Goal: Task Accomplishment & Management: Complete application form

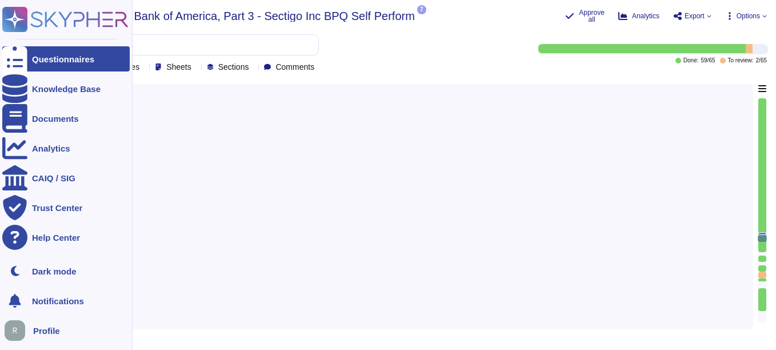
type textarea "A list of these subservice organizations and the services performed is provided…"
type textarea "We do not use subcontractors."
type textarea "Yes, our organization performs background checks on all employees, including co…"
type textarea "Yes, our organization has documented policies and procedures in place that addr…"
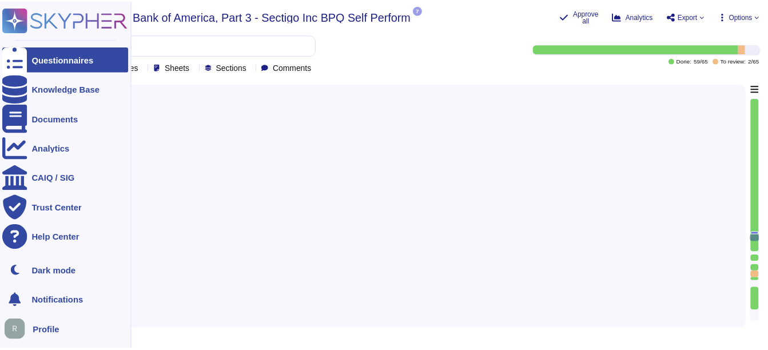
scroll to position [9810, 0]
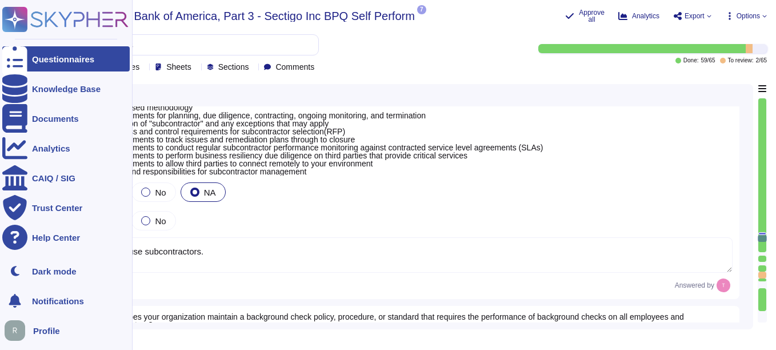
click at [87, 61] on div "Questionnaires" at bounding box center [63, 59] width 62 height 9
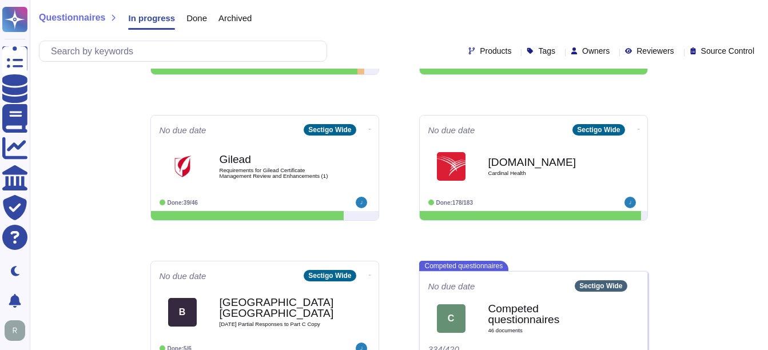
scroll to position [280, 0]
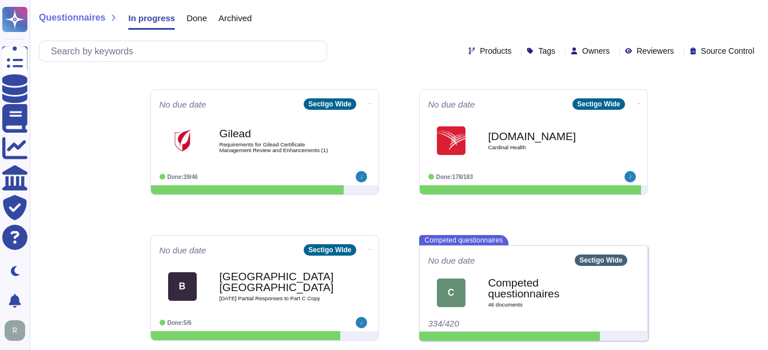
click at [683, 272] on div "Questionnaires In progress Done Archived Products Tags Owners Reviewers Source …" at bounding box center [399, 35] width 738 height 630
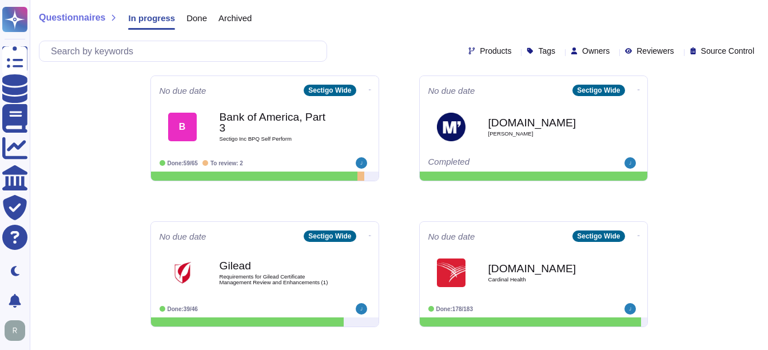
scroll to position [172, 0]
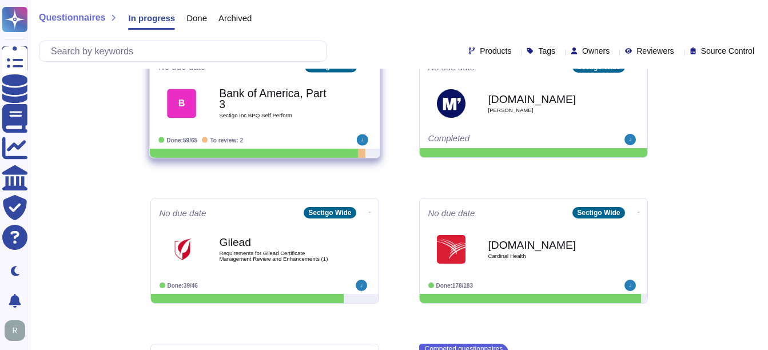
click at [259, 113] on span "Sectigo Inc BPQ Self Perform" at bounding box center [276, 116] width 115 height 6
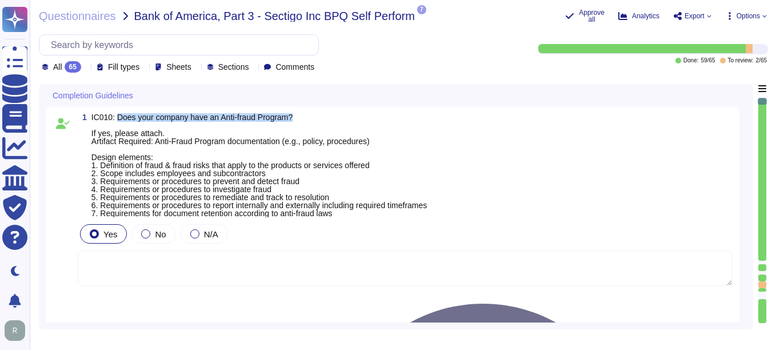
drag, startPoint x: 116, startPoint y: 118, endPoint x: 409, endPoint y: 115, distance: 293.3
click at [409, 115] on span "IC010: Does your company have an Anti-fraud Program? If yes, please attach. Art…" at bounding box center [259, 165] width 336 height 104
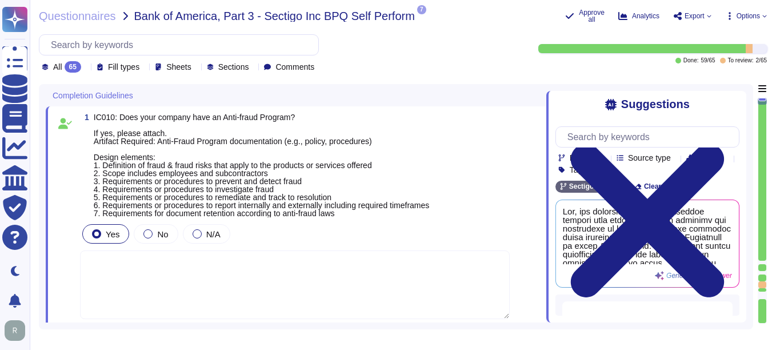
click at [727, 88] on div "Suggestions Products Source type Section Tags Sectigo Wide Clear filters Genera…" at bounding box center [647, 203] width 200 height 238
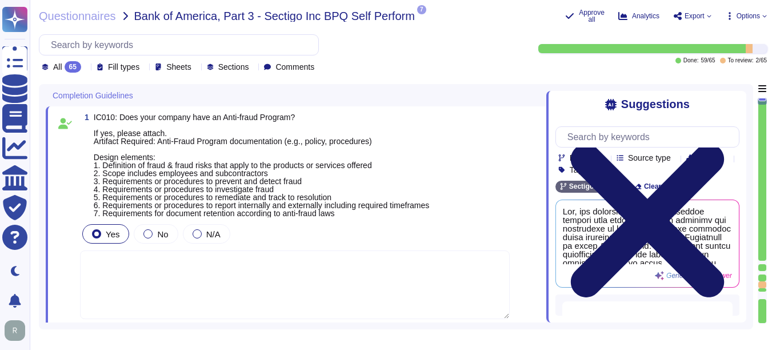
click at [728, 98] on icon at bounding box center [648, 221] width 184 height 246
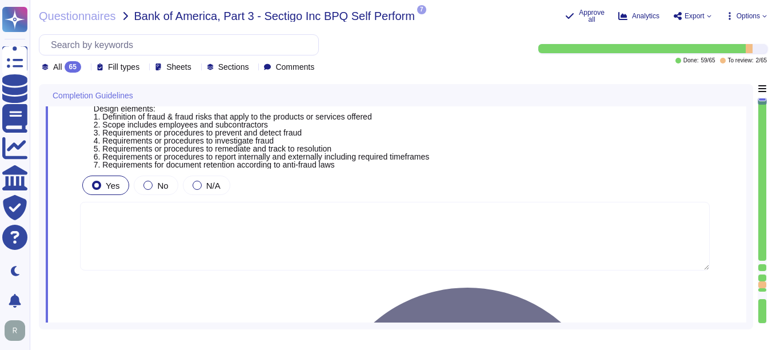
scroll to position [114, 0]
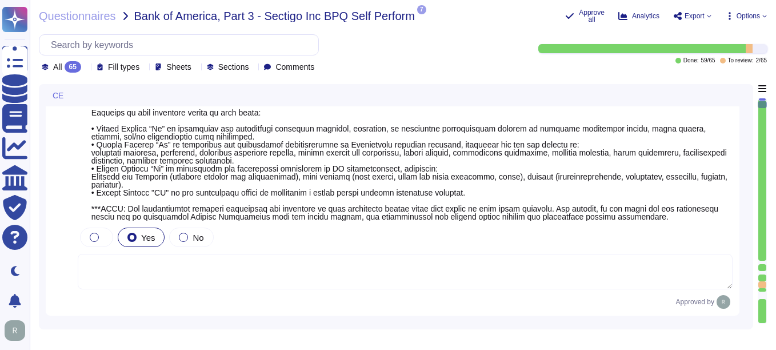
type textarea "Sectigo is committed to an environmental strategy that aligns with ESG principl…"
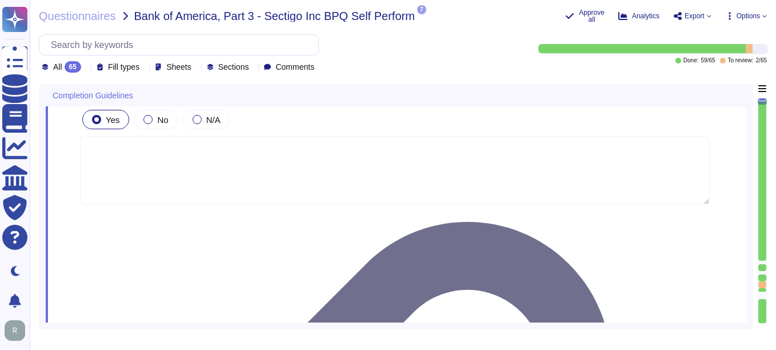
click at [374, 123] on div "Yes No N/A" at bounding box center [395, 119] width 630 height 24
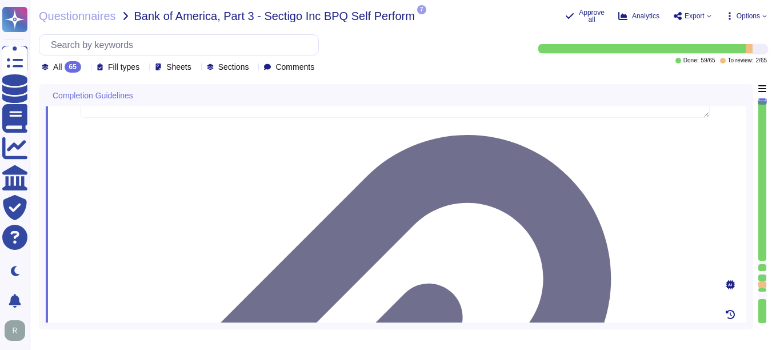
scroll to position [229, 0]
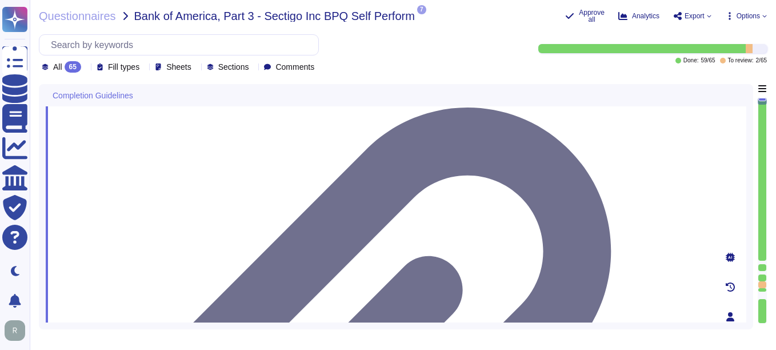
drag, startPoint x: 121, startPoint y: 185, endPoint x: 163, endPoint y: 203, distance: 45.9
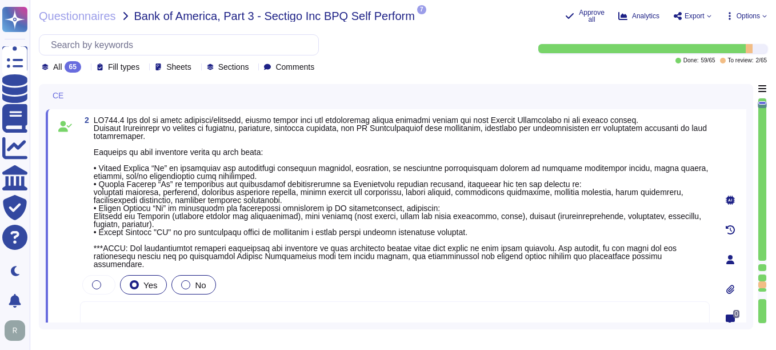
scroll to position [236, 0]
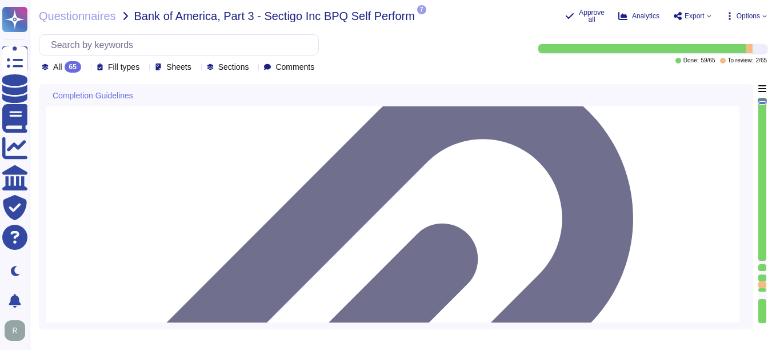
drag, startPoint x: 122, startPoint y: 134, endPoint x: 198, endPoint y: 154, distance: 77.9
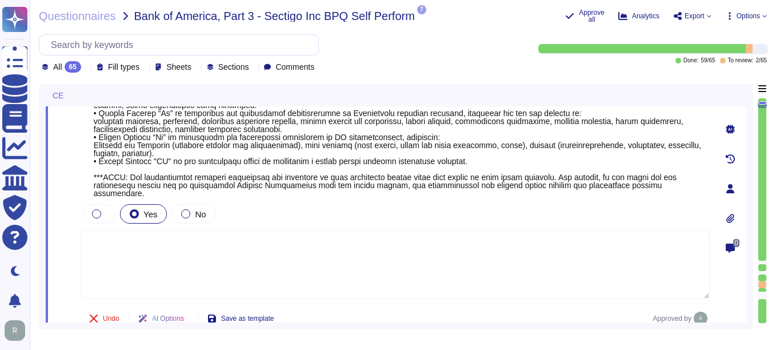
type textarea "Sectigo is committed to an environmental strategy that aligns with ESG principl…"
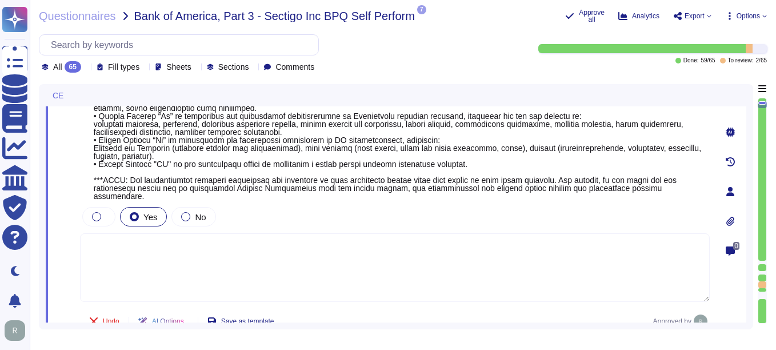
scroll to position [233, 0]
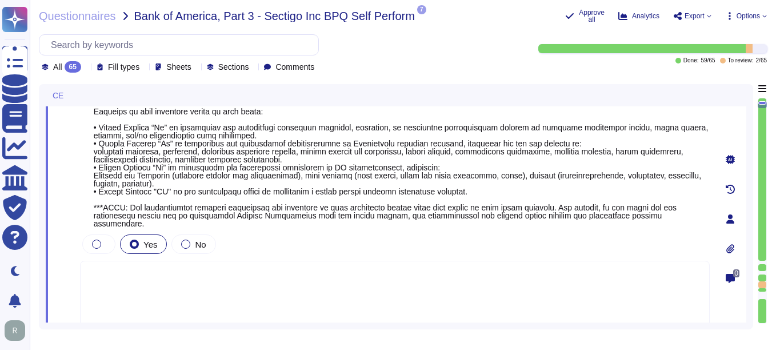
scroll to position [345, 0]
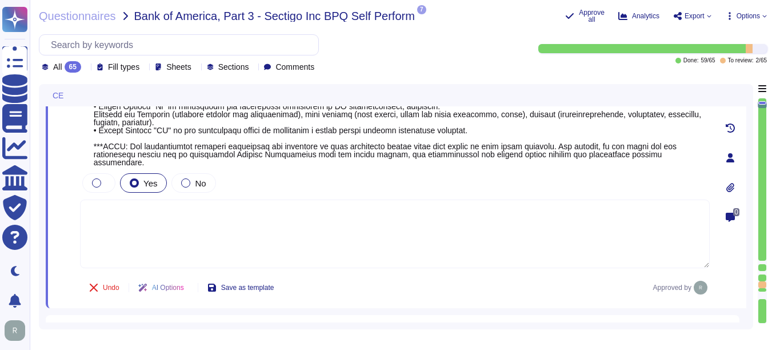
click at [226, 220] on textarea at bounding box center [395, 234] width 630 height 69
type textarea "N/A"
click at [405, 174] on div "2 Yes No N/A Undo AI Options Save as template Approved by" at bounding box center [382, 157] width 655 height 287
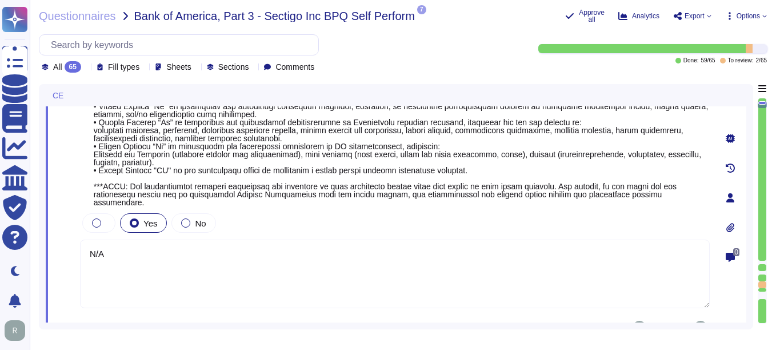
scroll to position [229, 0]
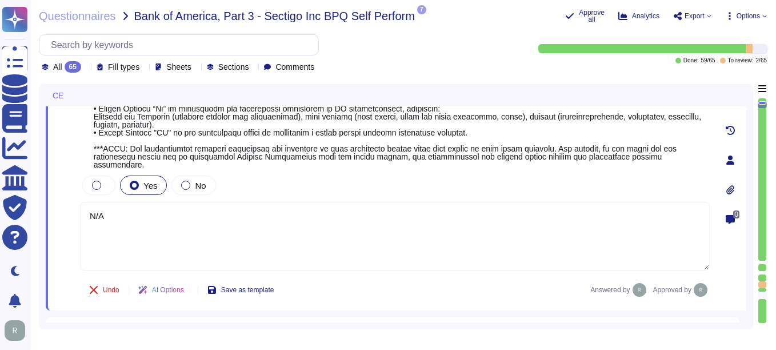
type textarea "Sectigo is committed to an environmental strategy that aligns with ESG principl…"
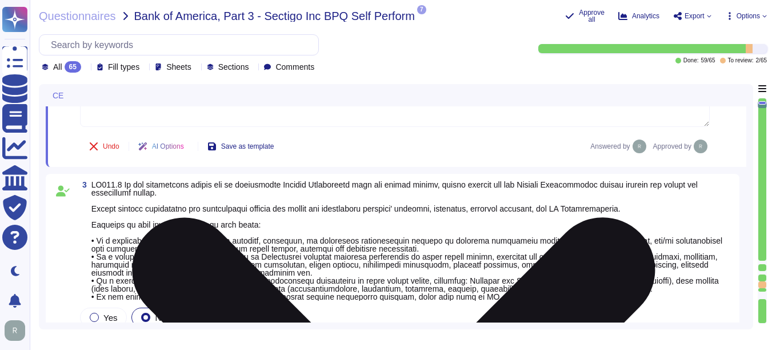
scroll to position [515, 0]
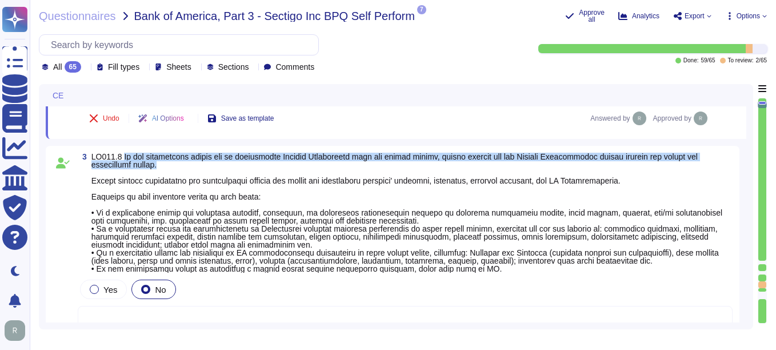
drag, startPoint x: 122, startPoint y: 157, endPoint x: 166, endPoint y: 168, distance: 45.3
click at [166, 168] on span at bounding box center [412, 213] width 642 height 120
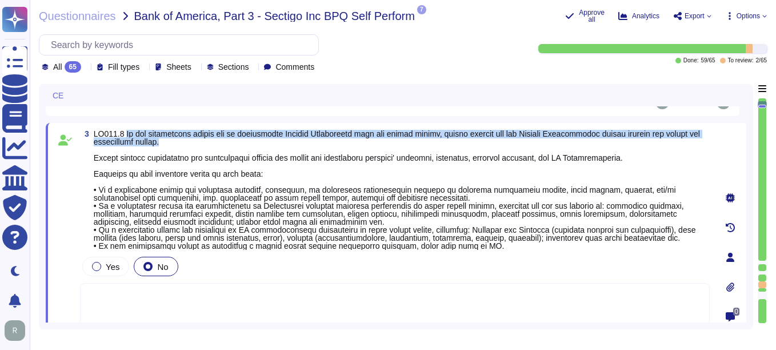
drag, startPoint x: 124, startPoint y: 142, endPoint x: 189, endPoint y: 155, distance: 65.8
click at [189, 155] on span at bounding box center [402, 190] width 616 height 120
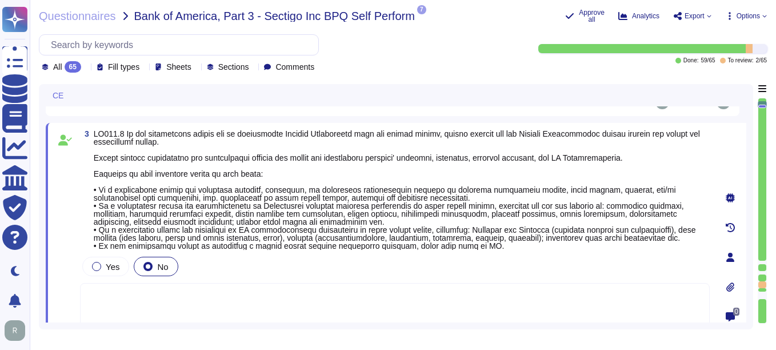
click at [325, 222] on span at bounding box center [397, 189] width 607 height 121
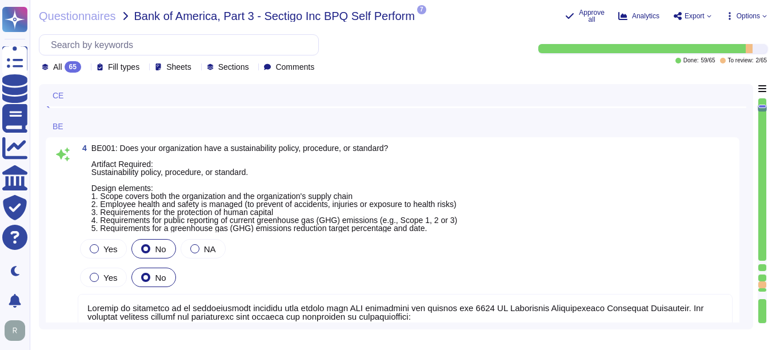
type textarea "None. Neither the Company nor any of its Principals or Affiliates has ever been…"
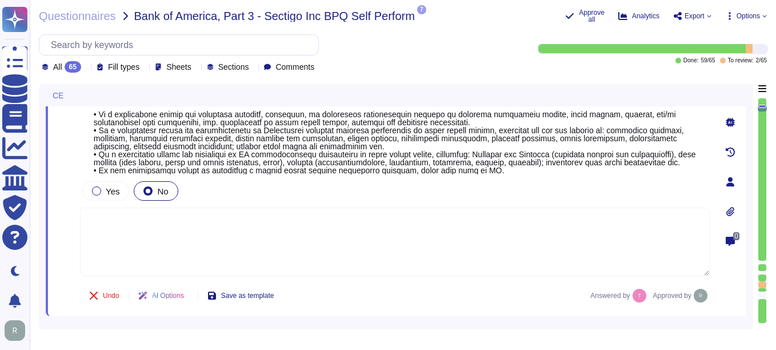
type textarea "N/A"
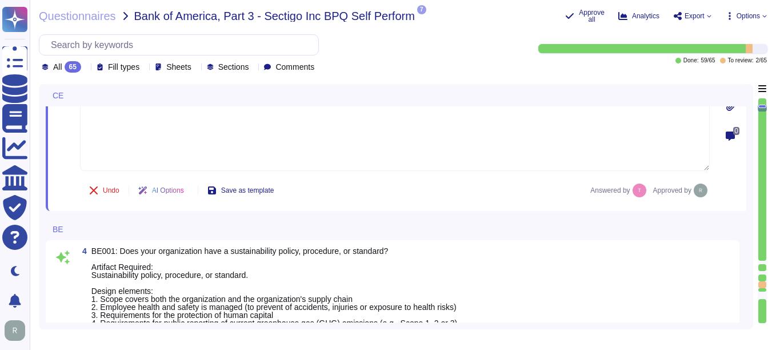
scroll to position [729, 0]
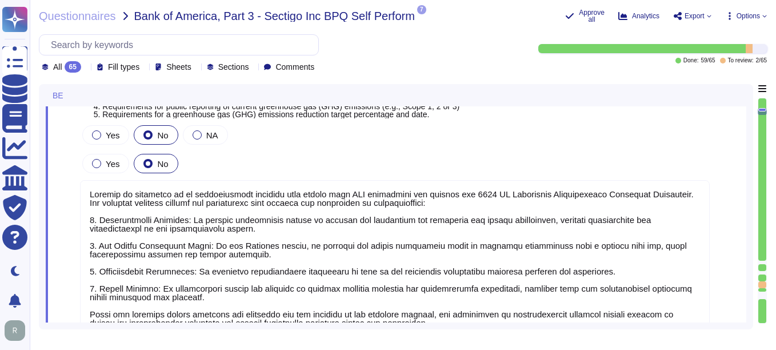
type textarea "None. Neither the Company nor any of its Principals or Affiliates has ever been…"
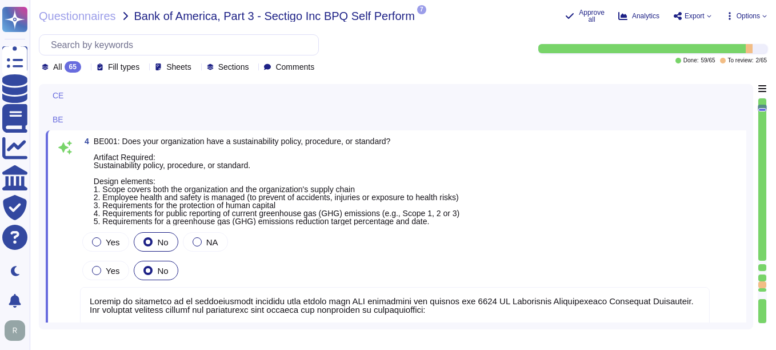
type textarea "N/A"
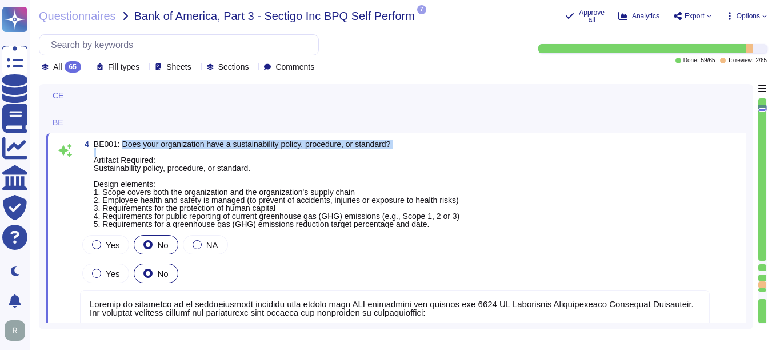
drag, startPoint x: 120, startPoint y: 162, endPoint x: 460, endPoint y: 166, distance: 340.2
click at [460, 166] on span "BE001: Does your organization have a sustainability policy, procedure, or stand…" at bounding box center [277, 184] width 366 height 88
click at [119, 159] on span "BE001: Does your organization have a sustainability policy, procedure, or stand…" at bounding box center [277, 184] width 366 height 89
click at [132, 161] on span "BE001: Does your organization have a sustainability policy, procedure, or stand…" at bounding box center [277, 184] width 366 height 89
click at [124, 160] on span "BE001: Does your organization have a sustainability policy, procedure, or stand…" at bounding box center [277, 184] width 366 height 89
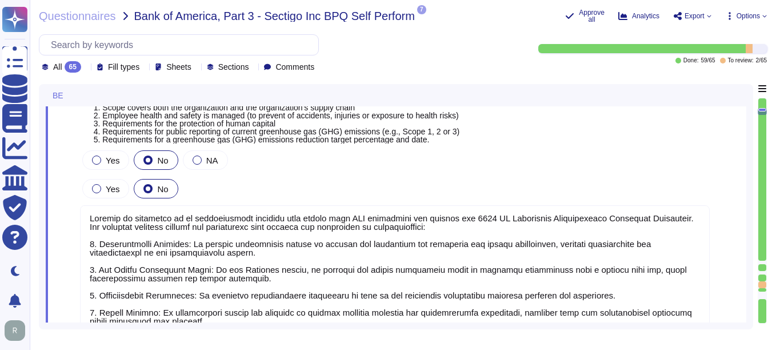
scroll to position [838, 0]
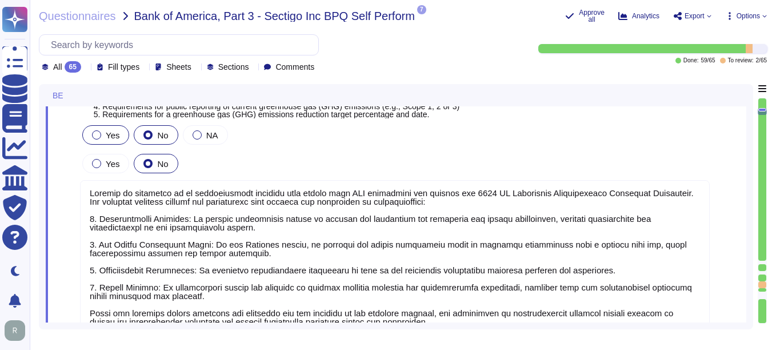
click at [105, 140] on label "Yes" at bounding box center [105, 134] width 27 height 9
click at [123, 173] on div "Yes" at bounding box center [105, 163] width 47 height 19
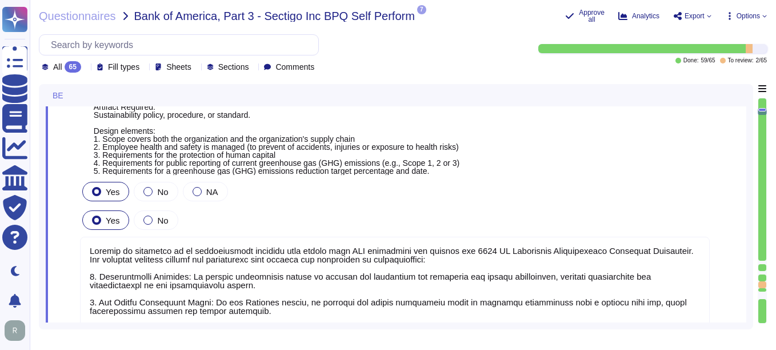
scroll to position [780, 0]
click at [556, 176] on div "4 BE001: Does your organization have a sustainability policy, procedure, or sta…" at bounding box center [395, 131] width 630 height 88
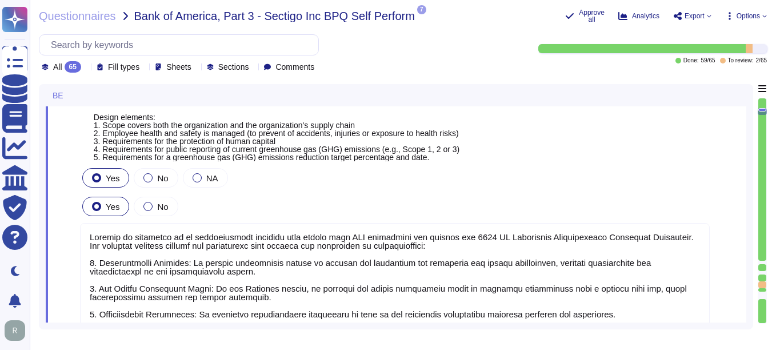
scroll to position [721, 0]
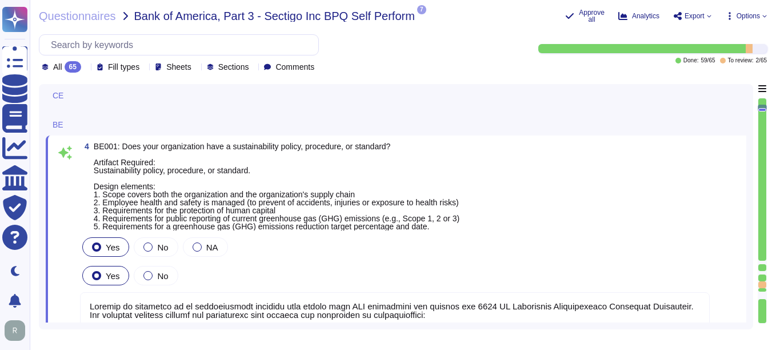
type textarea "N/A"
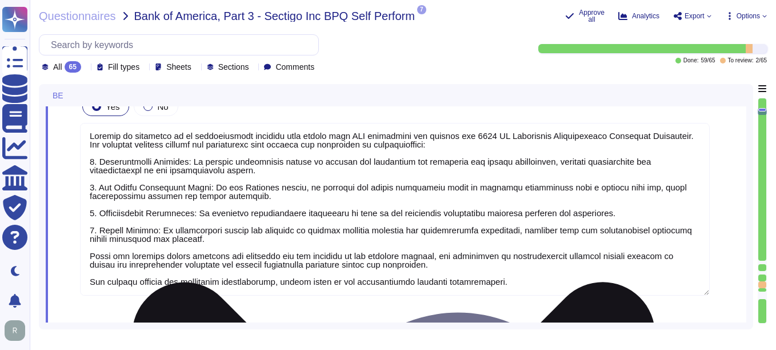
scroll to position [0, 0]
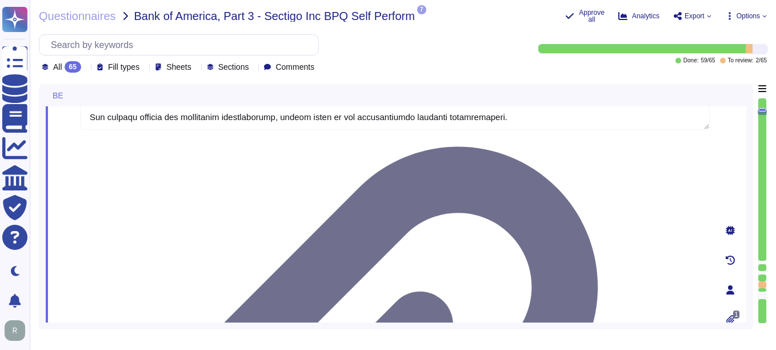
type textarea "Yes, our organization has established means for employees and contractors to re…"
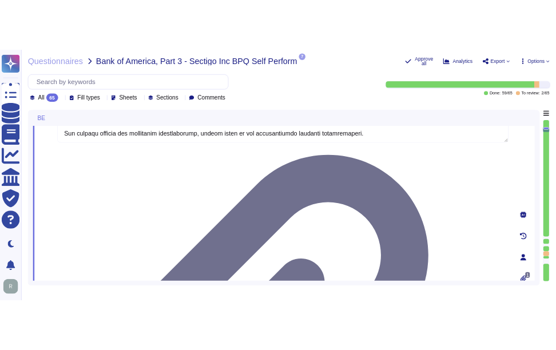
scroll to position [1121, 0]
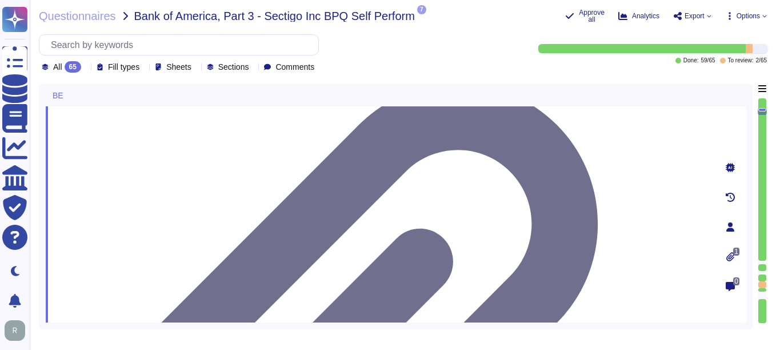
drag, startPoint x: 118, startPoint y: 146, endPoint x: 683, endPoint y: 160, distance: 565.0
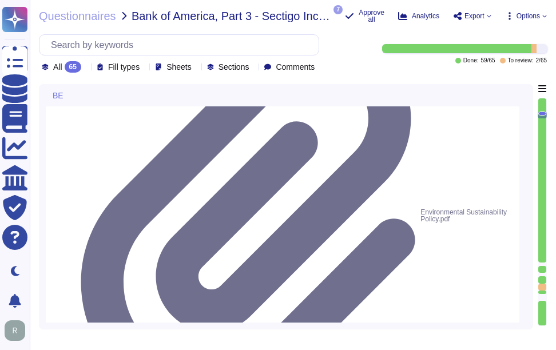
type textarea "Yes, our organization has established means for employees and contractors to re…"
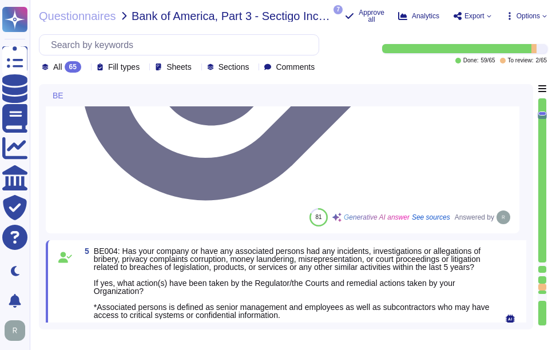
scroll to position [1407, 0]
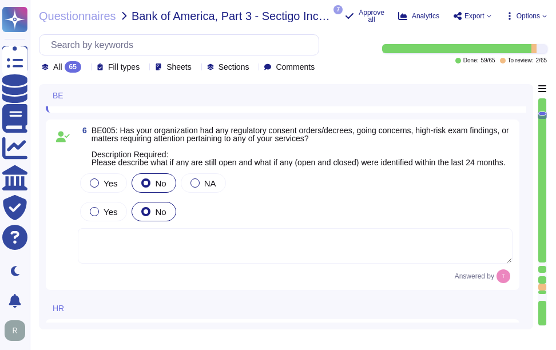
type textarea "Yes, our organization maintains documented policies that include requirements f…"
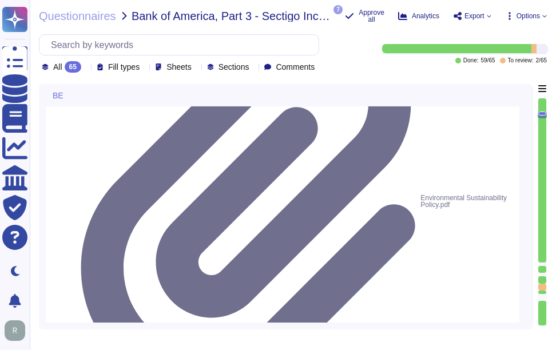
type textarea "Sectigo is committed to an environmental strategy that aligns with ESG principl…"
type textarea "Yes, our organization has established means for employees and contractors to re…"
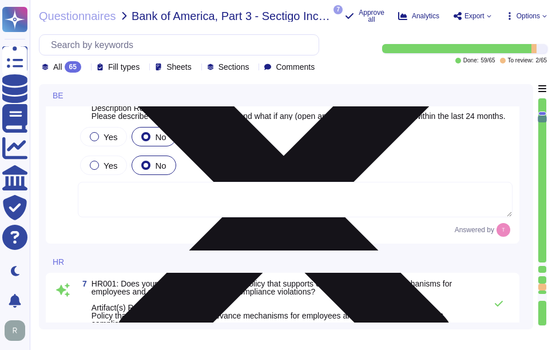
scroll to position [1496, 0]
type textarea "Yes, our organization maintains documented policies that include requirements f…"
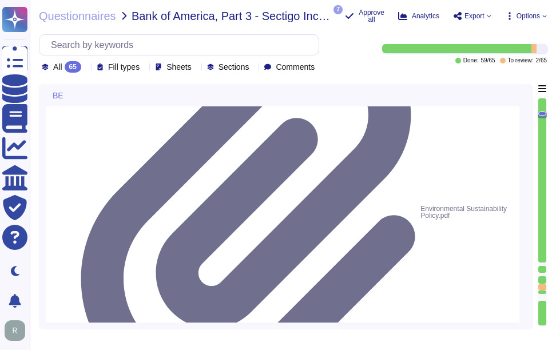
type textarea "Sectigo is committed to an environmental strategy that aligns with ESG principl…"
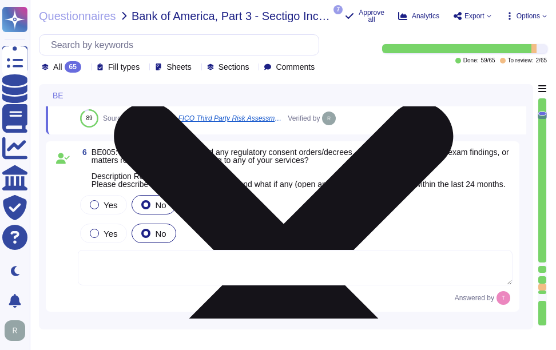
scroll to position [1439, 0]
type textarea "Yes, our organization maintains documented policies that include requirements f…"
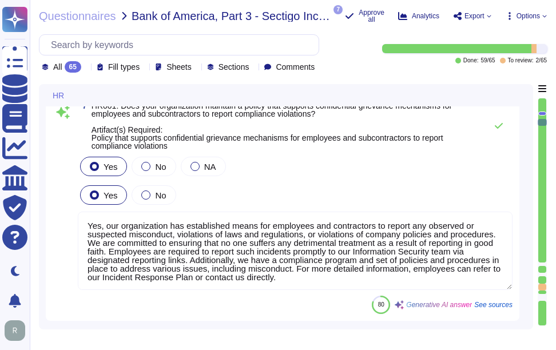
type textarea "Yes, our organization maintains a background check policy that requires the per…"
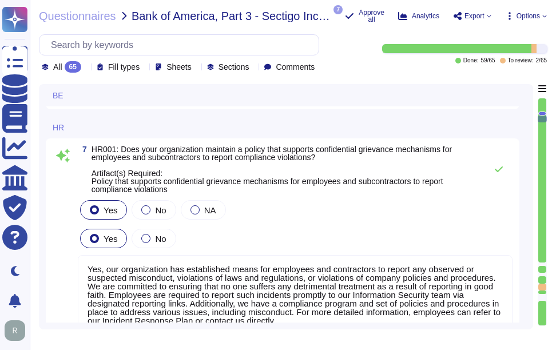
type textarea "None. Neither the Company nor any of its Principals or Affiliates has ever been…"
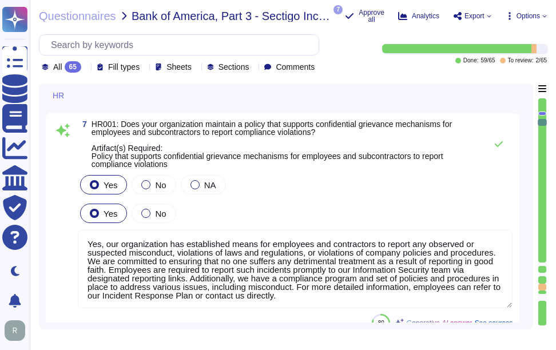
scroll to position [1668, 0]
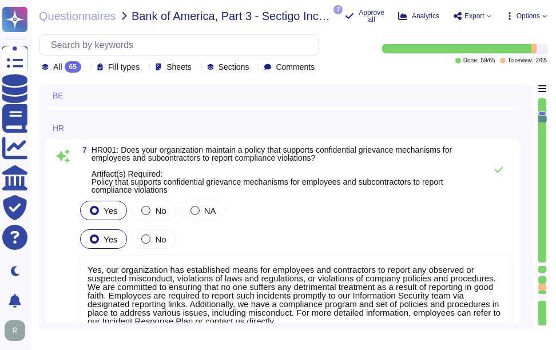
type textarea "None. Neither the Company nor any of its Principals or Affiliates has ever been…"
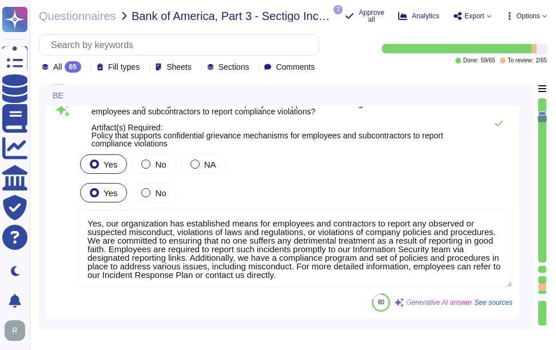
type textarea "None. Neither the Company nor any of its Principals or Affiliates has ever been…"
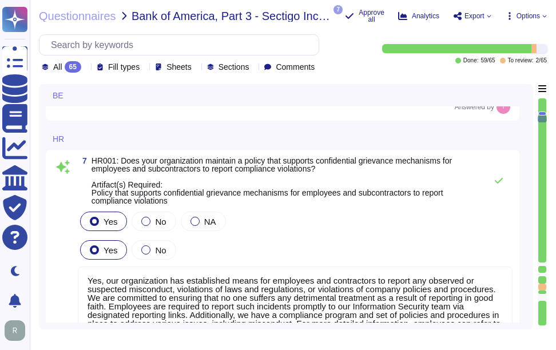
type textarea "None. Neither the Company nor any of its Principals or Affiliates has ever been…"
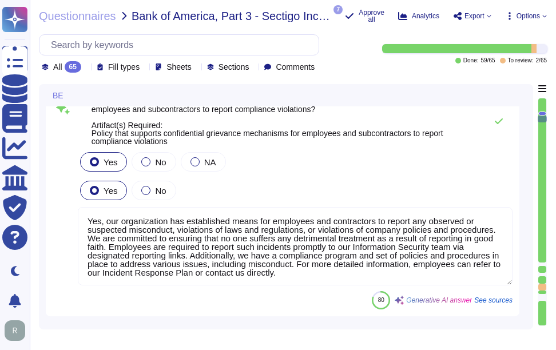
type textarea "None. Neither the Company nor any of its Principals or Affiliates has ever been…"
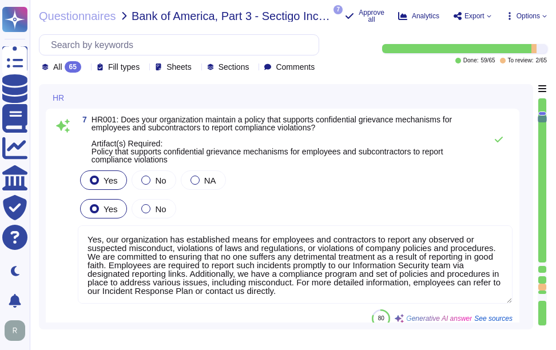
scroll to position [1670, 0]
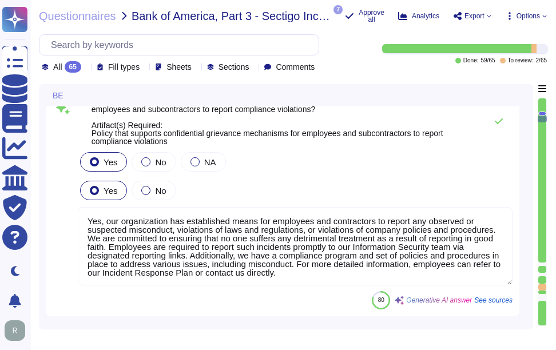
type textarea "None. Neither the Company nor any of its Principals or Affiliates has ever been…"
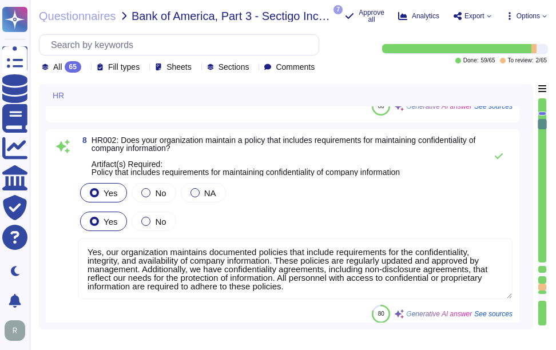
scroll to position [1842, 0]
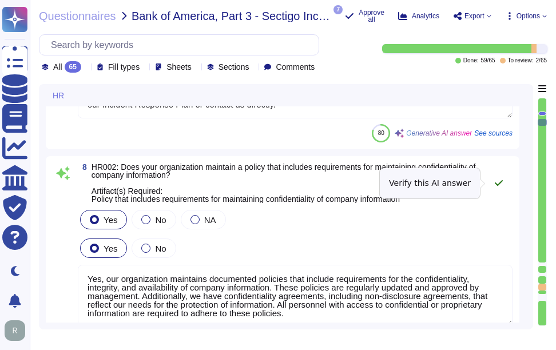
click at [501, 181] on icon at bounding box center [498, 182] width 9 height 9
click at [500, 183] on icon at bounding box center [499, 183] width 8 height 6
click at [498, 183] on icon at bounding box center [498, 182] width 9 height 9
click at [503, 183] on icon at bounding box center [498, 182] width 9 height 9
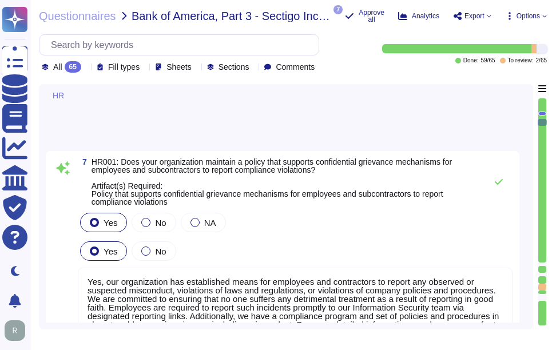
scroll to position [1613, 0]
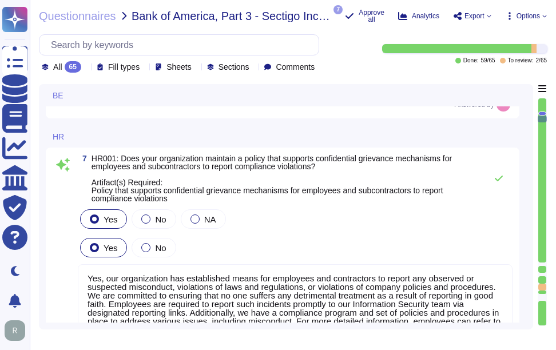
type textarea "None. Neither the Company nor any of its Principals or Affiliates has ever been…"
click at [499, 183] on icon at bounding box center [498, 178] width 9 height 9
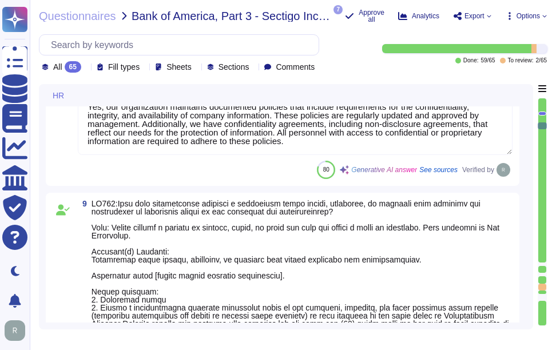
scroll to position [2013, 0]
click at [453, 135] on textarea "Yes, our organization maintains documented policies that include requirements f…" at bounding box center [295, 123] width 435 height 61
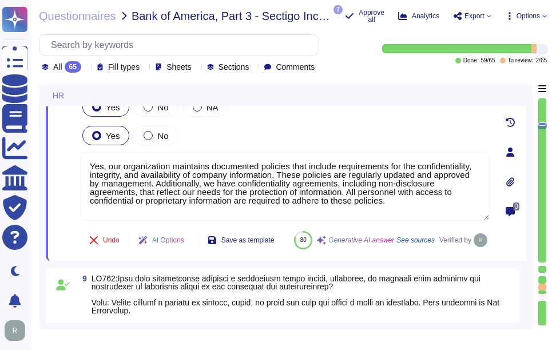
scroll to position [1899, 0]
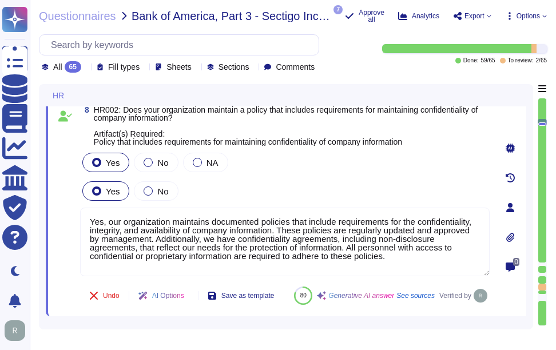
click at [509, 242] on icon at bounding box center [509, 237] width 9 height 9
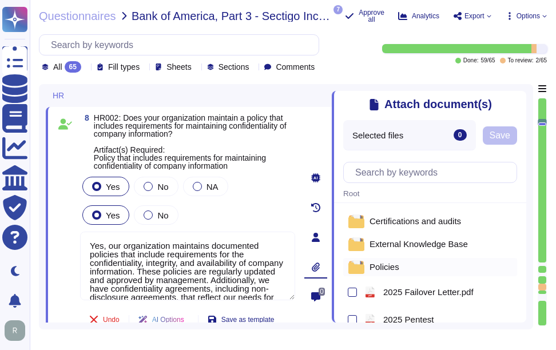
click at [397, 270] on span "Policies" at bounding box center [384, 266] width 30 height 9
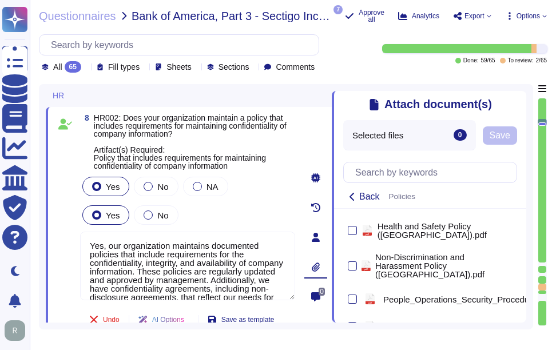
scroll to position [858, 0]
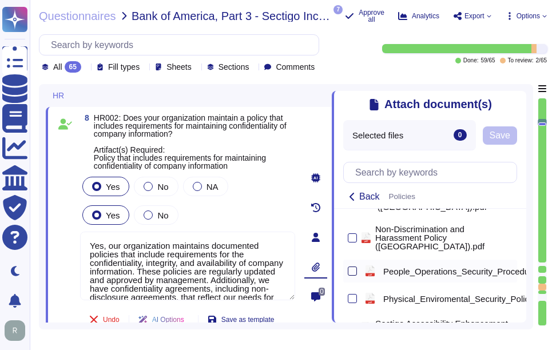
click at [352, 273] on div at bounding box center [352, 270] width 9 height 9
click at [0, 0] on input "checkbox" at bounding box center [0, 0] width 0 height 0
click at [530, 140] on button "Save" at bounding box center [541, 135] width 34 height 18
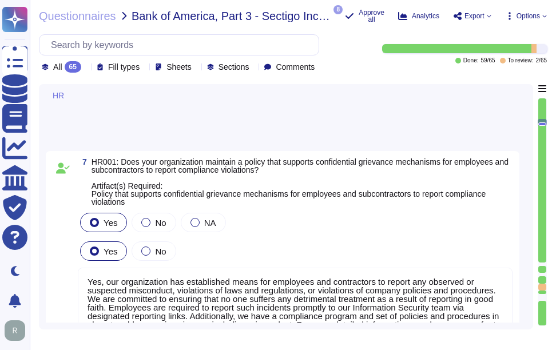
scroll to position [1526, 0]
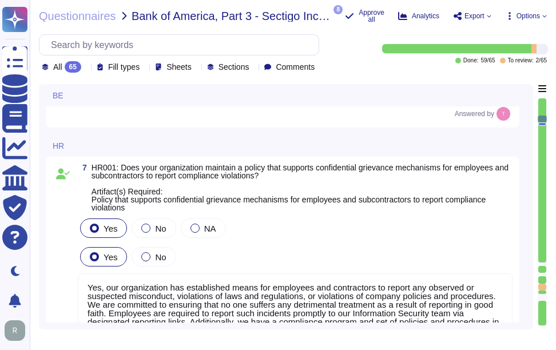
type textarea "None. Neither the Company nor any of its Principals or Affiliates has ever been…"
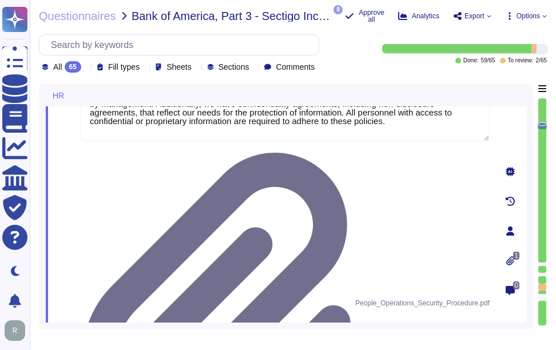
type textarea "Yes, our organization maintains a background check policy that requires the per…"
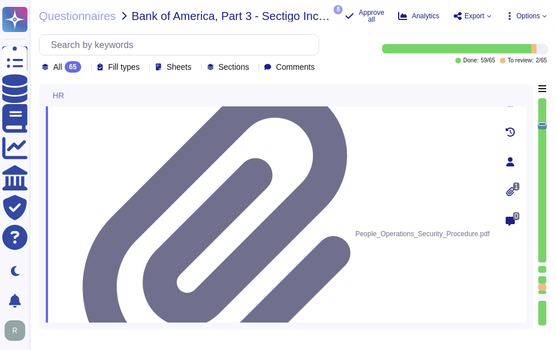
scroll to position [2082, 0]
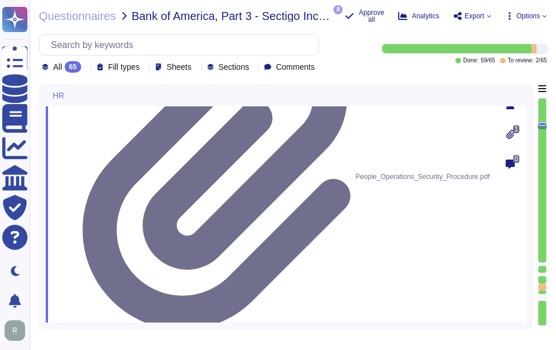
type textarea "Yes, our organization maintains documented policies that prohibit the misuse of…"
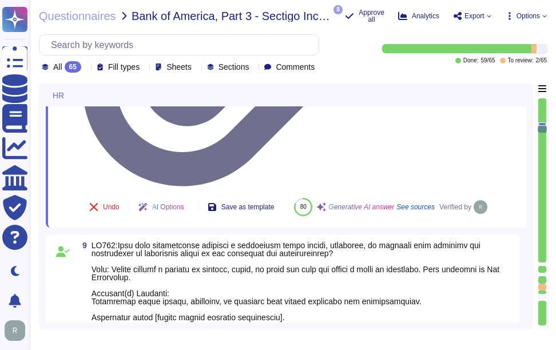
scroll to position [2311, 0]
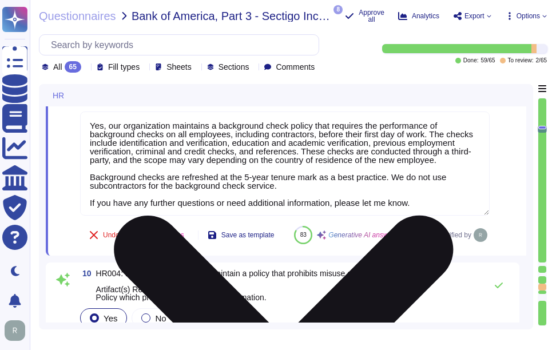
click at [426, 238] on div "Undo AI Options Save as template 83 Generative AI answer See sources Verified by" at bounding box center [284, 234] width 409 height 27
drag, startPoint x: 417, startPoint y: 206, endPoint x: 89, endPoint y: 202, distance: 328.8
click at [89, 202] on textarea "Yes, our organization maintains a background check policy that requires the per…" at bounding box center [284, 163] width 409 height 104
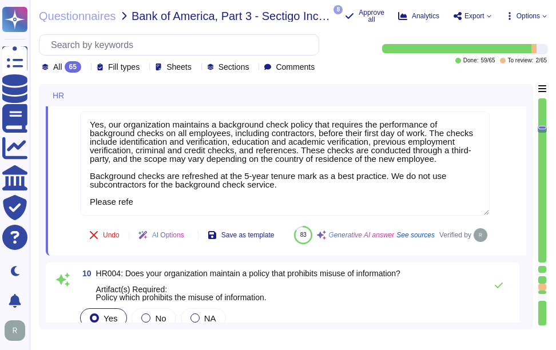
type textarea "Yes, our organization maintains a background check policy that requires the per…"
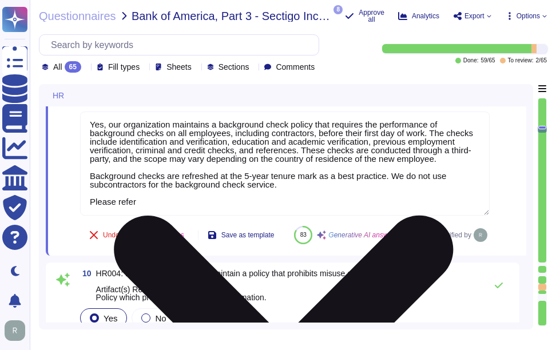
scroll to position [0, 0]
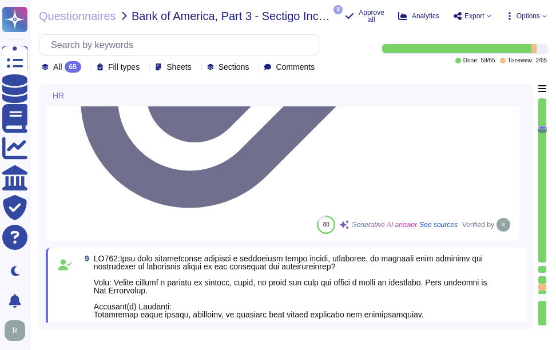
type textarea "Yes, our organization maintains documented policies that include requirements f…"
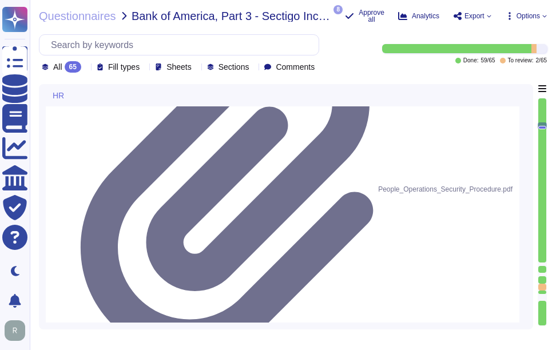
type textarea "Yes, our organization has established means for employees and contractors to re…"
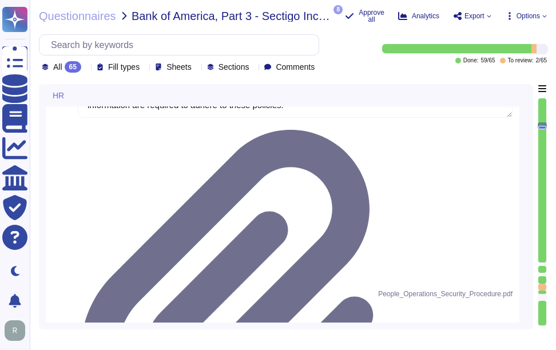
scroll to position [1911, 0]
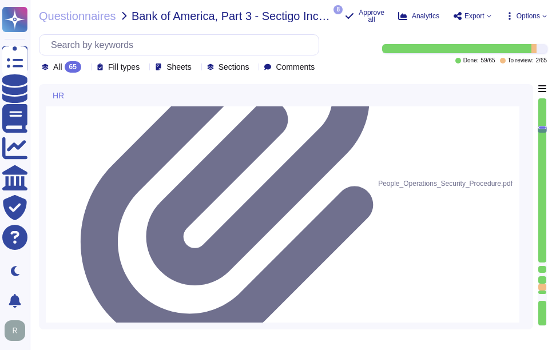
type textarea "Yes, our organization maintains documented policies that prohibit the misuse of…"
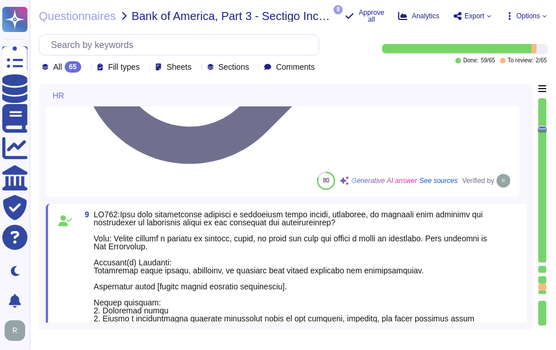
scroll to position [2311, 0]
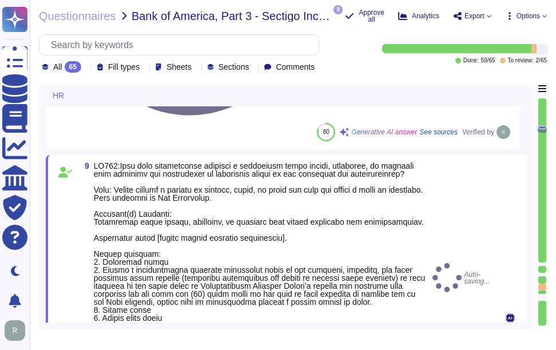
type textarea "Yes, our organization maintains a background check policy that requires the per…"
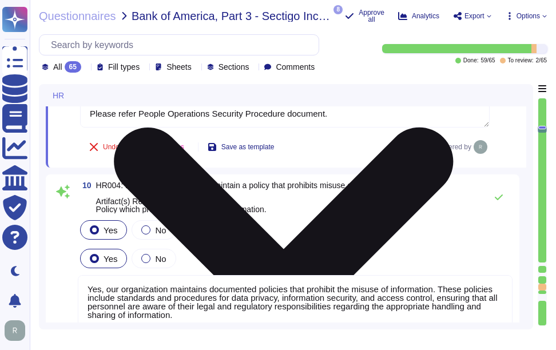
type textarea "Yes, we have a compliance program and a set of policies and procedures in place…"
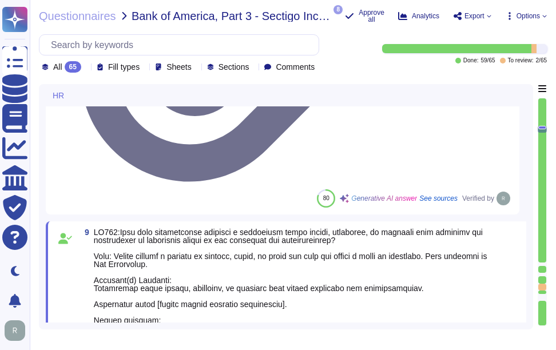
type textarea "Yes, our organization maintains documented policies that include requirements f…"
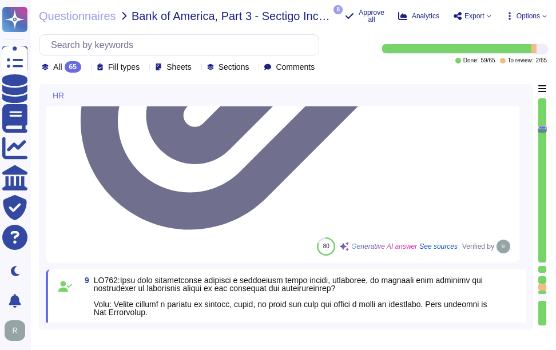
scroll to position [0, 0]
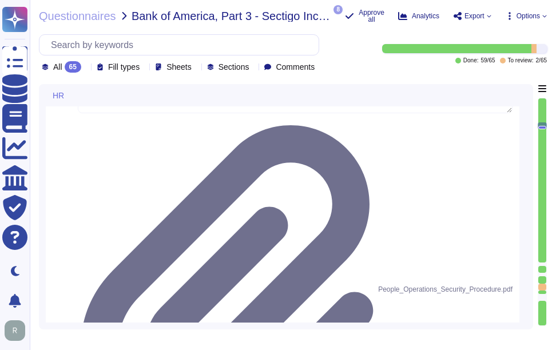
type textarea "Yes, our organization has established means for employees and contractors to re…"
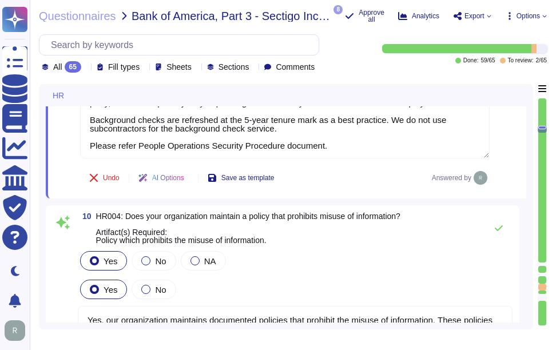
scroll to position [2425, 0]
type textarea "Yes, we have a compliance program and a set of policies and procedures in place…"
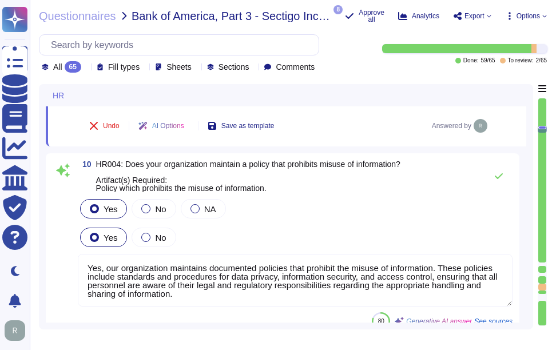
scroll to position [2425, 0]
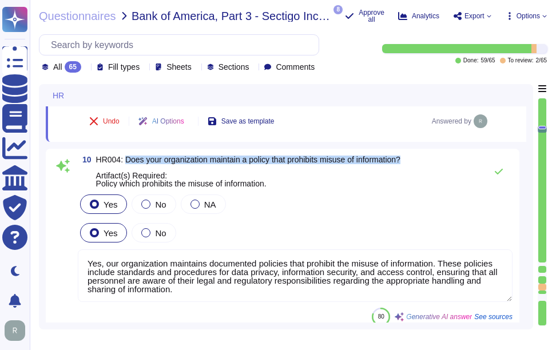
drag, startPoint x: 125, startPoint y: 157, endPoint x: 442, endPoint y: 156, distance: 317.3
click at [442, 156] on div "10 HR004: Does your organization maintain a policy that prohibits misuse of inf…" at bounding box center [295, 172] width 435 height 32
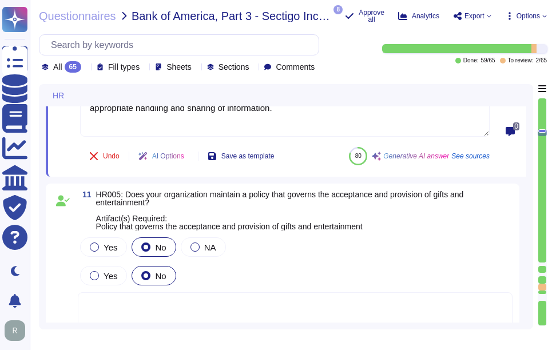
type textarea "Yes, our organization has a documented business code of conduct that includes r…"
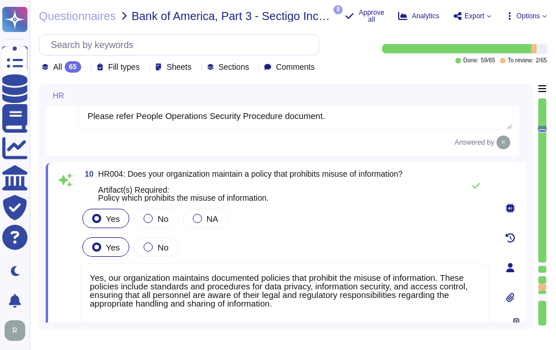
scroll to position [2368, 0]
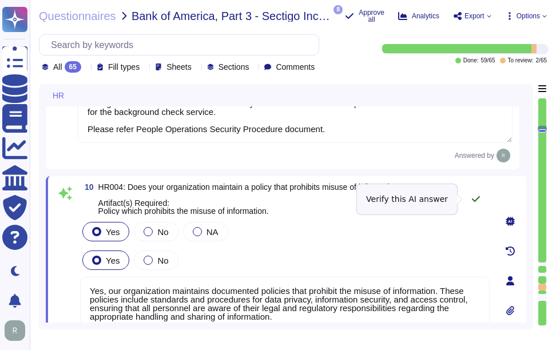
click at [471, 199] on icon at bounding box center [475, 198] width 9 height 9
click at [476, 198] on icon at bounding box center [475, 198] width 9 height 9
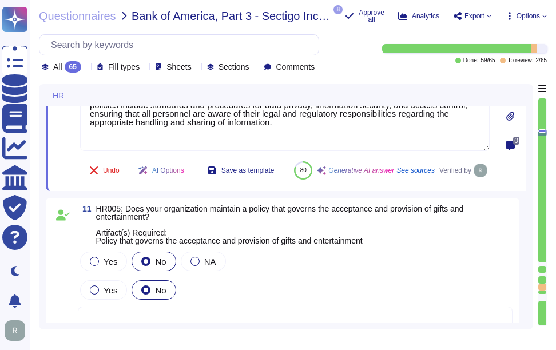
scroll to position [2596, 0]
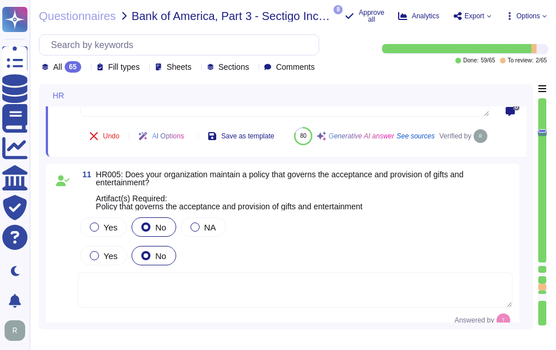
type textarea "Yes, our organization has a documented business code of conduct that includes r…"
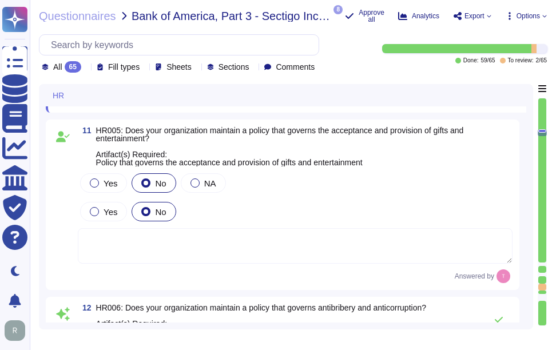
scroll to position [2654, 0]
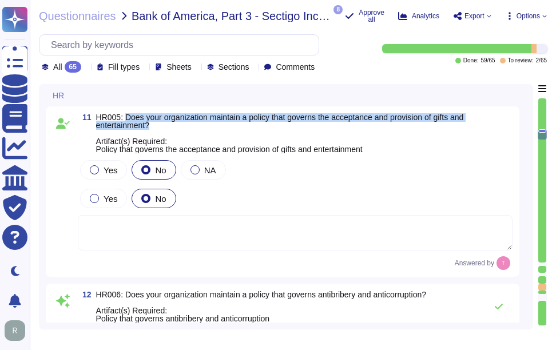
drag, startPoint x: 125, startPoint y: 142, endPoint x: 160, endPoint y: 153, distance: 36.5
click at [160, 153] on span "HR005: Does your organization maintain a policy that governs the acceptance and…" at bounding box center [304, 133] width 416 height 40
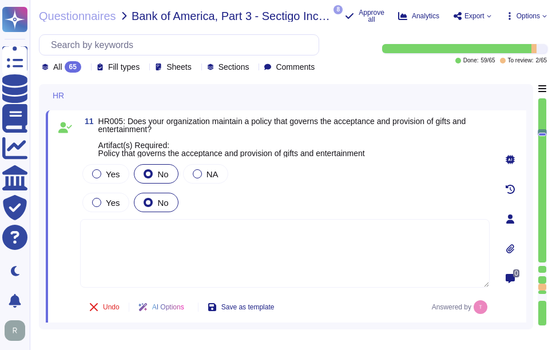
scroll to position [2596, 0]
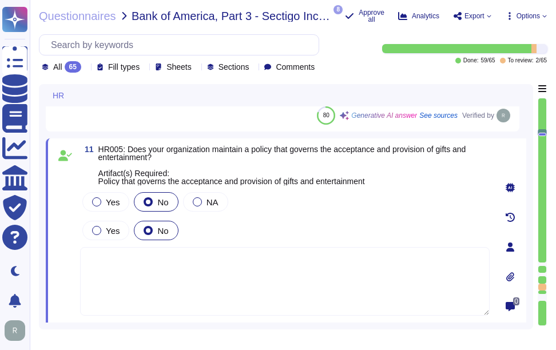
click at [126, 273] on textarea at bounding box center [284, 281] width 409 height 69
click at [106, 204] on span "Yes" at bounding box center [113, 202] width 14 height 10
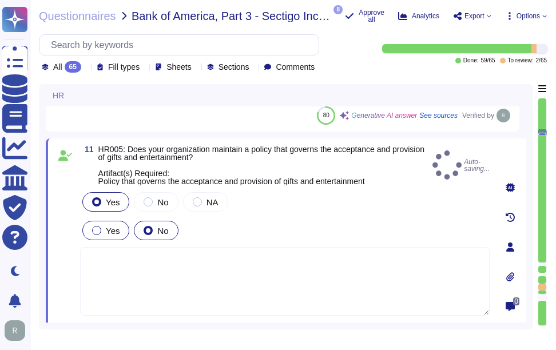
click at [109, 235] on span "Yes" at bounding box center [113, 231] width 14 height 10
click at [91, 232] on div "Yes" at bounding box center [105, 230] width 47 height 19
click at [109, 229] on span "Yes" at bounding box center [113, 231] width 14 height 10
click at [93, 233] on div at bounding box center [96, 230] width 9 height 9
click at [110, 233] on span "Yes" at bounding box center [113, 231] width 14 height 10
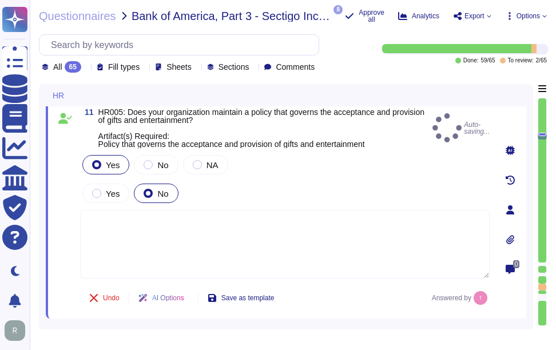
scroll to position [2654, 0]
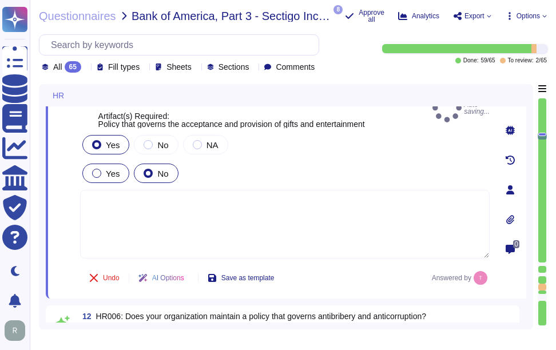
click at [117, 176] on span "Yes" at bounding box center [113, 174] width 14 height 10
click at [111, 175] on span "Yes" at bounding box center [113, 174] width 14 height 10
click at [172, 229] on textarea at bounding box center [284, 224] width 409 height 69
paste textarea "Yes, our organization has a policy that governs the acceptance and provision of…"
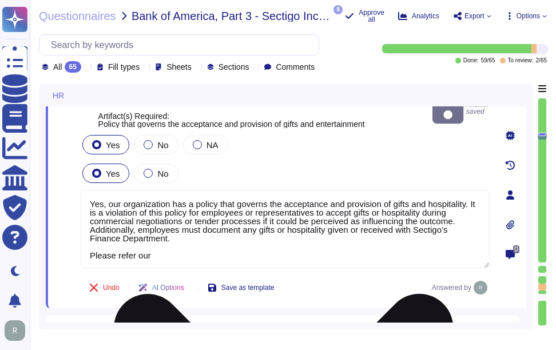
click at [197, 254] on textarea "Yes, our organization has a policy that governs the acceptance and provision of…" at bounding box center [284, 229] width 409 height 78
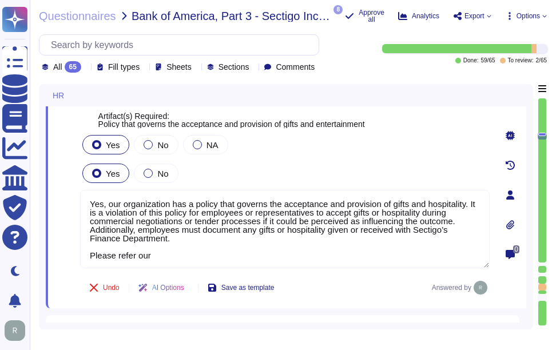
paste textarea "Anti-Corruption Policy"
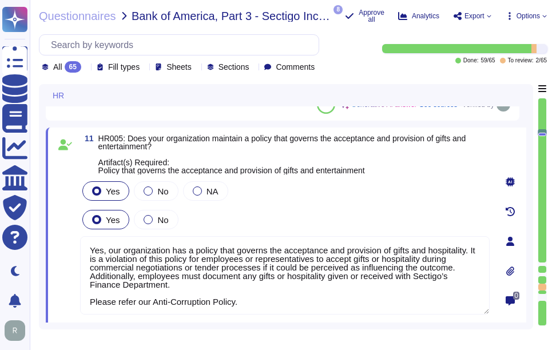
scroll to position [2596, 0]
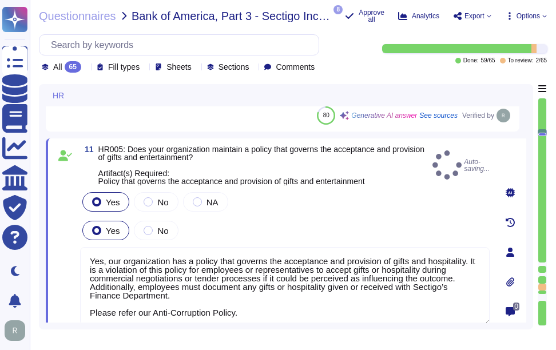
type textarea "Yes, our organization has a policy that governs the acceptance and provision of…"
click at [383, 225] on div "Yes No" at bounding box center [284, 230] width 409 height 24
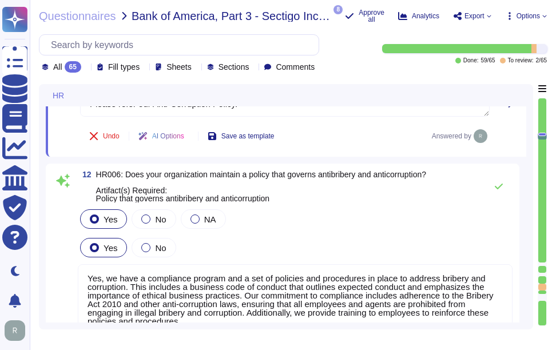
scroll to position [2825, 0]
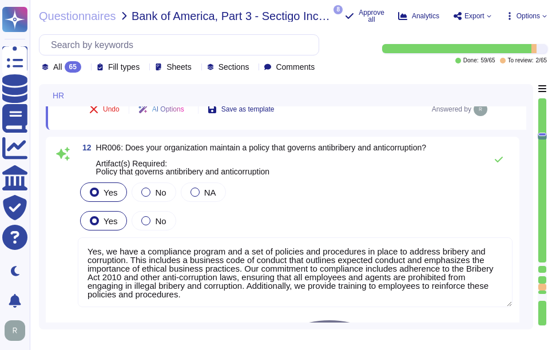
type textarea "Yes, our organization requires employees to acknowledge the code of conduct. Ne…"
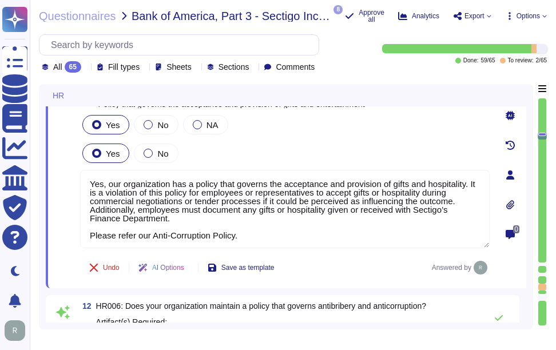
type textarea "Yes, our organization maintains a background check policy that requires the per…"
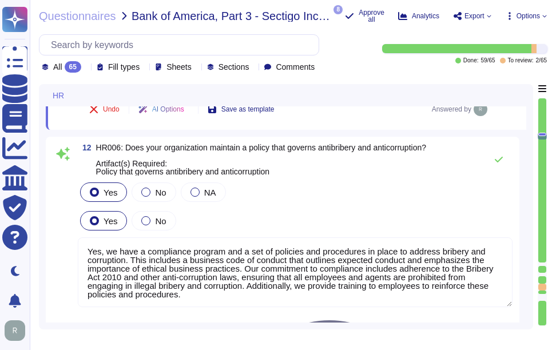
type textarea "Yes, our organization requires employees to acknowledge the code of conduct. Ne…"
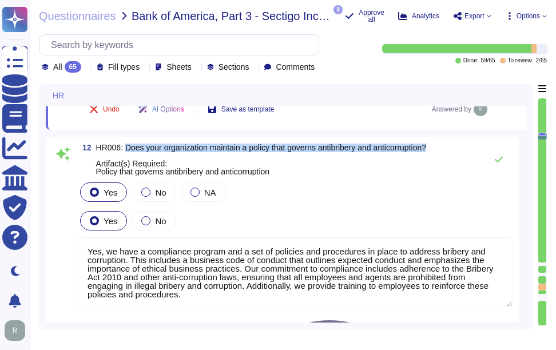
drag, startPoint x: 125, startPoint y: 146, endPoint x: 441, endPoint y: 140, distance: 315.7
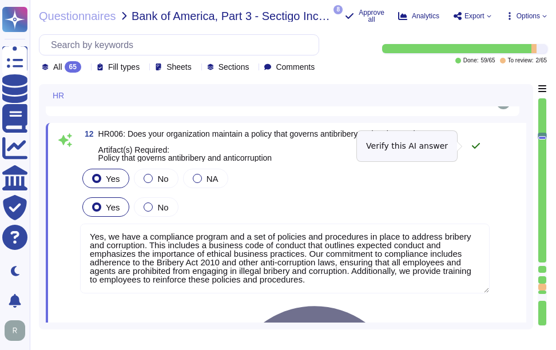
click at [471, 146] on button at bounding box center [475, 145] width 27 height 23
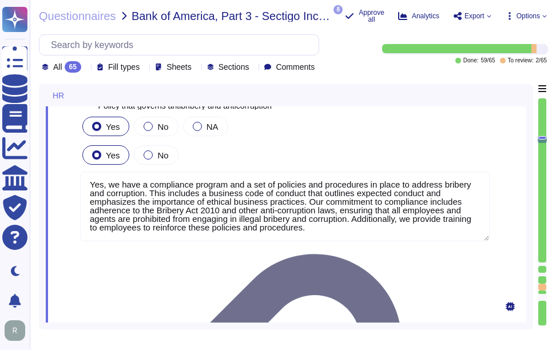
type textarea "Yes, our organization requires employees to acknowledge the code of conduct. Ne…"
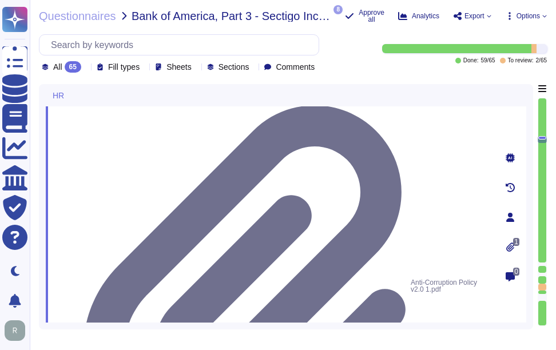
scroll to position [3054, 0]
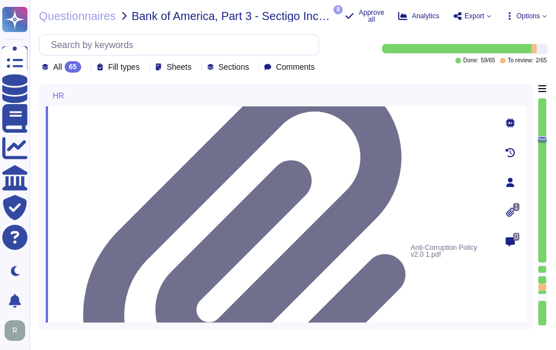
type textarea "Yes, we have a policy in place to protect whistleblowers who report labor abuse…"
drag, startPoint x: 126, startPoint y: 157, endPoint x: 233, endPoint y: 165, distance: 107.2
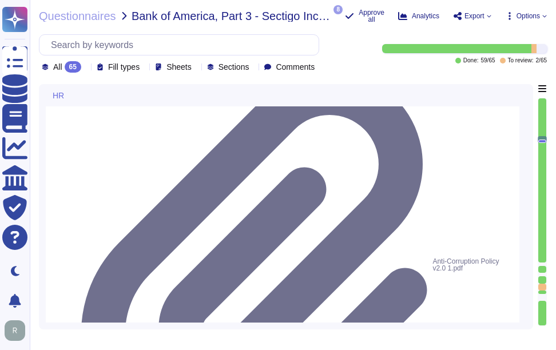
drag, startPoint x: 128, startPoint y: 122, endPoint x: 276, endPoint y: 130, distance: 148.3
drag, startPoint x: 128, startPoint y: 120, endPoint x: 268, endPoint y: 129, distance: 140.4
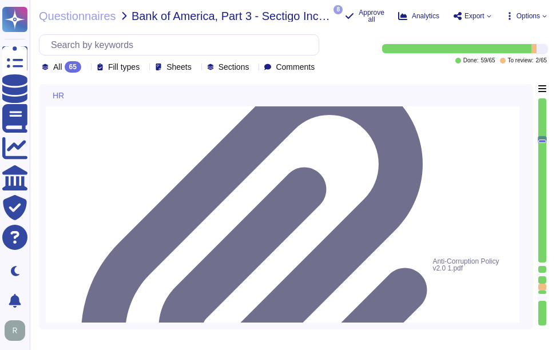
paste textarea "we have an internal compliance program in place to implement the code of conduc…"
type textarea "Yes, our organization has a documented business code of conduct that includes r…"
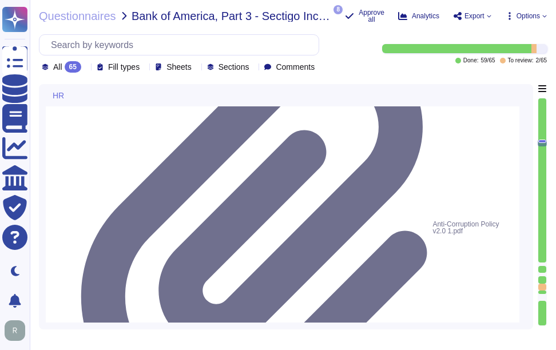
scroll to position [3111, 0]
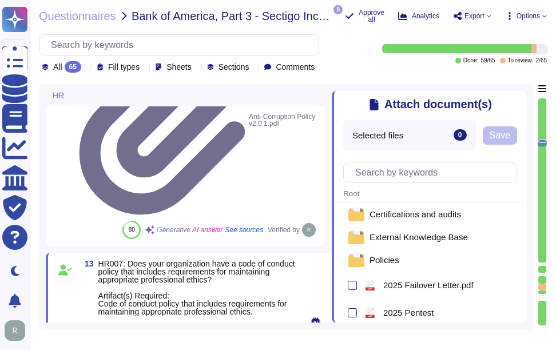
scroll to position [0, 0]
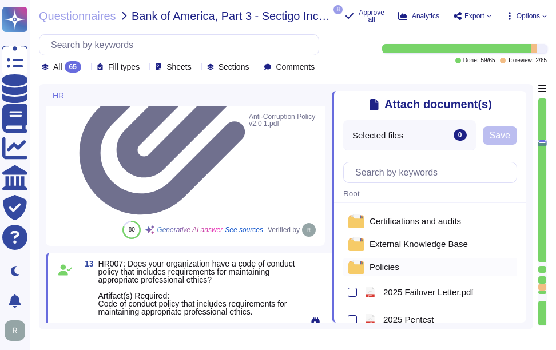
click at [400, 272] on div "Policies" at bounding box center [430, 267] width 174 height 18
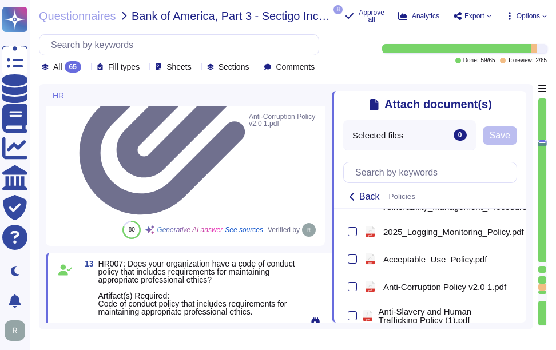
scroll to position [629, 0]
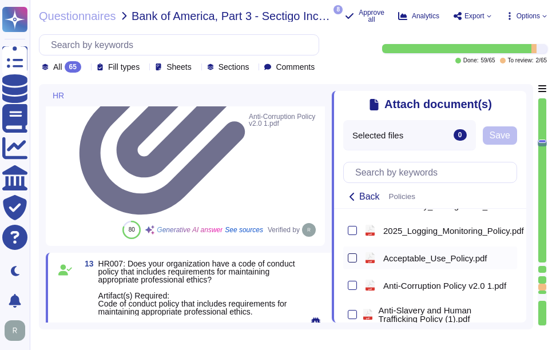
click at [353, 262] on div at bounding box center [352, 257] width 9 height 9
click at [0, 0] on input "checkbox" at bounding box center [0, 0] width 0 height 0
click at [516, 136] on span "Save" at bounding box center [507, 135] width 21 height 9
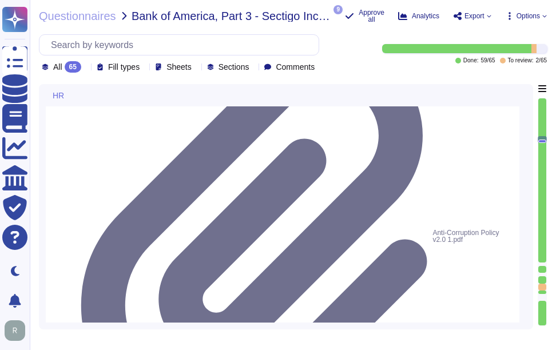
type textarea "Yes, our organization has a policy that governs the acceptance and provision of…"
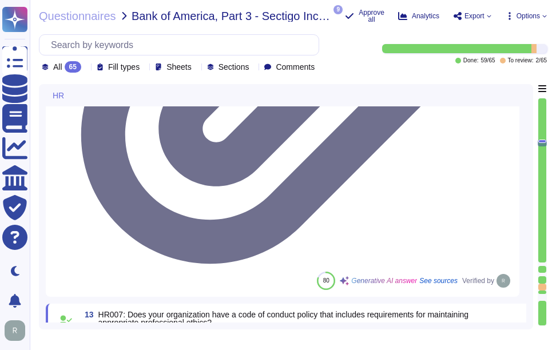
scroll to position [3258, 0]
type textarea "Yes, our organization maintains a formal disciplinary process for non-complianc…"
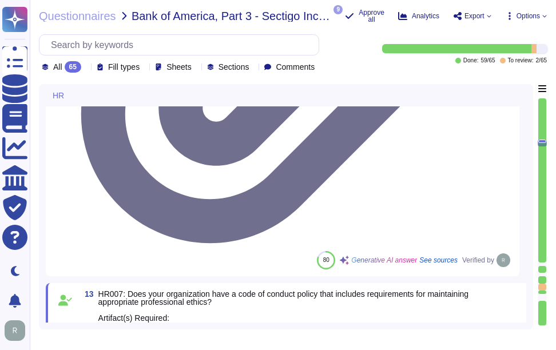
drag, startPoint x: 130, startPoint y: 141, endPoint x: 496, endPoint y: 140, distance: 365.4
drag, startPoint x: 132, startPoint y: 127, endPoint x: 490, endPoint y: 126, distance: 358.5
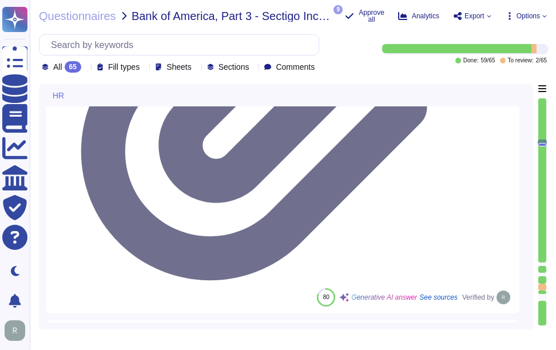
scroll to position [3201, 0]
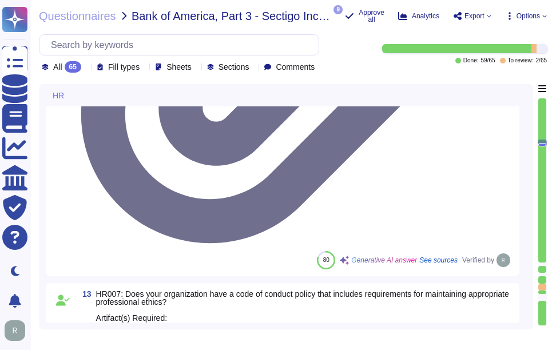
scroll to position [1, 0]
type textarea "Yes, our organization maintains a formal disciplinary process for non-complianc…"
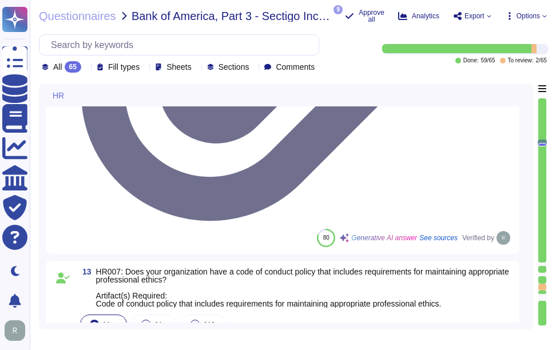
scroll to position [3201, 0]
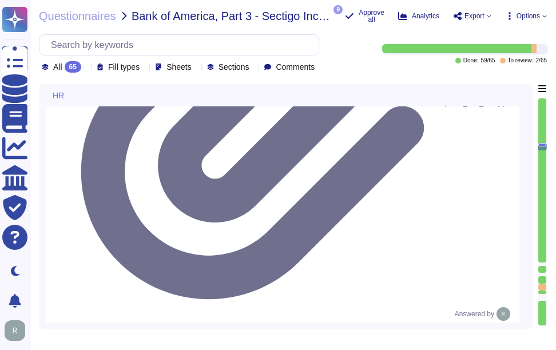
scroll to position [3487, 0]
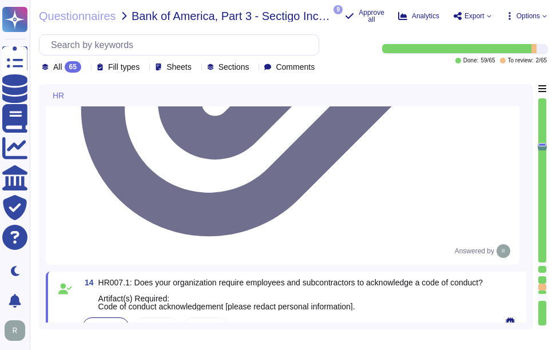
type textarea "Yes, our organization maintains a policy that prohibits discrimination and hara…"
drag, startPoint x: 125, startPoint y: 148, endPoint x: 444, endPoint y: 144, distance: 319.6
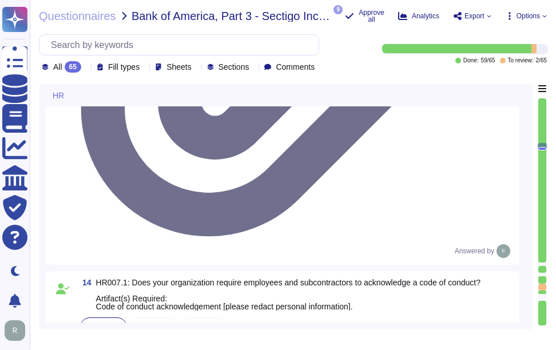
copy span "Whistleblower"
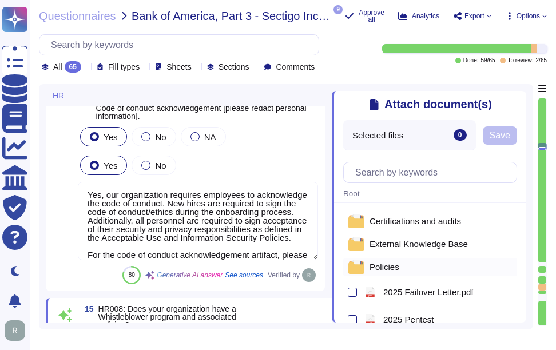
click at [388, 264] on span "Policies" at bounding box center [384, 266] width 30 height 9
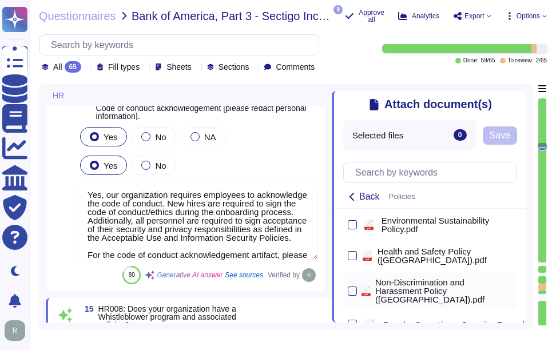
scroll to position [787, 0]
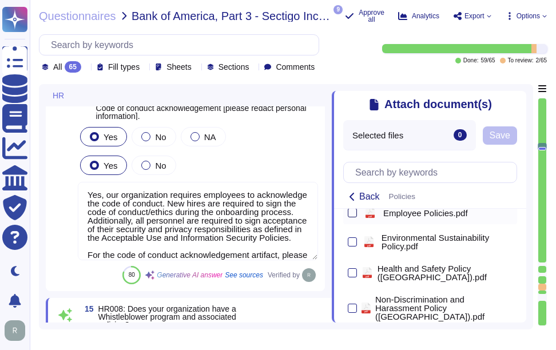
click at [353, 217] on div at bounding box center [352, 212] width 9 height 9
click at [0, 0] on input "checkbox" at bounding box center [0, 0] width 0 height 0
click at [505, 137] on span "Save" at bounding box center [499, 135] width 21 height 9
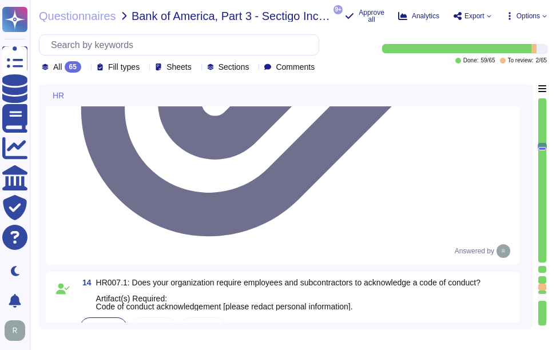
type textarea "Yes, our organization maintains a policy that prohibits discrimination and hara…"
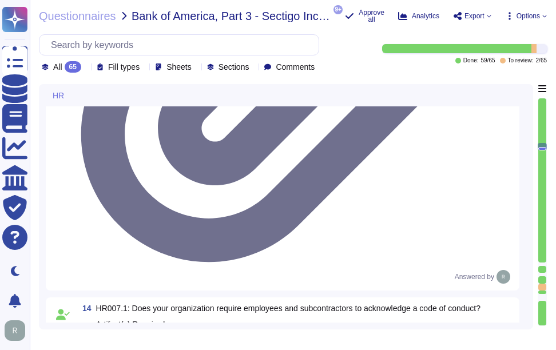
scroll to position [3487, 0]
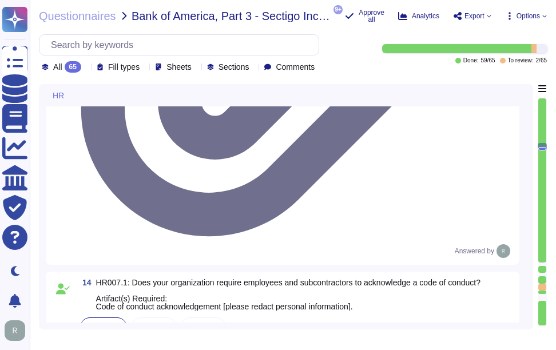
drag, startPoint x: 126, startPoint y: 113, endPoint x: 427, endPoint y: 112, distance: 300.2
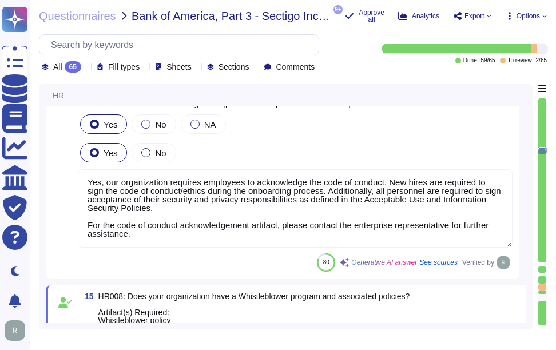
scroll to position [3715, 0]
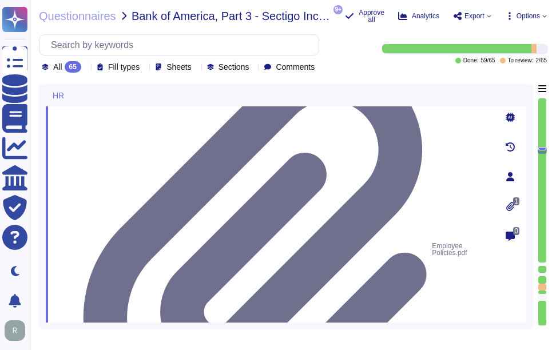
drag, startPoint x: 125, startPoint y: 145, endPoint x: 329, endPoint y: 154, distance: 204.3
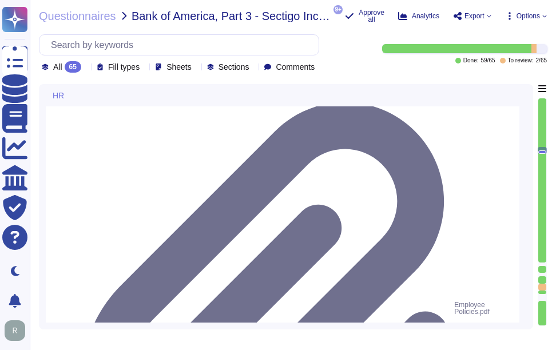
scroll to position [3658, 0]
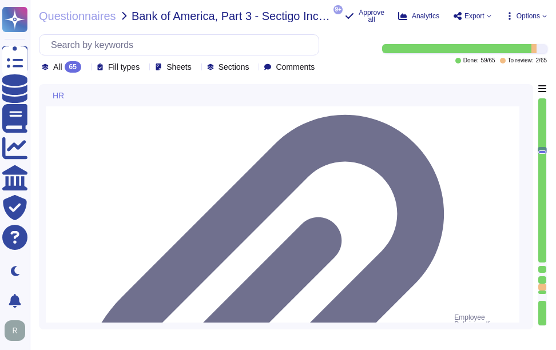
drag, startPoint x: 129, startPoint y: 164, endPoint x: 338, endPoint y: 174, distance: 210.1
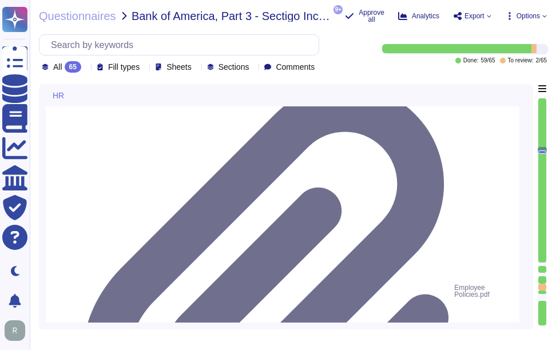
scroll to position [3715, 0]
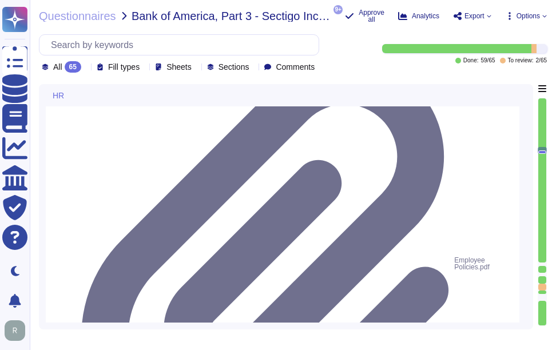
type textarea "Yes, our organization maintains a formal disciplinary process for non-complianc…"
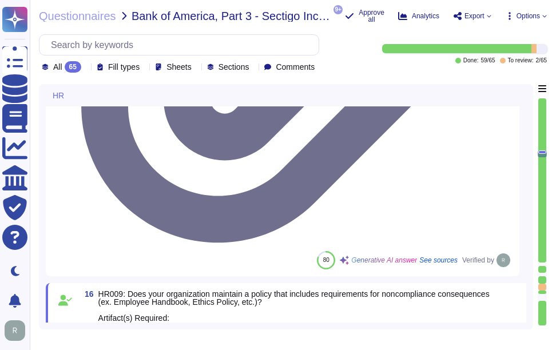
scroll to position [3944, 0]
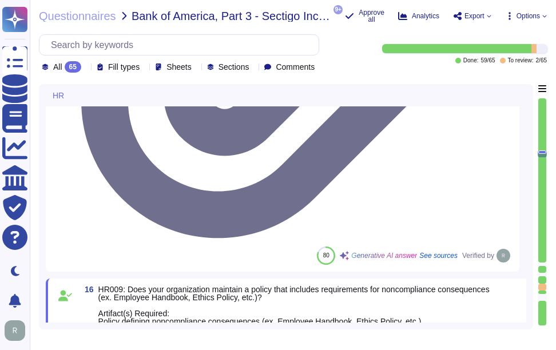
drag, startPoint x: 125, startPoint y: 123, endPoint x: 450, endPoint y: 124, distance: 324.8
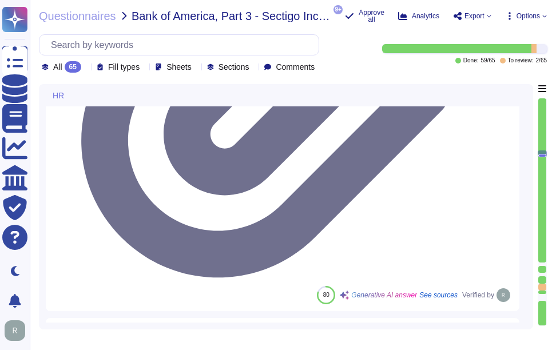
scroll to position [3887, 0]
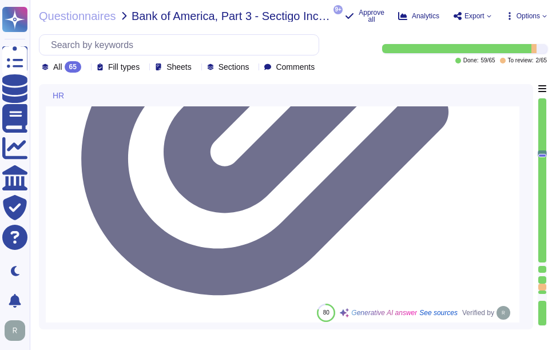
drag, startPoint x: 126, startPoint y: 146, endPoint x: 452, endPoint y: 148, distance: 326.5
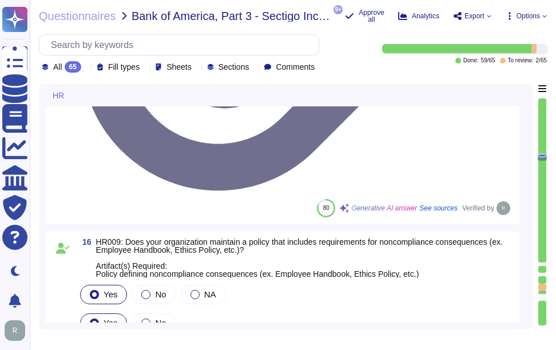
scroll to position [4001, 0]
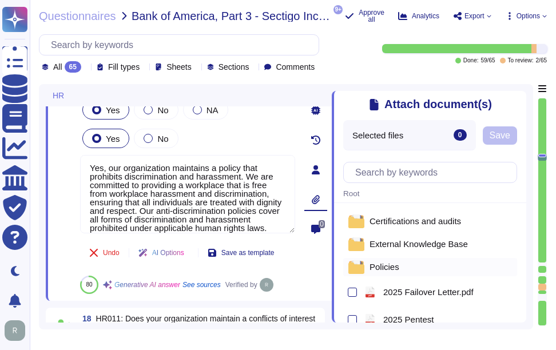
click at [383, 263] on span "Policies" at bounding box center [384, 266] width 30 height 9
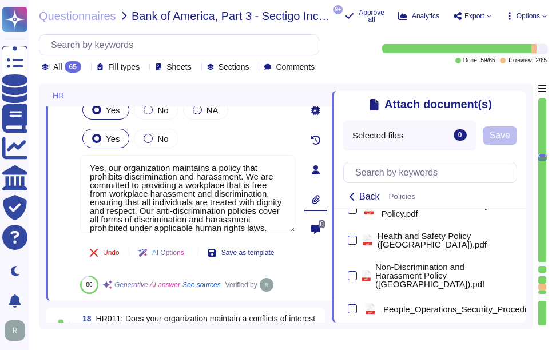
scroll to position [800, 0]
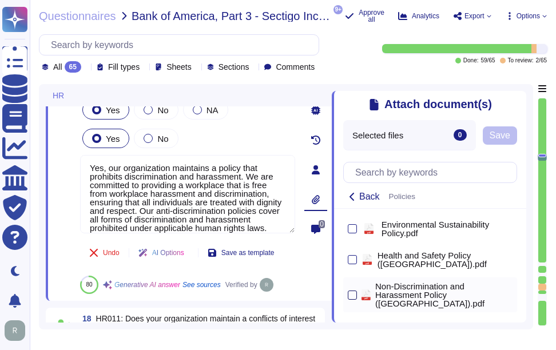
click at [353, 299] on div at bounding box center [352, 294] width 9 height 9
click at [0, 0] on input "checkbox" at bounding box center [0, 0] width 0 height 0
click at [508, 133] on span "Save" at bounding box center [513, 135] width 21 height 9
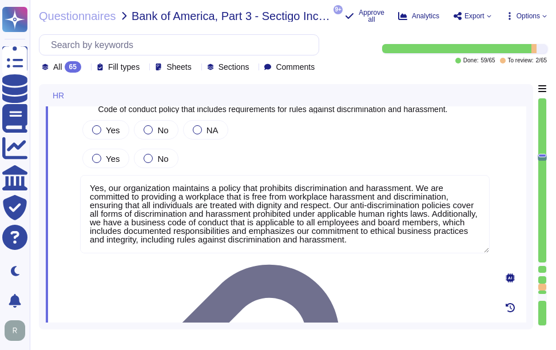
scroll to position [3879, 0]
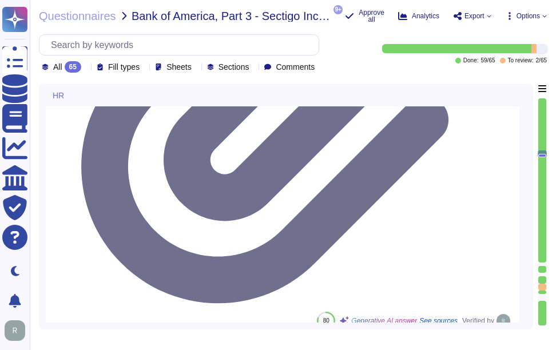
type textarea "Yes, we have a policy in place to protect whistleblowers who report labor abuse…"
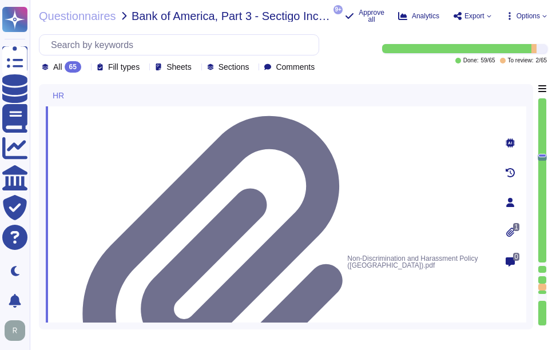
scroll to position [4107, 0]
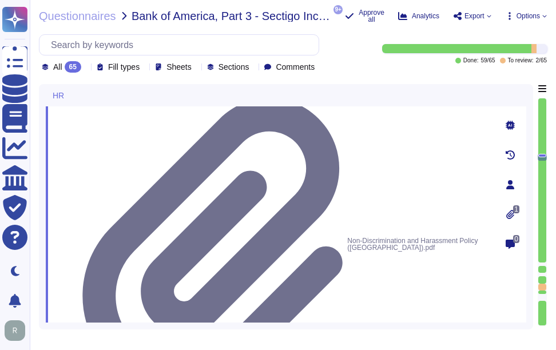
drag, startPoint x: 122, startPoint y: 187, endPoint x: 361, endPoint y: 186, distance: 238.4
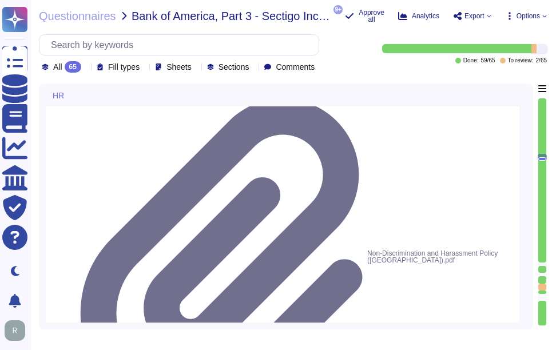
drag, startPoint x: 125, startPoint y: 153, endPoint x: 355, endPoint y: 150, distance: 230.4
paste textarea "Yes, we have an Anti-Bribery & Anti-Corruption Policy that addresses conflicts …"
type textarea "Yes, we have an Anti-Bribery & Anti-Corruption Policy that addresses conflicts …"
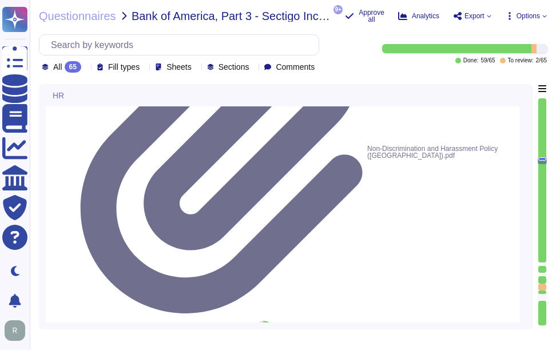
scroll to position [4279, 0]
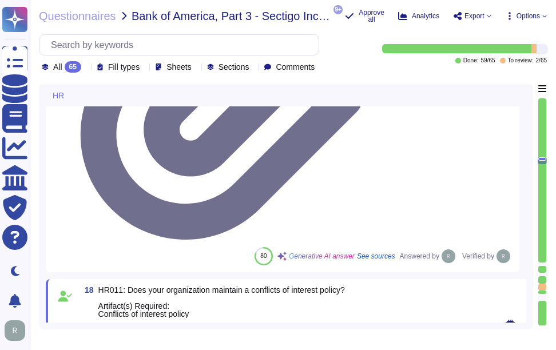
type textarea "Yes, our organization has a comprehensive training program that includes a trai…"
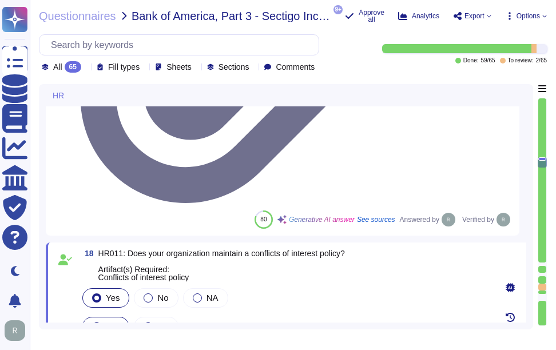
scroll to position [4336, 0]
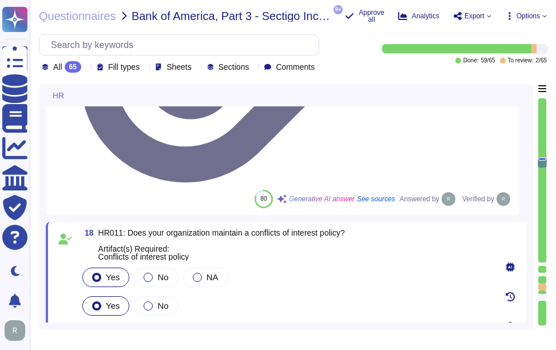
drag, startPoint x: 125, startPoint y: 130, endPoint x: 404, endPoint y: 142, distance: 278.7
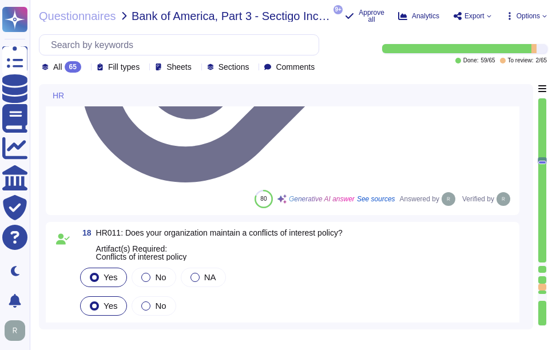
drag, startPoint x: 124, startPoint y: 115, endPoint x: 431, endPoint y: 128, distance: 307.3
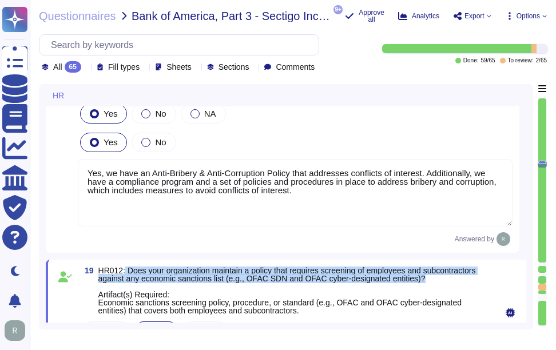
scroll to position [4565, 0]
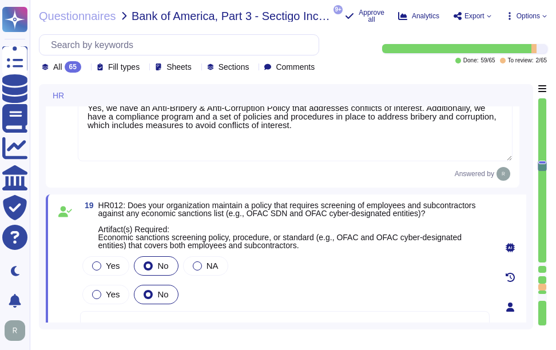
drag, startPoint x: 124, startPoint y: 118, endPoint x: 337, endPoint y: 129, distance: 213.5
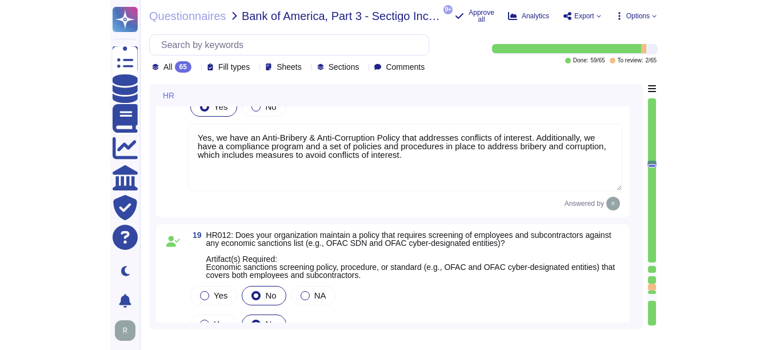
scroll to position [4508, 0]
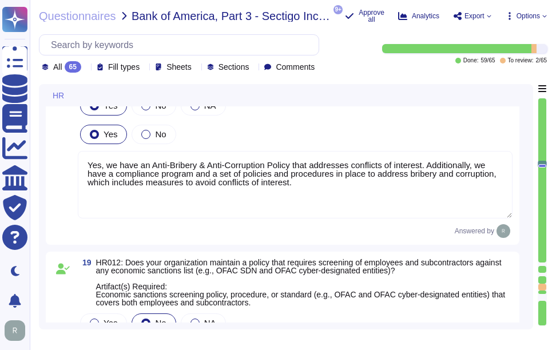
drag, startPoint x: 126, startPoint y: 132, endPoint x: 378, endPoint y: 142, distance: 252.4
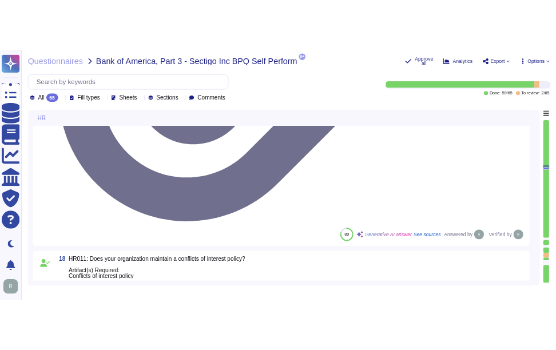
scroll to position [0, 0]
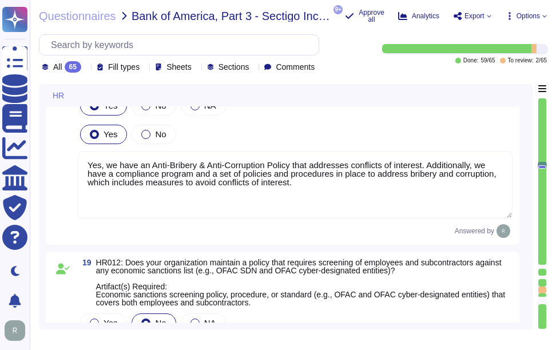
drag, startPoint x: 99, startPoint y: 164, endPoint x: 173, endPoint y: 164, distance: 73.8
copy span "Organizational chart"
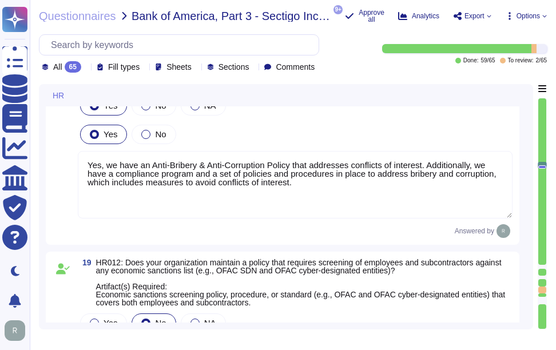
paste textarea "CC1.3.2 - Sectigo has defined organizational structures, reporting lines, autho…"
type textarea "We have addressed this in our SOC 2 Audit. Please refer our SOC 2 report. CC1.3…"
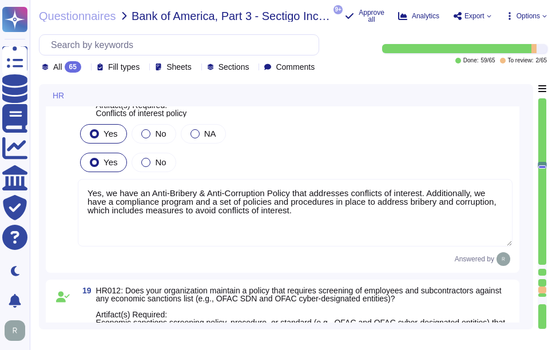
scroll to position [4508, 0]
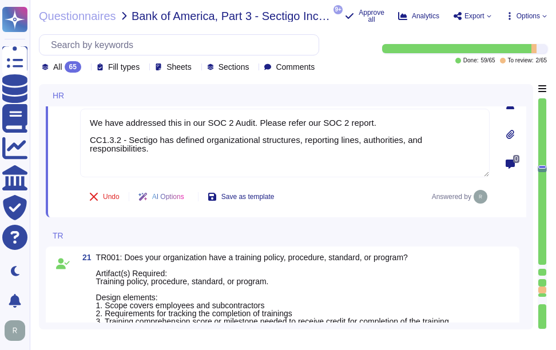
type textarea "Yes, our organization maintains a comprehensive training curriculum that requir…"
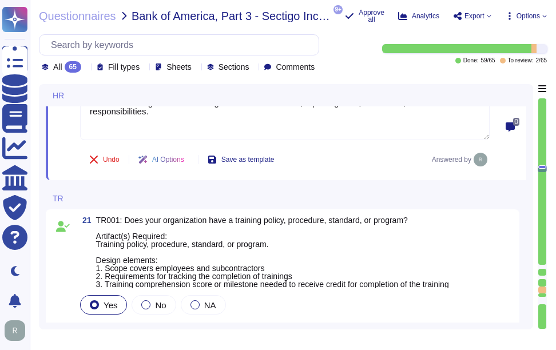
scroll to position [4679, 0]
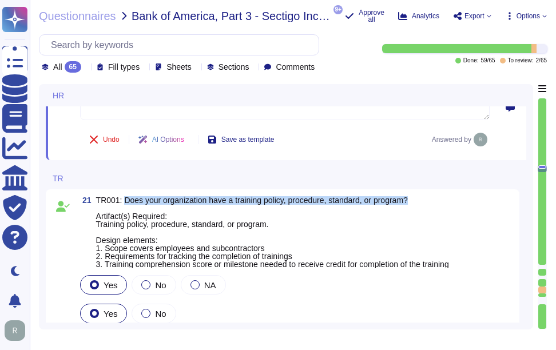
drag, startPoint x: 123, startPoint y: 202, endPoint x: 446, endPoint y: 204, distance: 323.0
click at [446, 204] on span "TR001: Does your organization have a training policy, procedure, standard, or p…" at bounding box center [272, 232] width 353 height 72
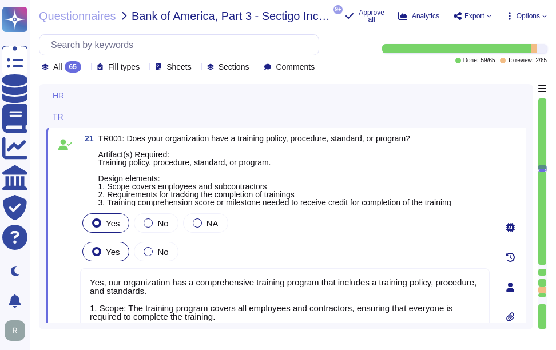
type textarea "We have addressed this in our SOC 2 Audit. Please refer our SOC 2 report. CC1.3…"
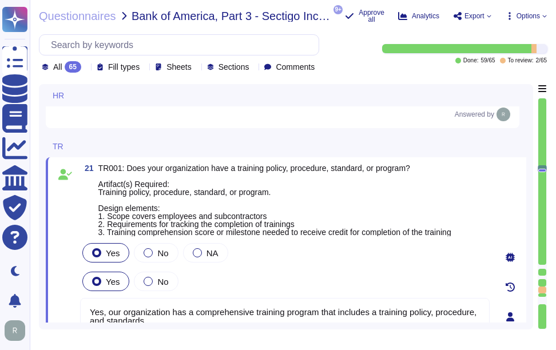
scroll to position [4646, 0]
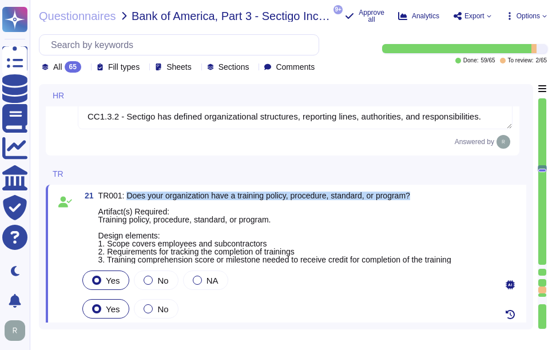
drag, startPoint x: 125, startPoint y: 196, endPoint x: 445, endPoint y: 200, distance: 320.2
click at [445, 200] on span "TR001: Does your organization have a training policy, procedure, standard, or p…" at bounding box center [274, 228] width 353 height 72
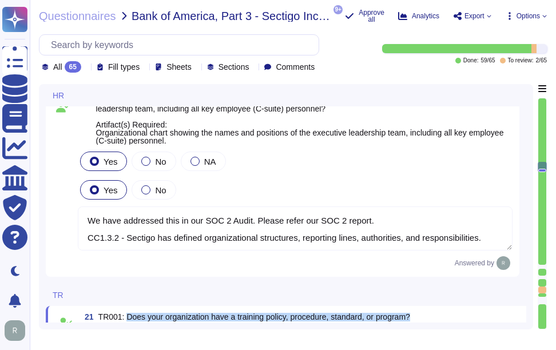
type textarea "Yes, we have an Anti-Bribery & Anti-Corruption Policy that addresses conflicts …"
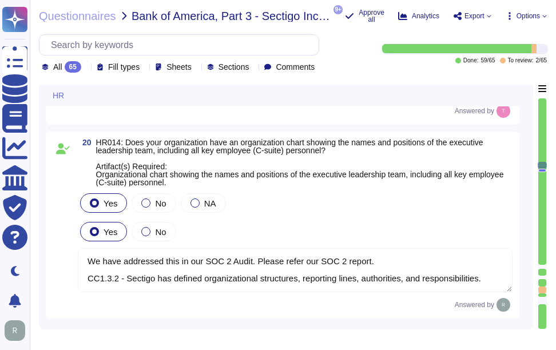
scroll to position [4888, 0]
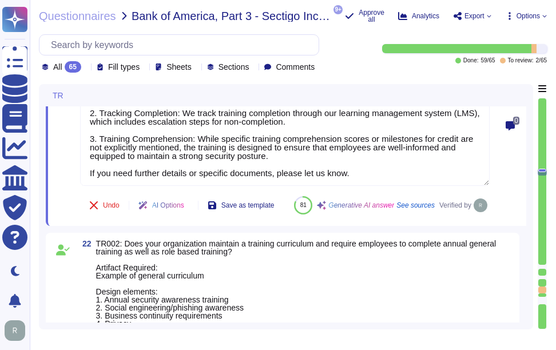
type textarea "Yes, our organization maintains a comprehensive training curriculum that requir…"
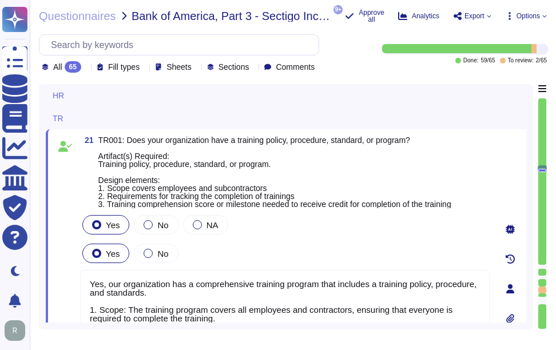
type textarea "We have addressed this in our SOC 2 Audit. Please refer our SOC 2 report. CC1.3…"
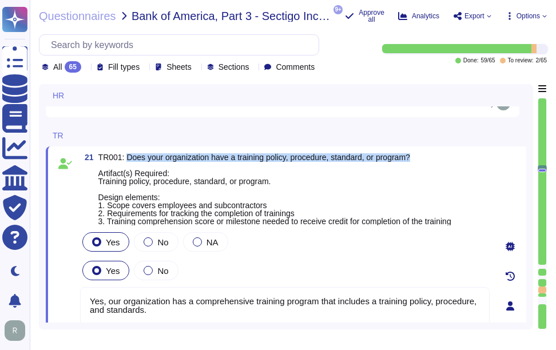
drag, startPoint x: 125, startPoint y: 160, endPoint x: 428, endPoint y: 163, distance: 302.5
click at [428, 163] on span "TR001: Does your organization have a training policy, procedure, standard, or p…" at bounding box center [274, 189] width 353 height 72
type textarea "We have addressed this in our SOC 2 Audit. Please refer our SOC 2 report. CC1.3…"
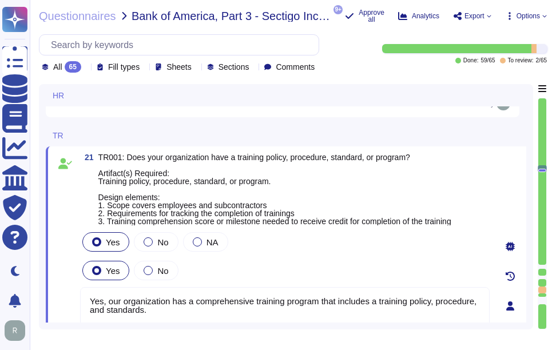
click at [393, 201] on span "TR001: Does your organization have a training policy, procedure, standard, or p…" at bounding box center [274, 189] width 353 height 72
drag, startPoint x: 237, startPoint y: 160, endPoint x: 287, endPoint y: 161, distance: 50.3
click at [287, 161] on span "TR001: Does your organization have a training policy, procedure, standard, or p…" at bounding box center [274, 189] width 353 height 73
copy span "training policy"
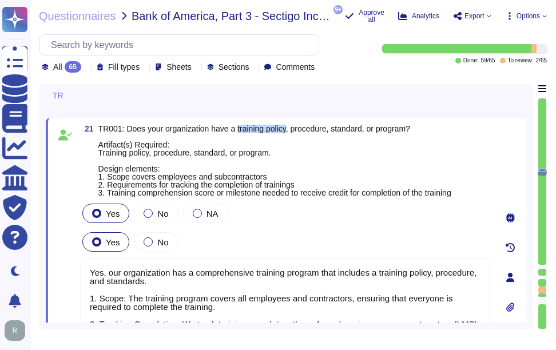
scroll to position [4651, 0]
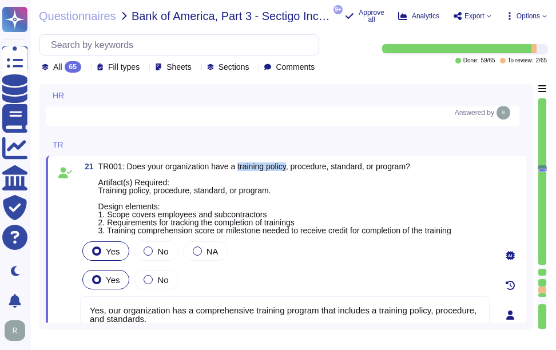
type textarea "We have addressed this in our SOC 2 Audit. Please refer our SOC 2 report. CC1.3…"
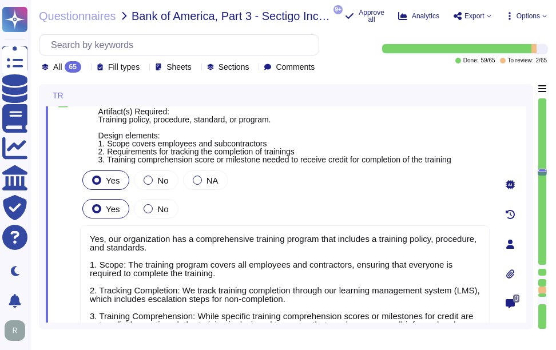
scroll to position [0, 0]
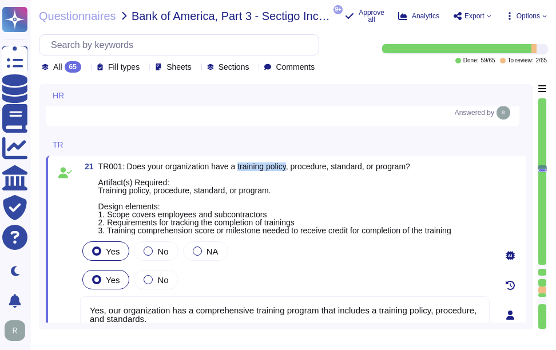
type textarea "We have addressed this in our SOC 2 Audit. Please refer our SOC 2 report. CC1.3…"
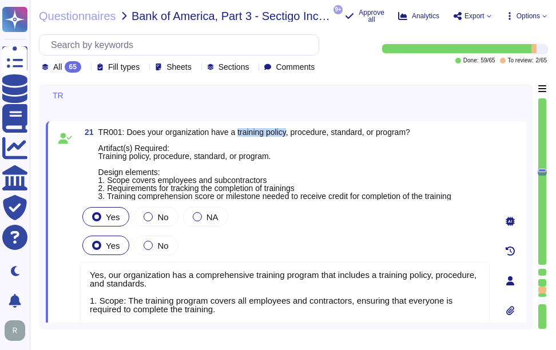
scroll to position [4654, 0]
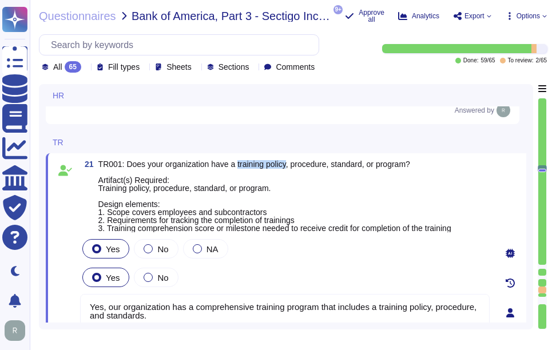
type textarea "We have addressed this in our SOC 2 Audit. Please refer our SOC 2 report. CC1.3…"
drag, startPoint x: 123, startPoint y: 165, endPoint x: 437, endPoint y: 166, distance: 313.9
click at [437, 166] on span "TR001: Does your organization have a training policy, procedure, standard, or p…" at bounding box center [274, 196] width 353 height 72
click at [214, 214] on span "TR001: Does your organization have a training policy, procedure, standard, or p…" at bounding box center [274, 196] width 353 height 73
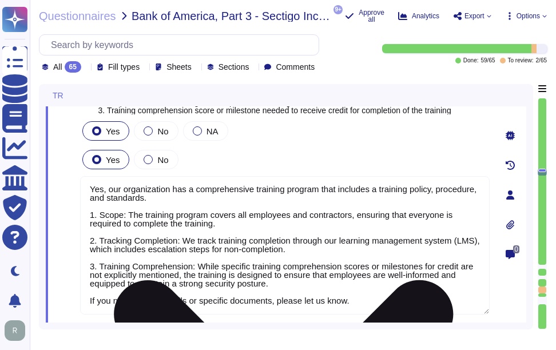
scroll to position [4768, 0]
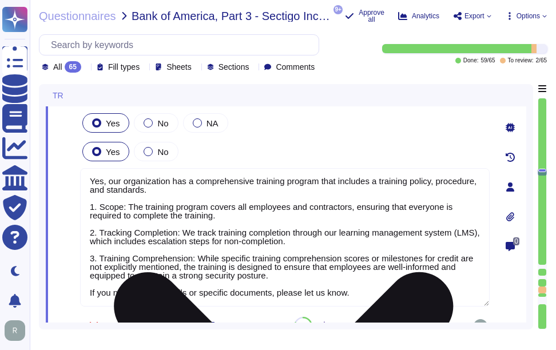
click at [238, 248] on textarea "Yes, our organization has a comprehensive training program that includes a trai…" at bounding box center [284, 237] width 409 height 138
paste textarea "This program is mandatory for all employees and contractors, ensuring that ever…"
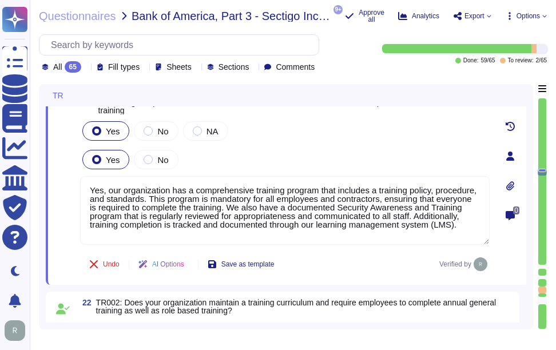
type textarea "Yes, our organization has a comprehensive training program that includes a trai…"
click at [329, 143] on div "Yes No NA Yes No Yes, our organization has a comprehensive training program tha…" at bounding box center [284, 182] width 409 height 127
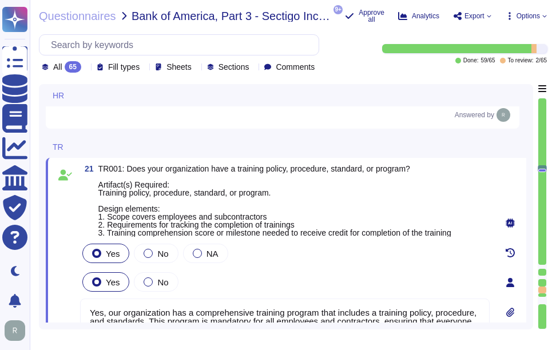
type textarea "We have addressed this in our SOC 2 Audit. Please refer our SOC 2 report. CC1.3…"
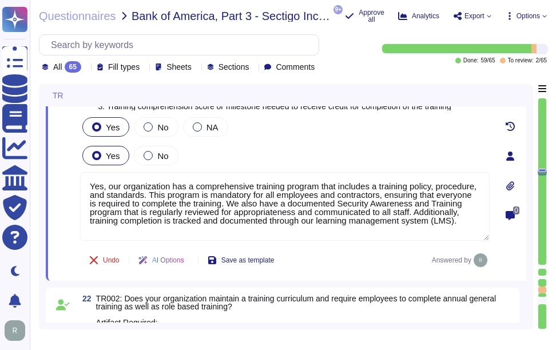
scroll to position [4768, 0]
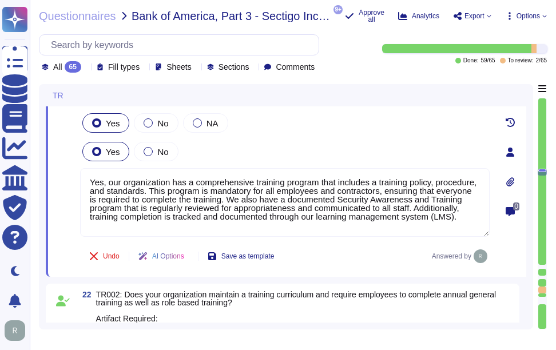
click at [337, 144] on div "Yes No" at bounding box center [284, 152] width 409 height 24
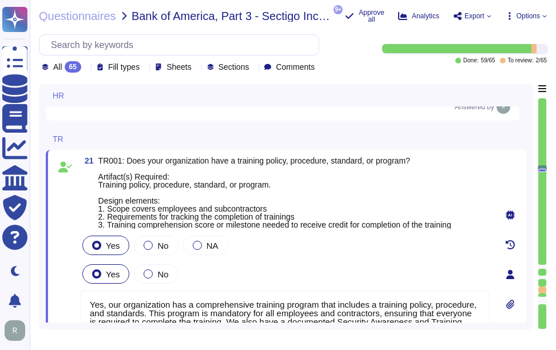
type textarea "We have addressed this in our SOC 2 Audit. Please refer our SOC 2 report. CC1.3…"
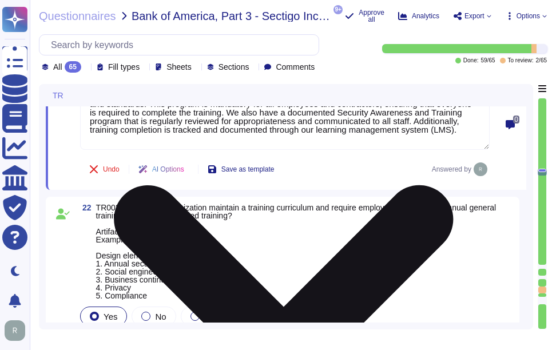
scroll to position [4882, 0]
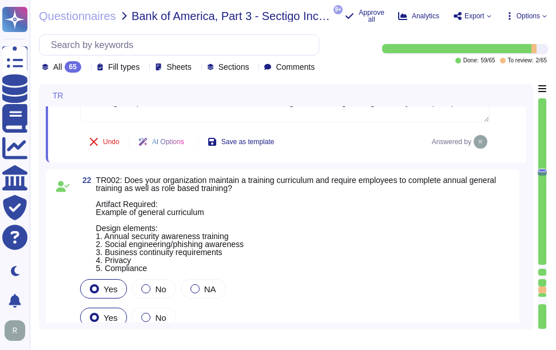
type textarea "Yes, our organization is committed to providing a workplace free from harassmen…"
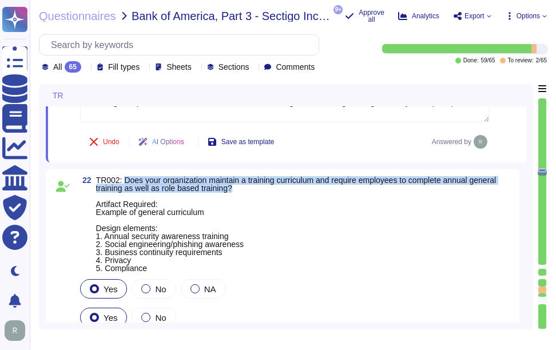
drag, startPoint x: 123, startPoint y: 179, endPoint x: 286, endPoint y: 190, distance: 163.4
click at [286, 190] on span "TR002: Does your organization maintain a training curriculum and require employ…" at bounding box center [304, 224] width 416 height 96
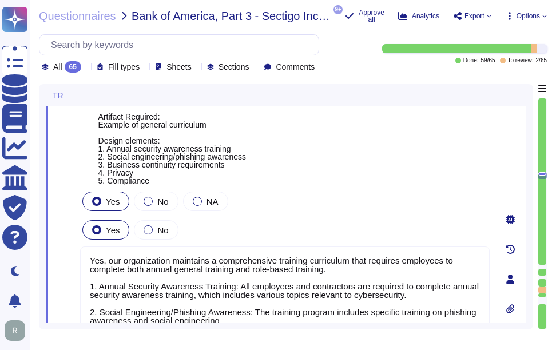
scroll to position [4898, 0]
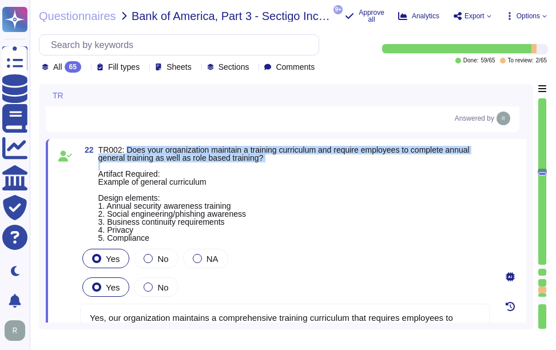
drag, startPoint x: 126, startPoint y: 147, endPoint x: 345, endPoint y: 162, distance: 219.5
click at [345, 162] on span "TR002: Does your organization maintain a training curriculum and require employ…" at bounding box center [293, 194] width 391 height 96
click at [134, 152] on span "TR002: Does your organization maintain a training curriculum and require employ…" at bounding box center [283, 193] width 371 height 97
drag, startPoint x: 128, startPoint y: 149, endPoint x: 342, endPoint y: 156, distance: 214.5
click at [342, 156] on span "TR002: Does your organization maintain a training curriculum and require employ…" at bounding box center [293, 194] width 391 height 96
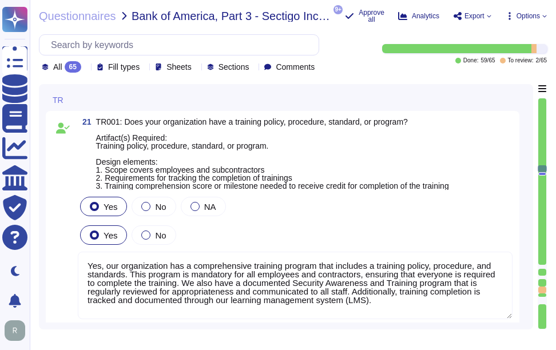
scroll to position [4660, 0]
type textarea "We have addressed this in our SOC 2 Audit. Please refer our SOC 2 report. CC1.3…"
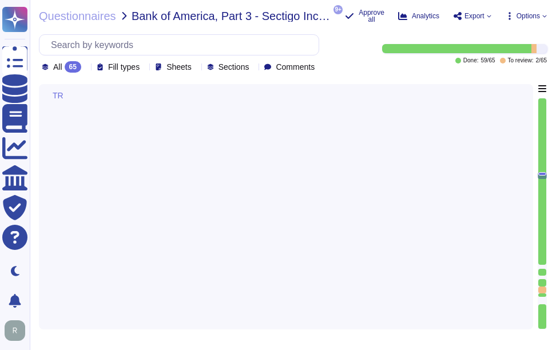
type textarea "Yes, our organization is committed to providing a workplace free from harassmen…"
type textarea "Yes, senior management is required to undergo regular cybersecurity training, i…"
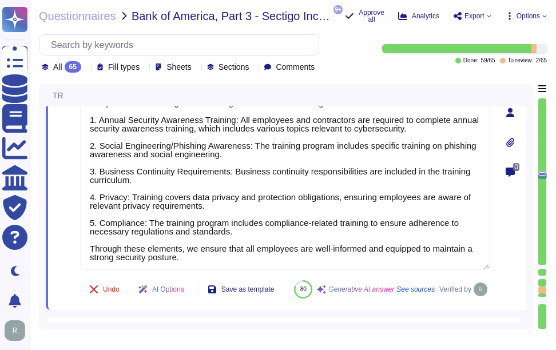
type textarea "Yes, our organization has a comprehensive training program that includes a trai…"
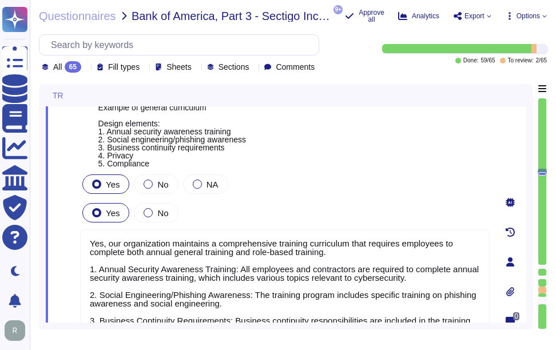
scroll to position [4884, 0]
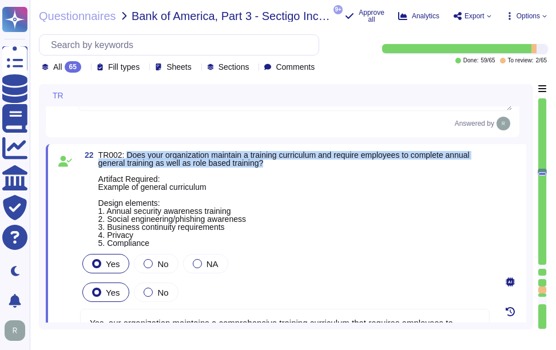
drag, startPoint x: 126, startPoint y: 153, endPoint x: 312, endPoint y: 165, distance: 186.2
click at [312, 165] on span "TR002: Does your organization maintain a training curriculum and require employ…" at bounding box center [293, 199] width 391 height 96
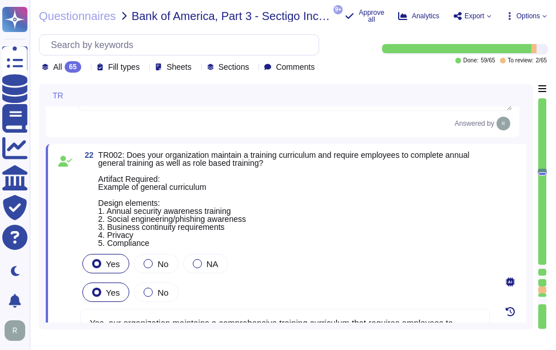
click at [436, 220] on span "TR002: Does your organization maintain a training curriculum and require employ…" at bounding box center [293, 199] width 391 height 96
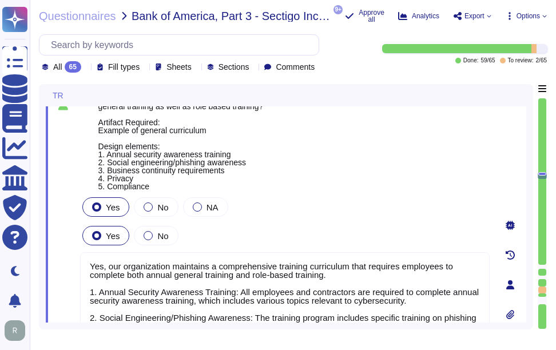
type textarea "Yes, our organization is committed to providing a workplace free from harassmen…"
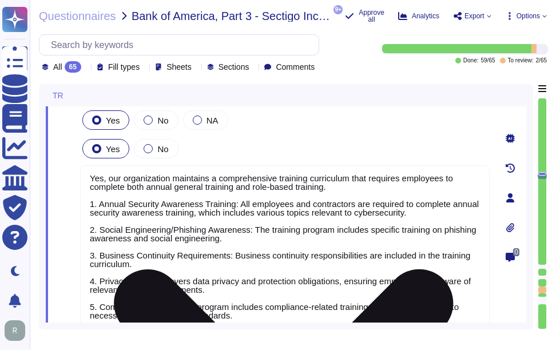
scroll to position [5055, 0]
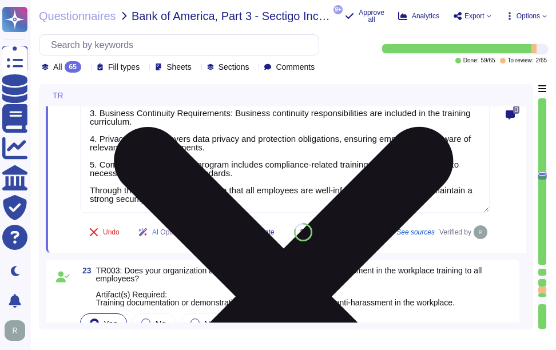
type textarea "Yes, senior management is required to undergo regular cybersecurity training, i…"
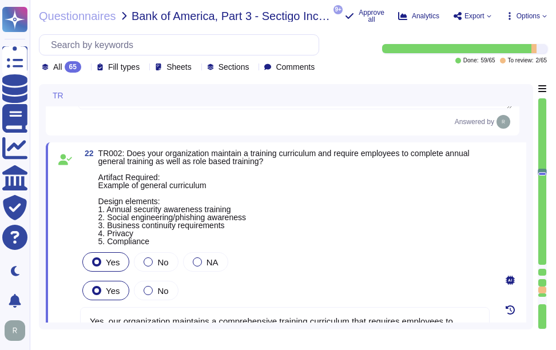
scroll to position [4884, 0]
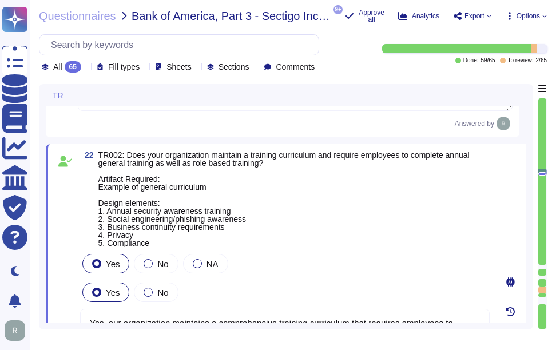
type textarea "Yes, our organization is committed to providing a workplace free from harassmen…"
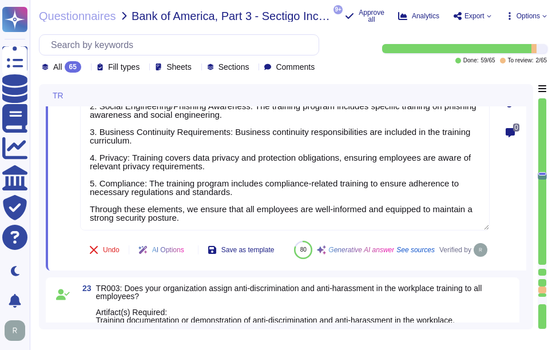
scroll to position [5170, 0]
type textarea "Yes, senior management is required to undergo regular cybersecurity training, i…"
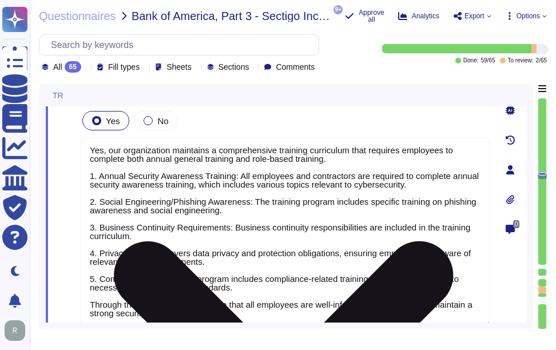
scroll to position [0, 0]
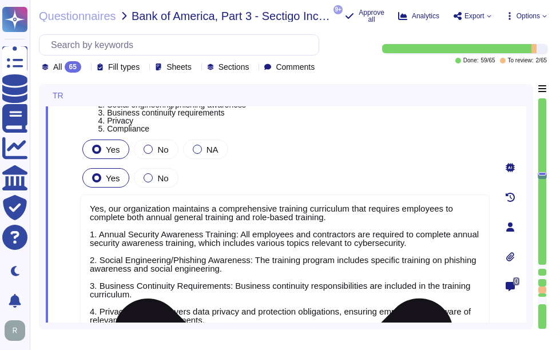
type textarea "Yes, our organization is committed to providing a workplace free from harassmen…"
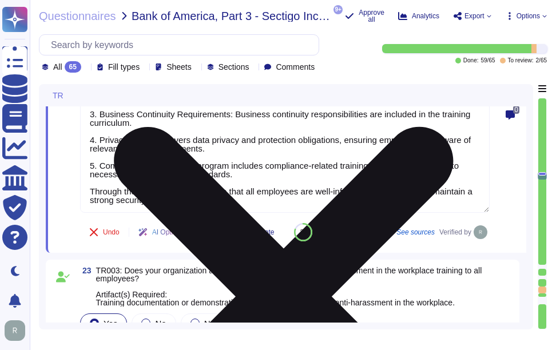
type textarea "Yes, senior management is required to undergo regular cybersecurity training, i…"
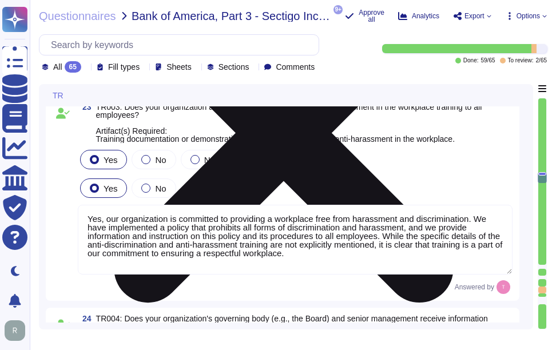
scroll to position [5341, 0]
type textarea "The training program at [GEOGRAPHIC_DATA] includes requirements for completion …"
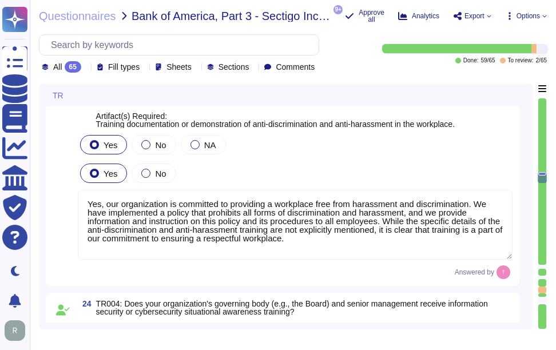
drag, startPoint x: 123, startPoint y: 119, endPoint x: 153, endPoint y: 128, distance: 31.3
click at [153, 128] on span "TR003: Does your organization assign anti-discrimination and anti-harassment in…" at bounding box center [304, 108] width 416 height 40
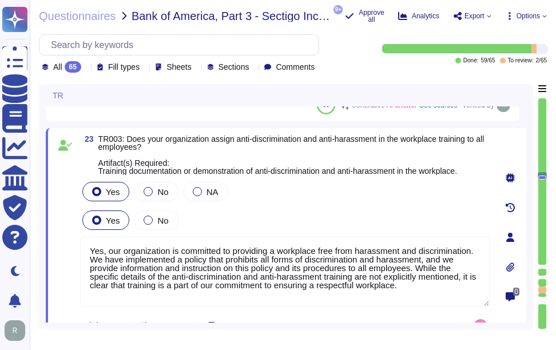
scroll to position [5227, 0]
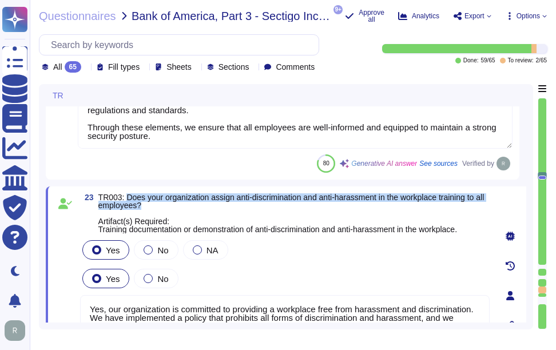
drag, startPoint x: 126, startPoint y: 196, endPoint x: 160, endPoint y: 208, distance: 35.3
click at [160, 208] on span "TR003: Does your organization assign anti-discrimination and anti-harassment in…" at bounding box center [293, 213] width 391 height 40
click at [148, 194] on span "TR003: Does your organization assign anti-discrimination and anti-harassment in…" at bounding box center [291, 213] width 386 height 41
drag, startPoint x: 126, startPoint y: 196, endPoint x: 161, endPoint y: 205, distance: 35.5
click at [161, 205] on span "TR003: Does your organization assign anti-discrimination and anti-harassment in…" at bounding box center [293, 213] width 391 height 40
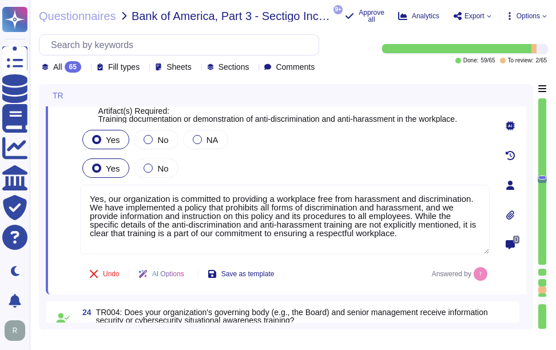
scroll to position [5341, 0]
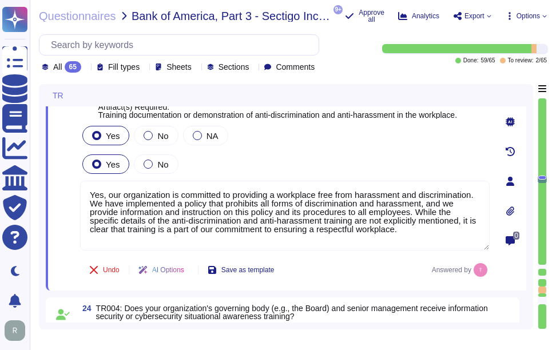
drag, startPoint x: 143, startPoint y: 240, endPoint x: 78, endPoint y: 185, distance: 85.6
click at [78, 184] on div "23 TR003: Does your organization assign anti-discrimination and anti-harassment…" at bounding box center [272, 181] width 435 height 205
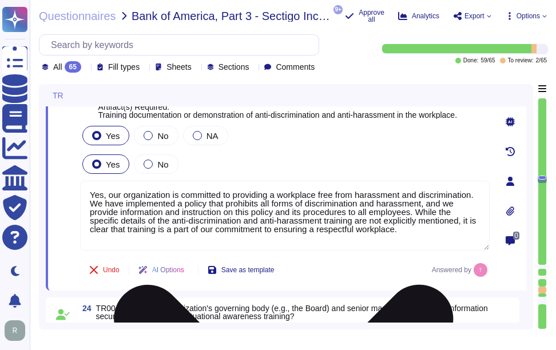
paste textarea "nti-discrimination and anti-harassment training to all employees. We have imple…"
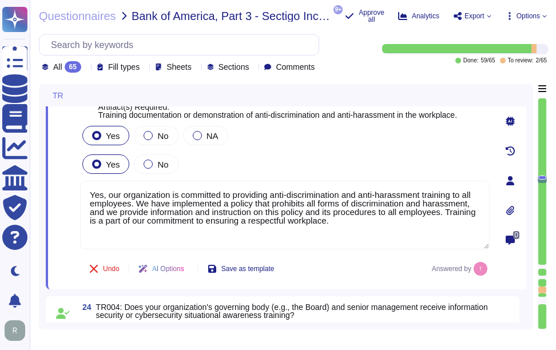
click at [290, 150] on div "Yes No NA Yes No Yes, our organization is committed to providing anti-discrimin…" at bounding box center [284, 186] width 409 height 127
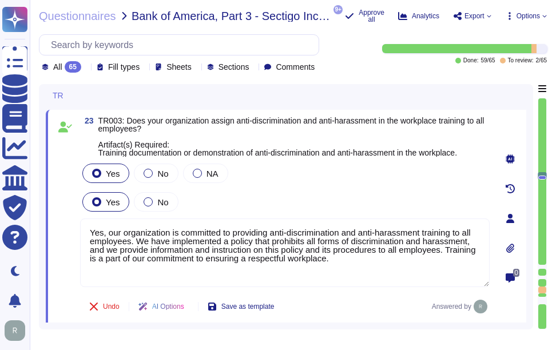
scroll to position [5284, 0]
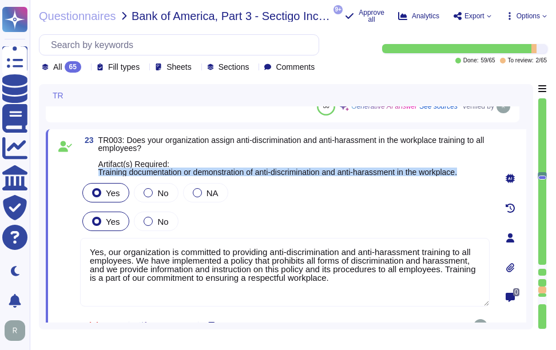
drag, startPoint x: 99, startPoint y: 170, endPoint x: 478, endPoint y: 173, distance: 378.5
click at [478, 173] on span "TR003: Does your organization assign anti-discrimination and anti-harassment in…" at bounding box center [293, 156] width 391 height 40
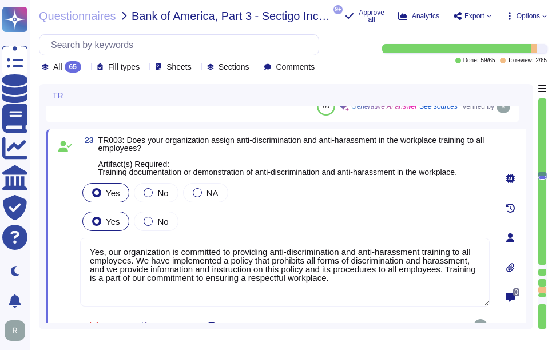
drag, startPoint x: 355, startPoint y: 278, endPoint x: 60, endPoint y: 240, distance: 297.5
click at [60, 240] on div "23 TR003: Does your organization assign anti-discrimination and anti-harassment…" at bounding box center [272, 238] width 435 height 204
paste textarea "The Company provides information and instruction on the anti-discrimination and…"
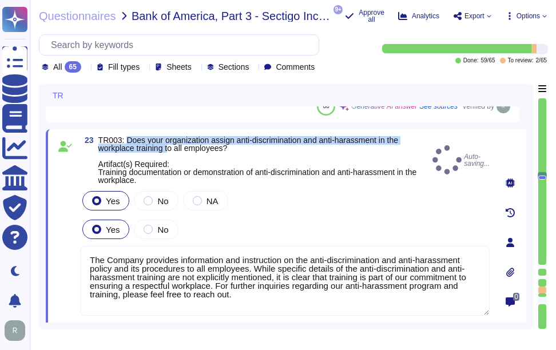
drag, startPoint x: 126, startPoint y: 140, endPoint x: 170, endPoint y: 151, distance: 46.0
click at [170, 151] on span "TR003: Does your organization assign anti-discrimination and anti-harassment in…" at bounding box center [257, 160] width 318 height 49
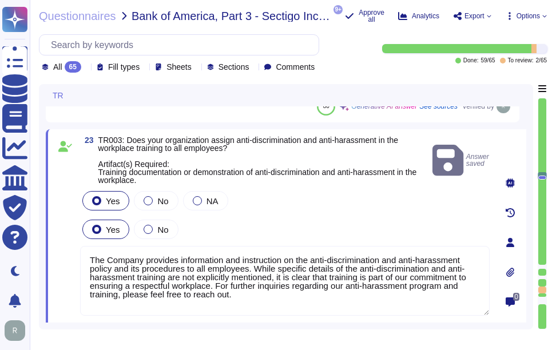
click at [182, 147] on span "TR003: Does your organization assign anti-discrimination and anti-harassment in…" at bounding box center [257, 160] width 318 height 49
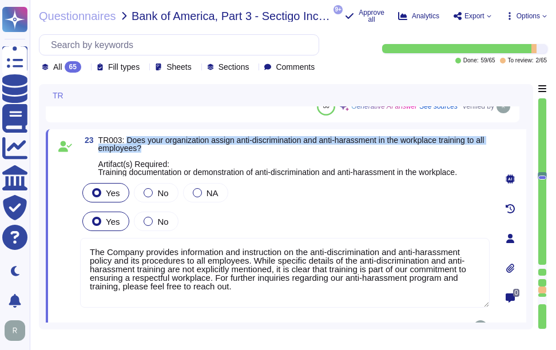
drag, startPoint x: 125, startPoint y: 139, endPoint x: 274, endPoint y: 147, distance: 148.9
click at [274, 147] on span "TR003: Does your organization assign anti-discrimination and anti-harassment in…" at bounding box center [293, 156] width 391 height 40
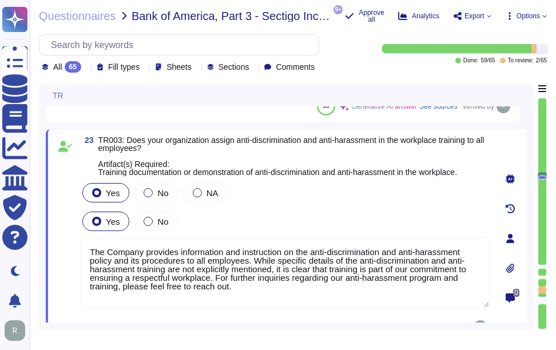
click at [261, 283] on textarea "The Company provides information and instruction on the anti-discrimination and…" at bounding box center [284, 273] width 409 height 70
paste textarea "Yes, our organization is committed to providing anti-discrimination and anti-ha…"
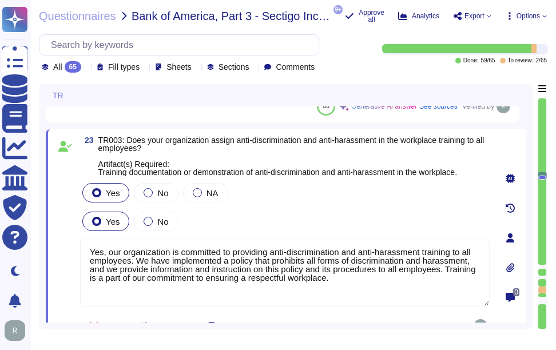
type textarea "Yes, our organization is committed to providing anti-discrimination and anti-ha…"
click at [266, 218] on div "Yes No" at bounding box center [284, 221] width 409 height 24
click at [290, 182] on div "Yes No NA" at bounding box center [284, 193] width 409 height 24
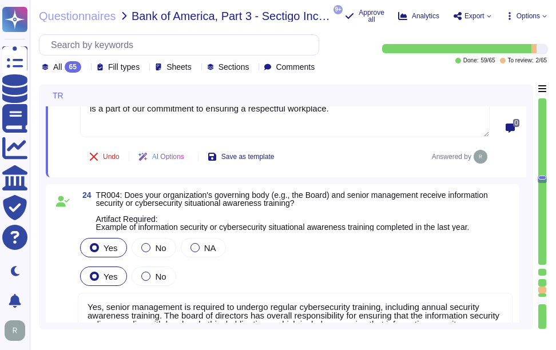
scroll to position [5456, 0]
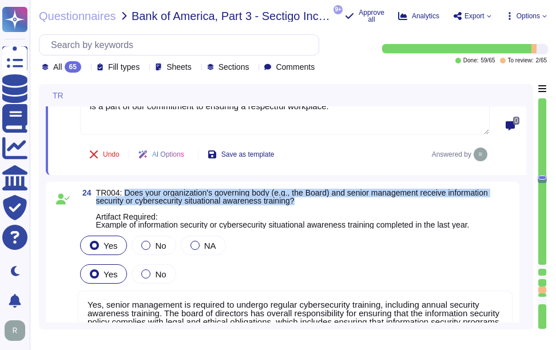
drag, startPoint x: 123, startPoint y: 193, endPoint x: 312, endPoint y: 199, distance: 188.8
click at [312, 199] on span "TR004: Does your organization's governing body (e.g., the Board) and senior man…" at bounding box center [304, 209] width 416 height 40
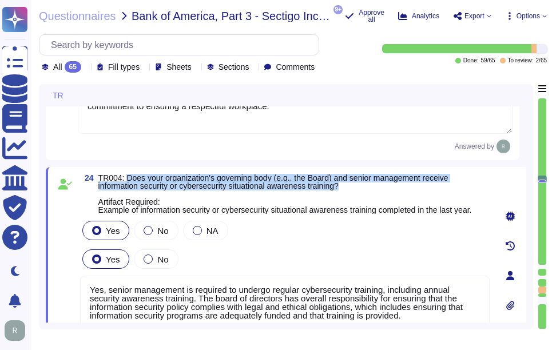
drag, startPoint x: 127, startPoint y: 176, endPoint x: 373, endPoint y: 188, distance: 246.7
click at [373, 188] on span "TR004: Does your organization's governing body (e.g., the Board) and senior man…" at bounding box center [293, 194] width 391 height 40
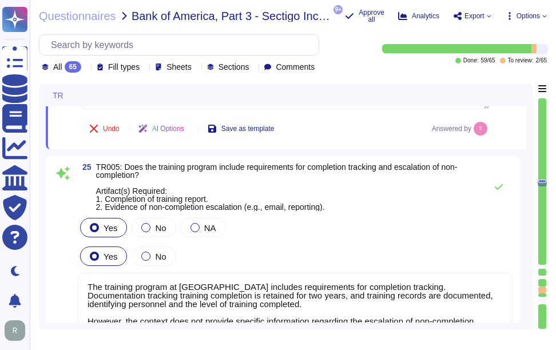
scroll to position [5684, 0]
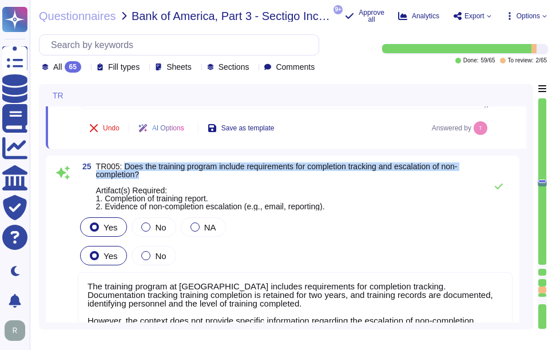
drag, startPoint x: 123, startPoint y: 165, endPoint x: 155, endPoint y: 172, distance: 32.2
click at [155, 172] on span "TR005: Does the training program include requirements for completion tracking a…" at bounding box center [288, 186] width 384 height 48
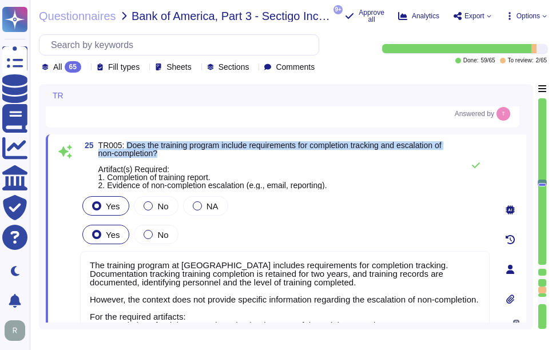
drag, startPoint x: 128, startPoint y: 143, endPoint x: 173, endPoint y: 151, distance: 45.9
click at [173, 151] on span "TR005: Does the training program include requirements for completion tracking a…" at bounding box center [277, 165] width 359 height 48
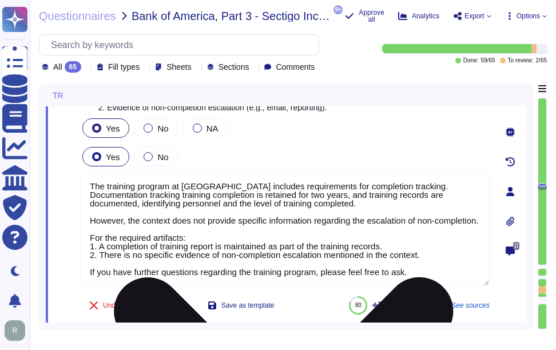
scroll to position [5799, 0]
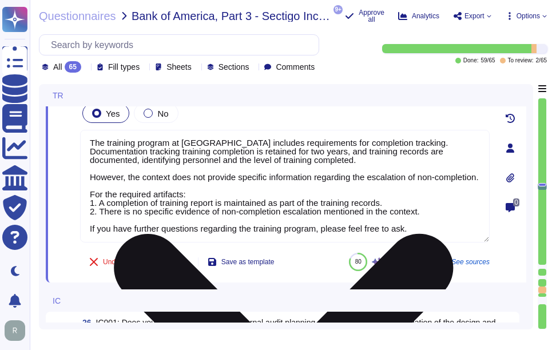
type textarea "Yes, our organization has a compliance team that monitors non-compliance with o…"
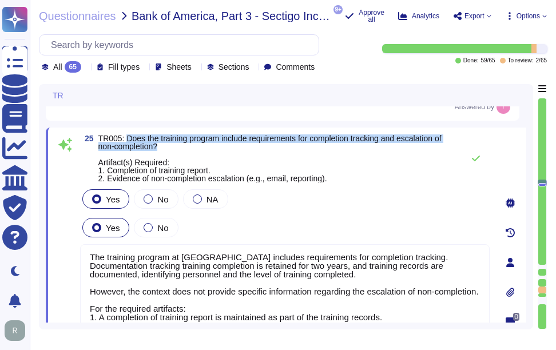
scroll to position [5670, 0]
type textarea "Yes, our organization is committed to providing anti-discrimination and anti-ha…"
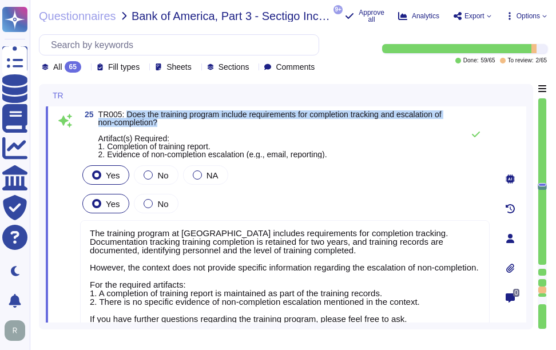
scroll to position [5727, 0]
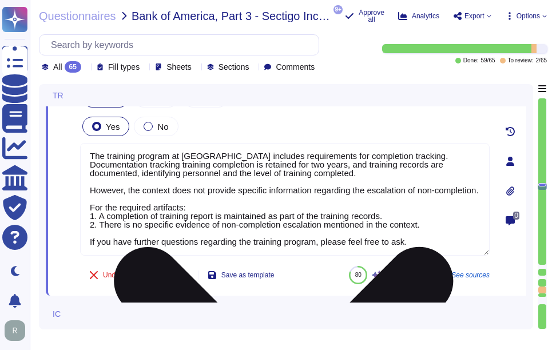
type textarea "Yes, our organization has a compliance team that monitors non-compliance with o…"
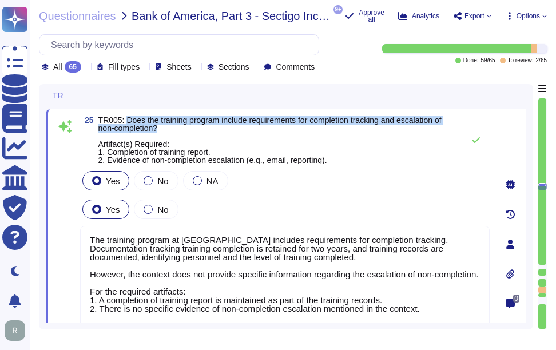
scroll to position [5670, 0]
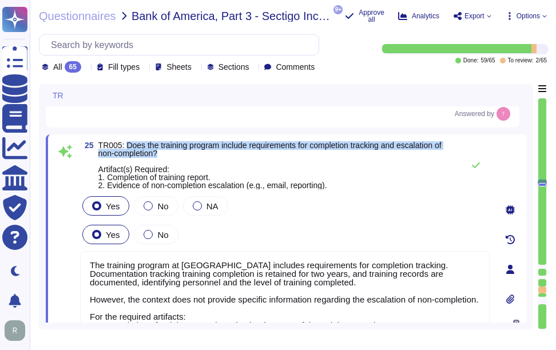
type textarea "Yes, our organization is committed to providing anti-discrimination and anti-ha…"
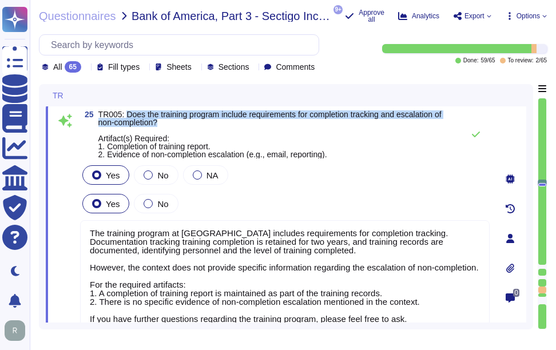
scroll to position [5727, 0]
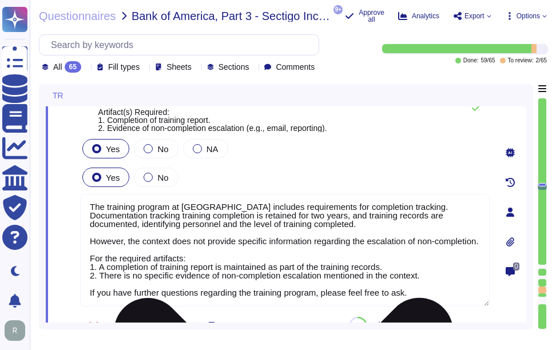
drag, startPoint x: 93, startPoint y: 232, endPoint x: 417, endPoint y: 302, distance: 331.8
click at [417, 302] on textarea "The training program at [GEOGRAPHIC_DATA] includes requirements for completion …" at bounding box center [284, 250] width 409 height 113
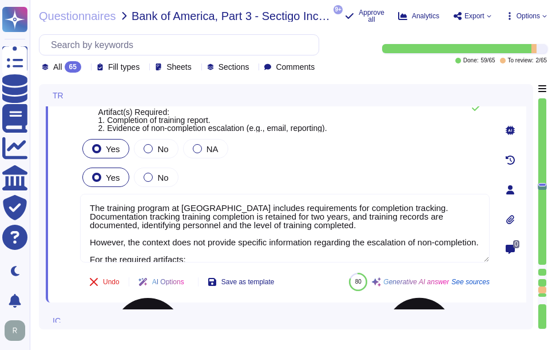
type textarea "Yes, our organization has a compliance team that monitors non-compliance with o…"
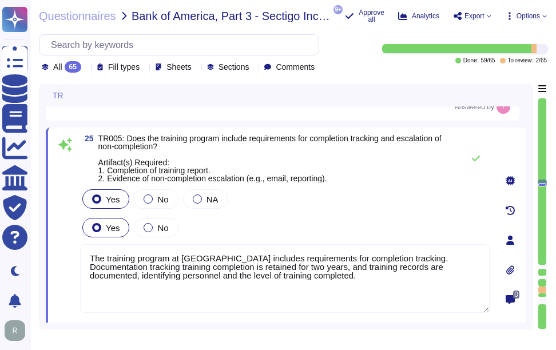
scroll to position [5670, 0]
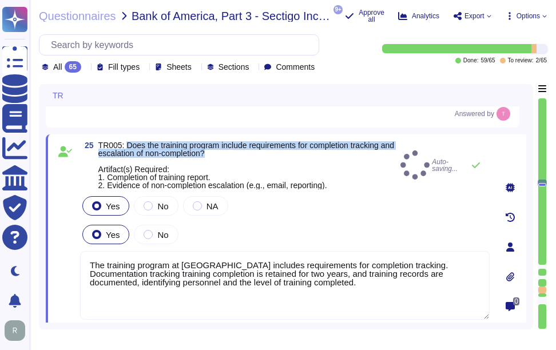
drag, startPoint x: 126, startPoint y: 144, endPoint x: 249, endPoint y: 155, distance: 124.0
click at [249, 155] on span "TR005: Does the training program include requirements for completion tracking a…" at bounding box center [246, 165] width 297 height 48
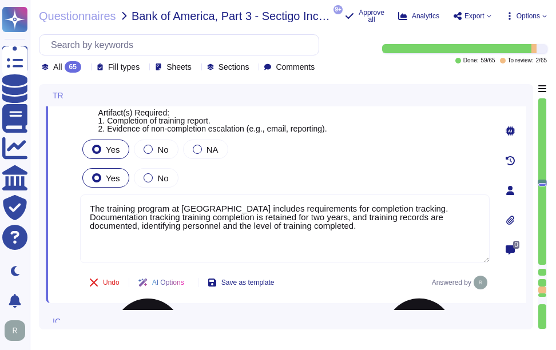
scroll to position [5727, 0]
click at [286, 231] on textarea "The training program at [GEOGRAPHIC_DATA] includes requirements for completion …" at bounding box center [284, 228] width 409 height 69
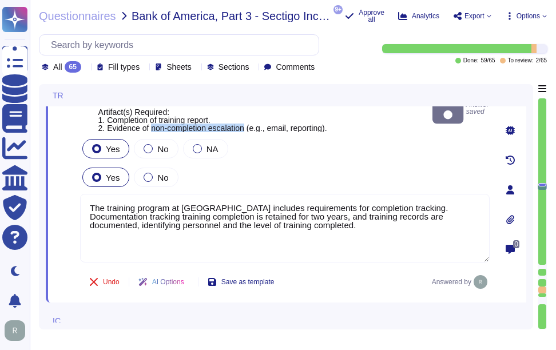
drag, startPoint x: 152, startPoint y: 128, endPoint x: 246, endPoint y: 130, distance: 94.4
click at [246, 130] on span "TR005: Does the training program include requirements for completion tracking a…" at bounding box center [246, 107] width 296 height 49
copy span "non-completion escalation"
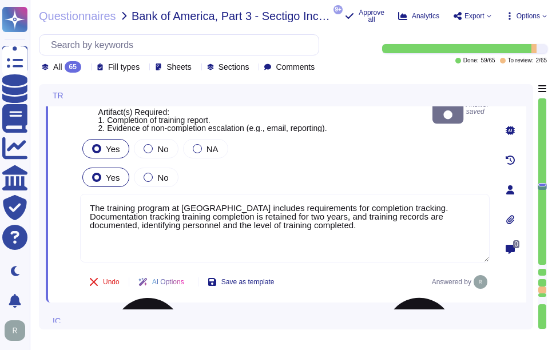
click at [170, 241] on textarea "The training program at [GEOGRAPHIC_DATA] includes requirements for completion …" at bounding box center [284, 228] width 409 height 69
paste textarea "non-completion escalation"
click at [96, 242] on textarea "The training program at [GEOGRAPHIC_DATA] includes requirements for completion …" at bounding box center [284, 228] width 409 height 69
click at [222, 244] on textarea "The training program at [GEOGRAPHIC_DATA] includes requirements for completion …" at bounding box center [284, 228] width 409 height 69
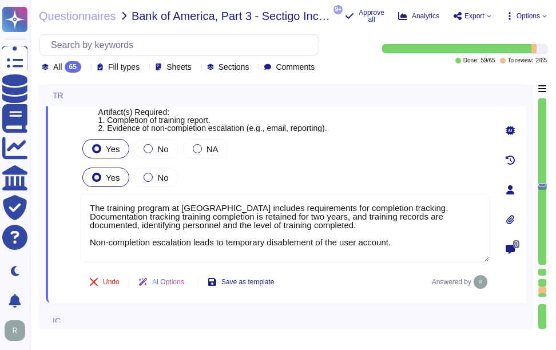
type textarea "The training program at [GEOGRAPHIC_DATA] includes requirements for completion …"
click at [300, 145] on div "Yes No NA" at bounding box center [284, 149] width 409 height 24
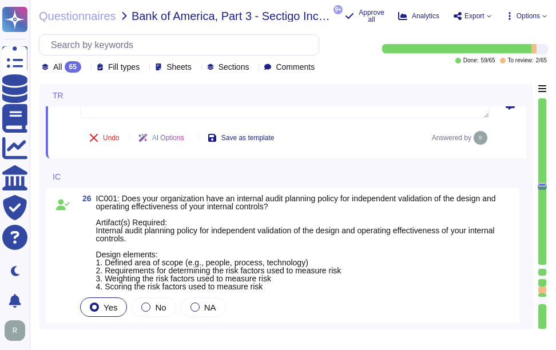
scroll to position [5898, 0]
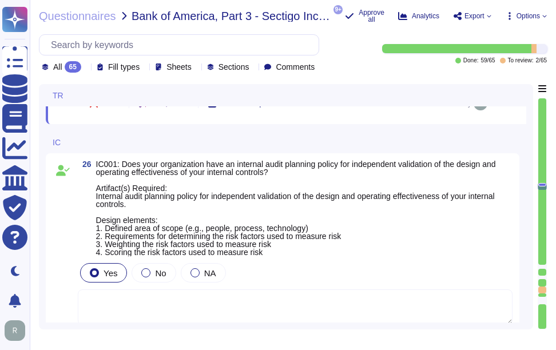
type textarea "Yes, our company has a Change Management Policy in place, which includes a form…"
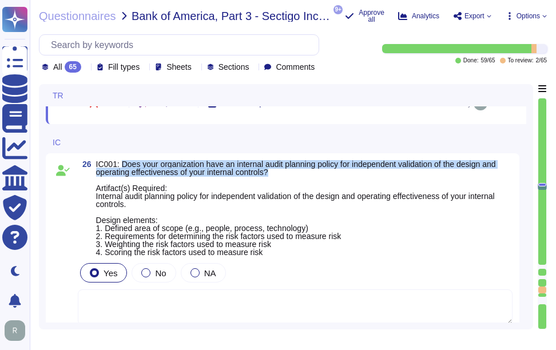
drag, startPoint x: 121, startPoint y: 162, endPoint x: 292, endPoint y: 174, distance: 171.9
click at [292, 174] on span "IC001: Does your organization have an internal audit planning policy for indepe…" at bounding box center [304, 208] width 416 height 96
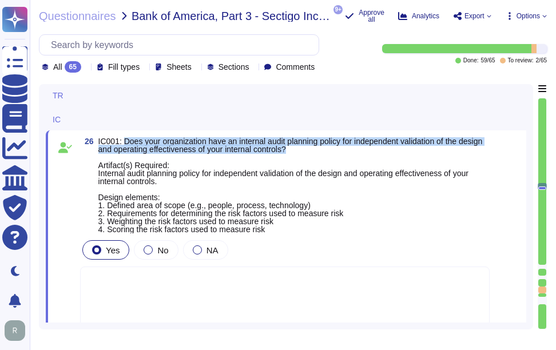
drag, startPoint x: 123, startPoint y: 148, endPoint x: 359, endPoint y: 156, distance: 236.3
click at [359, 156] on span "IC001: Does your organization have an internal audit planning policy for indepe…" at bounding box center [293, 185] width 391 height 96
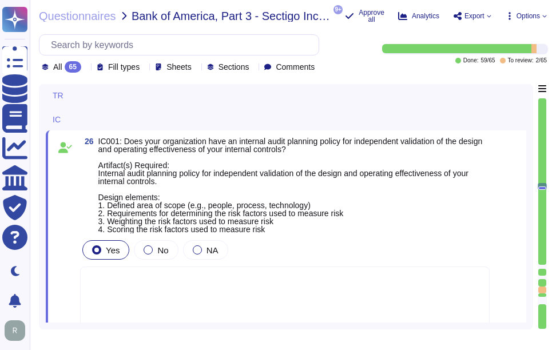
drag, startPoint x: 359, startPoint y: 156, endPoint x: 400, endPoint y: 240, distance: 94.1
click at [400, 233] on span "IC001: Does your organization have an internal audit planning policy for indepe…" at bounding box center [293, 185] width 391 height 96
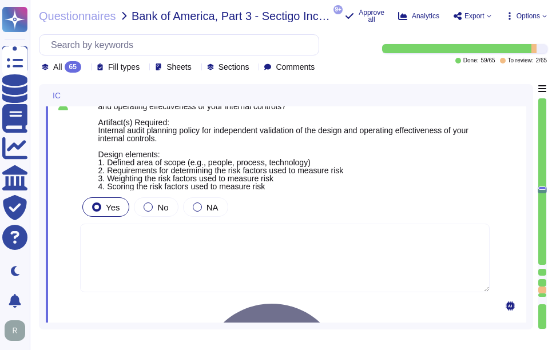
scroll to position [5955, 0]
type textarea "Yes, our company has a Change Management Policy in place, which includes a form…"
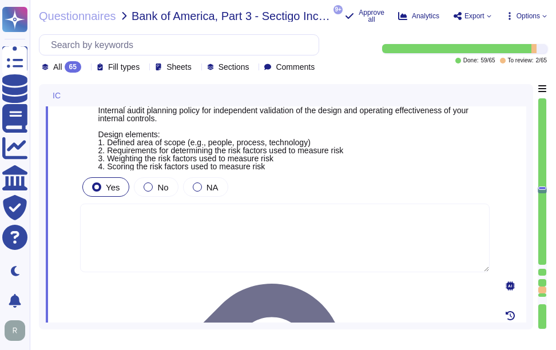
click at [235, 242] on textarea at bounding box center [284, 238] width 409 height 69
click at [453, 160] on span "IC001: Does your organization have an internal audit planning policy for indepe…" at bounding box center [293, 122] width 391 height 96
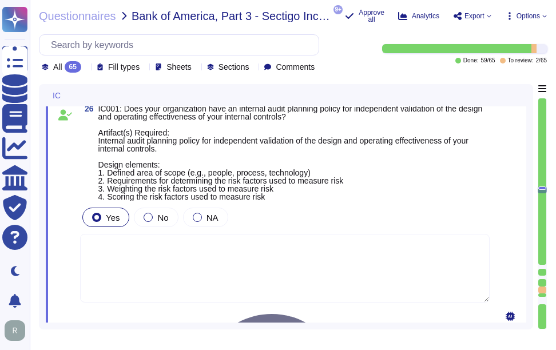
scroll to position [5892, 0]
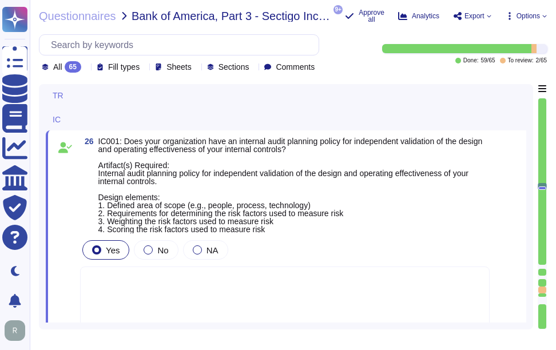
type textarea "Yes, senior management is required to undergo regular cybersecurity training, i…"
type textarea "The training program at [GEOGRAPHIC_DATA] includes requirements for completion …"
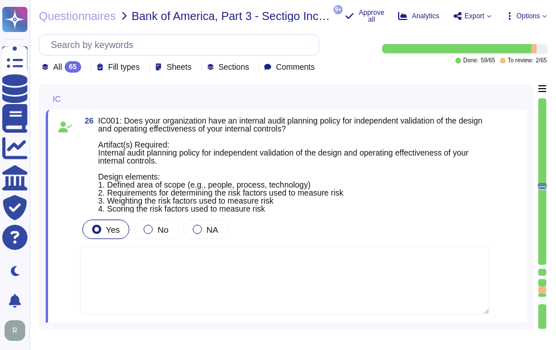
scroll to position [5949, 0]
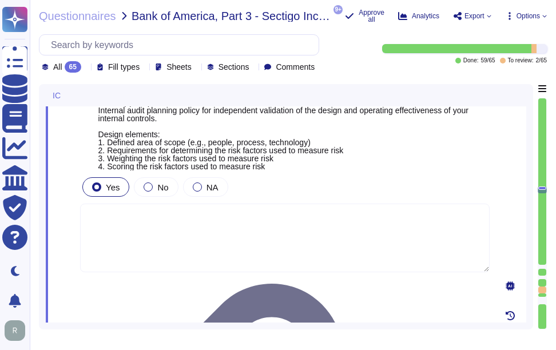
type textarea "Yes, our company has a Change Management Policy in place, which includes a form…"
click at [301, 237] on textarea at bounding box center [284, 238] width 409 height 69
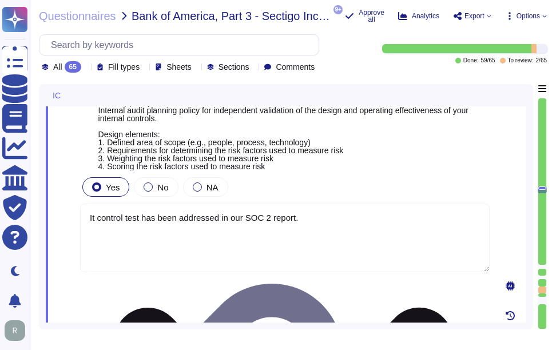
paste textarea "(CC4.2.1) -The Internal Audit Team tracks all open findings until closure in a …"
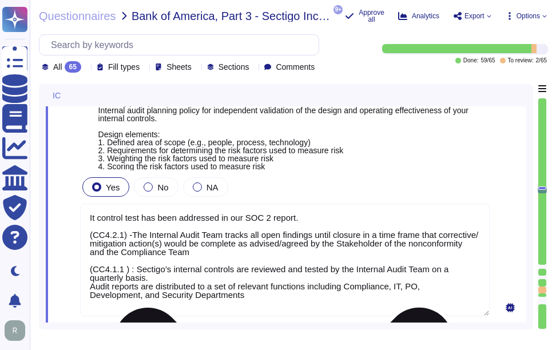
click at [95, 220] on textarea "It control test has been addressed in our SOC 2 report. (CC4.2.1) -The Internal…" at bounding box center [284, 260] width 409 height 113
type textarea "This control test has been addressed in our SOC 2 report. (CC4.2.1) -The Intern…"
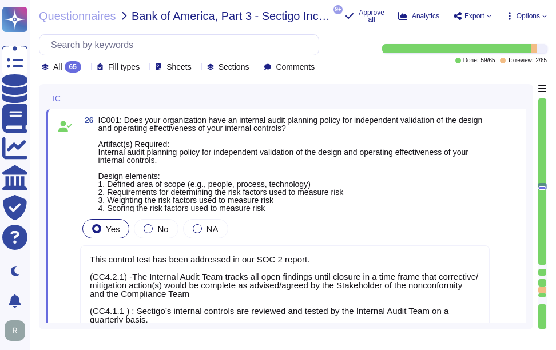
type textarea "Yes, senior management is required to undergo regular cybersecurity training, i…"
type textarea "The training program at [GEOGRAPHIC_DATA] includes requirements for completion …"
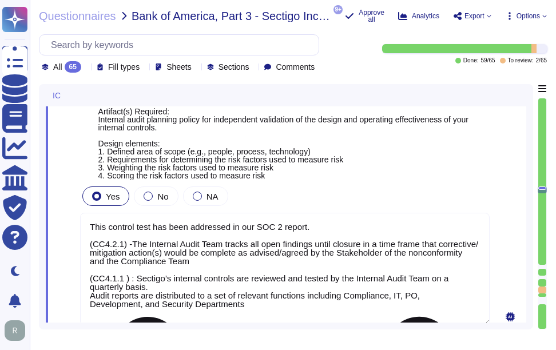
scroll to position [6006, 0]
type textarea "Yes, our company has a Change Management Policy in place, which includes a form…"
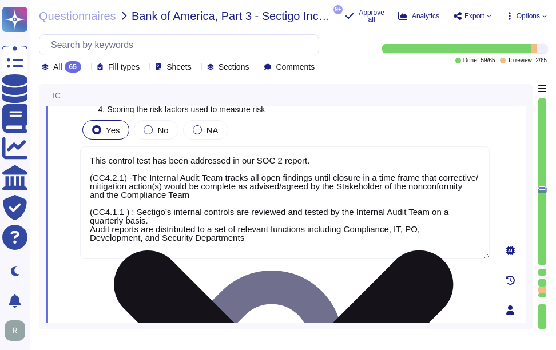
click at [376, 160] on textarea "This control test has been addressed in our SOC 2 report. (CC4.2.1) -The Intern…" at bounding box center [284, 202] width 409 height 113
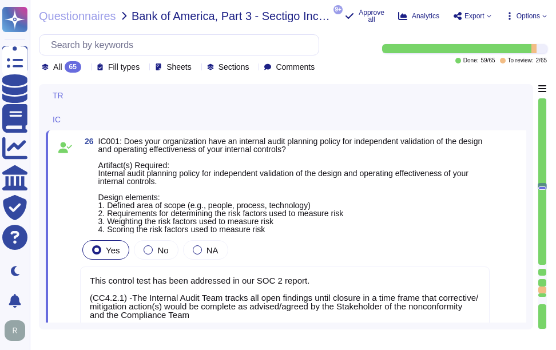
type textarea "Yes, senior management is required to undergo regular cybersecurity training, i…"
type textarea "The training program at [GEOGRAPHIC_DATA] includes requirements for completion …"
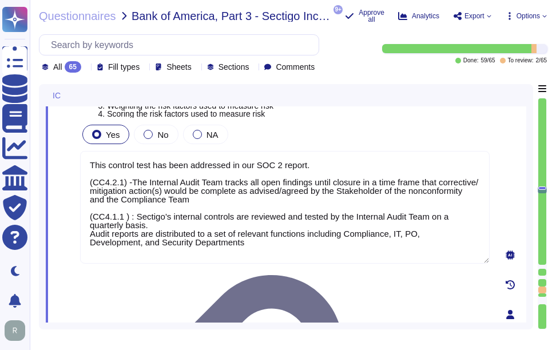
type textarea "Yes, our company has a Change Management Policy in place, which includes a form…"
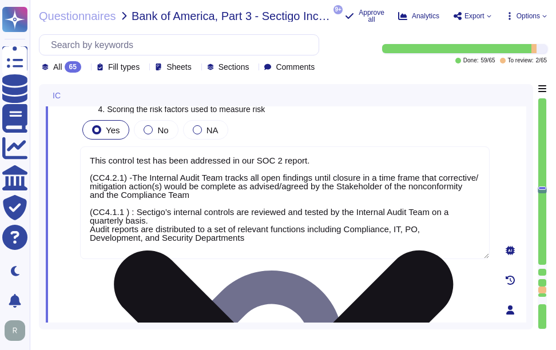
click at [89, 196] on textarea "This control test has been addressed in our SOC 2 report. (CC4.2.1) -The Intern…" at bounding box center [284, 202] width 409 height 113
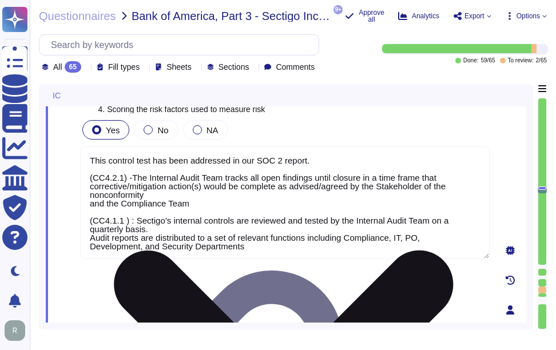
click at [90, 238] on textarea "This control test has been addressed in our SOC 2 report. (CC4.2.1) -The Intern…" at bounding box center [284, 202] width 409 height 113
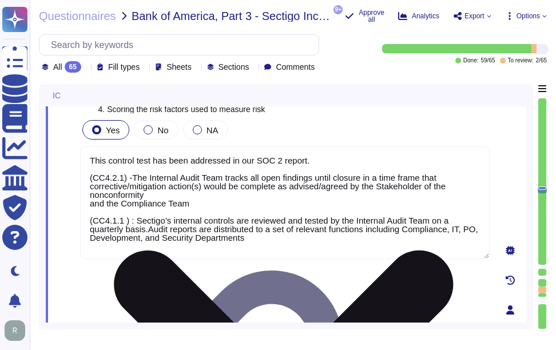
click at [90, 250] on textarea "This control test has been addressed in our SOC 2 report. (CC4.2.1) -The Intern…" at bounding box center [284, 202] width 409 height 113
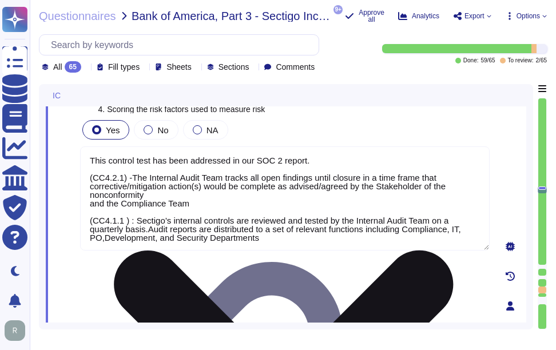
click at [293, 177] on textarea "This control test has been addressed in our SOC 2 report. (CC4.2.1) -The Intern…" at bounding box center [284, 198] width 409 height 104
click at [349, 218] on textarea "This control test has been addressed in our SOC 2 report. (CC4.2.1) -The Intern…" at bounding box center [284, 198] width 409 height 104
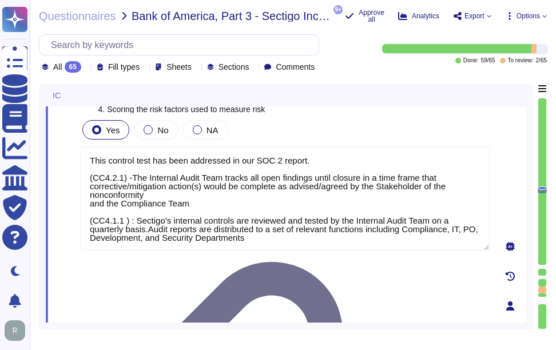
type textarea "This control test has been addressed in our SOC 2 report. (CC4.2.1) -The Intern…"
click at [388, 113] on span "IC001: Does your organization have an internal audit planning policy for indepe…" at bounding box center [293, 65] width 391 height 96
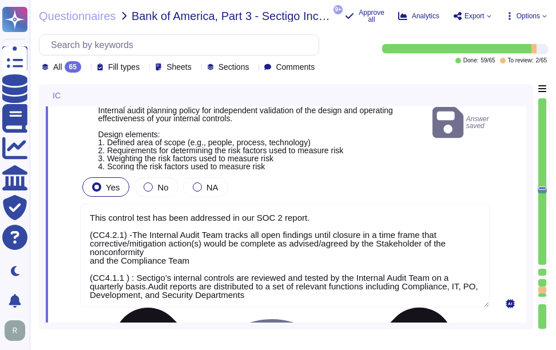
scroll to position [1, 0]
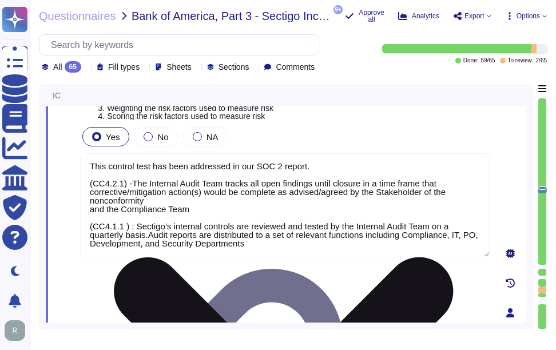
type textarea "Yes, our company has a Change Management Policy in place, which includes a form…"
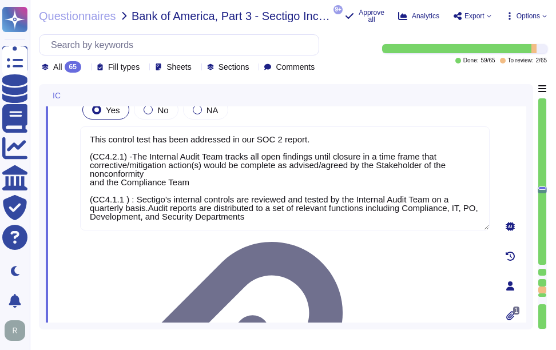
scroll to position [6006, 0]
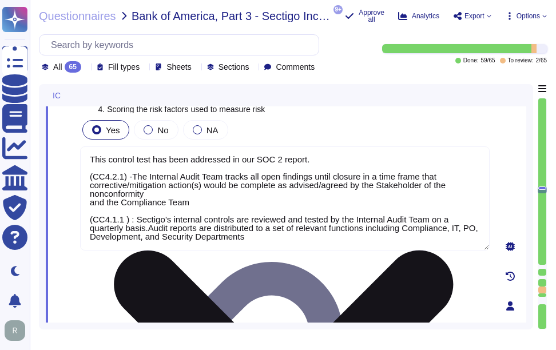
click at [92, 203] on textarea "This control test has been addressed in our SOC 2 report. (CC4.2.1) -The Intern…" at bounding box center [284, 198] width 409 height 104
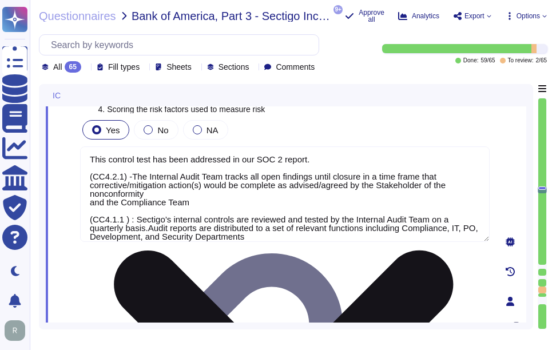
scroll to position [0, 0]
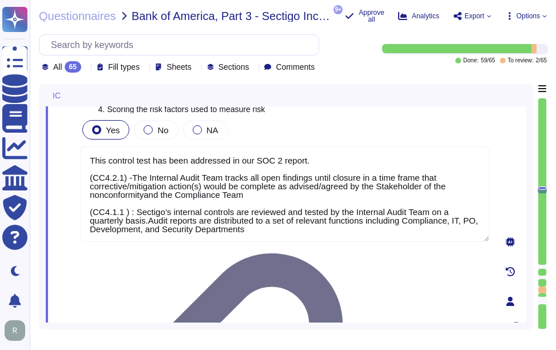
click at [349, 118] on div "Yes No NA" at bounding box center [284, 130] width 409 height 24
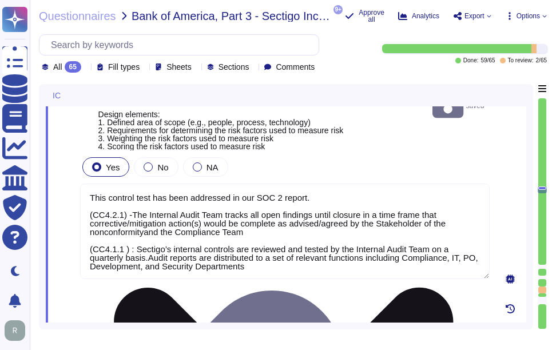
scroll to position [5949, 0]
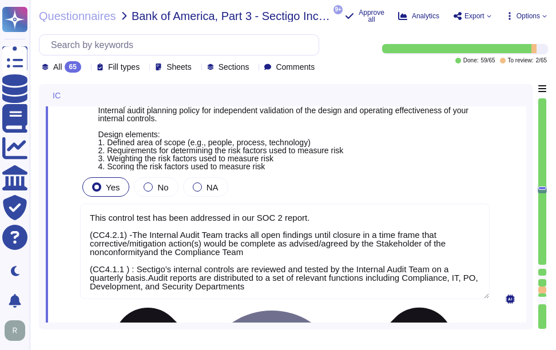
click at [145, 251] on textarea "This control test has been addressed in our SOC 2 report. (CC4.2.1) -The Intern…" at bounding box center [284, 251] width 409 height 95
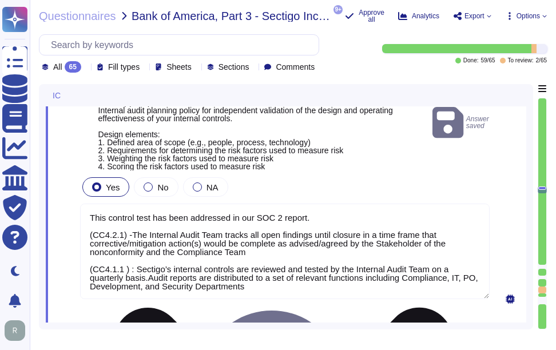
click at [146, 277] on textarea "This control test has been addressed in our SOC 2 report. (CC4.2.1) -The Intern…" at bounding box center [284, 251] width 409 height 95
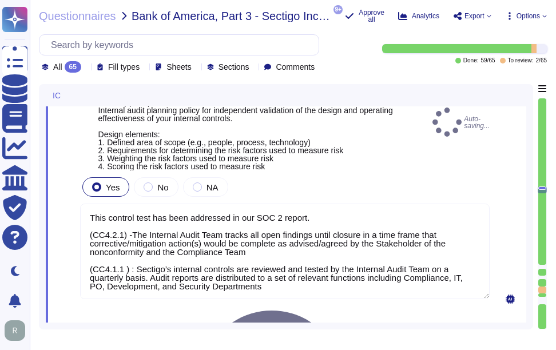
type textarea "This control test has been addressed in our SOC 2 report. (CC4.2.1) -The Intern…"
click at [359, 176] on div "Yes No NA" at bounding box center [284, 187] width 409 height 24
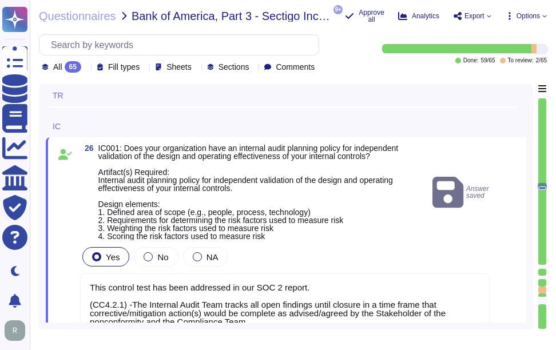
type textarea "Yes, senior management is required to undergo regular cybersecurity training, i…"
type textarea "The training program at [GEOGRAPHIC_DATA] includes requirements for completion …"
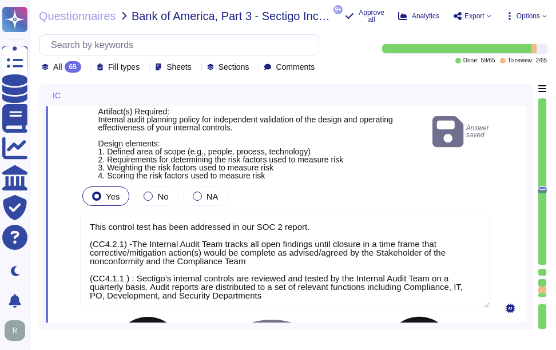
scroll to position [1, 0]
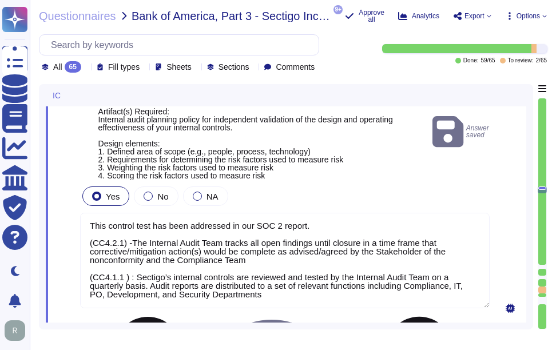
type textarea "Yes, our company has a Change Management Policy in place, which includes a form…"
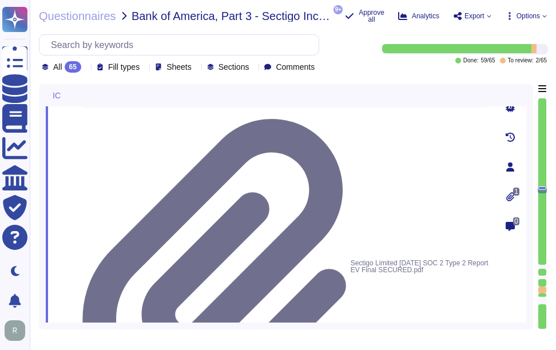
scroll to position [6171, 0]
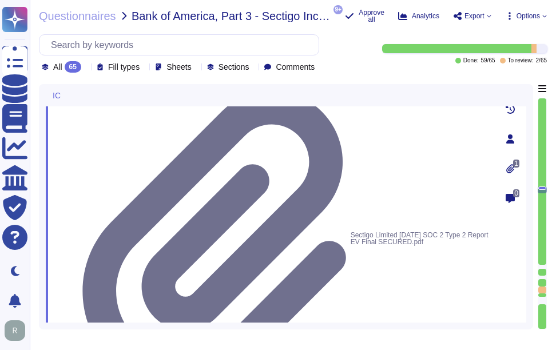
drag, startPoint x: 122, startPoint y: 153, endPoint x: 420, endPoint y: 162, distance: 298.6
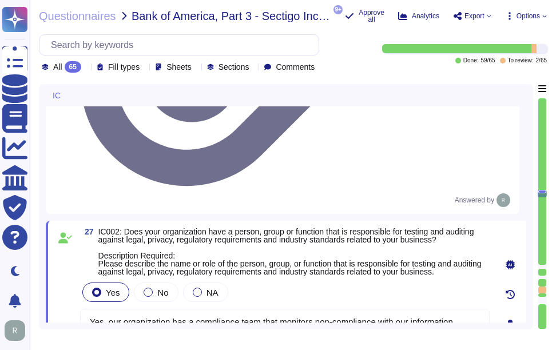
scroll to position [6400, 0]
drag, startPoint x: 123, startPoint y: 150, endPoint x: 146, endPoint y: 157, distance: 24.4
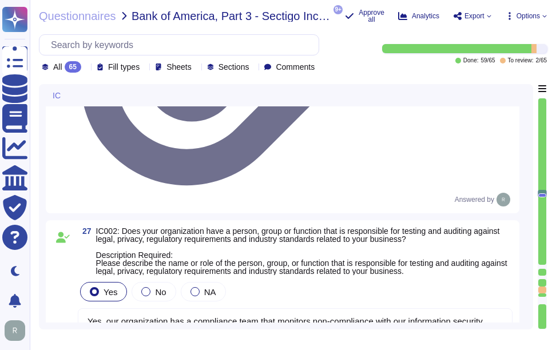
scroll to position [10, 0]
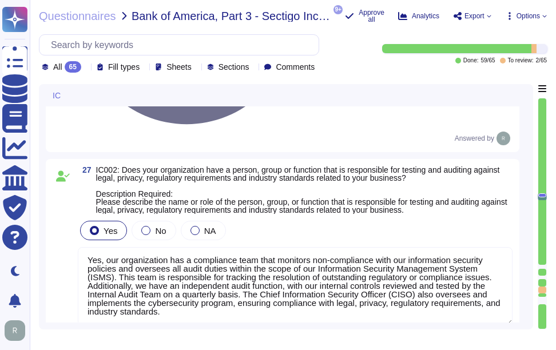
type textarea "Yes, all information security policies, standards, guidelines, and procedures h…"
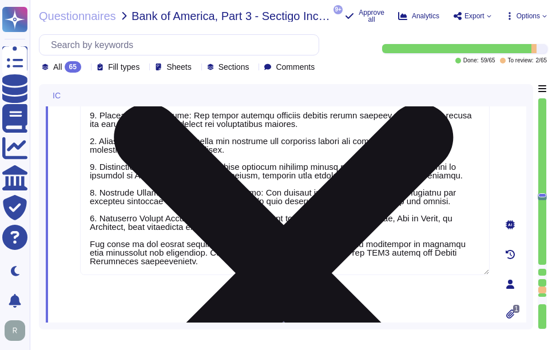
scroll to position [6628, 0]
type textarea "Yes, our organization has undergone non-financial external audits in the last 1…"
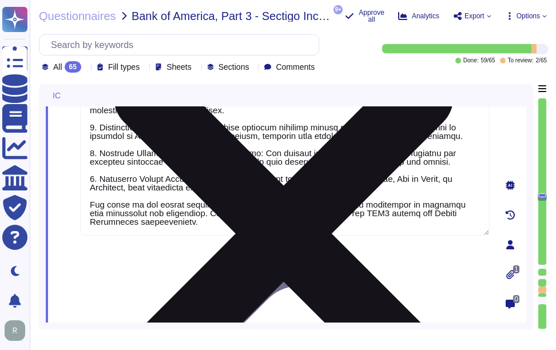
scroll to position [6686, 0]
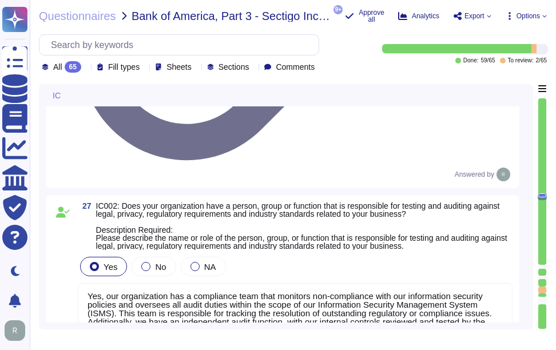
type textarea "This control test has been addressed in our SOC 2 report. (CC4.2.1) -The Intern…"
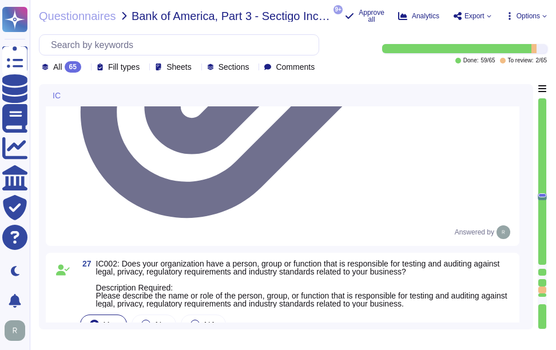
scroll to position [6342, 0]
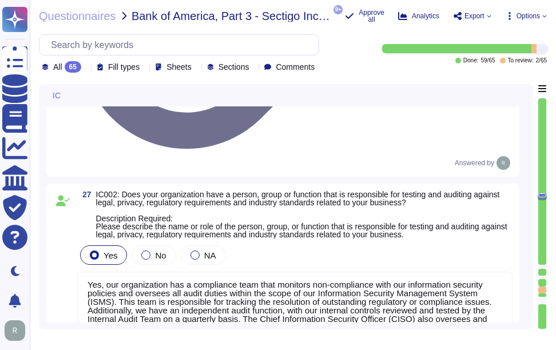
type textarea "Yes, all information security policies, standards, guidelines, and procedures h…"
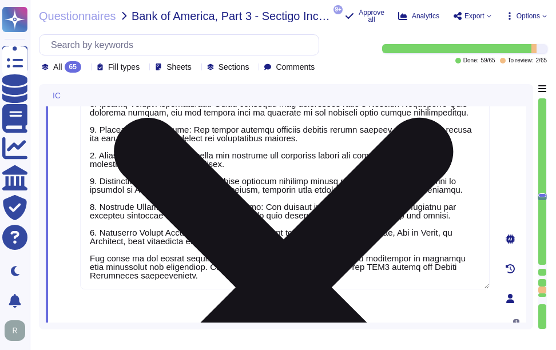
scroll to position [6628, 0]
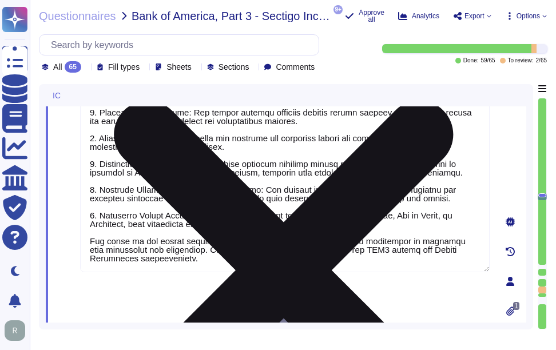
type textarea "Yes, our organization has undergone non-financial external audits in the last 1…"
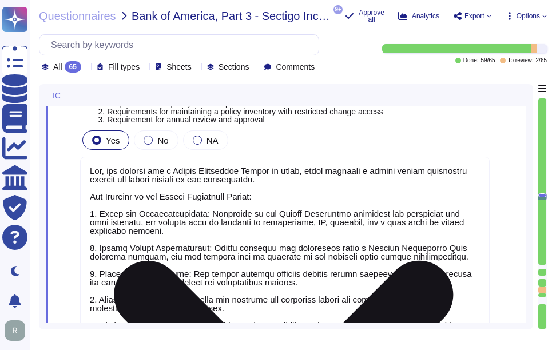
scroll to position [6400, 0]
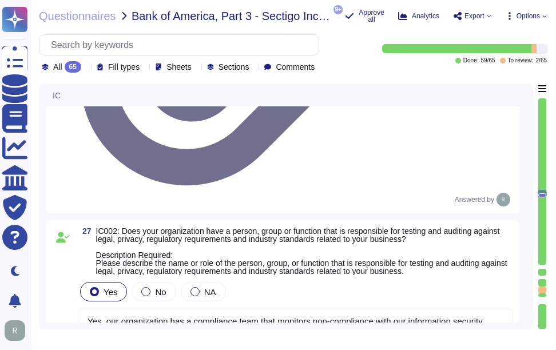
type textarea "This control test has been addressed in our SOC 2 report. (CC4.2.1) -The Intern…"
type textarea "Yes, all information security policies, standards, guidelines, and procedures h…"
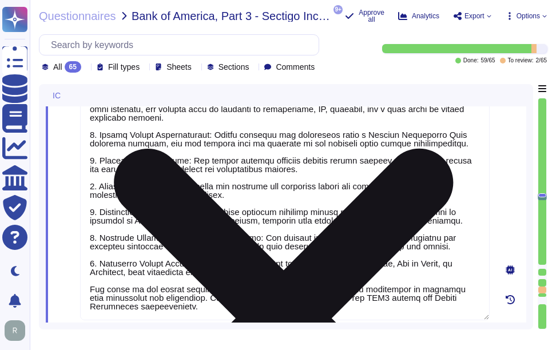
type textarea "Yes, our organization has undergone non-financial external audits in the last 1…"
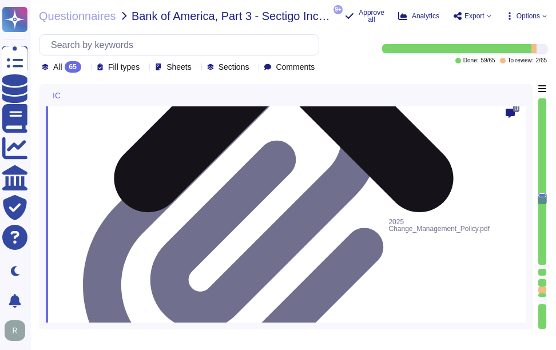
scroll to position [6857, 0]
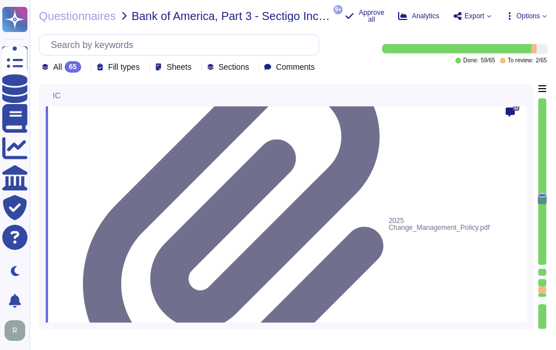
drag, startPoint x: 123, startPoint y: 145, endPoint x: 472, endPoint y: 146, distance: 349.3
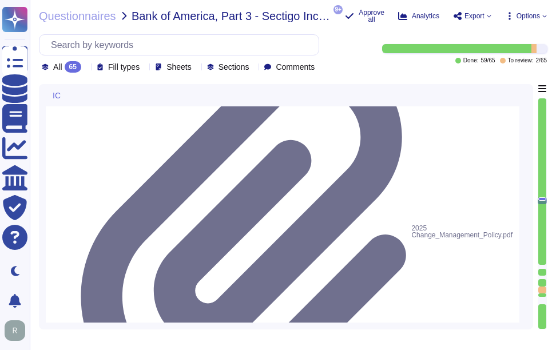
type textarea "Our organization undergoes a successful PCI DSS scan every year; however, we do…"
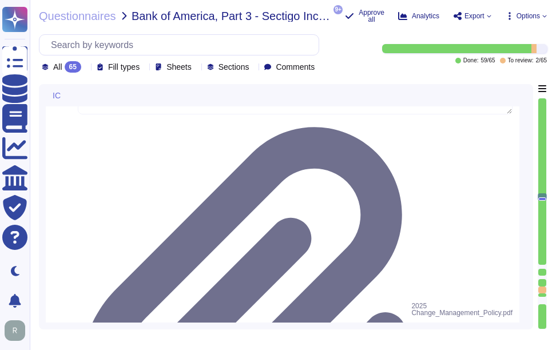
scroll to position [6800, 0]
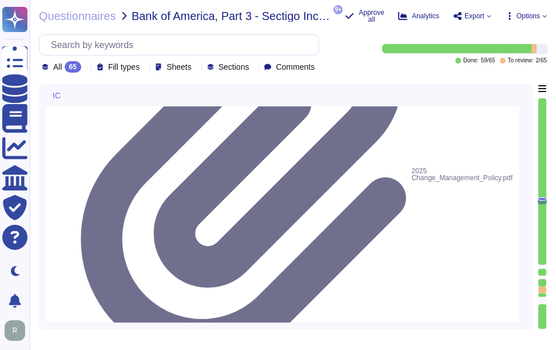
type textarea "Our organization undergoes a successful PCI DSS scan every year; however, we do…"
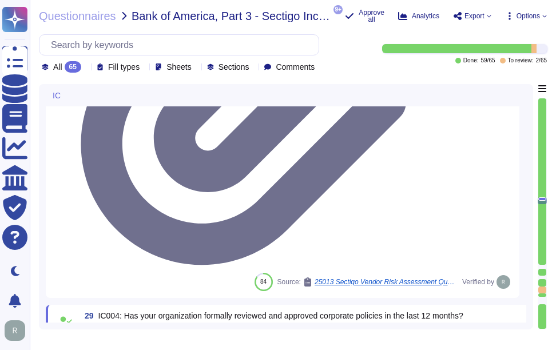
scroll to position [7029, 0]
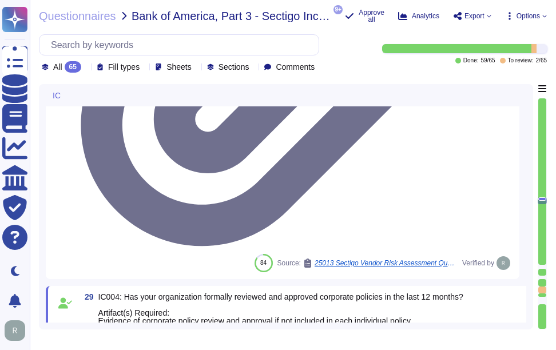
drag, startPoint x: 122, startPoint y: 159, endPoint x: 133, endPoint y: 168, distance: 14.3
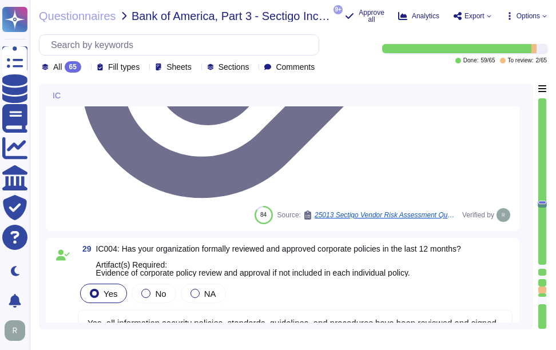
scroll to position [7143, 0]
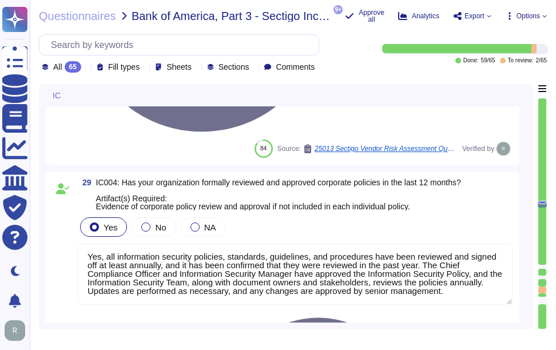
type textarea "Yes, our organization has a documented process in place for regulatory change m…"
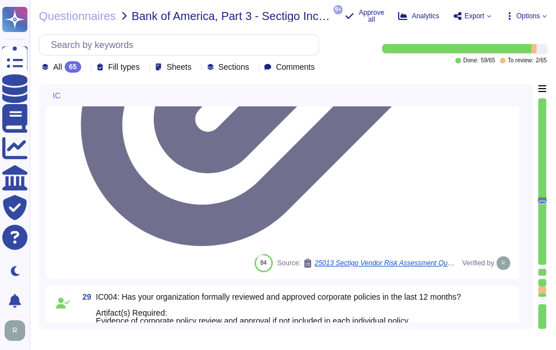
scroll to position [1, 0]
type textarea "Yes, our organization has undergone non-financial external audits in the last 1…"
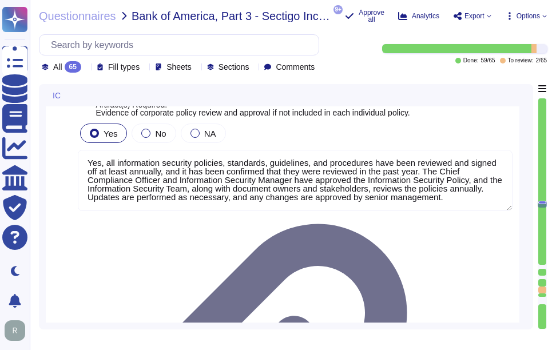
scroll to position [7257, 0]
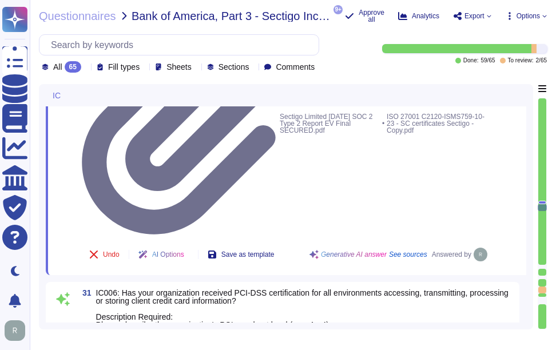
type textarea "As a public CA, compliance with applicable industry regulations is an existenti…"
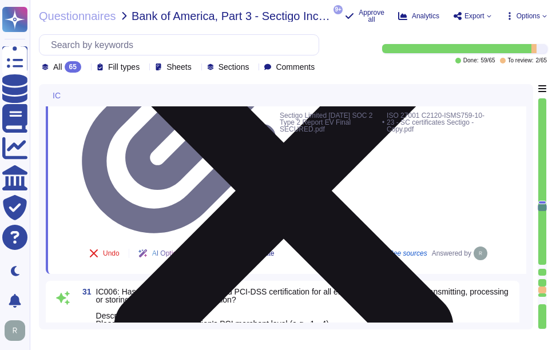
scroll to position [7041, 0]
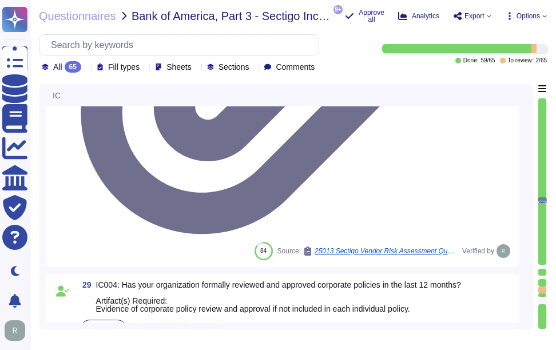
type textarea "Yes, our company has a Change Management Policy in place, which includes a form…"
type textarea "Yes, all information security policies, standards, guidelines, and procedures h…"
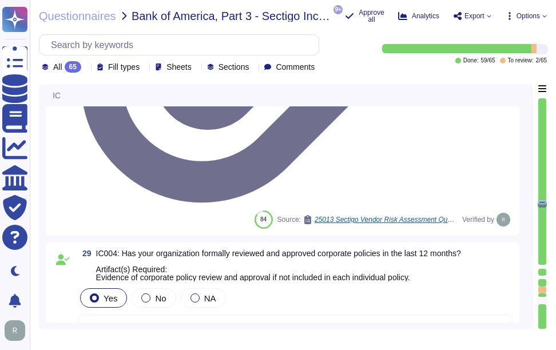
type textarea "Yes, our organization has a documented process in place for regulatory change m…"
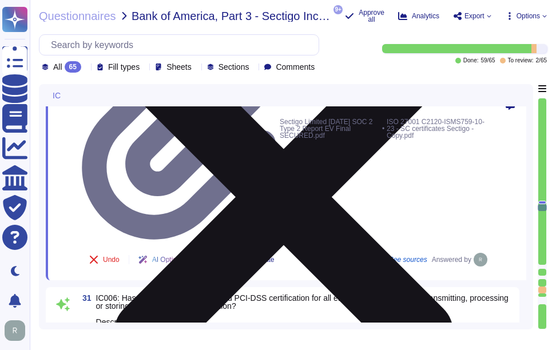
type textarea "As a public CA, compliance with applicable industry regulations is an existenti…"
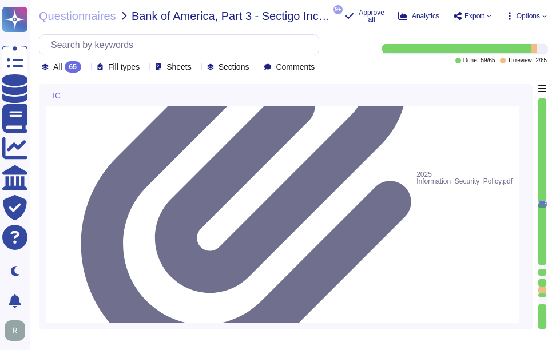
type textarea "Yes, all information security policies, standards, guidelines, and procedures h…"
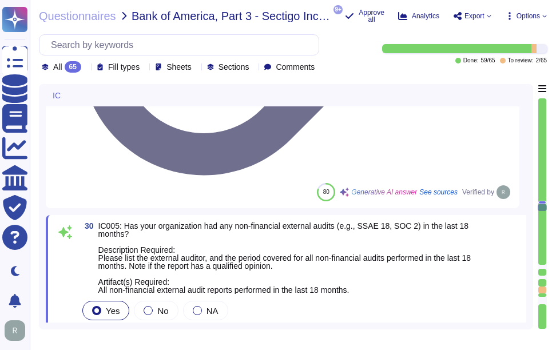
scroll to position [7306, 0]
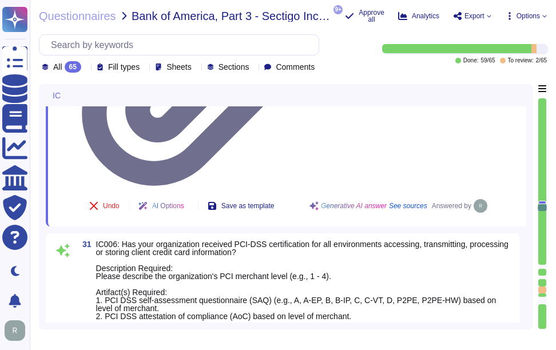
type textarea "As a public CA, compliance with applicable industry regulations is an existenti…"
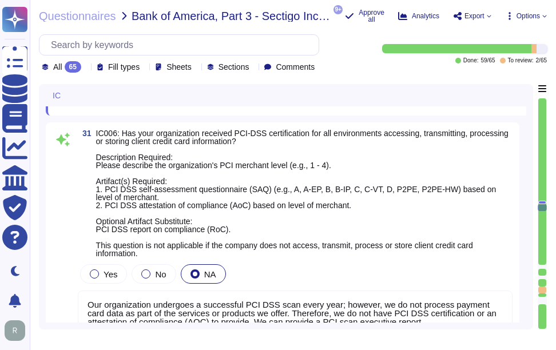
scroll to position [7477, 0]
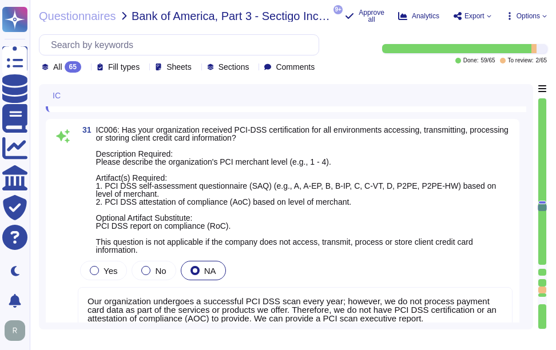
drag, startPoint x: 122, startPoint y: 173, endPoint x: 479, endPoint y: 170, distance: 357.4
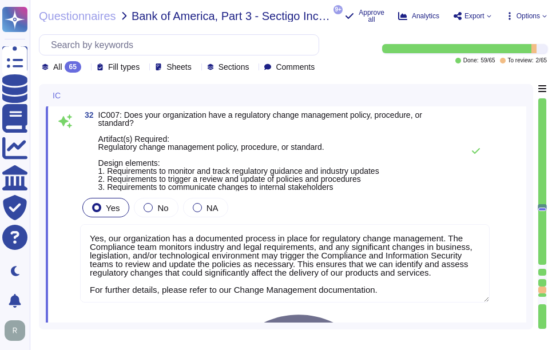
type textarea "Yes, we have anti-money laundering (AML) procedures in place. Our procedures in…"
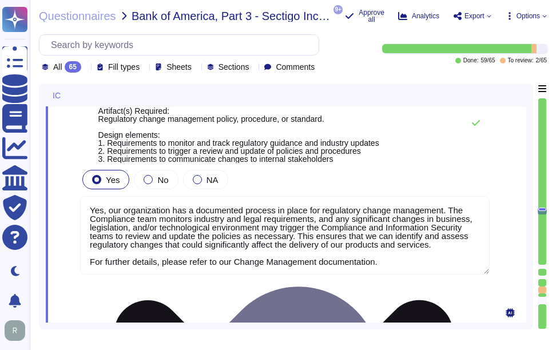
scroll to position [1, 0]
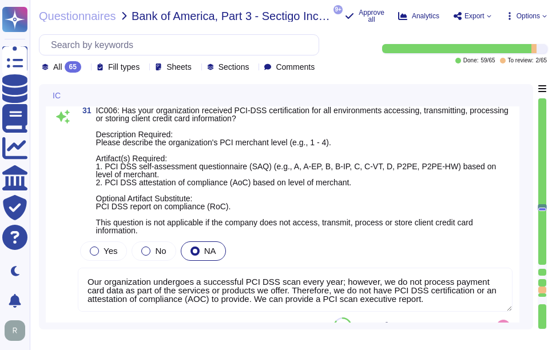
type textarea "Yes, our organization has undergone non-financial external audits in the last 1…"
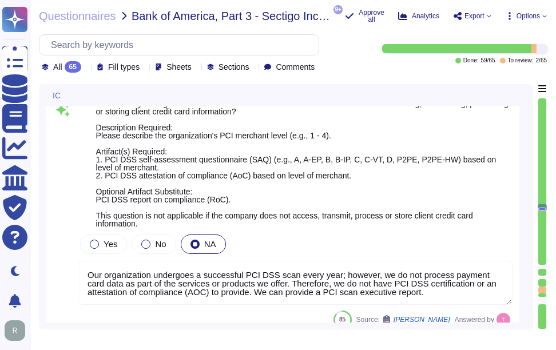
scroll to position [7530, 0]
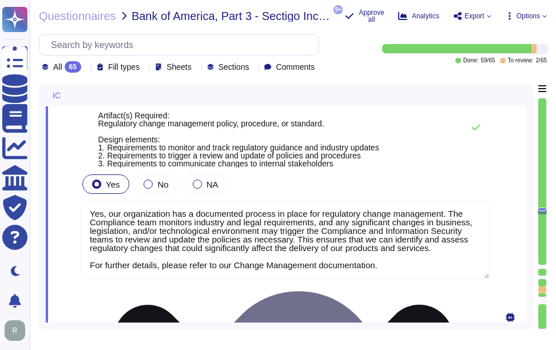
type textarea "Yes, we have anti-money laundering (AML) procedures in place. Our procedures in…"
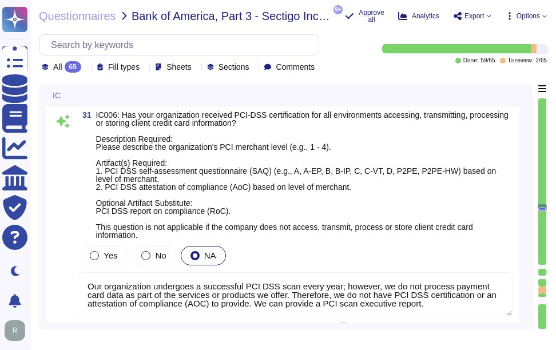
scroll to position [7468, 0]
type textarea "Yes, our organization has undergone non-financial external audits in the last 1…"
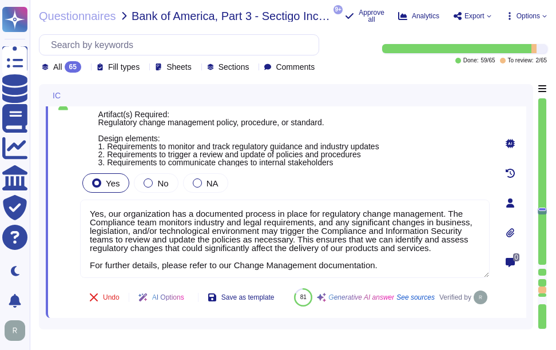
type textarea "Yes, we have anti-money laundering (AML) procedures in place. Our procedures in…"
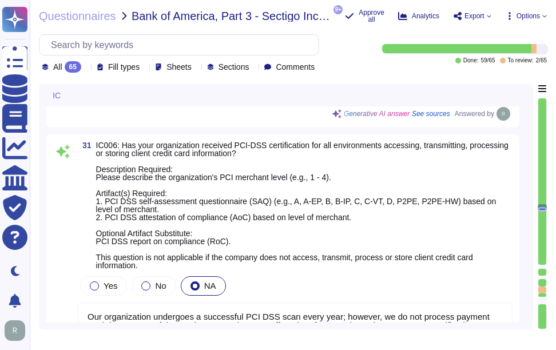
type textarea "Yes, our organization has undergone non-financial external audits in the last 1…"
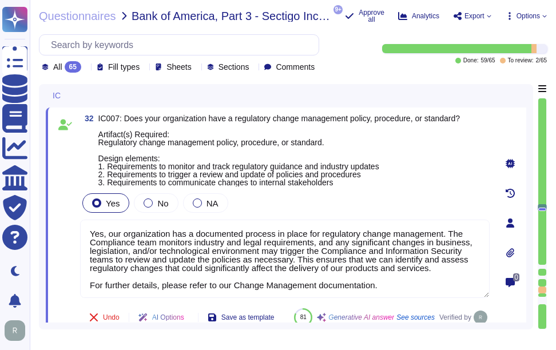
type textarea "Yes, we have anti-money laundering (AML) procedures in place. Our procedures in…"
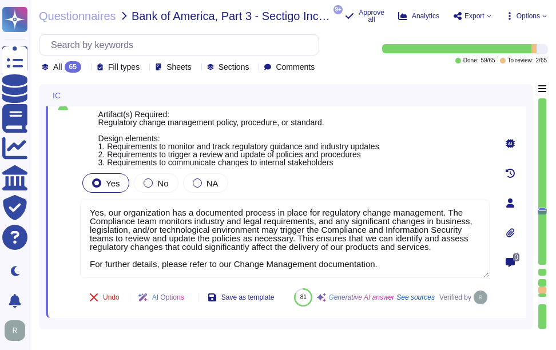
scroll to position [0, 0]
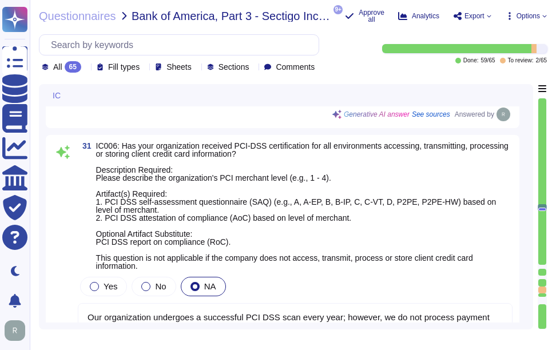
type textarea "Yes, our organization has undergone non-financial external audits in the last 1…"
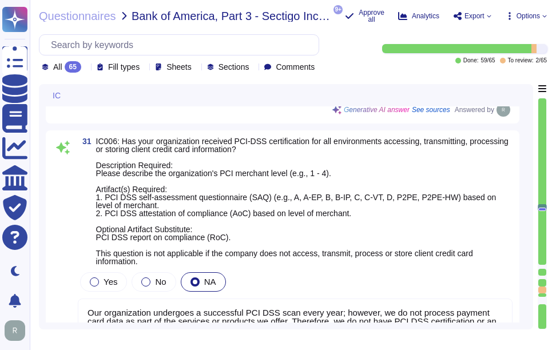
scroll to position [7523, 0]
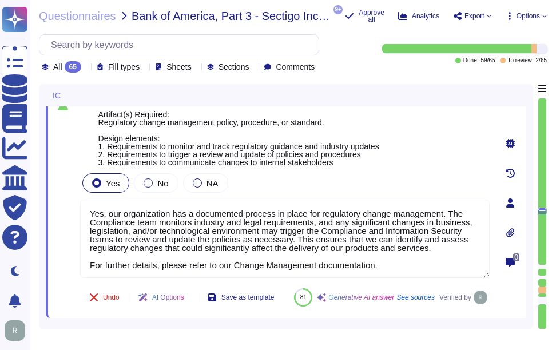
type textarea "Yes, we have anti-money laundering (AML) procedures in place. Our procedures in…"
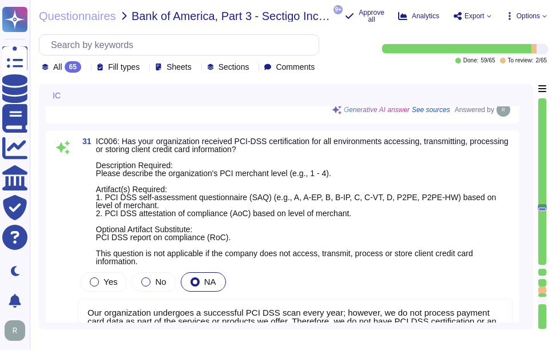
type textarea "Yes, our organization has undergone non-financial external audits in the last 1…"
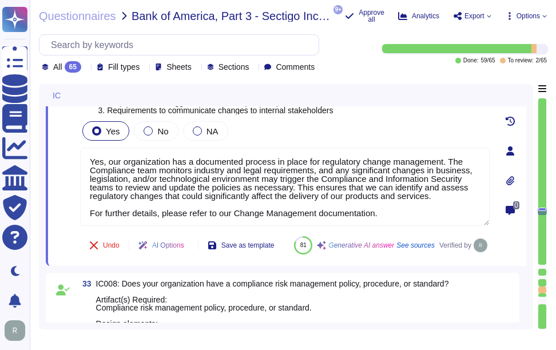
type textarea "Yes, we have anti-money laundering (AML) procedures in place. Our procedures in…"
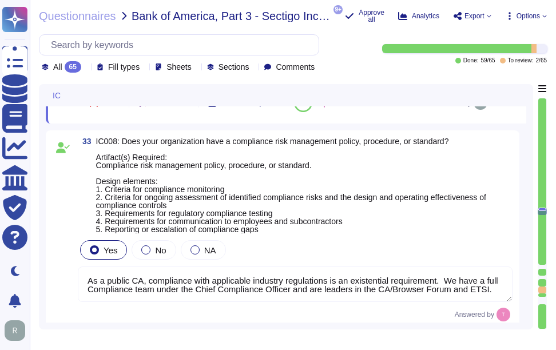
scroll to position [7752, 0]
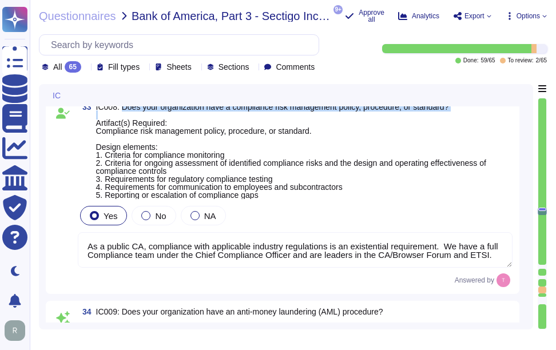
drag, startPoint x: 121, startPoint y: 132, endPoint x: 464, endPoint y: 139, distance: 343.7
click at [464, 139] on span "IC008: Does your organization have a compliance risk management policy, procedu…" at bounding box center [304, 151] width 416 height 96
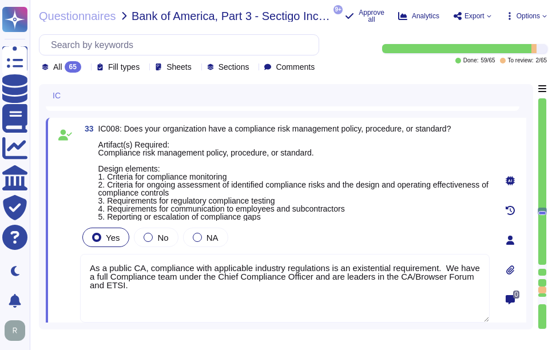
type textarea "Our organization undergoes a successful PCI DSS scan every year; however, we do…"
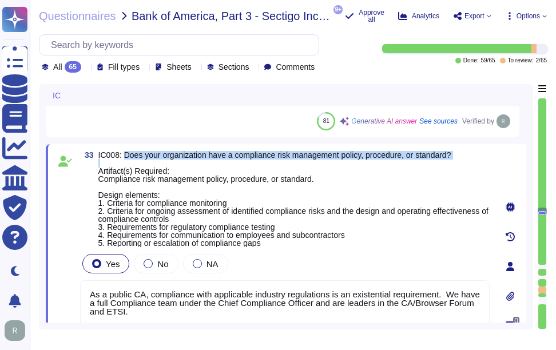
drag, startPoint x: 122, startPoint y: 156, endPoint x: 467, endPoint y: 160, distance: 344.8
click at [467, 160] on span "IC008: Does your organization have a compliance risk management policy, procedu…" at bounding box center [293, 199] width 391 height 96
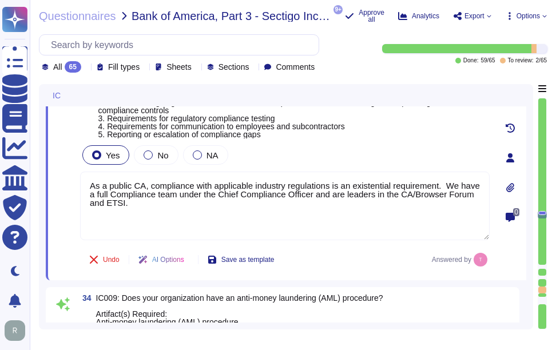
scroll to position [7866, 0]
type textarea "Yes, our organization has a compliance program and a set of policies and proced…"
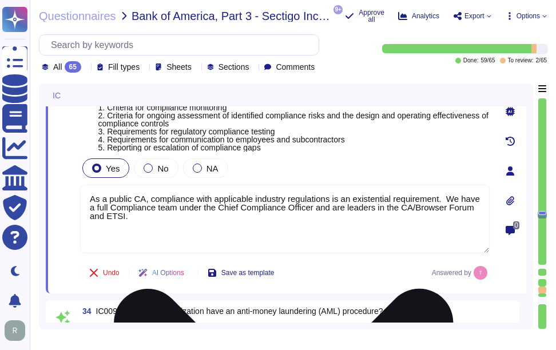
scroll to position [7752, 0]
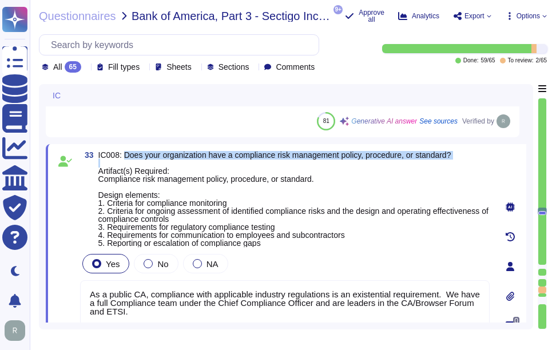
type textarea "Our organization undergoes a successful PCI DSS scan every year; however, we do…"
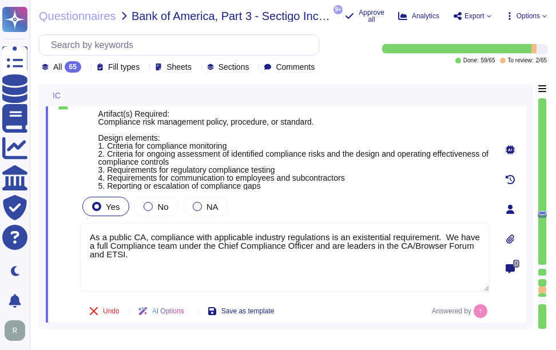
click at [403, 189] on span "IC008: Does your organization have a compliance risk management policy, procedu…" at bounding box center [293, 142] width 391 height 96
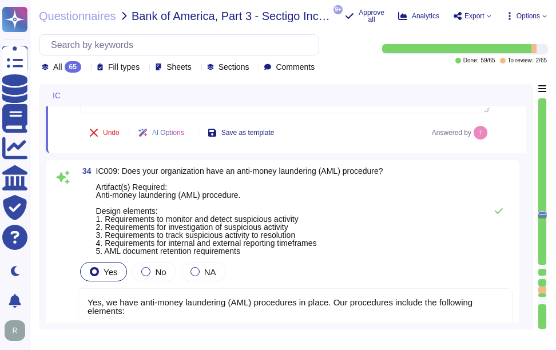
type textarea "Yes, our organization has a compliance program and a set of policies and proced…"
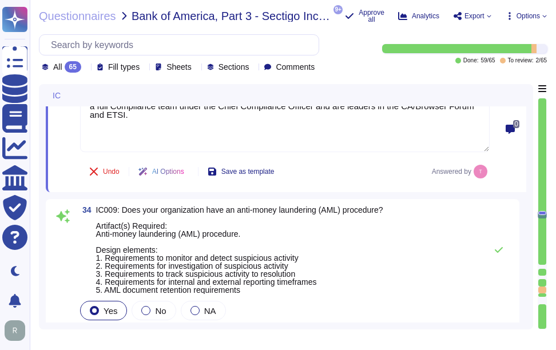
scroll to position [7900, 0]
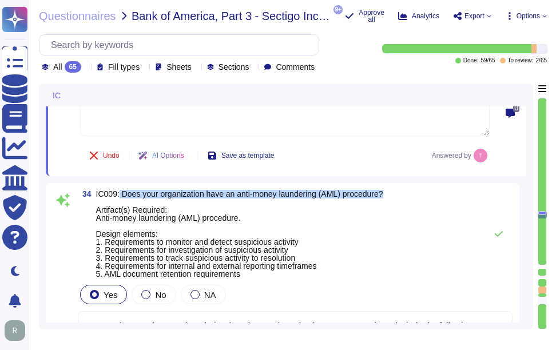
drag, startPoint x: 119, startPoint y: 193, endPoint x: 416, endPoint y: 197, distance: 296.8
click at [416, 197] on div "34 IC009: Does your organization have an anti-money laundering (AML) procedure?…" at bounding box center [295, 234] width 435 height 88
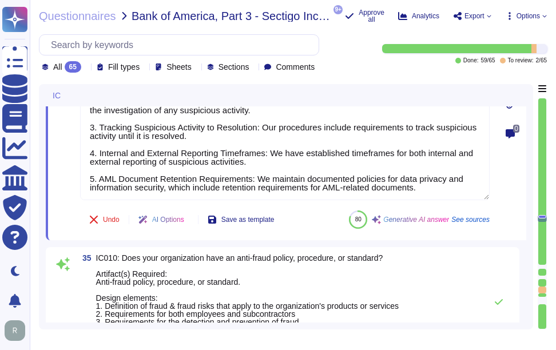
scroll to position [8129, 0]
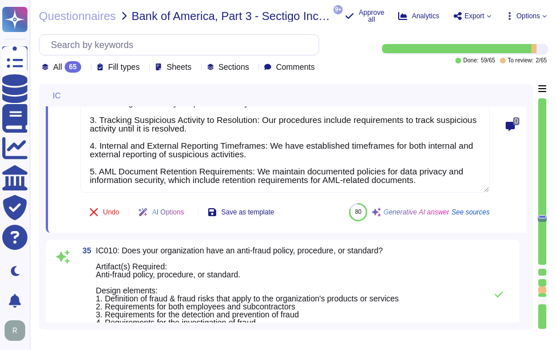
type textarea "Yes, our organization has a documented privacy policy that outlines our policie…"
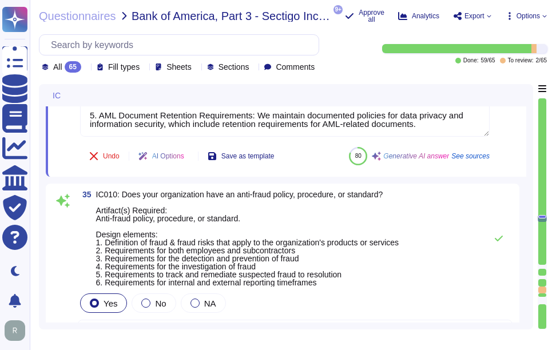
scroll to position [8186, 0]
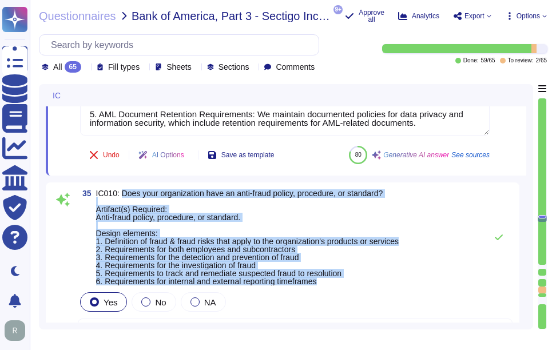
drag, startPoint x: 120, startPoint y: 194, endPoint x: 327, endPoint y: 282, distance: 224.7
click at [327, 282] on span "IC010: Does your organization have an anti-fraud policy, procedure, or standard…" at bounding box center [247, 237] width 303 height 96
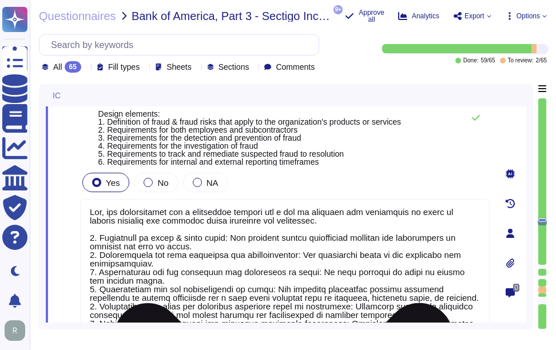
scroll to position [8363, 0]
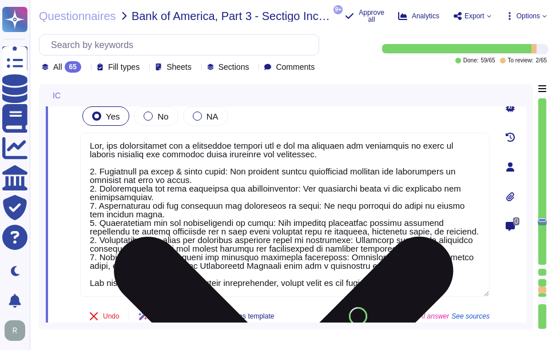
drag, startPoint x: 427, startPoint y: 284, endPoint x: 178, endPoint y: 274, distance: 248.3
click at [178, 274] on textarea at bounding box center [284, 215] width 409 height 164
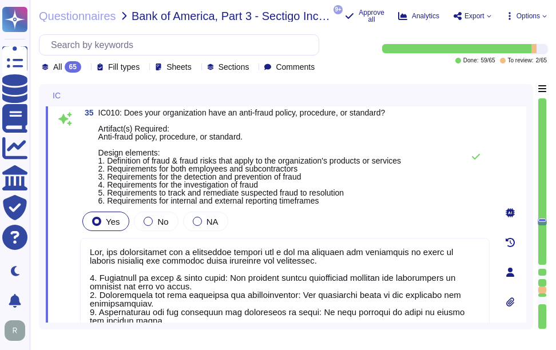
scroll to position [8249, 0]
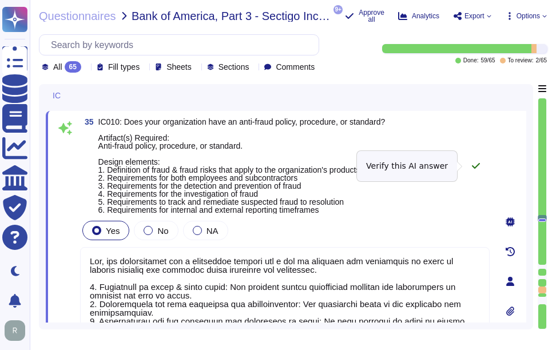
type textarea "Yes, our organization has a compliance program and a set of policies and proced…"
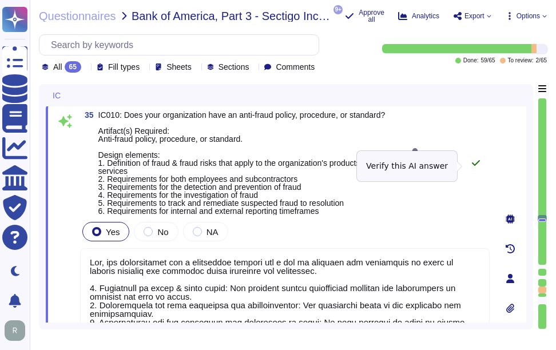
click at [475, 166] on icon at bounding box center [475, 162] width 9 height 9
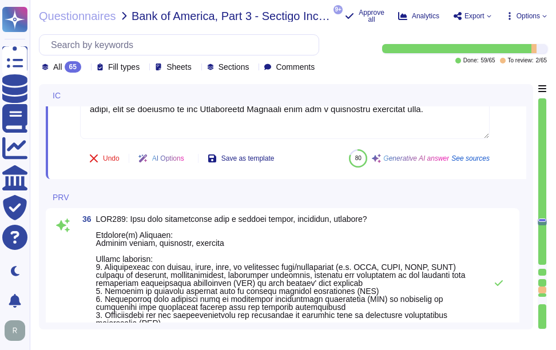
scroll to position [8592, 0]
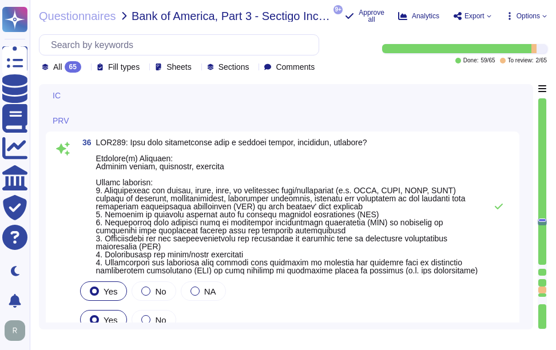
type textarea "Our privacy policy is available at [URL][DOMAIN_NAME]."
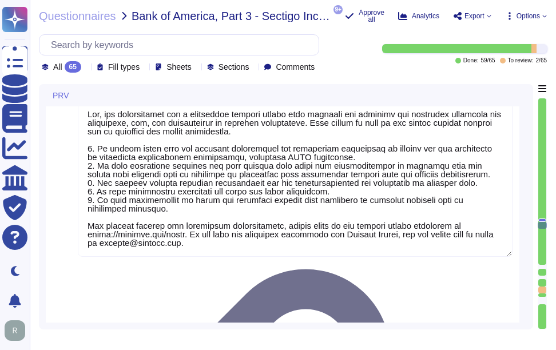
scroll to position [8820, 0]
type textarea "Yes, our organization has a process in place to assist clients in fulfilling da…"
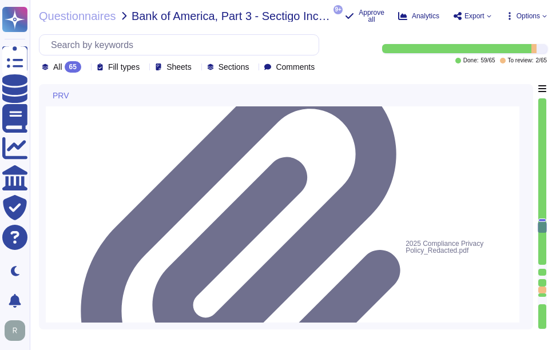
scroll to position [9049, 0]
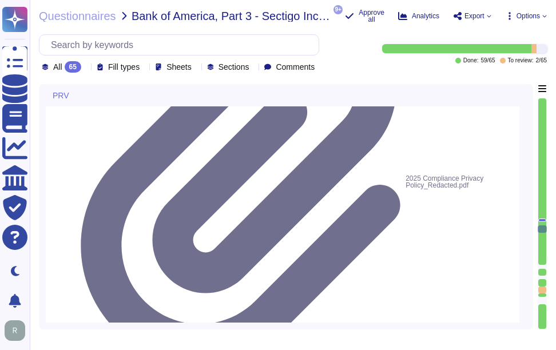
type textarea "Yes, we have a ticketing system in place to track customer requests."
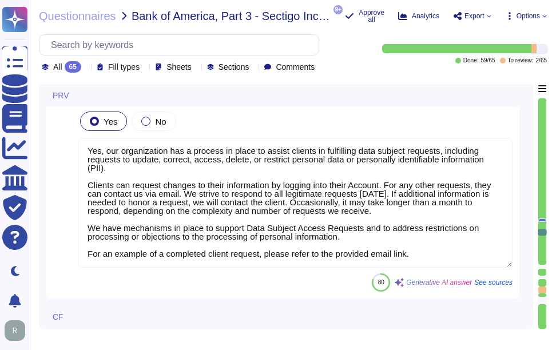
scroll to position [9335, 0]
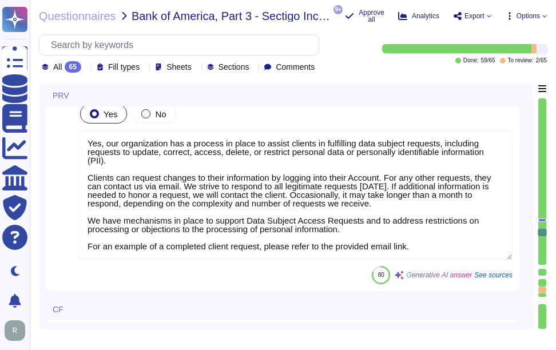
drag, startPoint x: 419, startPoint y: 245, endPoint x: 84, endPoint y: 261, distance: 334.9
click at [84, 261] on div "38 PRV006: Does your organization have a process for assisting your clients in …" at bounding box center [283, 141] width 460 height 288
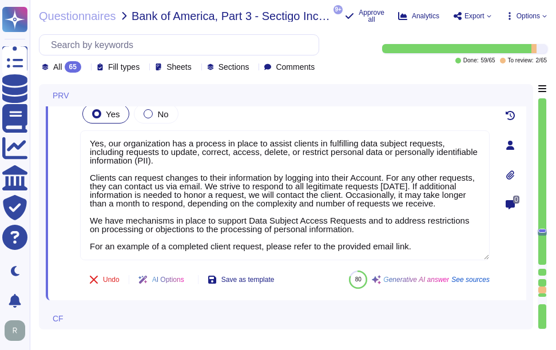
type textarea "Yes, our organization has a process in place to assist clients in fulfilling da…"
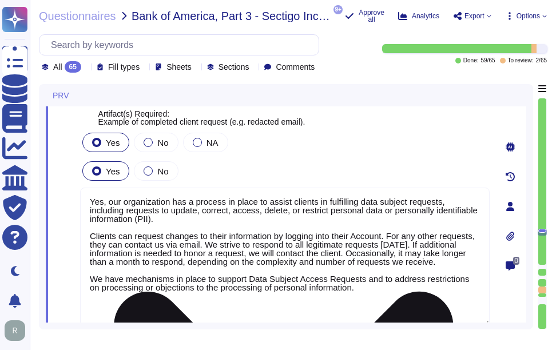
scroll to position [0, 0]
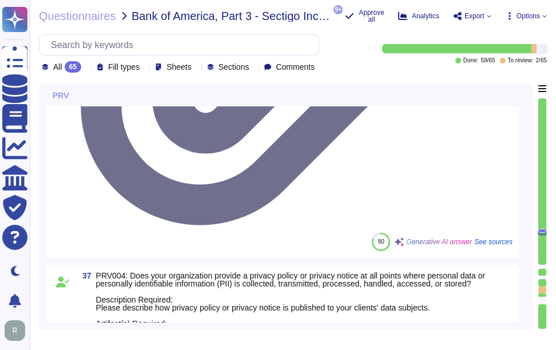
type textarea "Yes, our organization has a documented privacy policy that outlines our policie…"
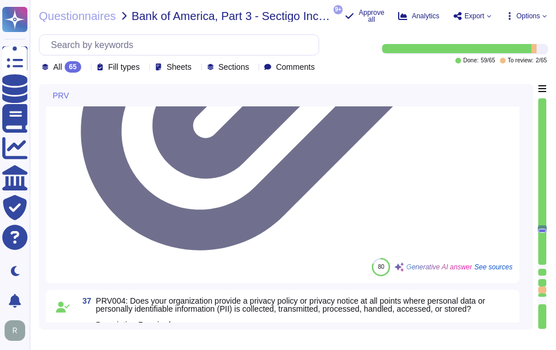
scroll to position [9221, 0]
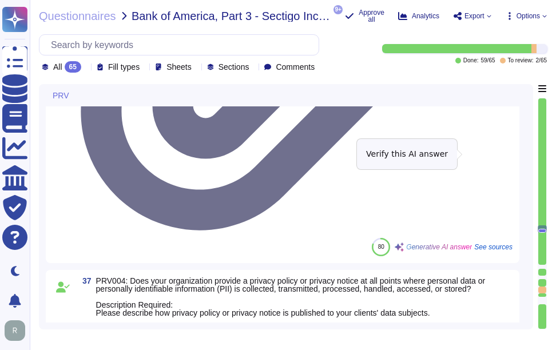
type textarea "Yes, our organization has a process in place to assist clients in fulfilling da…"
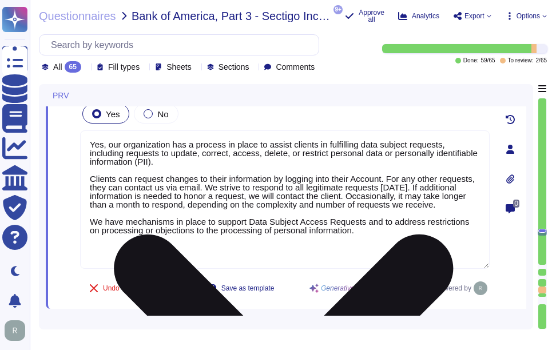
scroll to position [1, 0]
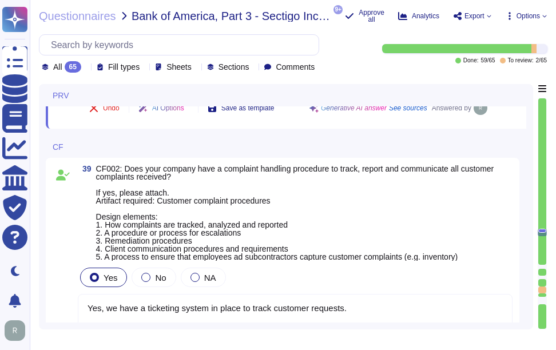
type textarea "Yes"
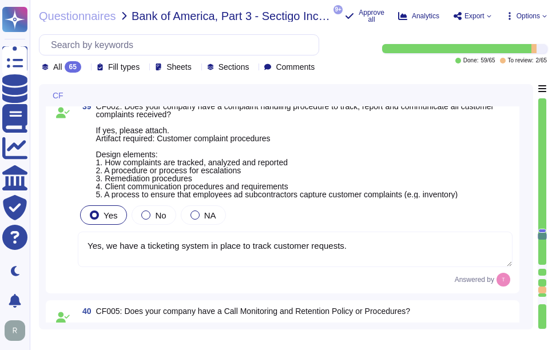
scroll to position [9227, 0]
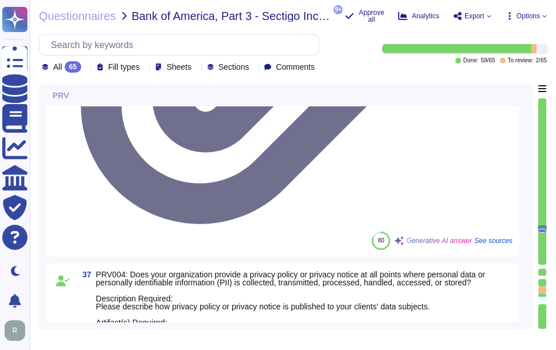
type textarea "Yes, our organization has a documented privacy policy that outlines our policie…"
type textarea "Our privacy policy is available at [URL][DOMAIN_NAME]."
type textarea "Yes, our organization has a process in place to assist clients in fulfilling da…"
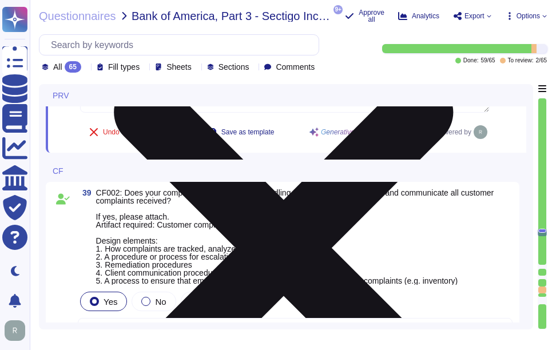
type textarea "Yes"
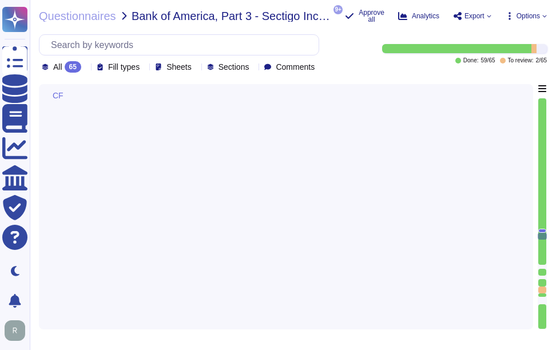
scroll to position [9236, 0]
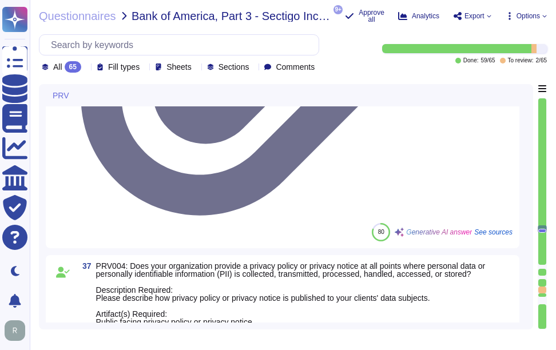
type textarea "Yes, our organization has a documented privacy policy that outlines our policie…"
type textarea "Our privacy policy is available at [URL][DOMAIN_NAME]."
type textarea "Yes, our organization has a process in place to assist clients in fulfilling da…"
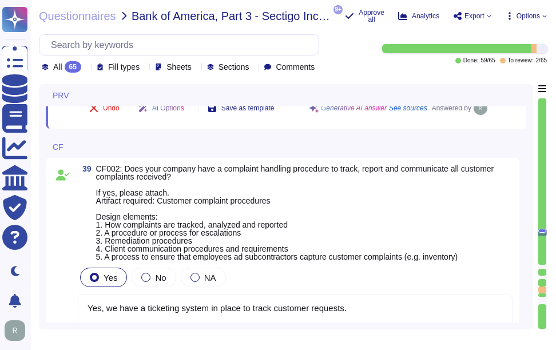
scroll to position [9521, 0]
type textarea "Yes"
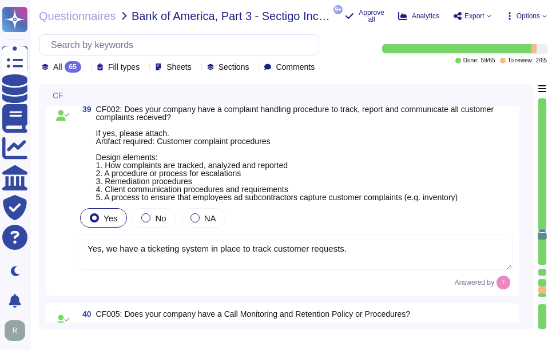
scroll to position [9579, 0]
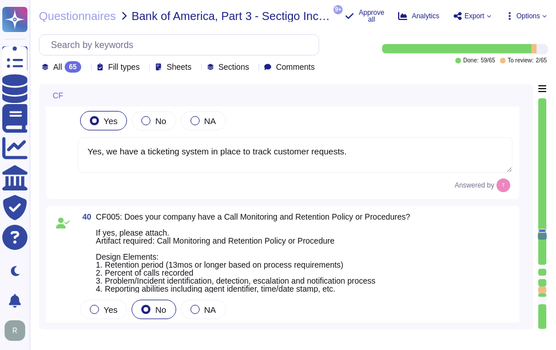
type textarea "A list of these subservice organizations and the services performed is provided…"
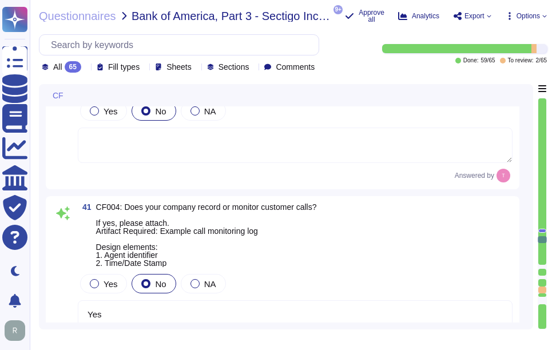
scroll to position [9864, 0]
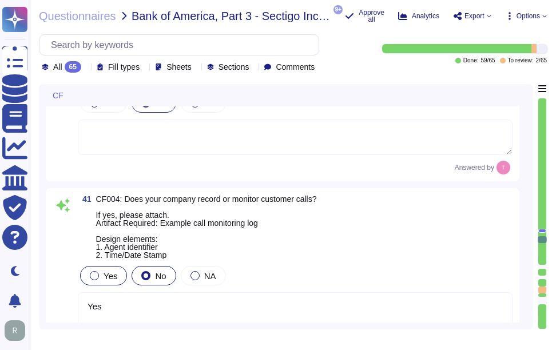
click at [97, 274] on div at bounding box center [94, 275] width 9 height 9
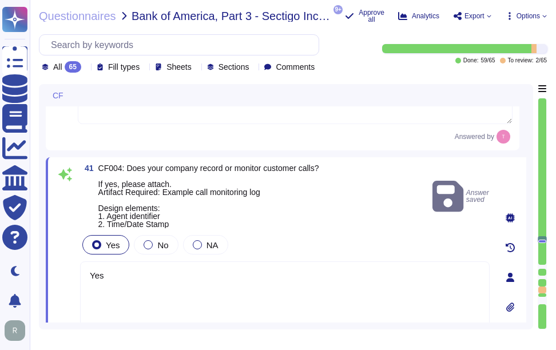
scroll to position [9922, 0]
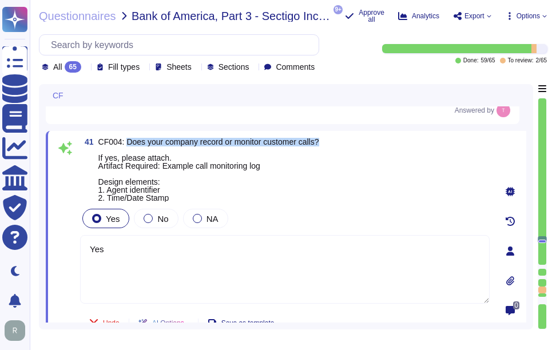
drag, startPoint x: 128, startPoint y: 141, endPoint x: 340, endPoint y: 144, distance: 212.1
click at [340, 144] on div "41 CF004: Does your company record or monitor customer calls? If yes, please at…" at bounding box center [284, 170] width 409 height 64
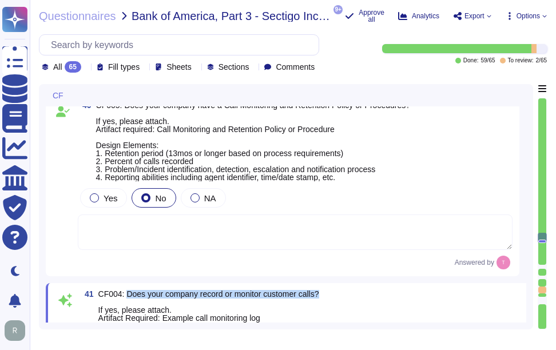
scroll to position [9750, 0]
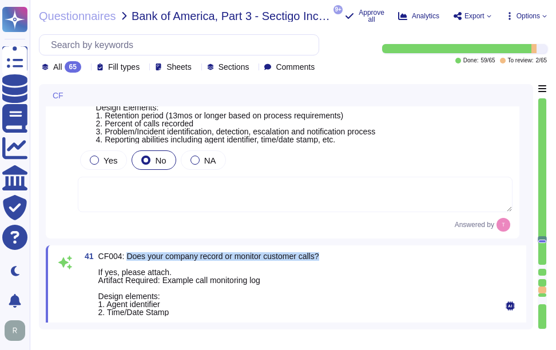
type textarea "A list of these subservice organizations and the services performed is provided…"
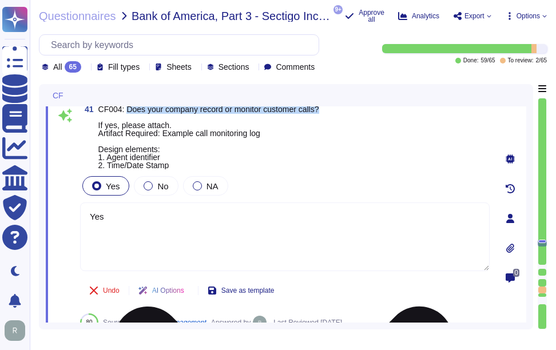
scroll to position [9922, 0]
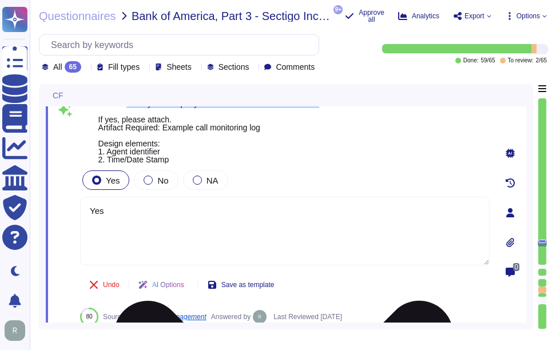
type textarea "We do not use subcontractors."
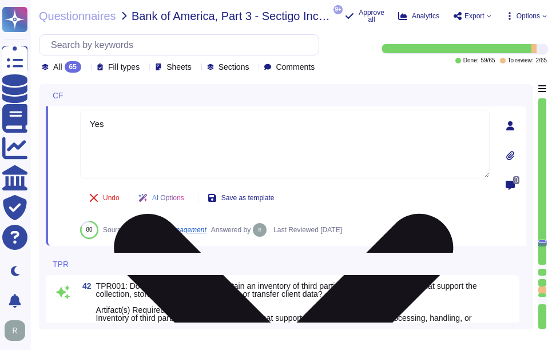
scroll to position [9979, 0]
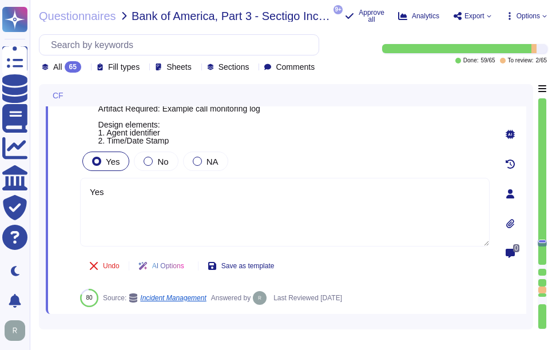
drag, startPoint x: 113, startPoint y: 192, endPoint x: 76, endPoint y: 192, distance: 37.2
click at [76, 192] on div "41 CF004: Does your company record or monitor customer calls? If yes, please at…" at bounding box center [272, 194] width 435 height 226
paste textarea ", calls may be monitored or recorded to check that instructions have been carri…"
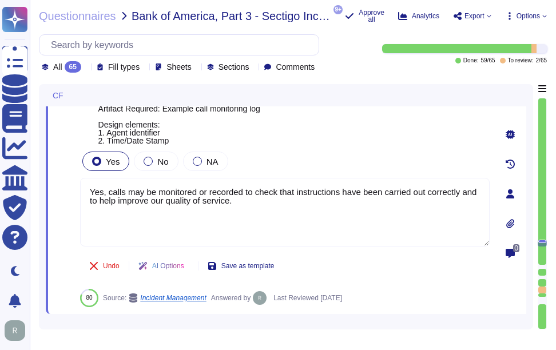
type textarea "Yes, calls may be monitored or recorded to check that instructions have been ca…"
click at [390, 262] on div "Undo AI Options Save as template 80 Source: Incident Management Answered by Las…" at bounding box center [284, 279] width 409 height 55
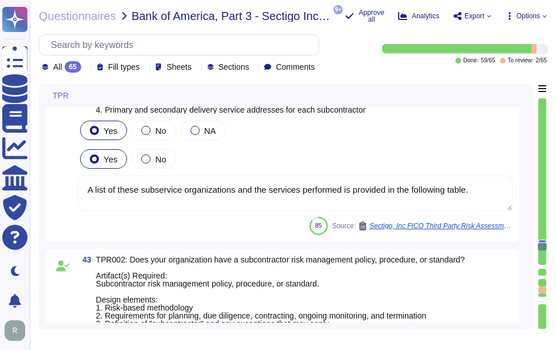
scroll to position [10265, 0]
type textarea "Yes, our organization performs background checks on all employees, including co…"
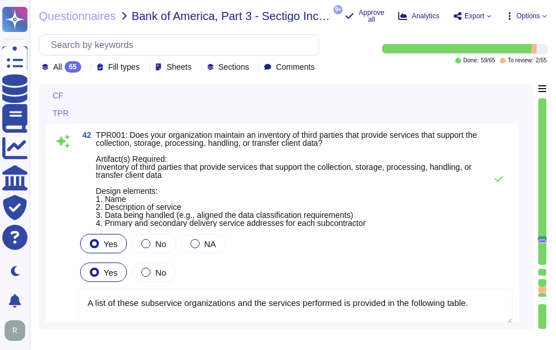
scroll to position [9948, 0]
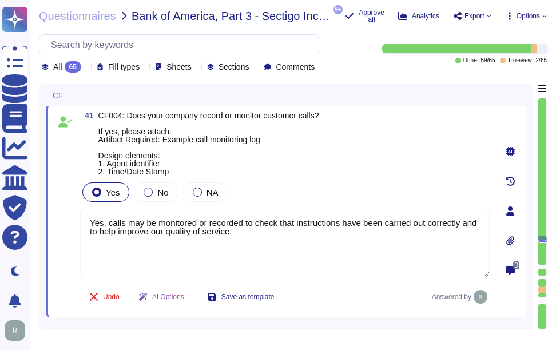
type textarea "Yes, we have a ticketing system in place to track customer requests."
type textarea "Yes, calls may be monitored or recorded to check that instructions have been ca…"
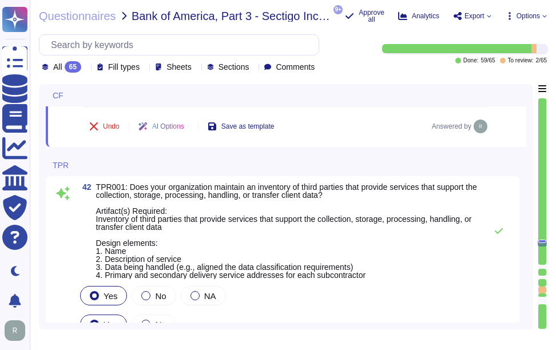
scroll to position [10119, 0]
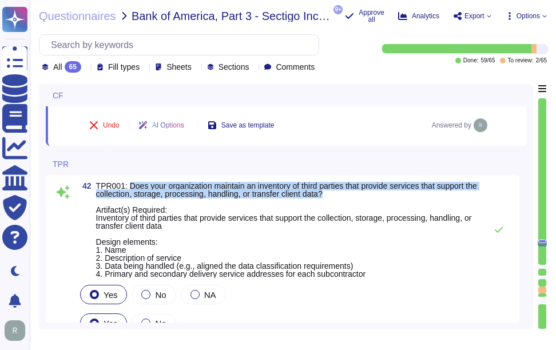
drag, startPoint x: 126, startPoint y: 184, endPoint x: 347, endPoint y: 195, distance: 221.0
click at [347, 195] on span "TPR001: Does your organization maintain an inventory of third parties that prov…" at bounding box center [288, 230] width 384 height 96
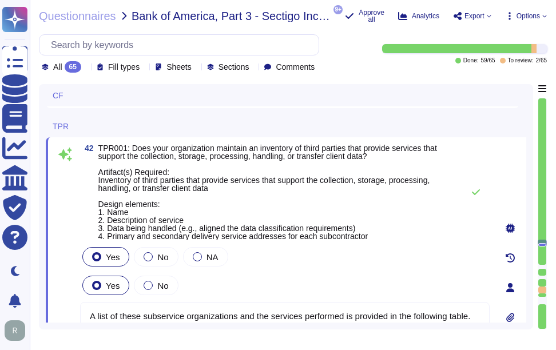
type textarea "Yes, calls may be monitored or recorded to check that instructions have been ca…"
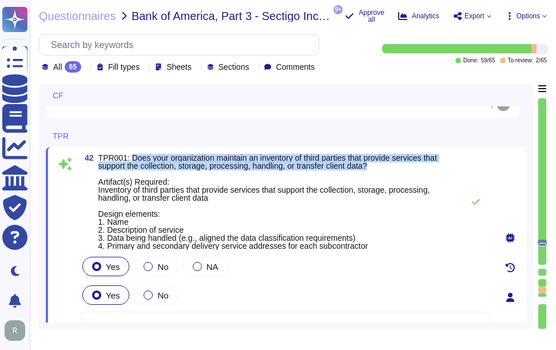
drag, startPoint x: 131, startPoint y: 154, endPoint x: 392, endPoint y: 166, distance: 261.0
click at [392, 166] on span "TPR001: Does your organization maintain an inventory of third parties that prov…" at bounding box center [277, 202] width 359 height 96
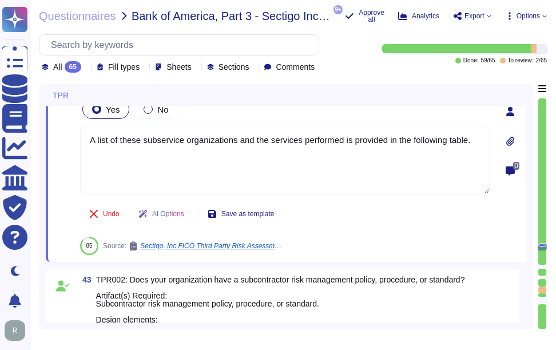
type textarea "Yes, our organization performs background checks on all employees, including co…"
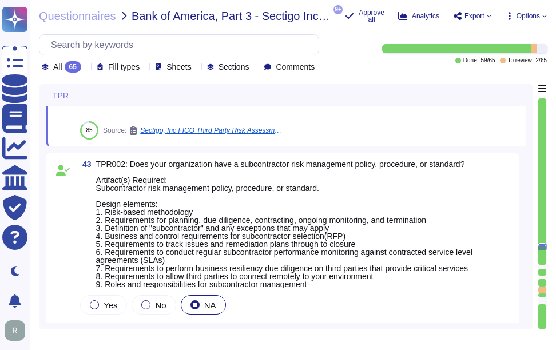
scroll to position [10437, 0]
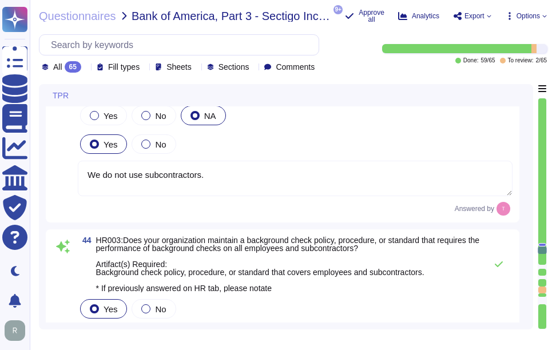
type textarea "Yes, our organization has documented policies and procedures in place that addr…"
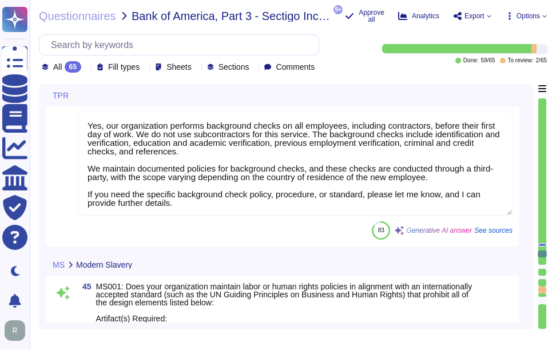
type textarea "Yes, our organization has established means for employees and contractors to re…"
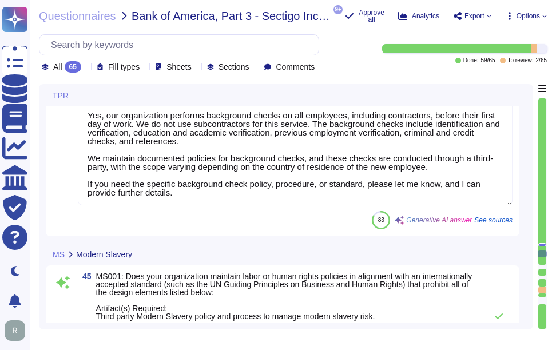
drag, startPoint x: 88, startPoint y: 310, endPoint x: 266, endPoint y: 274, distance: 182.0
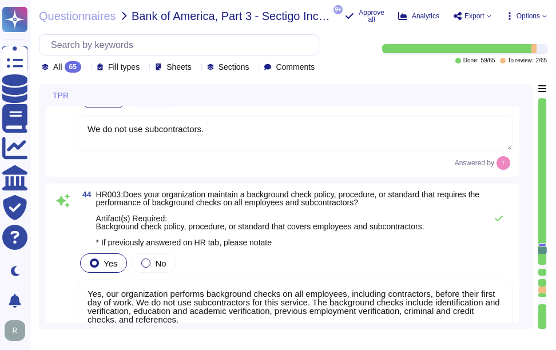
type textarea "A list of these subservice organizations and the services performed is provided…"
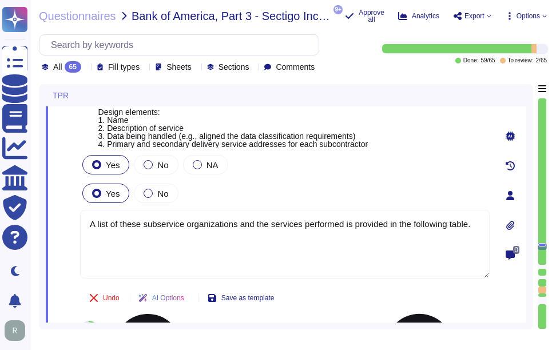
scroll to position [10146, 0]
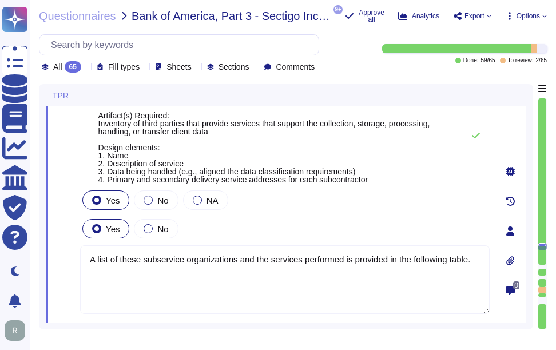
drag, startPoint x: 91, startPoint y: 258, endPoint x: 527, endPoint y: 283, distance: 436.4
click at [527, 283] on div "TPR 42 TPR001: Does your organization maintain an inventory of third parties th…" at bounding box center [286, 206] width 494 height 245
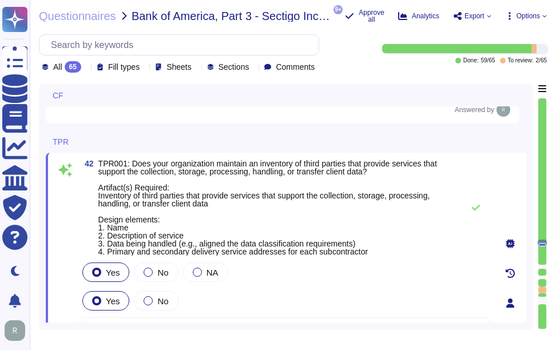
type textarea "Yes, calls may be monitored or recorded to check that instructions have been ca…"
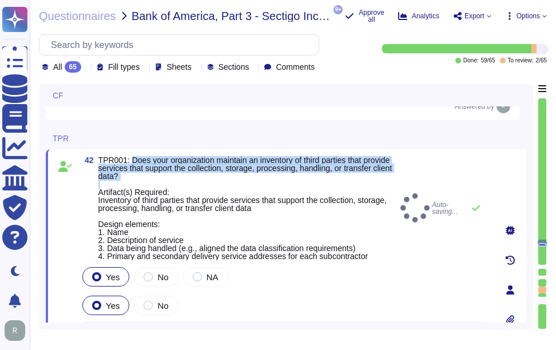
drag, startPoint x: 128, startPoint y: 159, endPoint x: 239, endPoint y: 181, distance: 113.1
click at [239, 181] on span "TPR001: Does your organization maintain an inventory of third parties that prov…" at bounding box center [246, 208] width 297 height 104
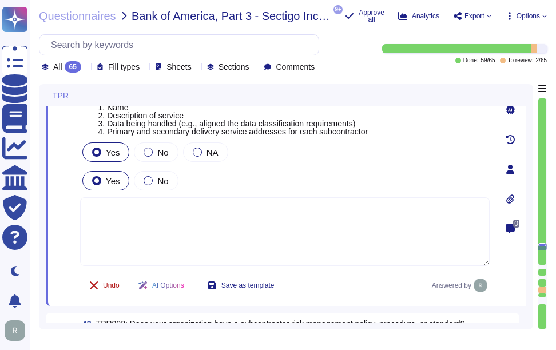
scroll to position [10206, 0]
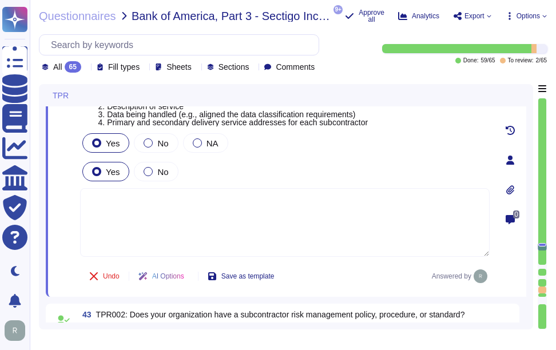
click at [111, 196] on textarea at bounding box center [284, 222] width 409 height 69
paste textarea "Sectigo does not use subcontractors or third-party products or services for sys…"
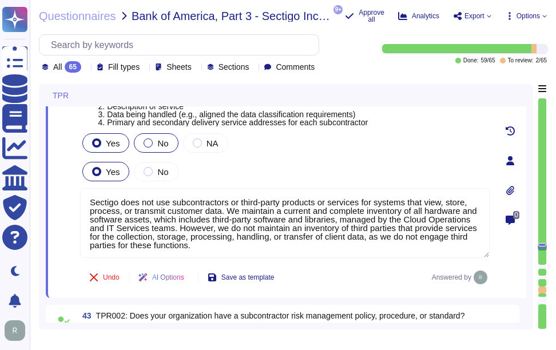
type textarea "Sectigo does not use subcontractors or third-party products or services for sys…"
click at [148, 140] on div at bounding box center [148, 142] width 9 height 9
click at [147, 173] on div at bounding box center [148, 171] width 9 height 9
click at [146, 142] on div at bounding box center [148, 142] width 9 height 9
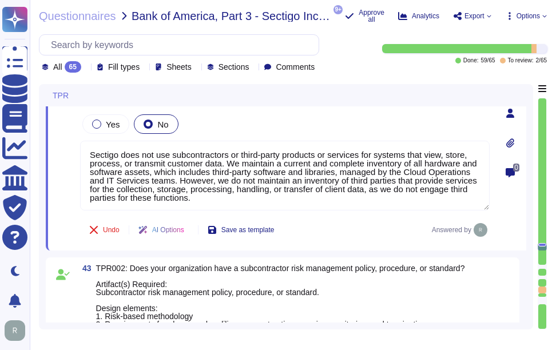
type textarea "Yes, our organization performs background checks on all employees, including co…"
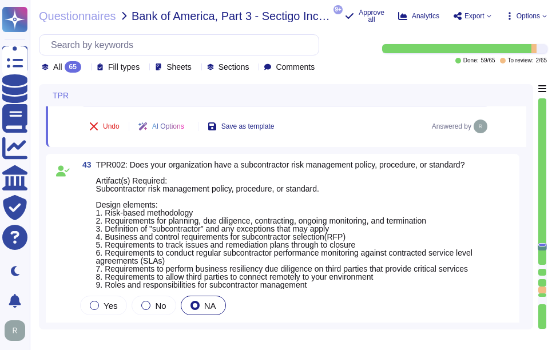
scroll to position [10435, 0]
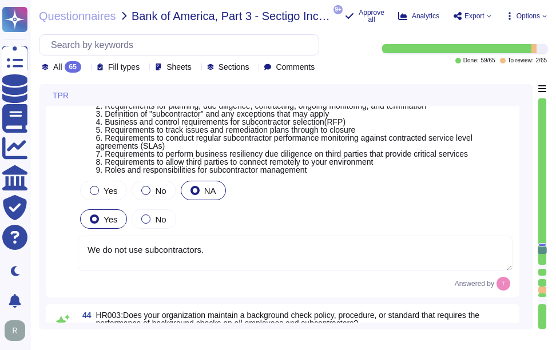
type textarea "Yes, our organization has documented policies and procedures in place that addr…"
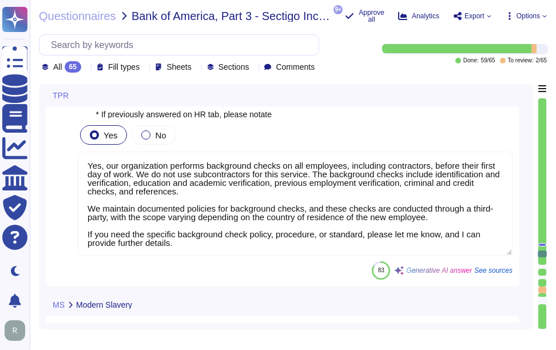
scroll to position [1, 0]
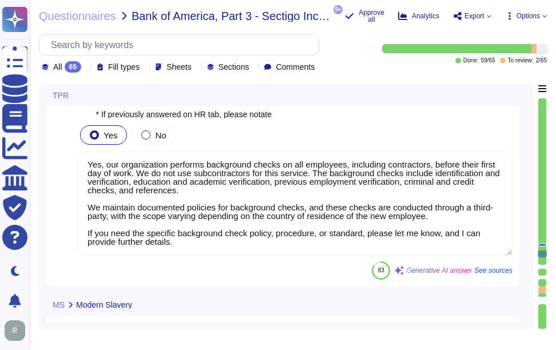
drag, startPoint x: 198, startPoint y: 250, endPoint x: 87, endPoint y: 236, distance: 111.9
click at [87, 236] on textarea "Yes, our organization performs background checks on all employees, including co…" at bounding box center [295, 204] width 435 height 104
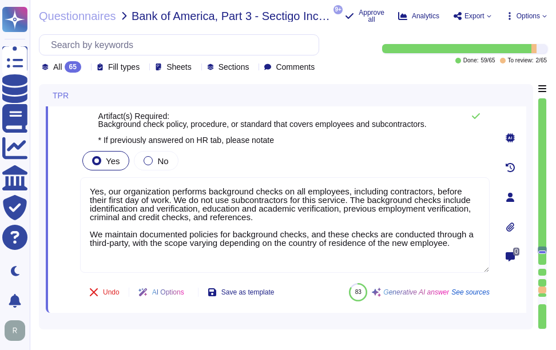
scroll to position [10663, 0]
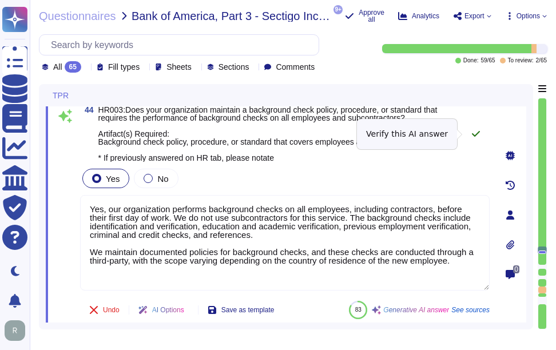
type textarea "Yes, our organization performs background checks on all employees, including co…"
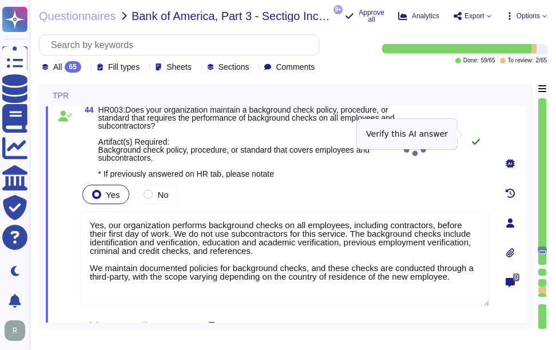
click at [477, 135] on button at bounding box center [475, 141] width 27 height 23
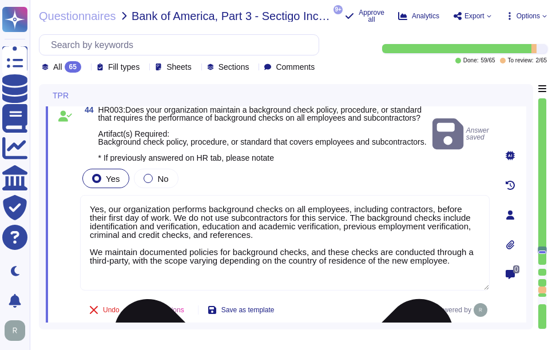
scroll to position [1, 0]
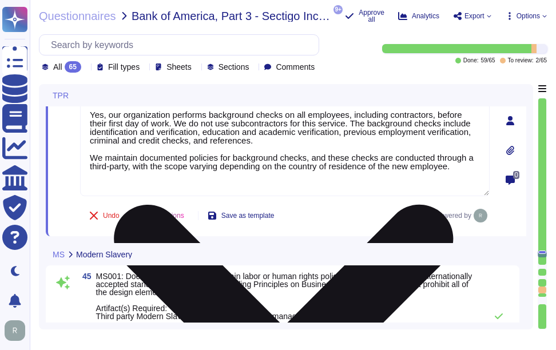
type textarea "Yes, our organization has established means for employees and contractors to re…"
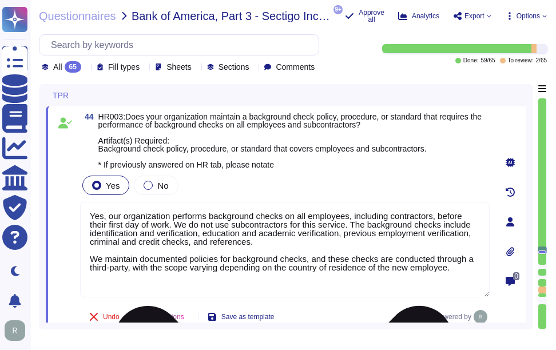
scroll to position [10606, 0]
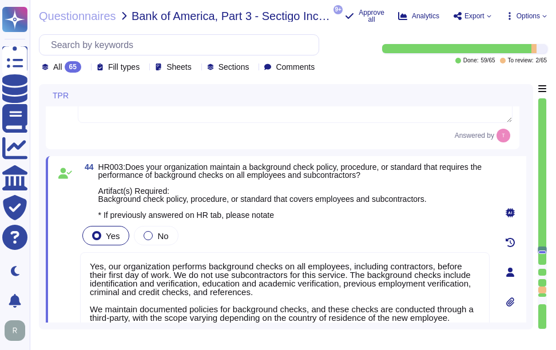
type textarea "Sectigo does not use subcontractors or third-party products or services for sys…"
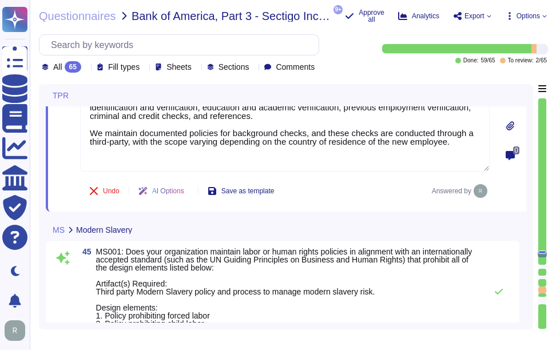
type textarea "Yes, our organization has established means for employees and contractors to re…"
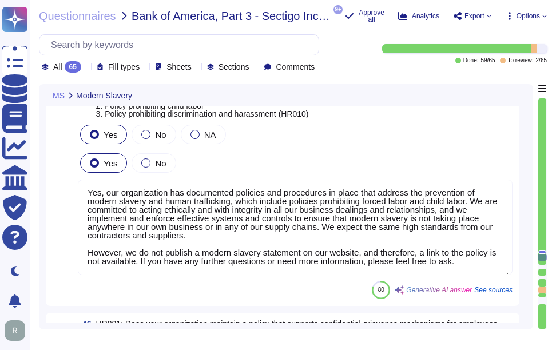
scroll to position [11006, 0]
type textarea "Sectigo maintains a process to ensure suppliers abide by our policies regarding…"
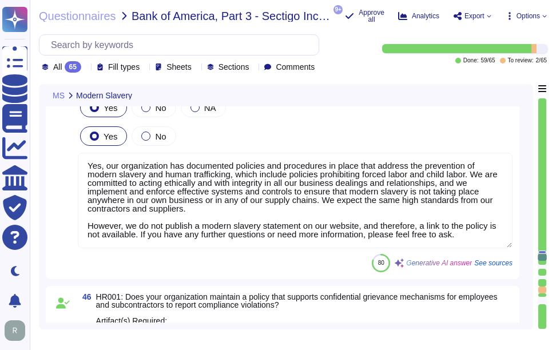
drag, startPoint x: 474, startPoint y: 249, endPoint x: 84, endPoint y: 230, distance: 390.4
click at [84, 230] on textarea "Yes, our organization has documented policies and procedures in place that addr…" at bounding box center [295, 200] width 435 height 95
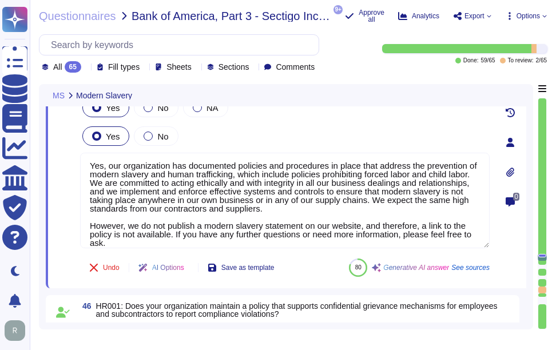
scroll to position [0, 0]
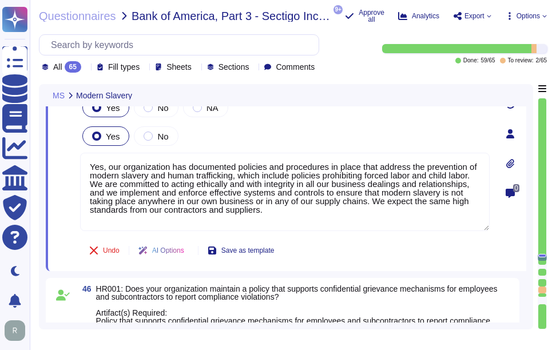
type textarea "Yes, our organization has documented policies and procedures in place that addr…"
click at [507, 165] on div at bounding box center [510, 163] width 23 height 23
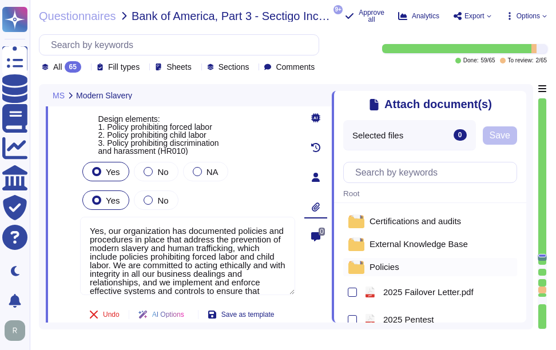
click at [392, 269] on span "Policies" at bounding box center [384, 266] width 30 height 9
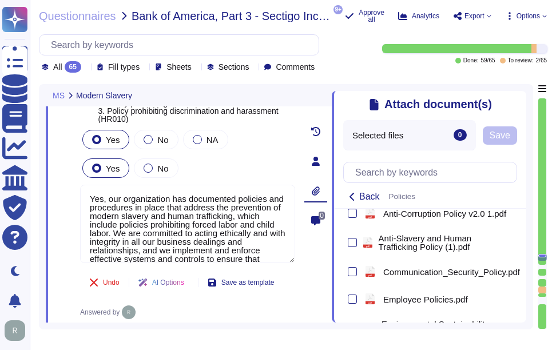
scroll to position [673, 0]
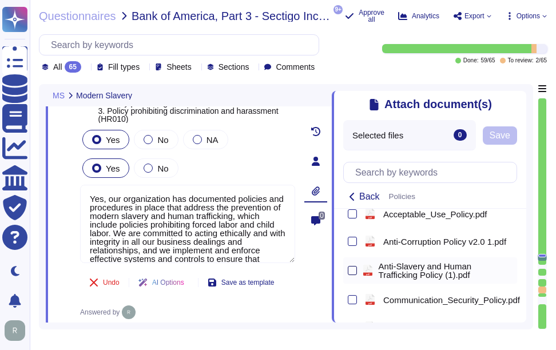
click at [353, 275] on div at bounding box center [352, 270] width 9 height 9
click at [0, 0] on input "checkbox" at bounding box center [0, 0] width 0 height 0
click at [509, 138] on span "Save" at bounding box center [499, 135] width 21 height 9
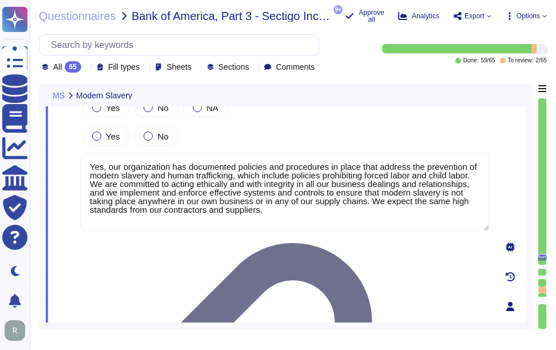
type textarea "Sectigo maintains a process to ensure suppliers abide by our policies regarding…"
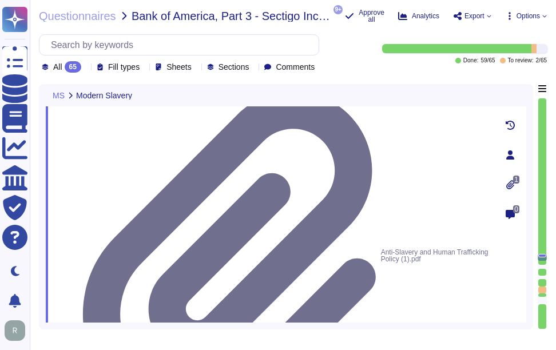
scroll to position [11178, 0]
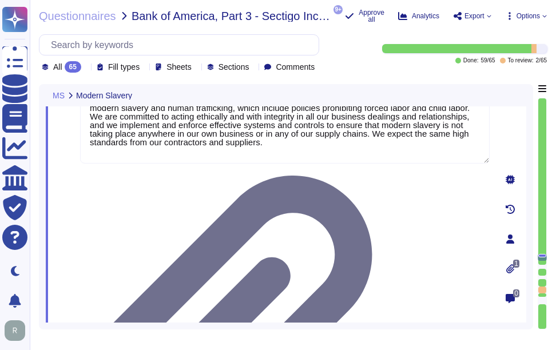
type textarea "Sectigo maintains a process to ensure suppliers abide by our policies regarding…"
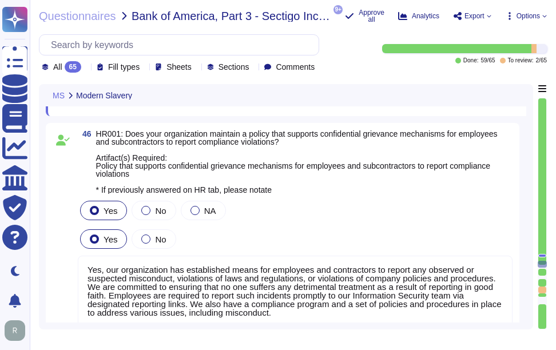
scroll to position [1, 0]
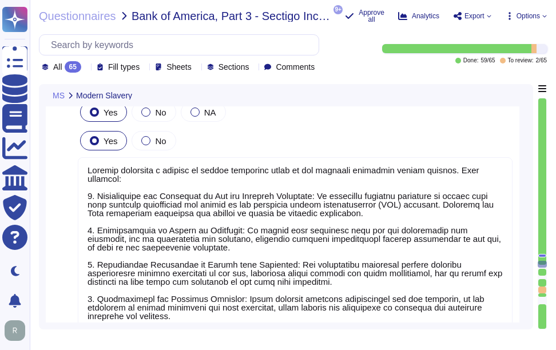
type textarea "No, we do not use subcontractors for this service."
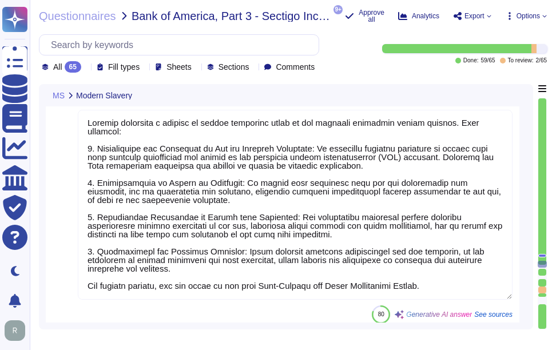
scroll to position [11621, 0]
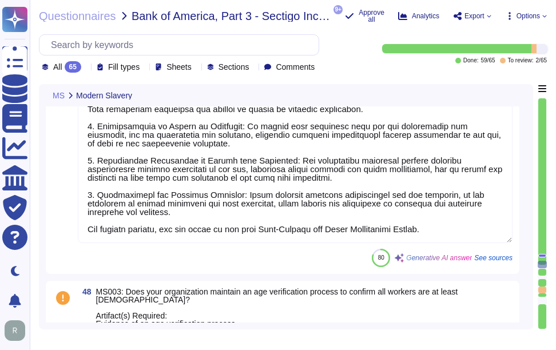
type textarea "Yes, our organization has documented and implemented HR policies and procedures…"
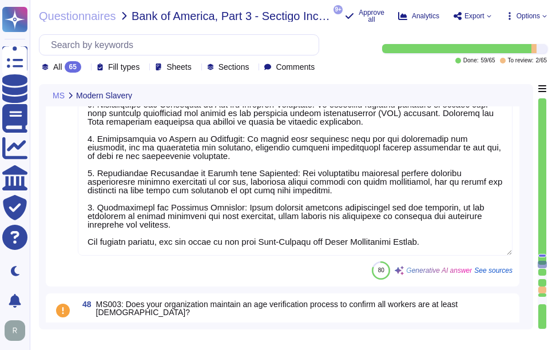
scroll to position [11623, 0]
type textarea "Yes, our organization has established means for employees and contractors to re…"
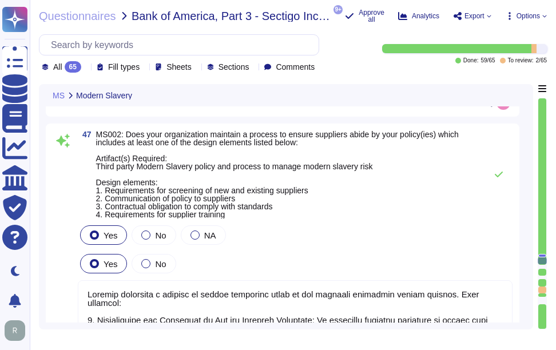
scroll to position [11394, 0]
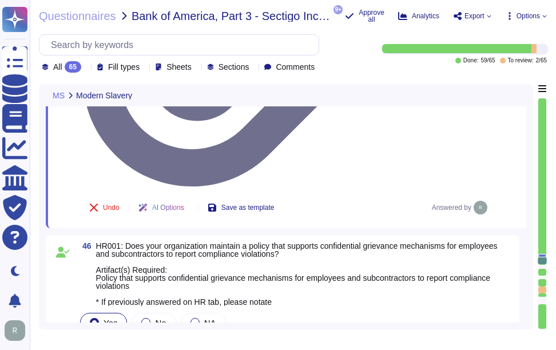
type textarea "Yes, our organization has documented policies and procedures in place that addr…"
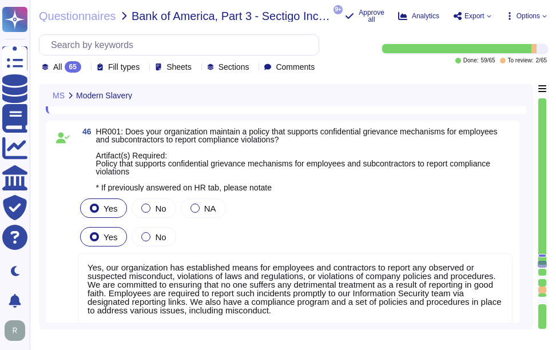
scroll to position [1, 0]
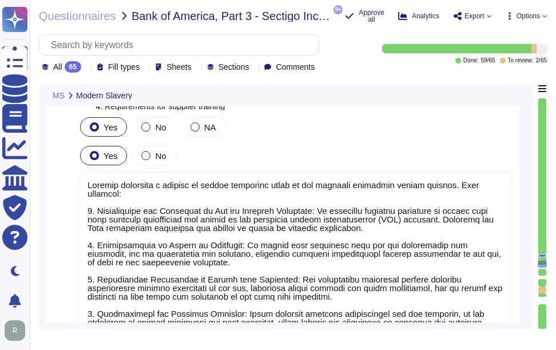
type textarea "No, we do not use subcontractors for this service."
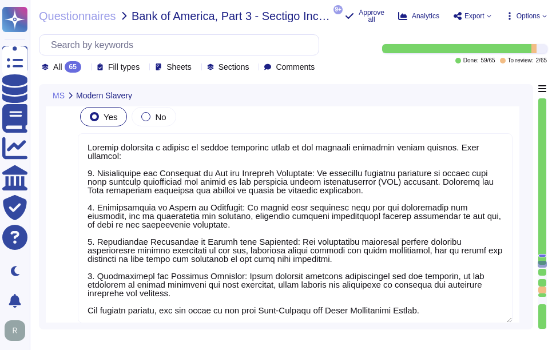
scroll to position [11452, 0]
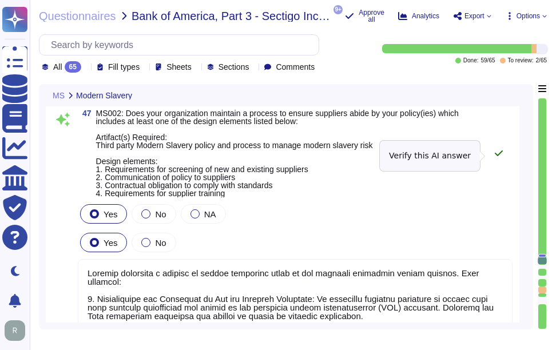
click at [500, 156] on icon at bounding box center [499, 153] width 8 height 6
click at [498, 155] on icon at bounding box center [498, 153] width 9 height 9
click at [497, 152] on icon at bounding box center [498, 153] width 9 height 9
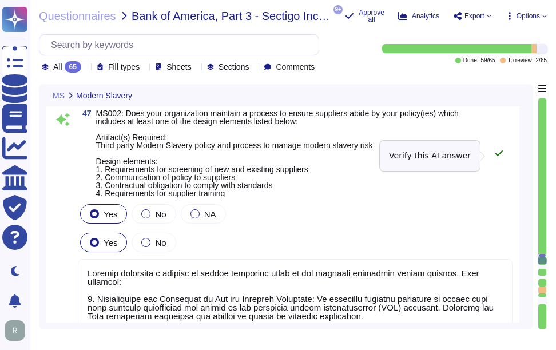
click at [496, 155] on icon at bounding box center [498, 153] width 9 height 9
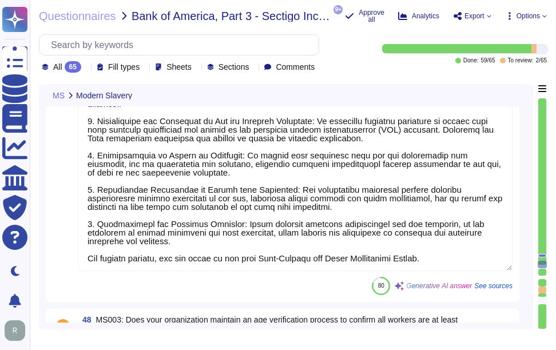
type textarea "Yes, our organization has documented and implemented HR policies and procedures…"
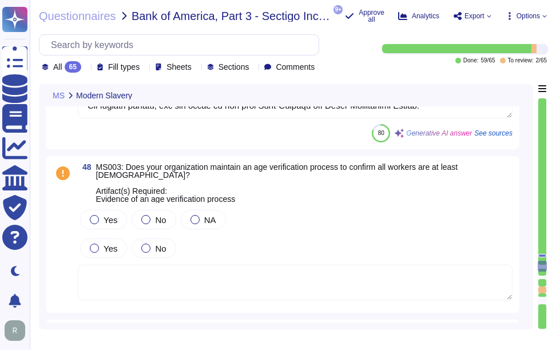
scroll to position [11795, 0]
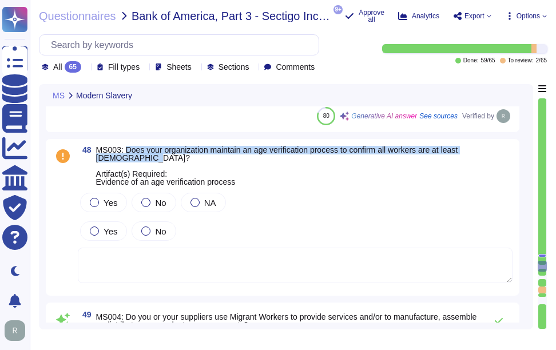
drag, startPoint x: 125, startPoint y: 148, endPoint x: 144, endPoint y: 161, distance: 22.7
click at [144, 161] on span "MS003: Does your organization maintain an age verification process to confirm a…" at bounding box center [304, 166] width 416 height 40
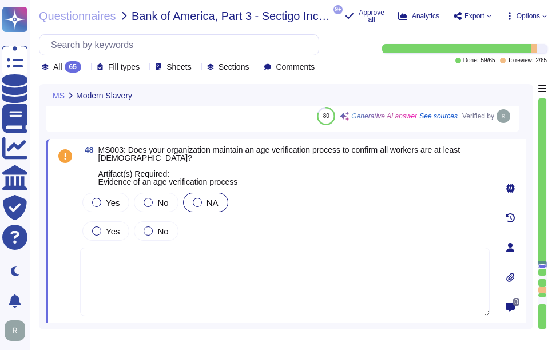
click at [193, 204] on div at bounding box center [197, 202] width 9 height 9
click at [123, 261] on textarea at bounding box center [284, 282] width 409 height 69
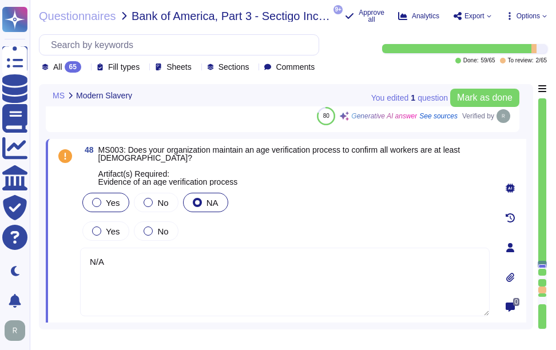
type textarea "N/A"
click at [98, 203] on div at bounding box center [96, 202] width 9 height 9
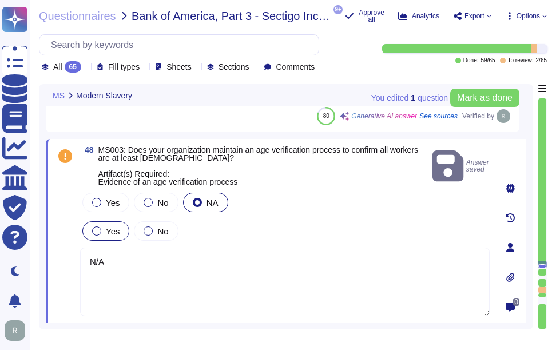
click at [101, 229] on label "Yes" at bounding box center [105, 230] width 27 height 9
click at [95, 205] on div at bounding box center [96, 202] width 9 height 9
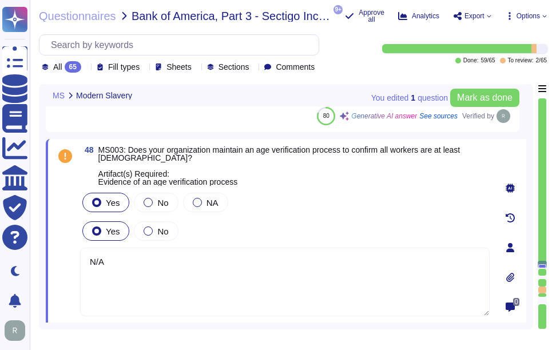
drag, startPoint x: 113, startPoint y: 261, endPoint x: 75, endPoint y: 255, distance: 38.2
click at [75, 255] on div "48 MS003: Does your organization maintain an age verification process to confir…" at bounding box center [272, 248] width 435 height 204
type textarea "Yes"
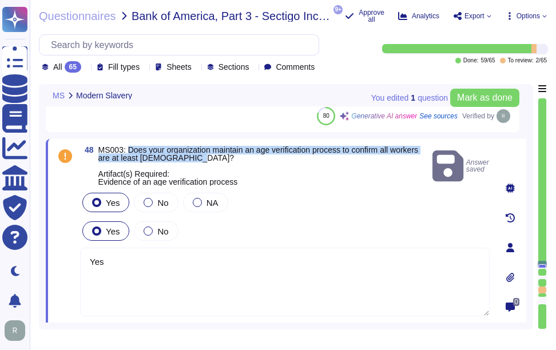
drag, startPoint x: 127, startPoint y: 149, endPoint x: 202, endPoint y: 160, distance: 76.2
click at [202, 160] on span "MS003: Does your organization maintain an age verification process to confirm a…" at bounding box center [262, 166] width 329 height 40
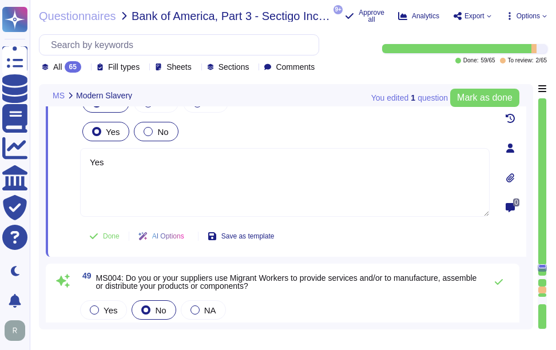
scroll to position [11909, 0]
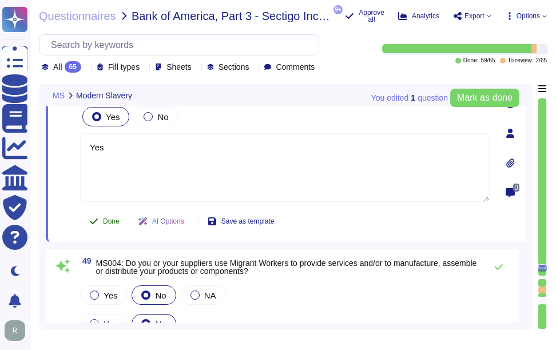
click at [113, 223] on span "Done" at bounding box center [111, 221] width 17 height 7
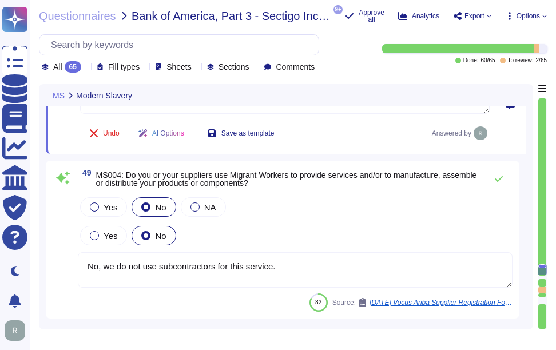
scroll to position [12023, 0]
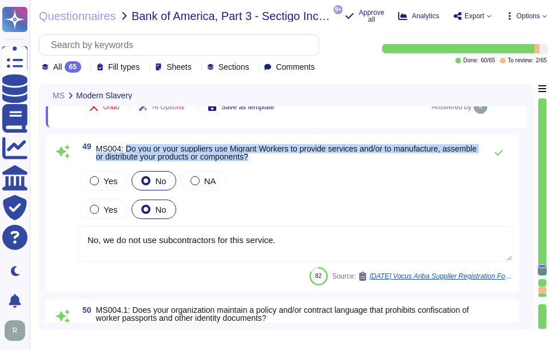
drag, startPoint x: 125, startPoint y: 143, endPoint x: 300, endPoint y: 156, distance: 175.4
click at [300, 156] on span "MS004: Do you or your suppliers use Migrant Workers to provide services and/or …" at bounding box center [288, 153] width 384 height 16
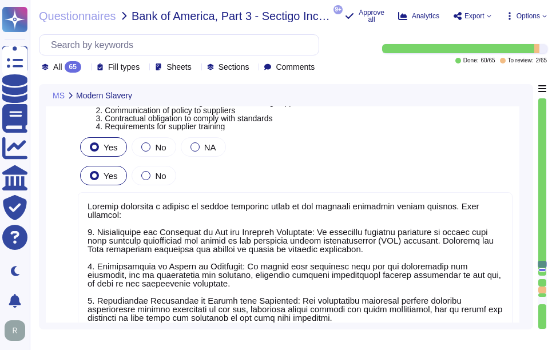
type textarea "Yes, our organization has established means for employees and contractors to re…"
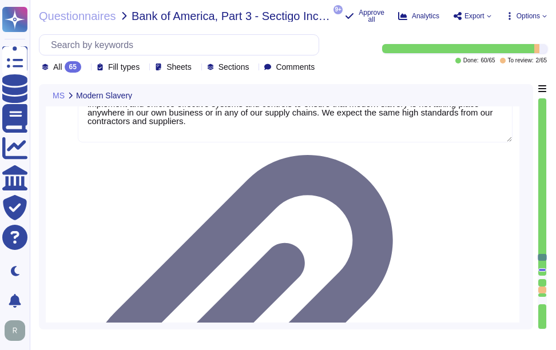
type textarea "Yes, our organization has documented policies and procedures in place that addr…"
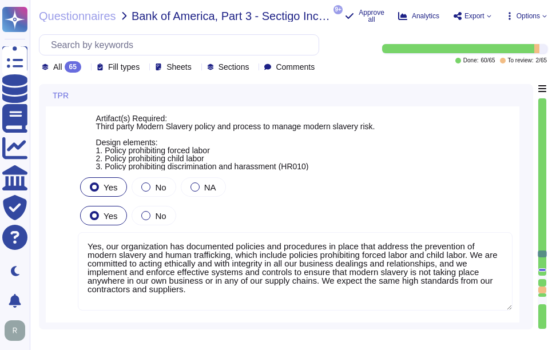
type textarea "We do not use subcontractors."
type textarea "Yes, our organization performs background checks on all employees, including co…"
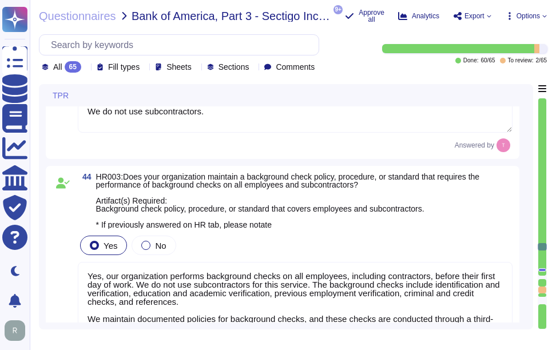
type textarea "Sectigo does not use subcontractors or third-party products or services for sys…"
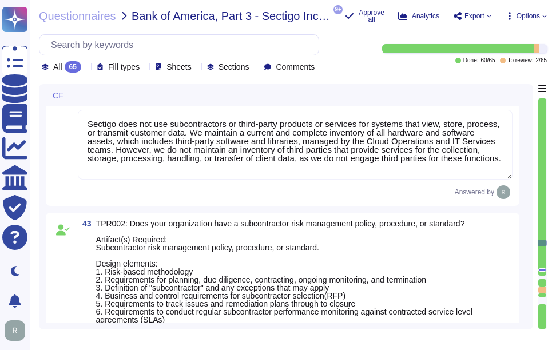
type textarea "Yes, calls may be monitored or recorded to check that instructions have been ca…"
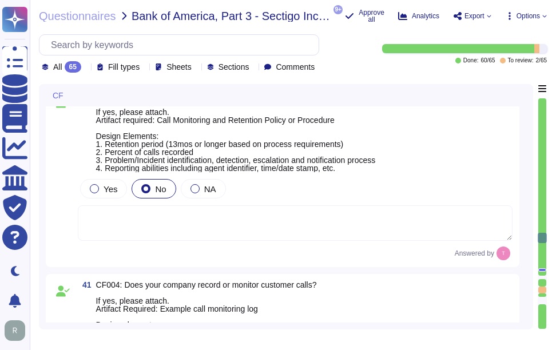
type textarea "Yes, we have a ticketing system in place to track customer requests."
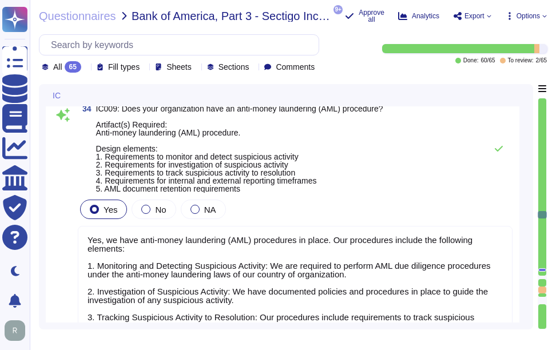
scroll to position [1, 0]
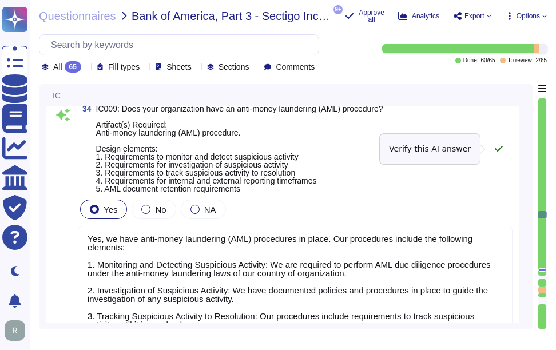
click at [498, 147] on icon at bounding box center [498, 148] width 9 height 9
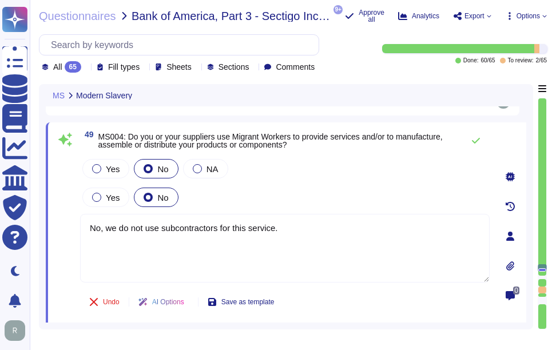
scroll to position [11878, 0]
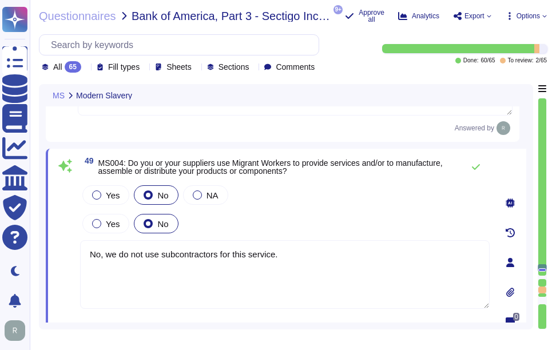
drag, startPoint x: 305, startPoint y: 264, endPoint x: 86, endPoint y: 251, distance: 219.9
click at [86, 251] on textarea "No, we do not use subcontractors for this service." at bounding box center [284, 274] width 409 height 69
click at [200, 194] on div at bounding box center [197, 194] width 9 height 9
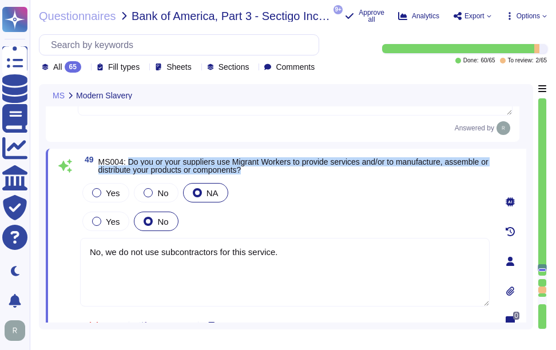
drag, startPoint x: 129, startPoint y: 157, endPoint x: 275, endPoint y: 168, distance: 146.2
click at [275, 168] on span "MS004: Do you or your suppliers use Migrant Workers to provide services and/or …" at bounding box center [293, 166] width 391 height 16
click at [150, 197] on label "No" at bounding box center [156, 192] width 25 height 9
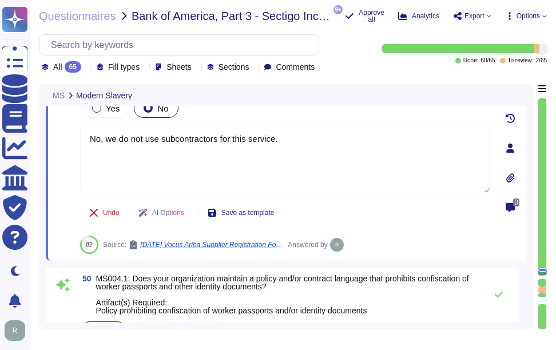
scroll to position [12049, 0]
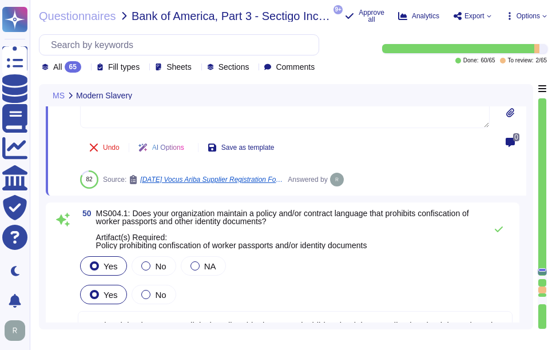
click at [321, 298] on div "Yes No" at bounding box center [295, 294] width 435 height 24
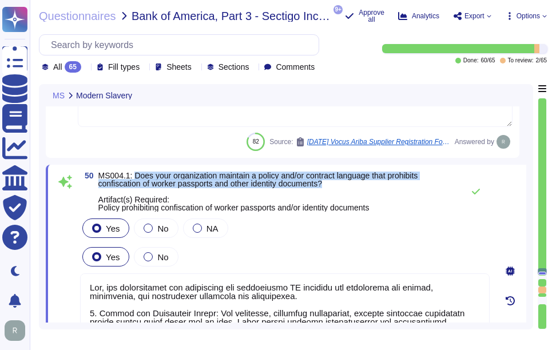
drag, startPoint x: 134, startPoint y: 176, endPoint x: 385, endPoint y: 185, distance: 250.6
click at [385, 185] on span "MS004.1: Does your organization maintain a policy and/or contract language that…" at bounding box center [277, 192] width 359 height 40
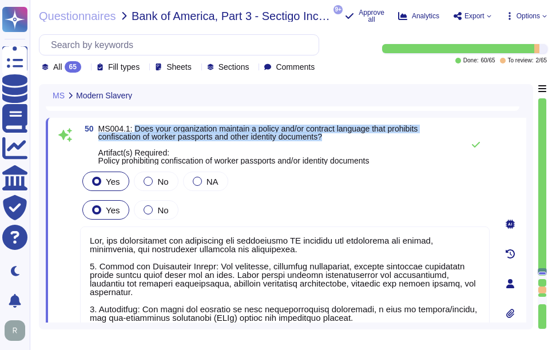
scroll to position [12106, 0]
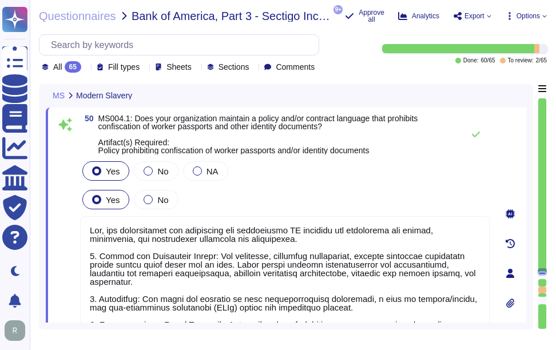
click at [325, 155] on span "MS004.1: Does your organization maintain a policy and/or contract language that…" at bounding box center [258, 134] width 320 height 41
click at [212, 175] on span "NA" at bounding box center [212, 171] width 12 height 10
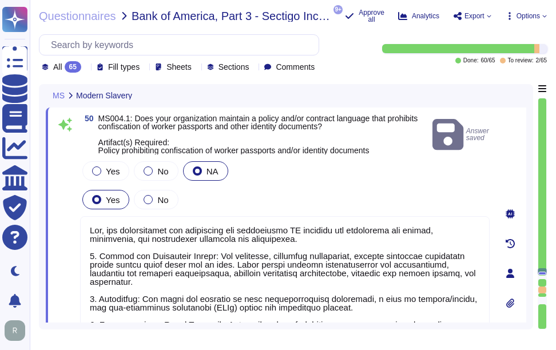
click at [107, 204] on span "Yes" at bounding box center [113, 200] width 14 height 10
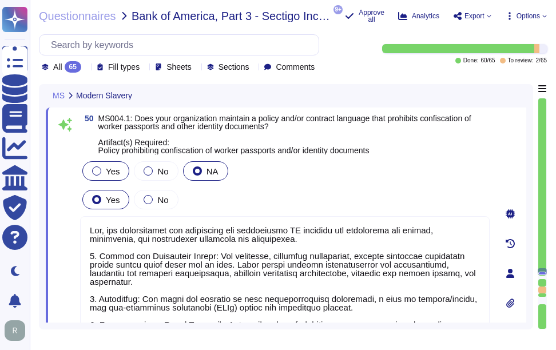
click at [98, 174] on div at bounding box center [96, 170] width 9 height 9
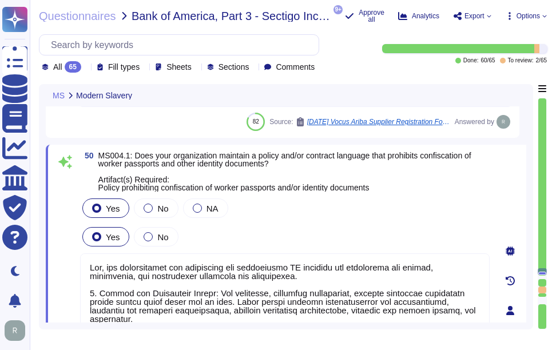
scroll to position [12049, 0]
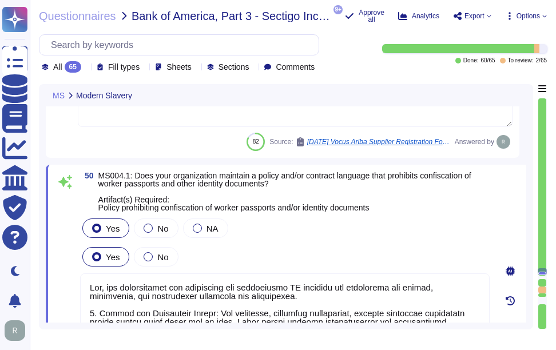
click at [411, 212] on span "MS004.1: Does your organization maintain a policy and/or contract language that…" at bounding box center [293, 192] width 391 height 40
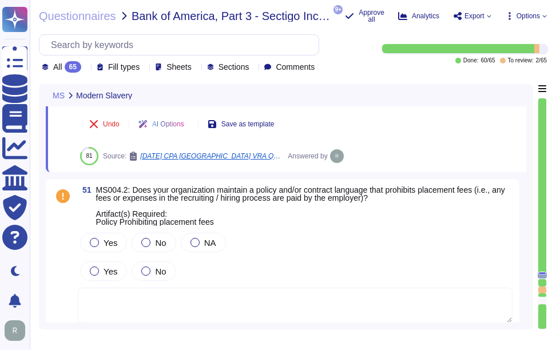
scroll to position [12392, 0]
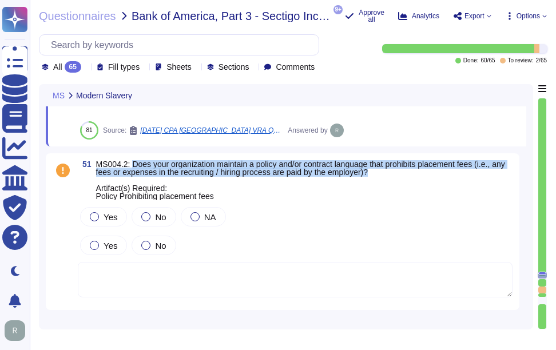
drag, startPoint x: 133, startPoint y: 166, endPoint x: 440, endPoint y: 176, distance: 307.2
click at [440, 176] on span "MS004.2: Does your organization maintain a policy and/or contract language that…" at bounding box center [304, 180] width 416 height 40
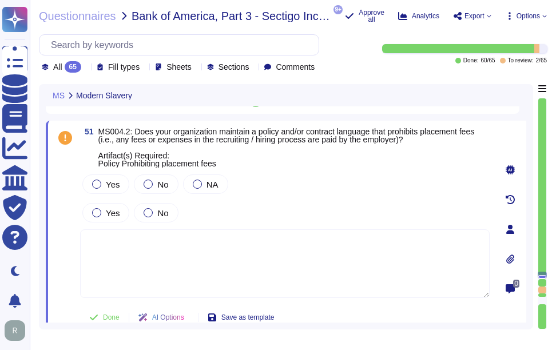
scroll to position [12361, 0]
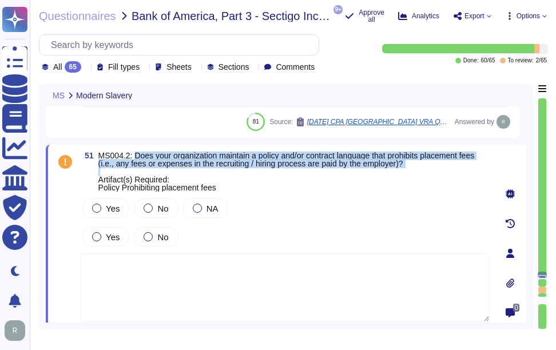
drag, startPoint x: 136, startPoint y: 156, endPoint x: 471, endPoint y: 168, distance: 335.2
click at [471, 168] on span "MS004.2: Does your organization maintain a policy and/or contract language that…" at bounding box center [293, 172] width 391 height 40
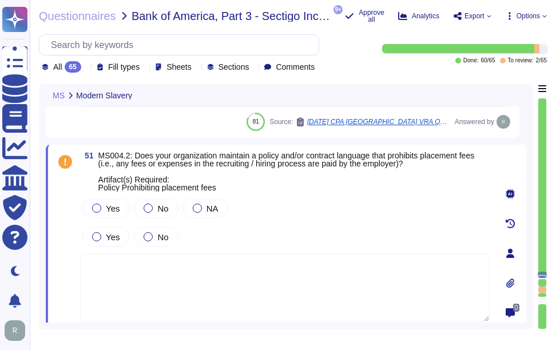
click at [194, 270] on textarea at bounding box center [284, 287] width 409 height 69
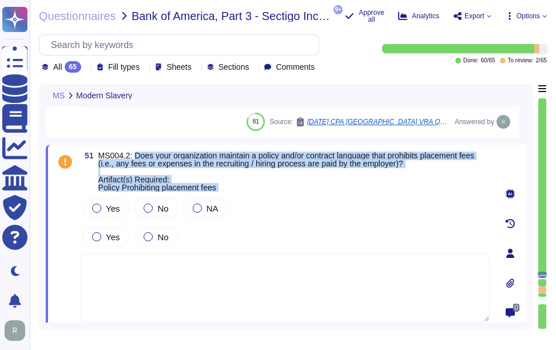
drag, startPoint x: 134, startPoint y: 153, endPoint x: 500, endPoint y: 160, distance: 366.6
click at [500, 160] on div "51 MS004.2: Does your organization maintain a policy and/or contract language t…" at bounding box center [286, 253] width 480 height 217
click at [300, 178] on span "MS004.2: Does your organization maintain a policy and/or contract language that…" at bounding box center [293, 172] width 391 height 40
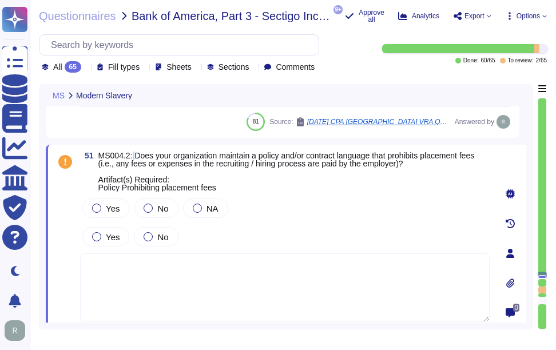
click at [134, 157] on span "MS004.2: Does your organization maintain a policy and/or contract language that…" at bounding box center [286, 171] width 376 height 41
click at [387, 159] on span "MS004.2: Does your organization maintain a policy and/or contract language that…" at bounding box center [286, 171] width 376 height 41
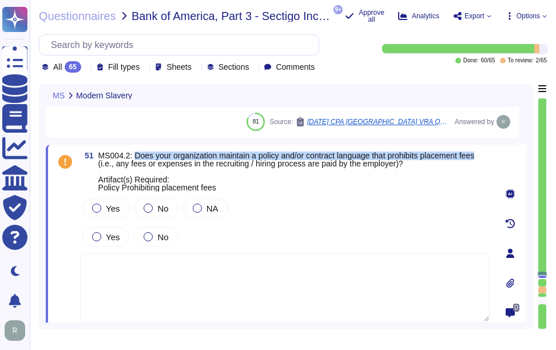
drag, startPoint x: 134, startPoint y: 152, endPoint x: 491, endPoint y: 157, distance: 356.8
click at [491, 157] on div "51 MS004.2: Does your organization maintain a policy and/or contract language t…" at bounding box center [286, 253] width 480 height 217
click at [104, 205] on label "Yes" at bounding box center [105, 208] width 27 height 9
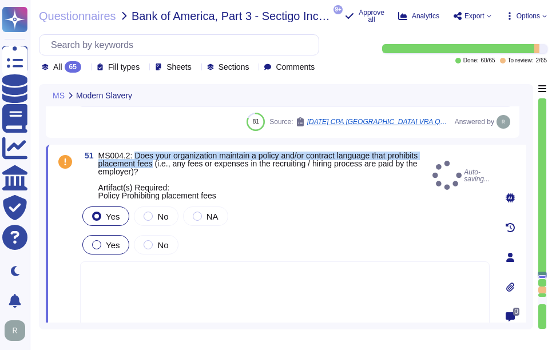
click at [99, 245] on div at bounding box center [96, 244] width 9 height 9
click at [108, 245] on span "Yes" at bounding box center [113, 245] width 14 height 10
click at [101, 245] on div at bounding box center [96, 244] width 9 height 9
click at [116, 248] on span "Yes" at bounding box center [113, 245] width 14 height 10
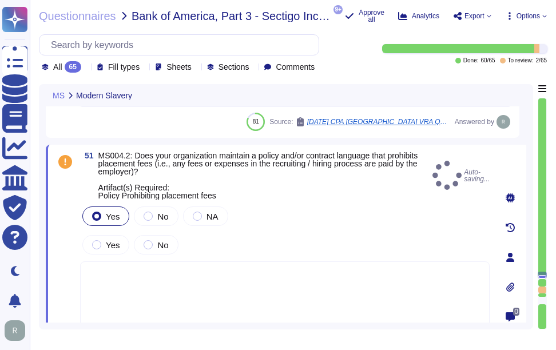
click at [302, 177] on span "MS004.2: Does your organization maintain a policy and/or contract language that…" at bounding box center [262, 176] width 329 height 48
click at [111, 249] on span "Yes" at bounding box center [113, 245] width 14 height 10
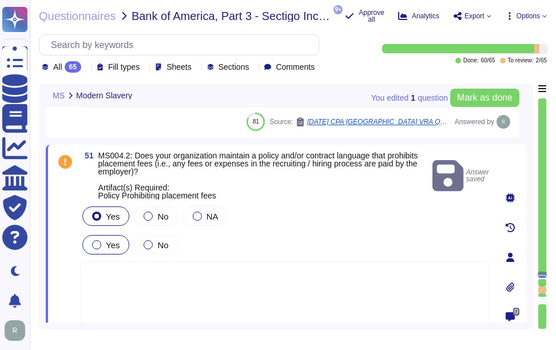
click at [111, 242] on span "Yes" at bounding box center [113, 245] width 14 height 10
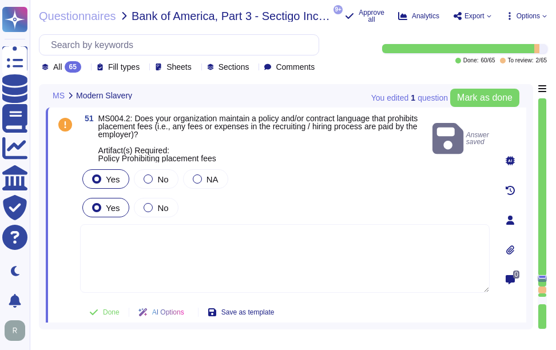
scroll to position [12418, 0]
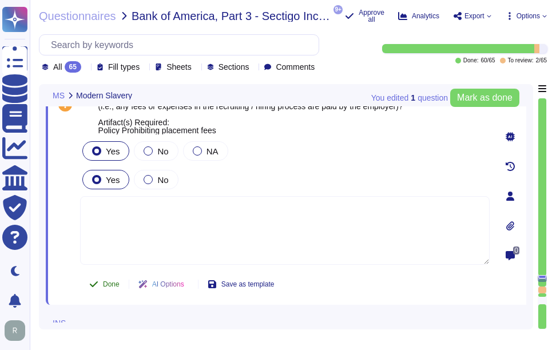
click at [105, 278] on button "Done" at bounding box center [104, 284] width 49 height 23
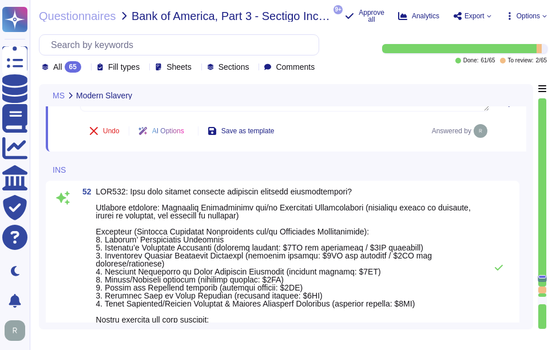
scroll to position [12557, 0]
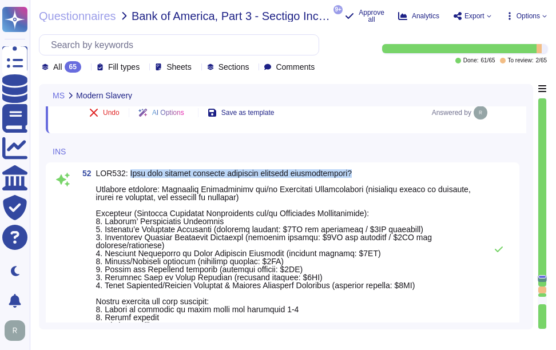
drag, startPoint x: 126, startPoint y: 169, endPoint x: 368, endPoint y: 165, distance: 241.9
click at [368, 165] on div "52 Yes No NA Yes, Sectigo maintains insurance coverage certifications, includin…" at bounding box center [282, 321] width 473 height 318
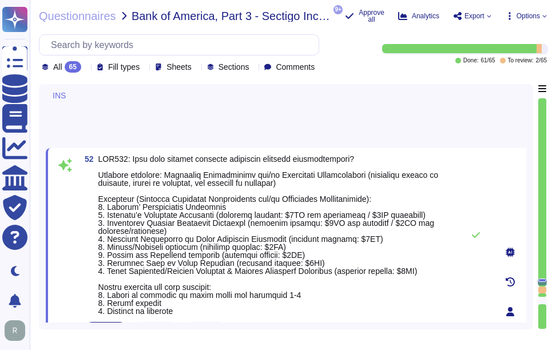
scroll to position [12505, 0]
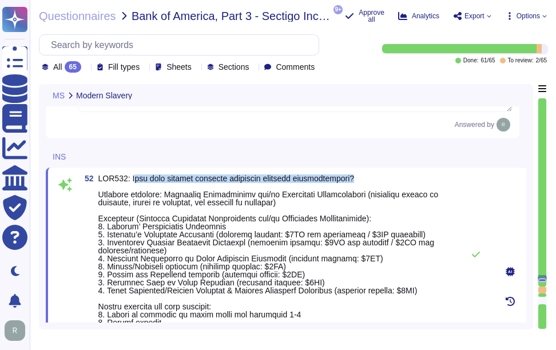
drag, startPoint x: 130, startPoint y: 177, endPoint x: 372, endPoint y: 178, distance: 241.3
click at [372, 178] on span at bounding box center [277, 254] width 359 height 160
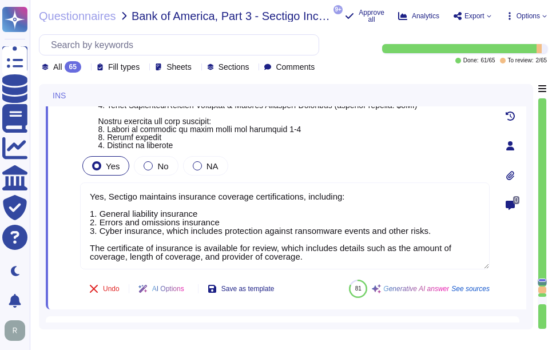
scroll to position [12734, 0]
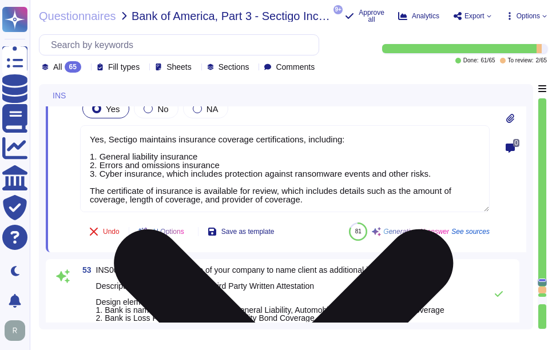
click at [309, 209] on textarea "Yes, Sectigo maintains insurance coverage certifications, including: 1. General…" at bounding box center [284, 168] width 409 height 87
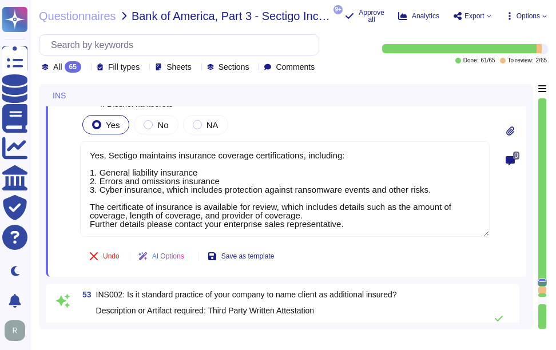
click at [400, 111] on div "52 Auto-saving... Yes No NA Yes, Sectigo maintains insurance coverage certifica…" at bounding box center [272, 101] width 435 height 338
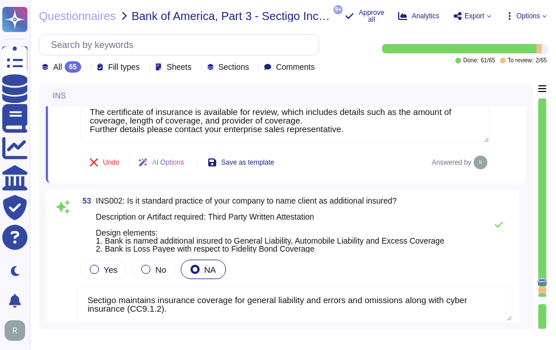
scroll to position [12840, 0]
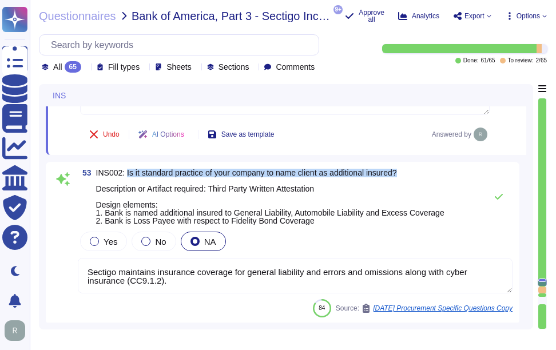
drag, startPoint x: 128, startPoint y: 179, endPoint x: 413, endPoint y: 180, distance: 285.3
click at [413, 180] on span "INS002: Is it standard practice of your company to name client as additional in…" at bounding box center [270, 197] width 348 height 56
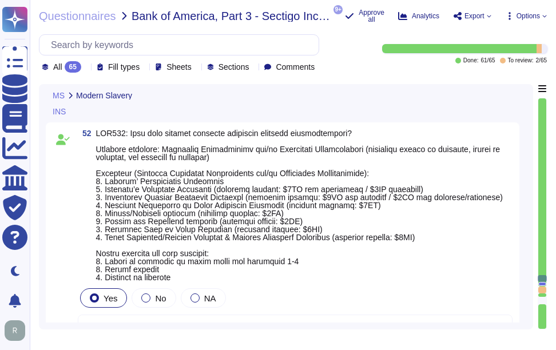
scroll to position [12554, 0]
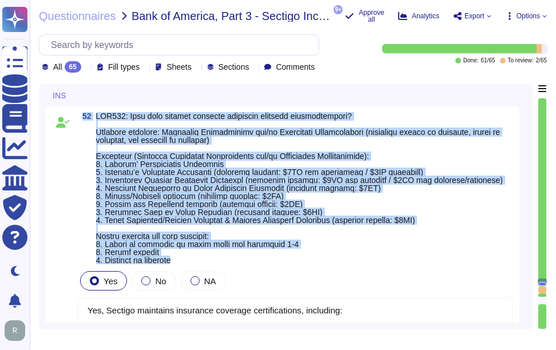
drag, startPoint x: 83, startPoint y: 115, endPoint x: 238, endPoint y: 267, distance: 216.7
click at [238, 264] on span "52" at bounding box center [295, 188] width 435 height 152
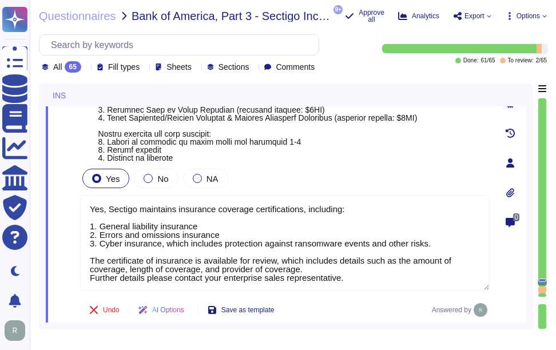
scroll to position [12663, 0]
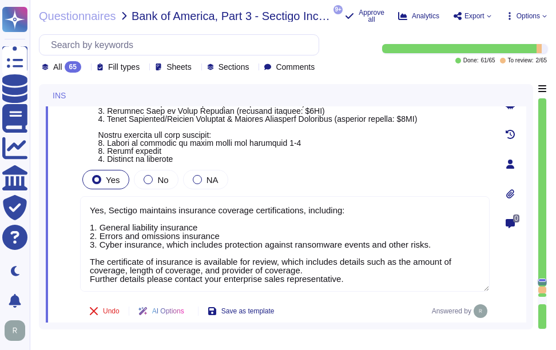
drag, startPoint x: 99, startPoint y: 221, endPoint x: 267, endPoint y: 163, distance: 177.9
click at [267, 163] on span at bounding box center [293, 83] width 391 height 160
copy span "INS001: Does your company maintain insurance coverage certifications? Artifact …"
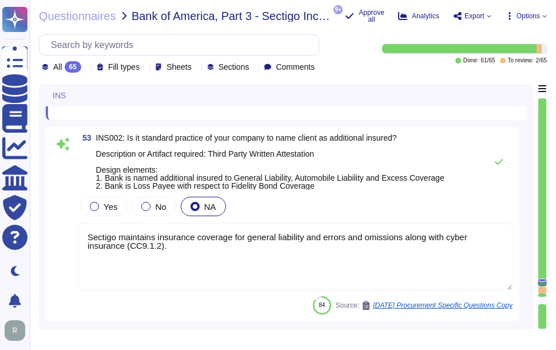
scroll to position [12892, 0]
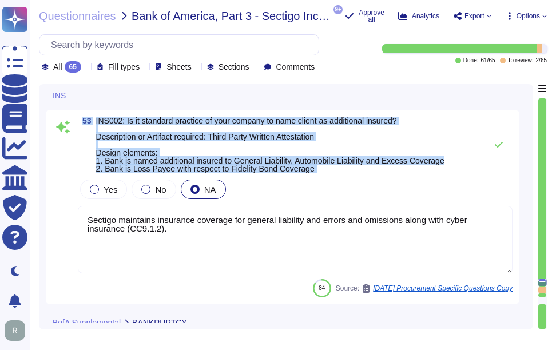
drag, startPoint x: 83, startPoint y: 129, endPoint x: 339, endPoint y: 198, distance: 265.3
click at [339, 198] on div "53 INS002: Is it standard practice of your company to name client as additional…" at bounding box center [283, 207] width 460 height 181
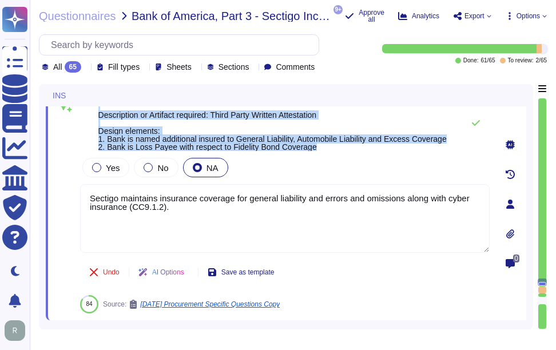
drag, startPoint x: 323, startPoint y: 162, endPoint x: 93, endPoint y: 101, distance: 238.4
click at [93, 101] on div "INS 52 Yes No NA Yes, Sectigo maintains insurance coverage certifications, incl…" at bounding box center [286, 203] width 480 height 238
copy div "26 LOR263: Ipsu dolo sitamet consecte adipiscin elitsedd eiusmodtempori? Utlabo…"
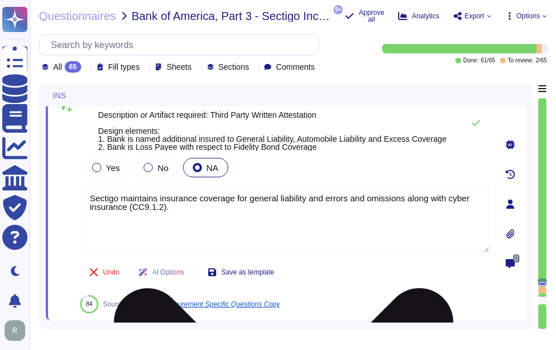
click at [201, 253] on textarea "Sectigo maintains insurance coverage for general liability and errors and omiss…" at bounding box center [284, 218] width 409 height 69
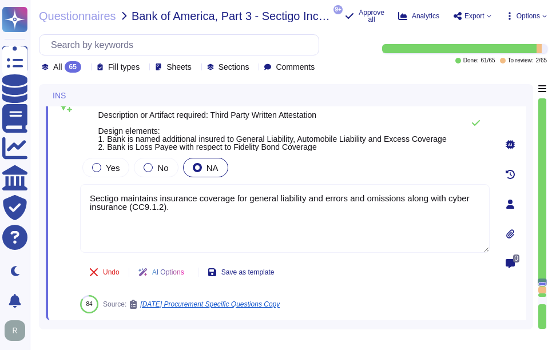
drag, startPoint x: 178, startPoint y: 222, endPoint x: 73, endPoint y: 207, distance: 106.2
click at [73, 207] on div "53 INS002: Is it standard practice of your company to name client as additional…" at bounding box center [272, 204] width 435 height 218
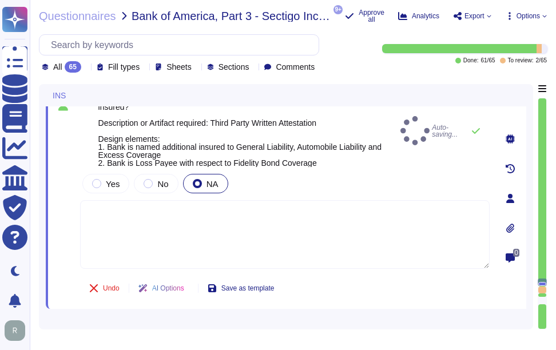
click at [192, 182] on div "53 INS002: Is it standard practice of your company to name client as additional…" at bounding box center [272, 198] width 435 height 207
click at [194, 188] on div at bounding box center [197, 183] width 9 height 9
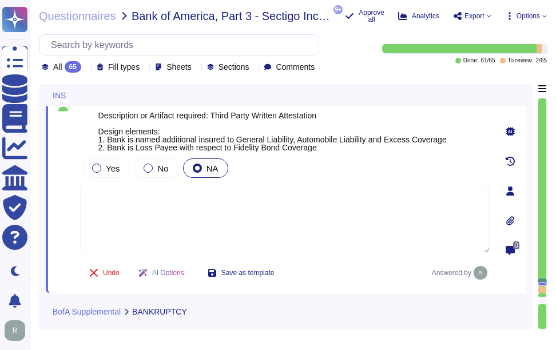
scroll to position [12868, 0]
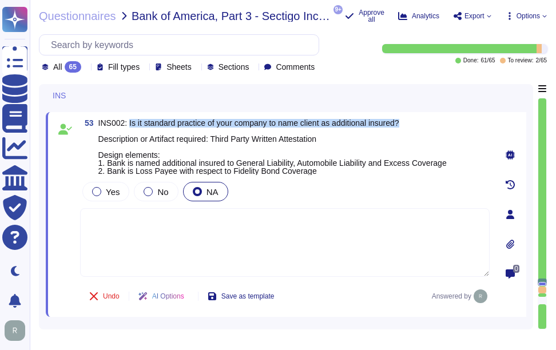
drag, startPoint x: 129, startPoint y: 138, endPoint x: 412, endPoint y: 140, distance: 283.6
click at [412, 140] on span "INS002: Is it standard practice of your company to name client as additional in…" at bounding box center [272, 147] width 348 height 56
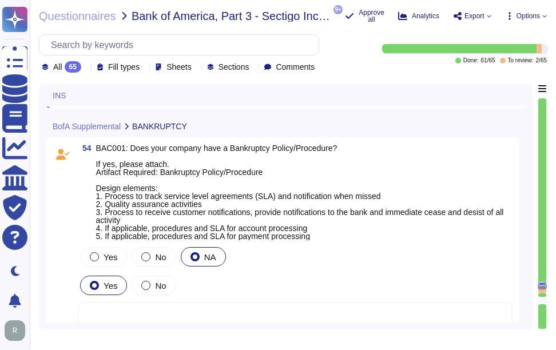
scroll to position [13097, 0]
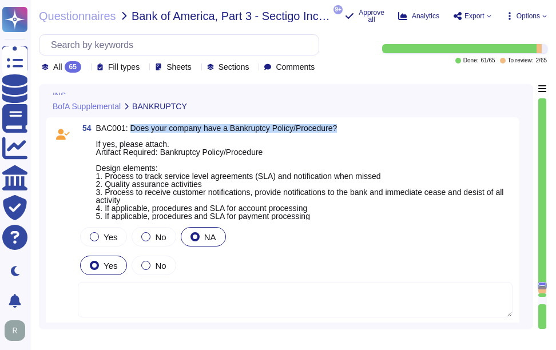
drag, startPoint x: 129, startPoint y: 145, endPoint x: 346, endPoint y: 141, distance: 217.9
click at [346, 141] on span "BAC001: Does your company have a Bankruptcy Policy/Procedure? If yes, please at…" at bounding box center [304, 172] width 416 height 96
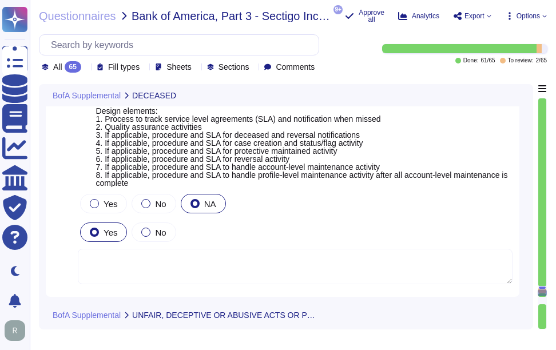
scroll to position [13425, 0]
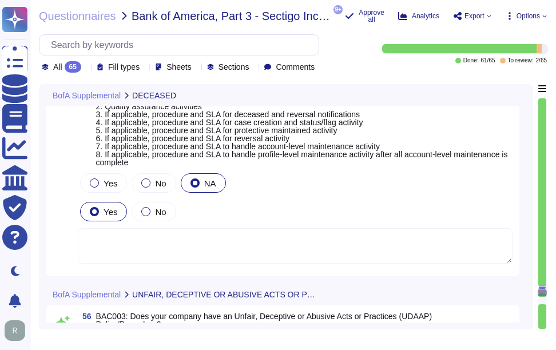
click at [193, 181] on div at bounding box center [194, 182] width 9 height 9
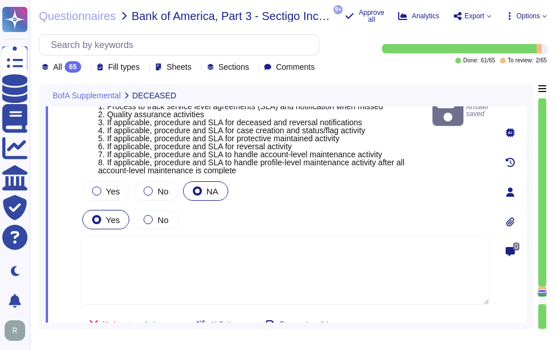
click at [196, 192] on div at bounding box center [197, 190] width 9 height 9
click at [198, 192] on div "NA" at bounding box center [205, 190] width 45 height 19
click at [198, 192] on div at bounding box center [197, 190] width 9 height 9
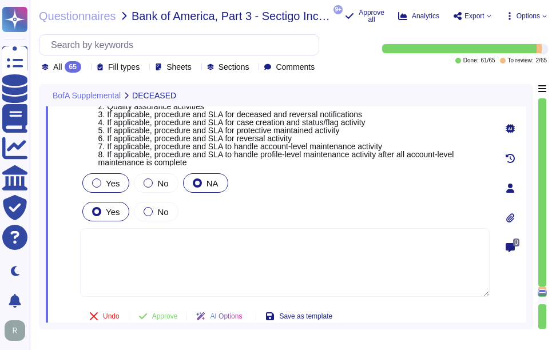
click at [98, 186] on div at bounding box center [96, 182] width 9 height 9
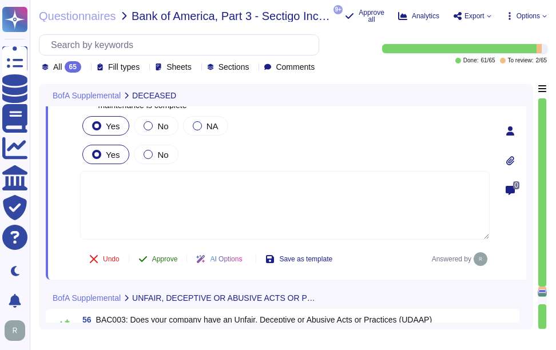
click at [165, 256] on span "Approve" at bounding box center [165, 259] width 26 height 7
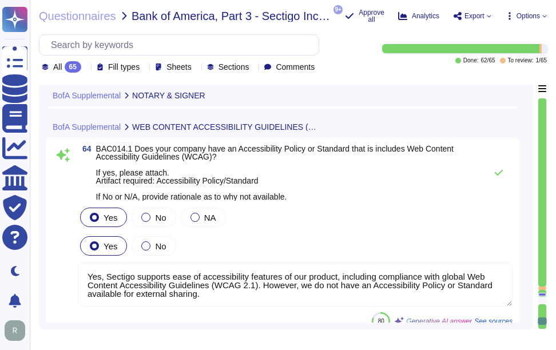
scroll to position [15320, 0]
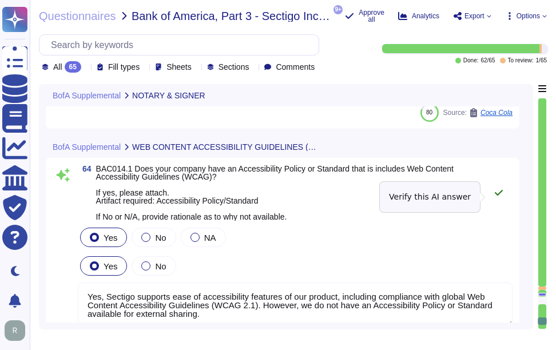
click at [501, 196] on icon at bounding box center [499, 193] width 8 height 6
click at [491, 201] on button at bounding box center [498, 192] width 27 height 23
click at [499, 194] on icon at bounding box center [498, 192] width 9 height 9
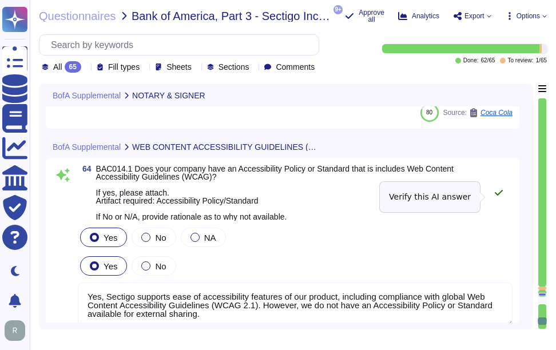
click at [499, 194] on icon at bounding box center [498, 192] width 9 height 9
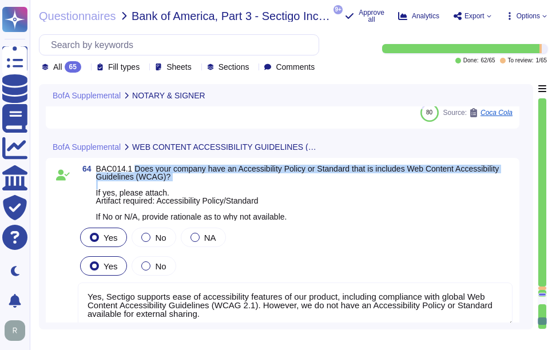
drag, startPoint x: 132, startPoint y: 168, endPoint x: 176, endPoint y: 181, distance: 45.2
click at [176, 181] on span "BAC014.1 Does your company have an Accessibility Policy or Standard that is inc…" at bounding box center [304, 193] width 416 height 56
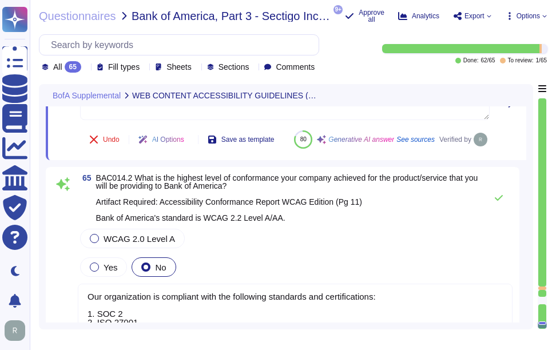
scroll to position [15549, 0]
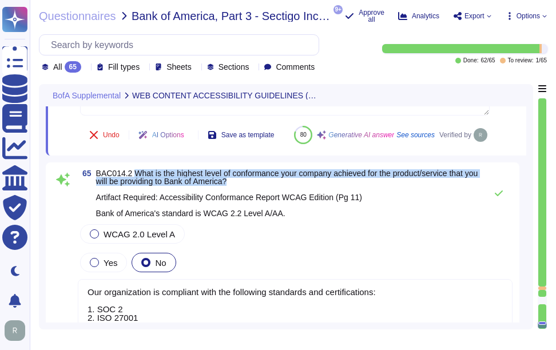
drag, startPoint x: 133, startPoint y: 211, endPoint x: 262, endPoint y: 216, distance: 129.3
click at [262, 216] on span "BAC014.2 What is the highest level of conformance your company achieved for the…" at bounding box center [288, 193] width 384 height 48
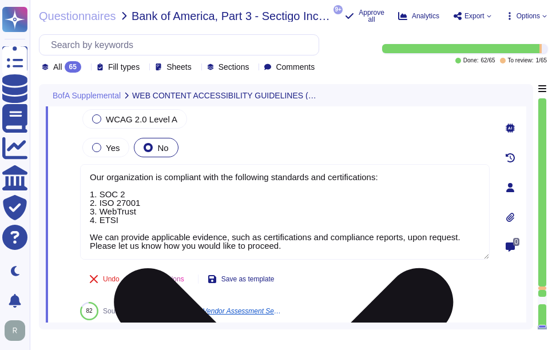
scroll to position [15643, 0]
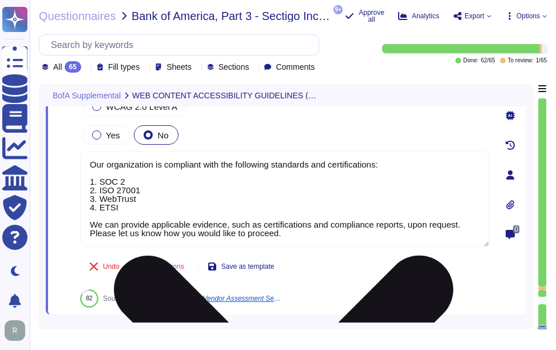
drag, startPoint x: 294, startPoint y: 248, endPoint x: 86, endPoint y: 241, distance: 208.2
click at [86, 241] on textarea "Our organization is compliant with the following standards and certifications: …" at bounding box center [284, 199] width 409 height 95
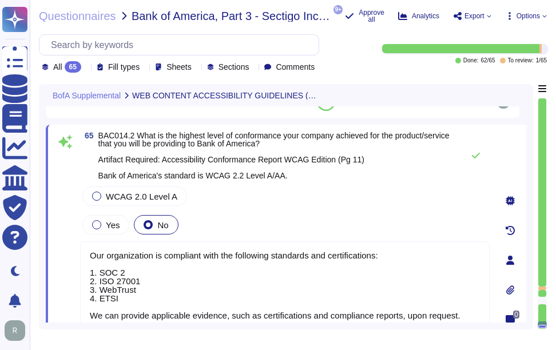
scroll to position [15520, 0]
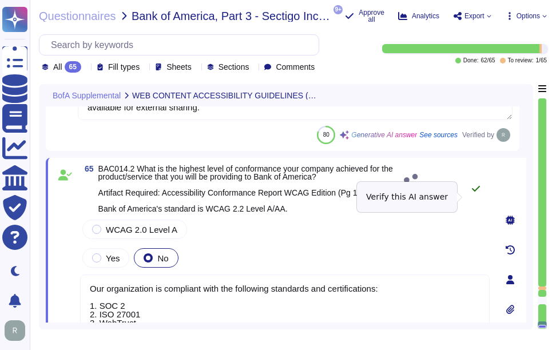
click at [476, 193] on icon at bounding box center [475, 188] width 9 height 9
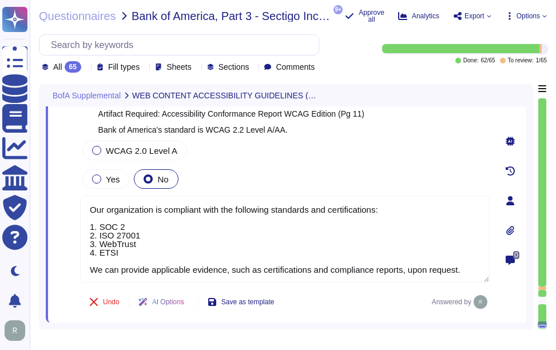
scroll to position [15607, 0]
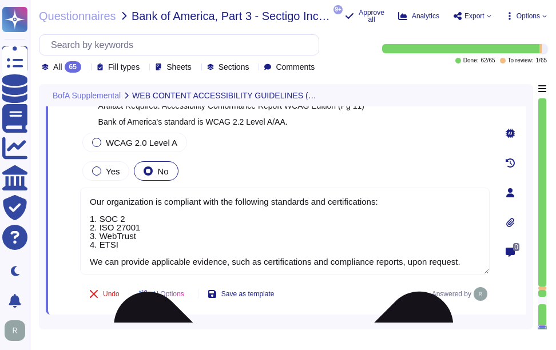
drag, startPoint x: 463, startPoint y: 269, endPoint x: 322, endPoint y: 228, distance: 146.7
click at [322, 228] on textarea "Our organization is compliant with the following standards and certifications: …" at bounding box center [284, 231] width 409 height 87
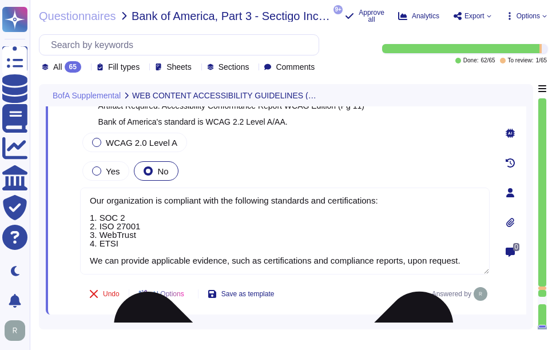
drag, startPoint x: 90, startPoint y: 208, endPoint x: 472, endPoint y: 282, distance: 389.8
click at [472, 276] on div "Our organization is compliant with the following standards and certifications: …" at bounding box center [284, 232] width 409 height 88
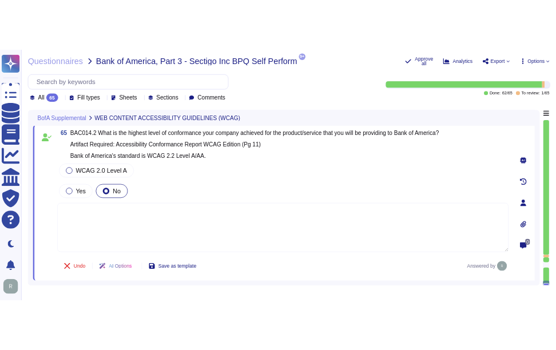
scroll to position [15579, 0]
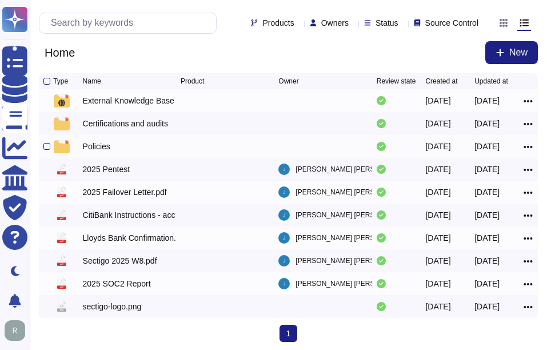
click at [98, 148] on div "Policies" at bounding box center [96, 146] width 27 height 11
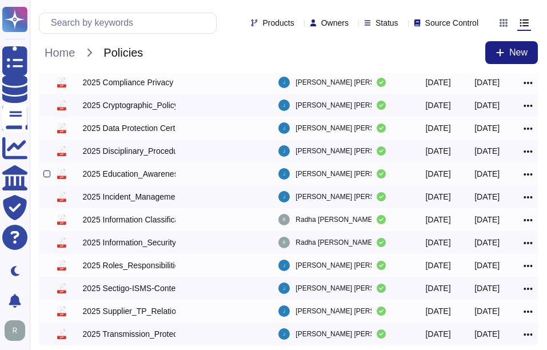
scroll to position [229, 0]
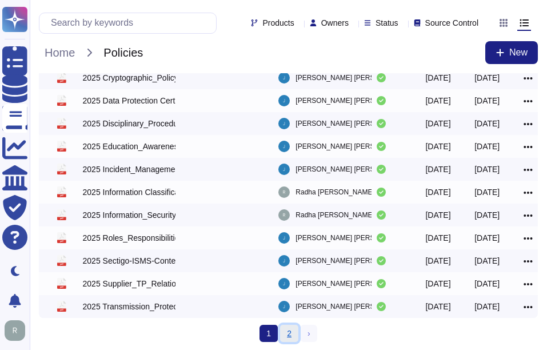
click at [285, 336] on link "2" at bounding box center [289, 333] width 18 height 17
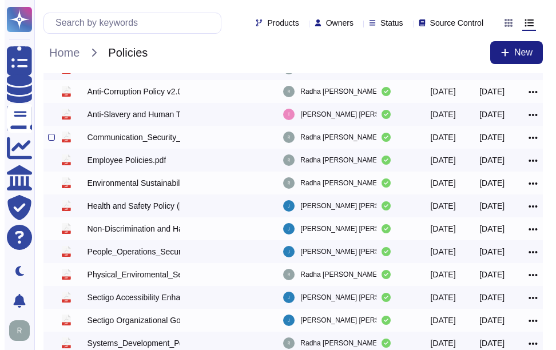
scroll to position [114, 0]
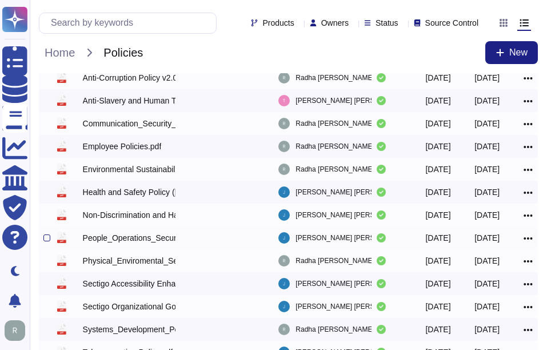
click at [157, 239] on div "People_Operations_Security_Procedure.pdf" at bounding box center [129, 237] width 93 height 11
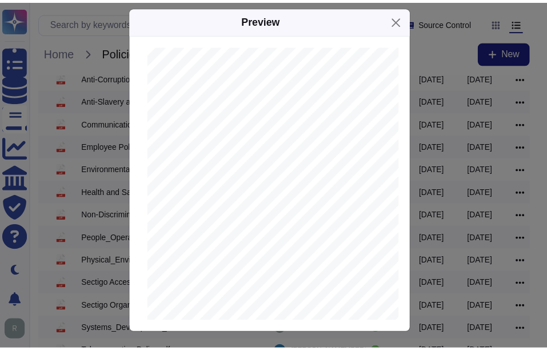
scroll to position [3545, 0]
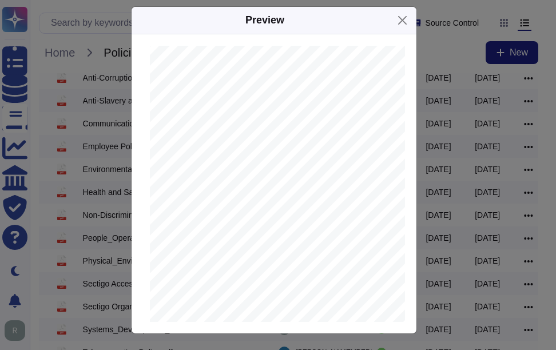
click at [414, 166] on div "Preview ISMS.058 People Operations Security Procedure Internal Version 2.3 This…" at bounding box center [278, 175] width 556 height 350
click at [397, 17] on button "Close" at bounding box center [402, 20] width 18 height 18
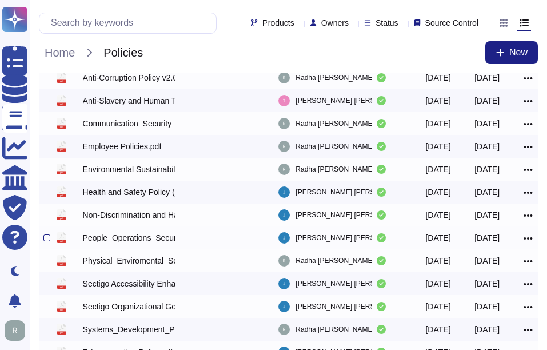
click at [531, 240] on icon at bounding box center [528, 238] width 9 height 2
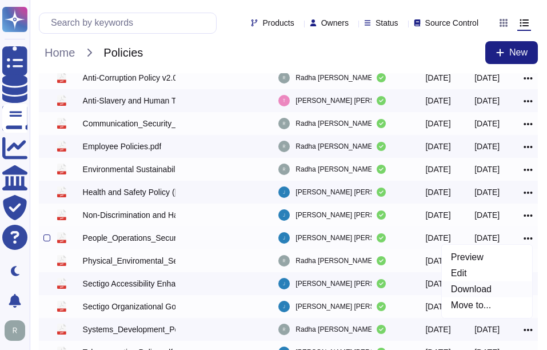
click at [477, 289] on link "Download" at bounding box center [487, 289] width 90 height 16
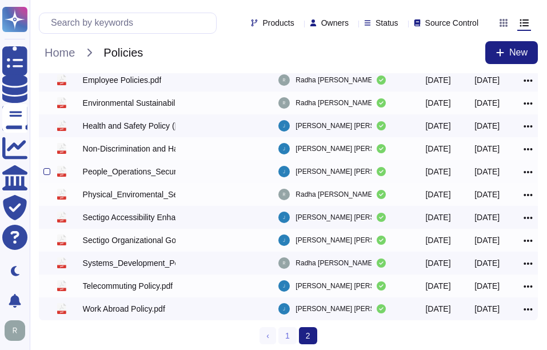
scroll to position [186, 0]
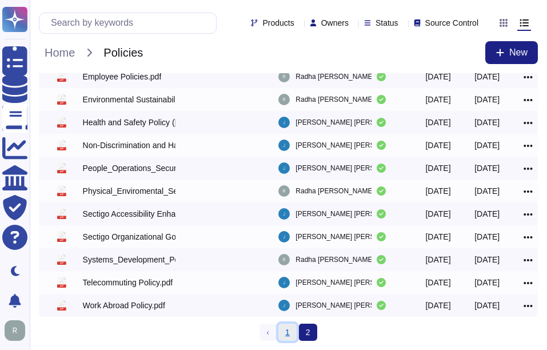
click at [286, 332] on link "1" at bounding box center [287, 332] width 18 height 17
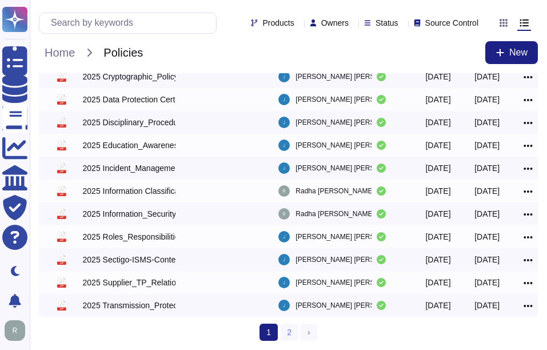
scroll to position [232, 0]
click at [292, 332] on link "2" at bounding box center [289, 332] width 18 height 17
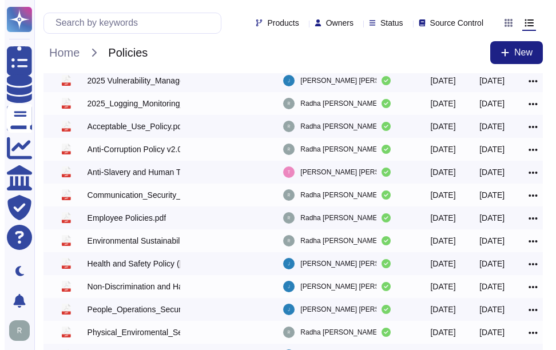
scroll to position [15, 0]
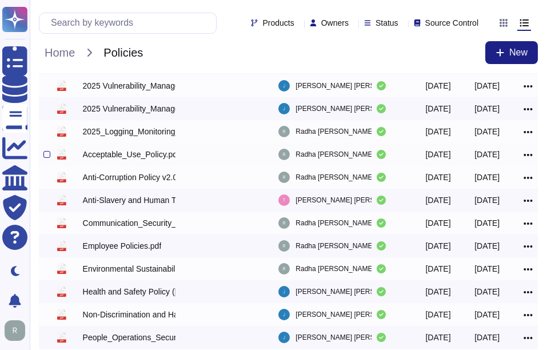
click at [150, 154] on div "Acceptable_Use_Policy.pdf" at bounding box center [129, 154] width 93 height 11
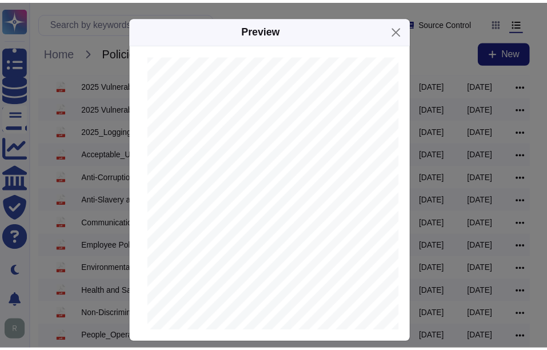
scroll to position [1981, 0]
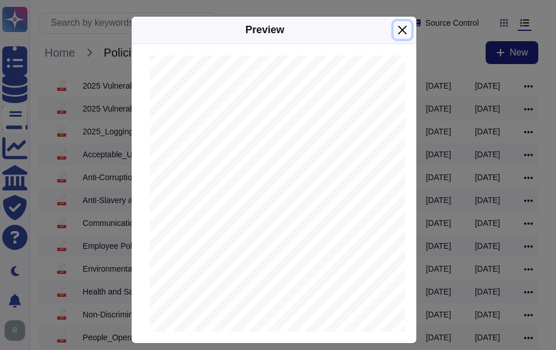
click at [399, 33] on button "Close" at bounding box center [402, 30] width 18 height 18
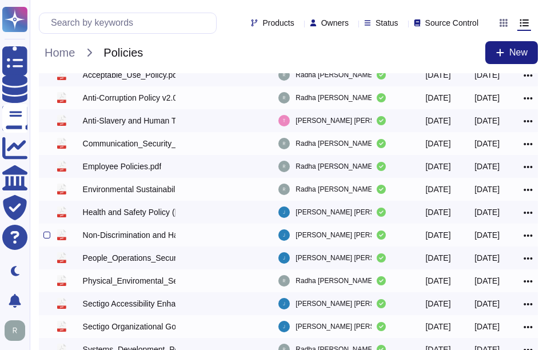
scroll to position [129, 0]
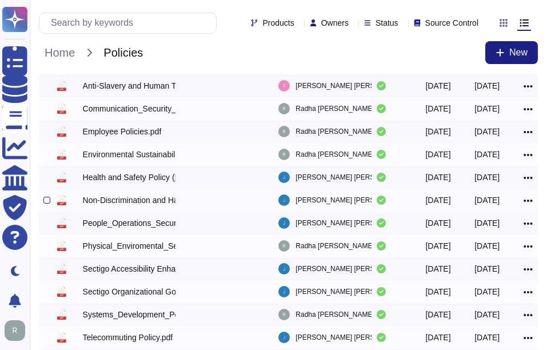
click at [160, 204] on div "Non-Discrimination and Harassment Policy ([GEOGRAPHIC_DATA]).pdf" at bounding box center [129, 199] width 93 height 11
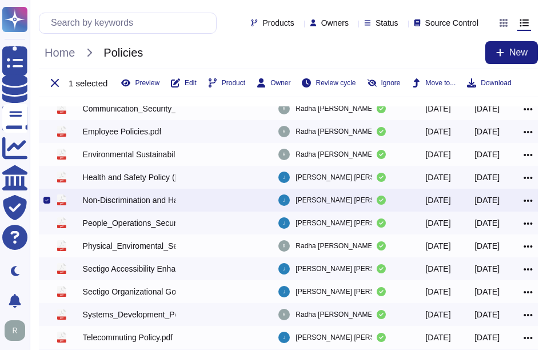
click at [160, 204] on div "Non-Discrimination and Harassment Policy ([GEOGRAPHIC_DATA]).pdf" at bounding box center [129, 199] width 93 height 11
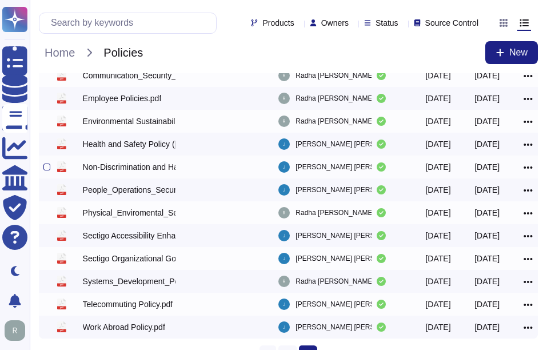
scroll to position [129, 0]
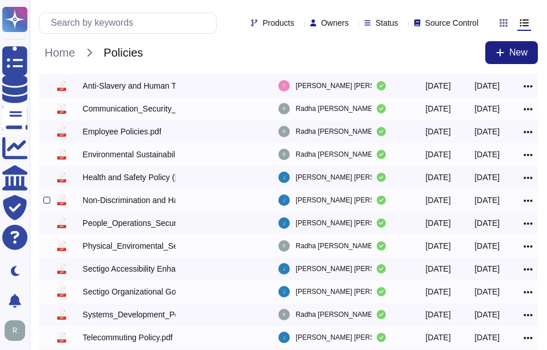
click at [160, 204] on div "Non-Discrimination and Harassment Policy ([GEOGRAPHIC_DATA]).pdf" at bounding box center [129, 199] width 93 height 11
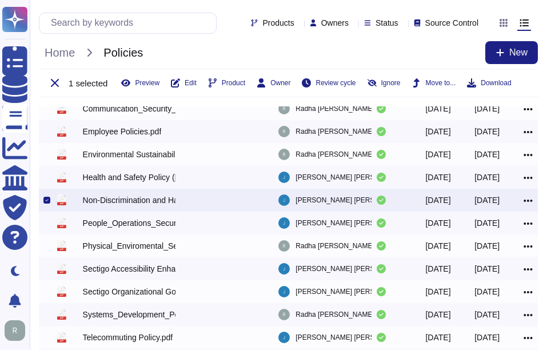
click at [160, 204] on div "Non-Discrimination and Harassment Policy ([GEOGRAPHIC_DATA]).pdf" at bounding box center [129, 199] width 93 height 11
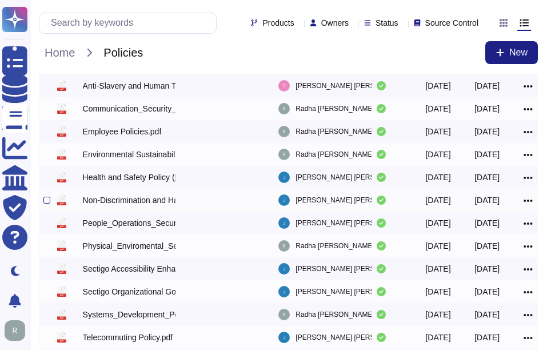
click at [528, 200] on icon at bounding box center [528, 201] width 9 height 10
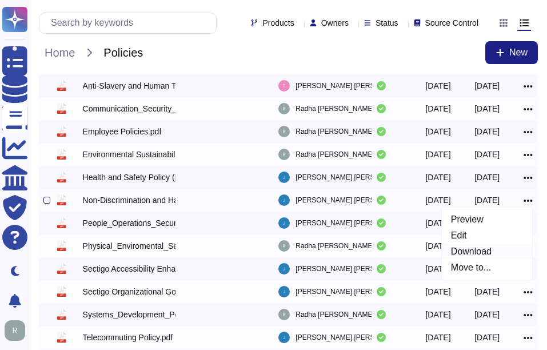
click at [471, 252] on link "Download" at bounding box center [487, 252] width 90 height 16
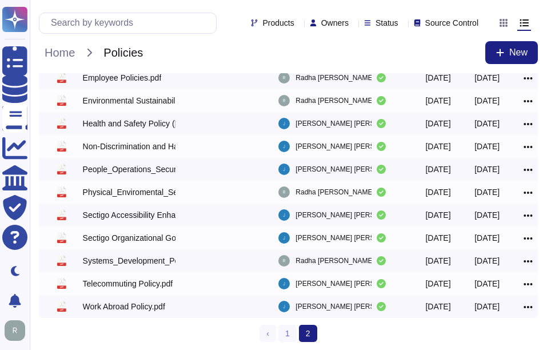
scroll to position [186, 0]
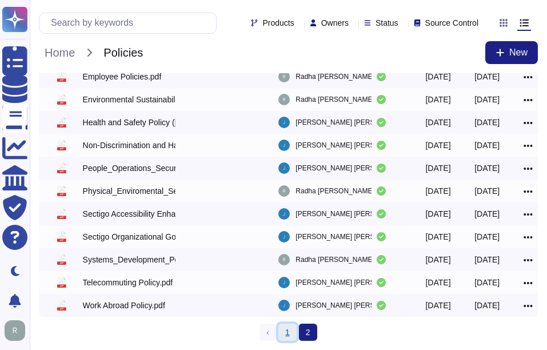
click at [289, 332] on link "1" at bounding box center [287, 332] width 18 height 17
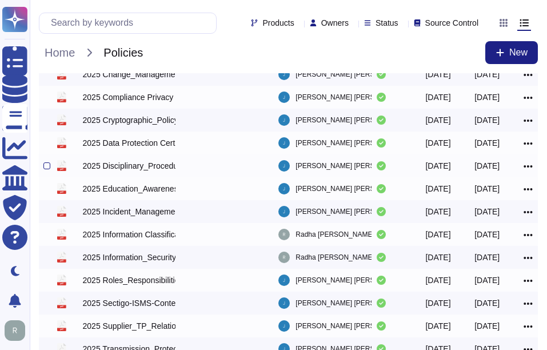
scroll to position [232, 0]
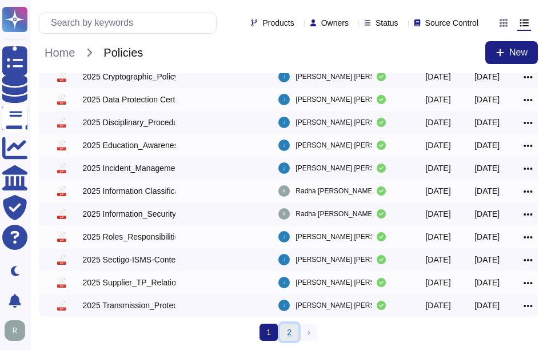
click at [290, 328] on link "2" at bounding box center [289, 332] width 18 height 17
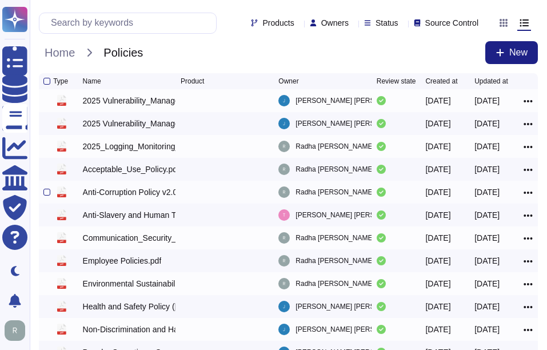
click at [123, 194] on div "Anti-Corruption Policy v2.0 1.pdf" at bounding box center [129, 191] width 93 height 11
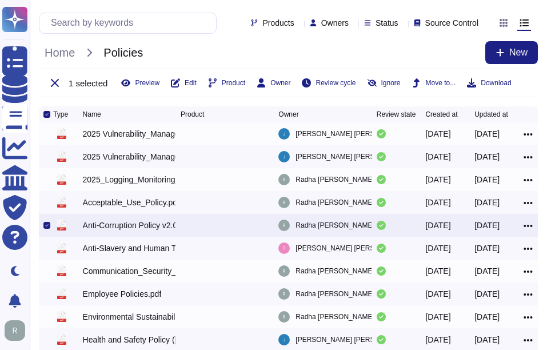
click at [128, 227] on div "Anti-Corruption Policy v2.0 1.pdf" at bounding box center [129, 225] width 93 height 11
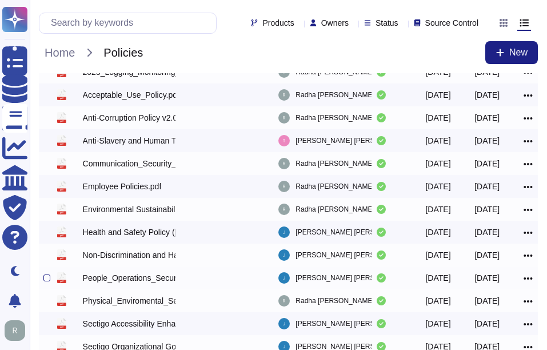
scroll to position [186, 0]
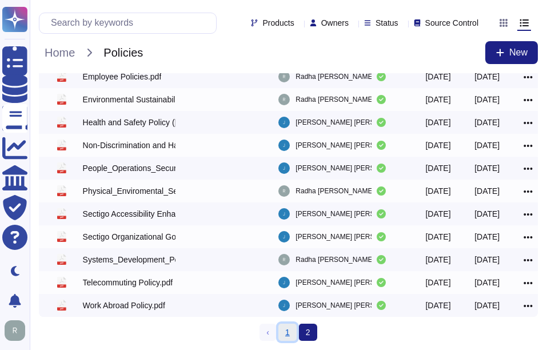
click at [289, 332] on link "1" at bounding box center [287, 332] width 18 height 17
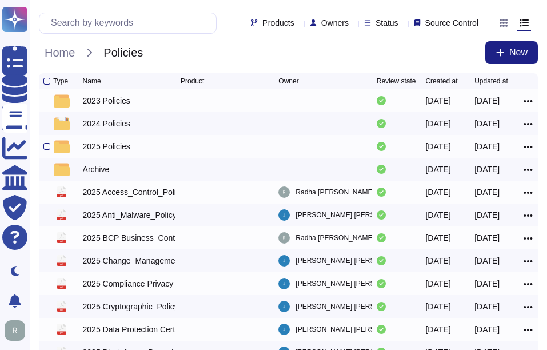
click at [109, 151] on div "2025 Policies" at bounding box center [106, 146] width 47 height 11
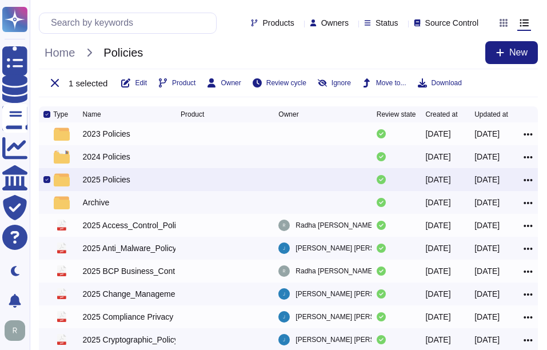
click at [116, 183] on div "2025 Policies" at bounding box center [106, 179] width 47 height 11
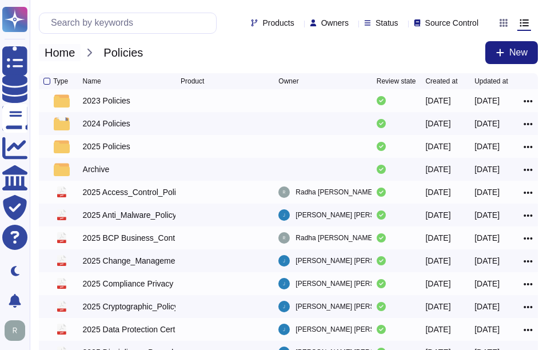
click at [70, 50] on span "Home" at bounding box center [60, 52] width 42 height 17
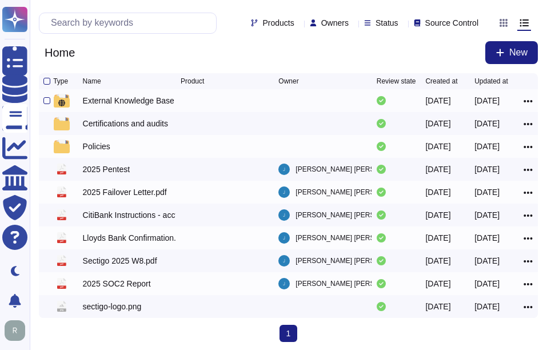
click at [146, 126] on div "Certifications and audits" at bounding box center [125, 123] width 85 height 11
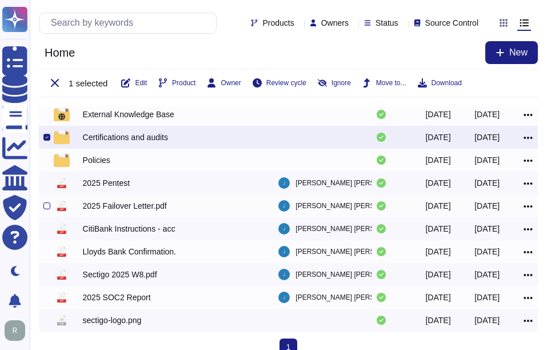
scroll to position [37, 0]
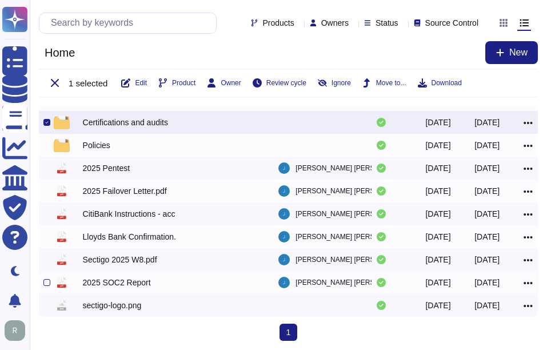
click at [118, 282] on div "2025 SOC2 Report" at bounding box center [117, 282] width 68 height 11
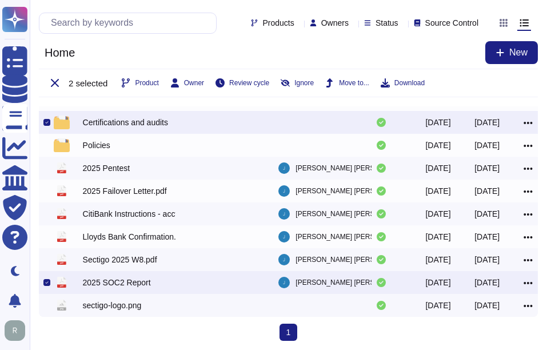
click at [530, 279] on icon at bounding box center [528, 283] width 9 height 10
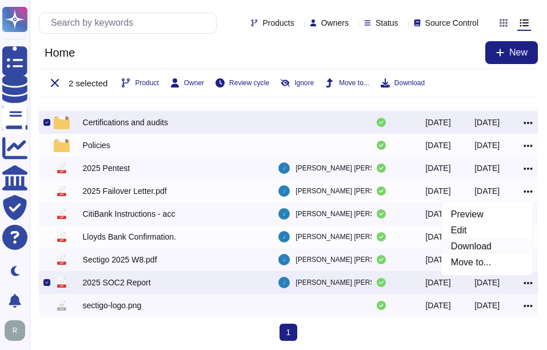
click at [502, 248] on link "Download" at bounding box center [487, 246] width 90 height 16
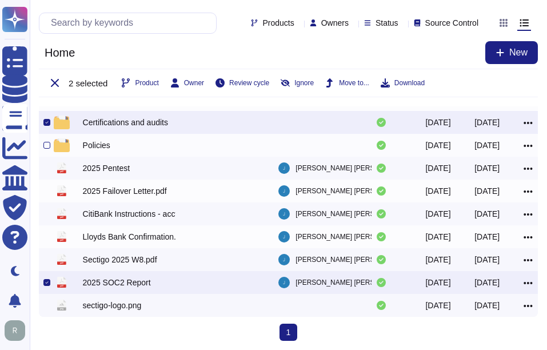
click at [89, 145] on div "Policies" at bounding box center [96, 145] width 27 height 11
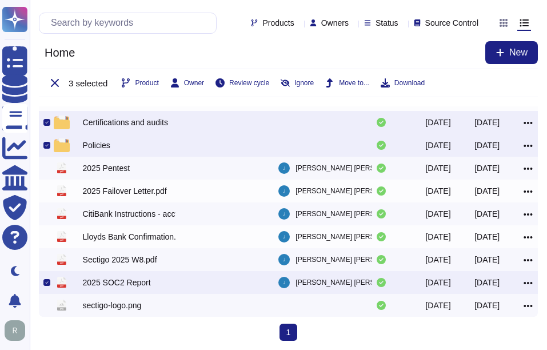
click at [115, 118] on div "Certifications and audits" at bounding box center [125, 122] width 85 height 11
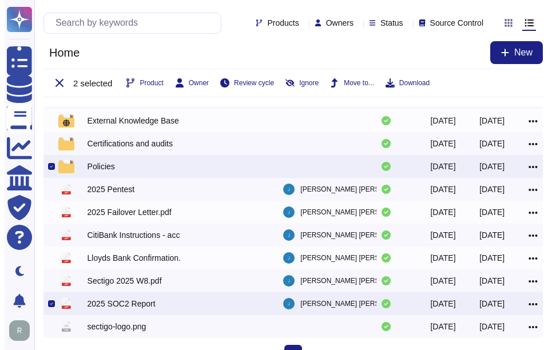
scroll to position [0, 0]
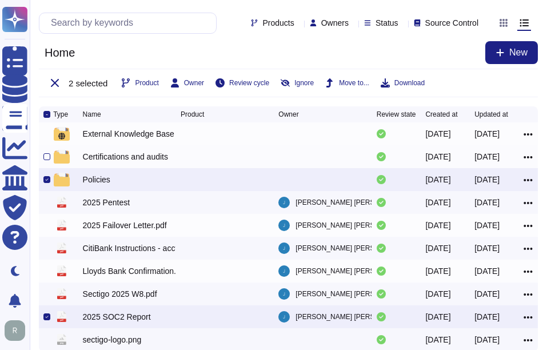
click at [124, 160] on div "Certifications and audits" at bounding box center [125, 156] width 85 height 11
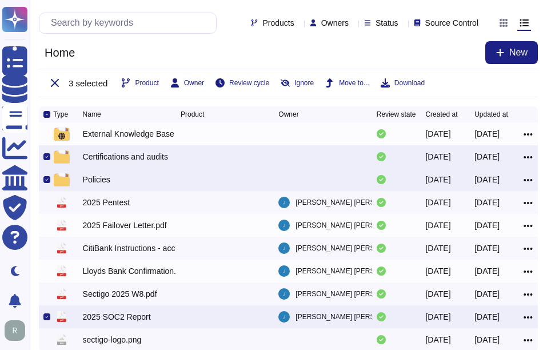
click at [46, 180] on div at bounding box center [46, 179] width 7 height 7
click at [0, 0] on input "checkbox" at bounding box center [0, 0] width 0 height 0
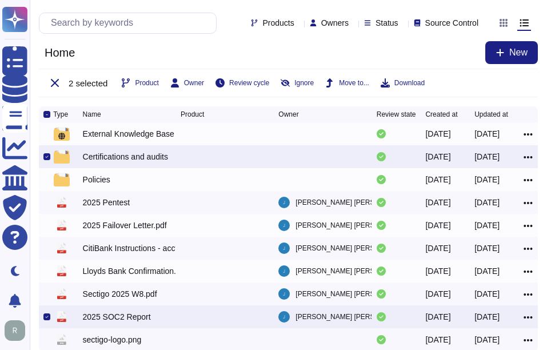
click at [47, 158] on icon at bounding box center [46, 157] width 3 height 2
click at [0, 0] on input "checkbox" at bounding box center [0, 0] width 0 height 0
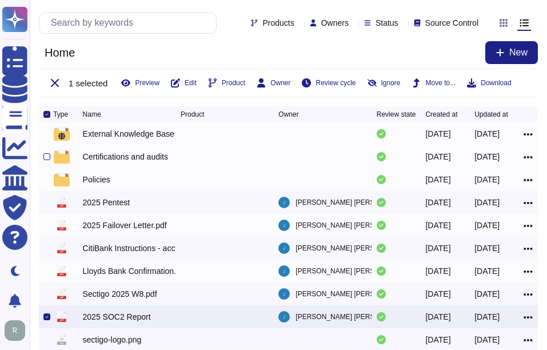
click at [156, 161] on div "Certifications and audits" at bounding box center [125, 156] width 85 height 11
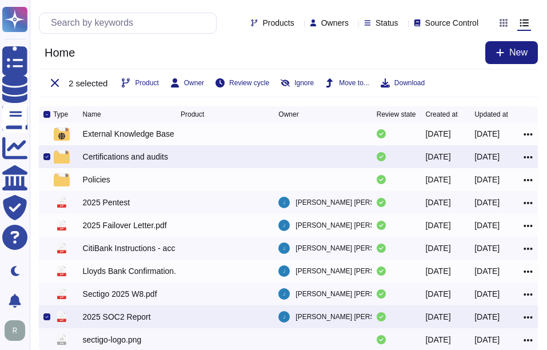
click at [46, 158] on icon at bounding box center [46, 157] width 3 height 2
click at [0, 0] on input "checkbox" at bounding box center [0, 0] width 0 height 0
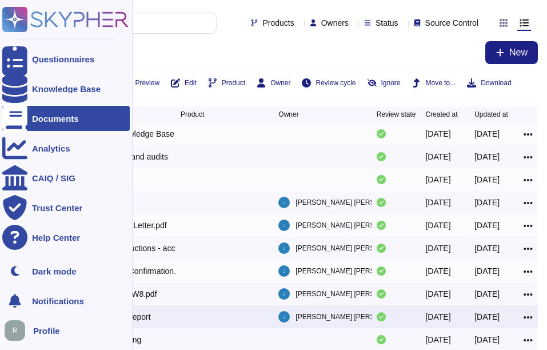
click at [40, 119] on div "Documents" at bounding box center [55, 118] width 47 height 9
click at [54, 93] on div "Knowledge Base" at bounding box center [66, 89] width 69 height 9
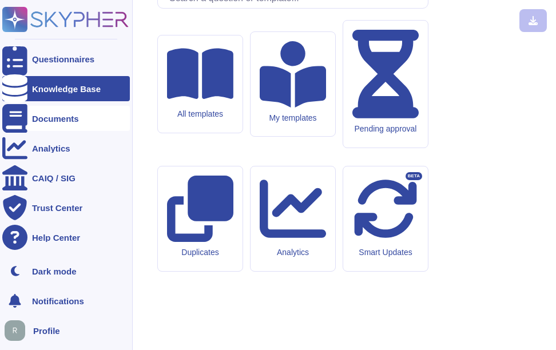
click at [62, 119] on div "Documents" at bounding box center [55, 118] width 47 height 9
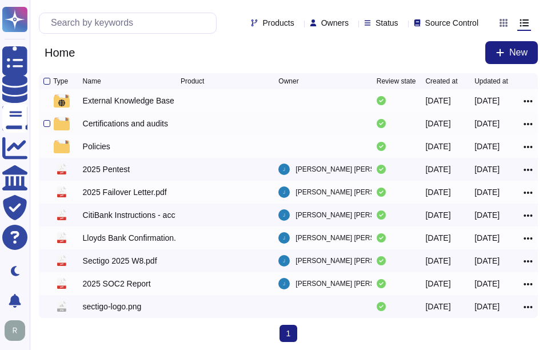
click at [102, 128] on div "Certifications and audits" at bounding box center [125, 123] width 85 height 11
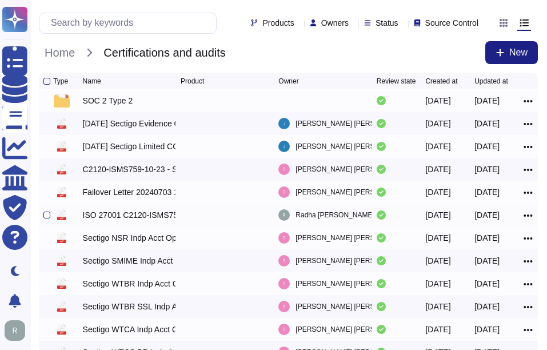
click at [127, 216] on div "ISO 27001 C2120-ISMS759-10-23 - SC certificates Sectigo - Copy.pdf" at bounding box center [129, 214] width 93 height 11
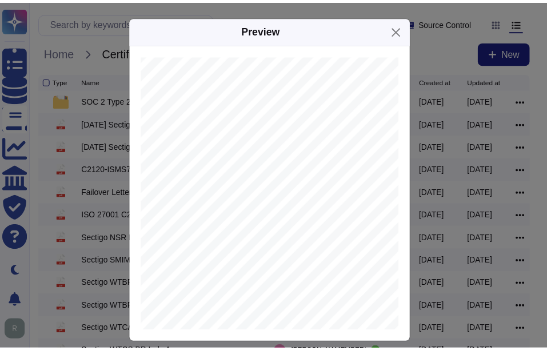
scroll to position [343, 211]
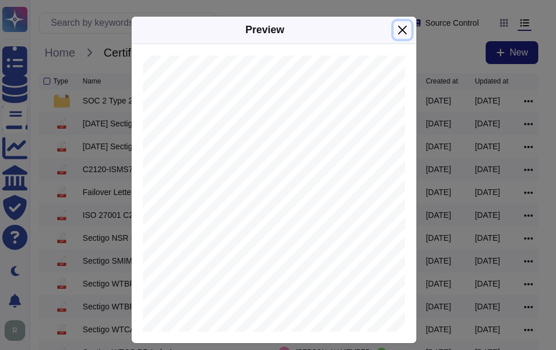
click at [403, 28] on button "Close" at bounding box center [402, 30] width 18 height 18
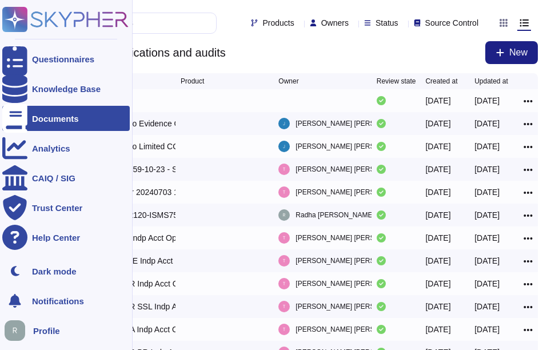
click at [22, 118] on div at bounding box center [14, 118] width 25 height 25
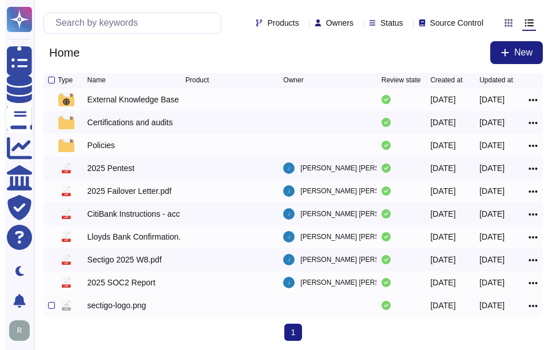
scroll to position [3, 0]
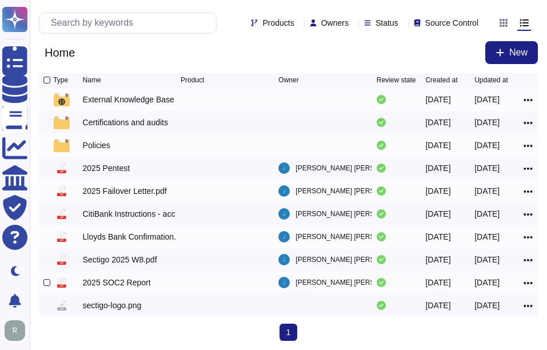
click at [123, 280] on div "2025 SOC2 Report" at bounding box center [117, 282] width 68 height 11
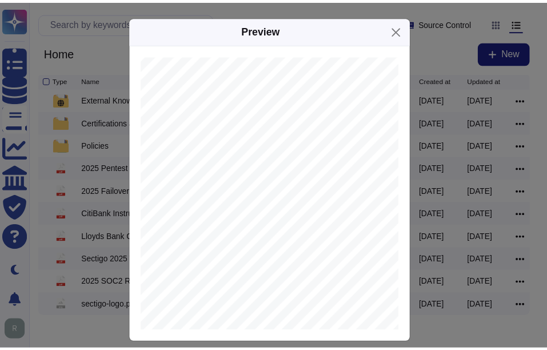
scroll to position [114, 211]
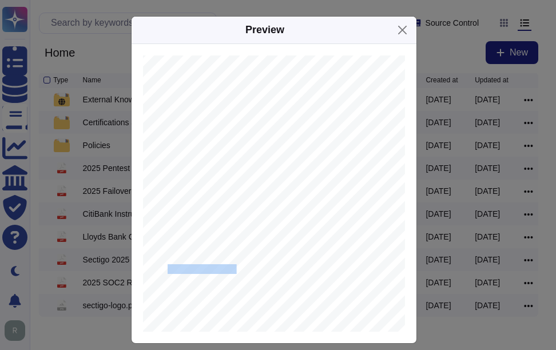
drag, startPoint x: 158, startPoint y: 269, endPoint x: 292, endPoint y: 266, distance: 133.8
click at [292, 266] on div "Sectigo Limited System and Organization Controls (SOC) 2 Type 2 Report on Secti…" at bounding box center [175, 237] width 457 height 592
copy div "April 1, 2024 to March 31, 2025"
click at [395, 31] on button "Close" at bounding box center [402, 30] width 18 height 18
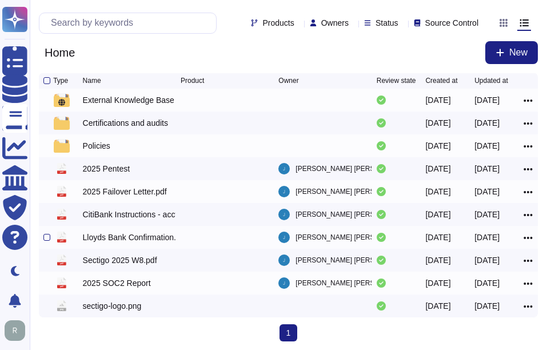
scroll to position [0, 0]
click at [95, 149] on div "Policies" at bounding box center [96, 146] width 27 height 11
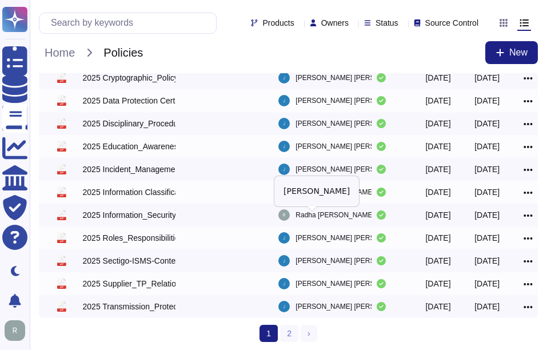
scroll to position [232, 0]
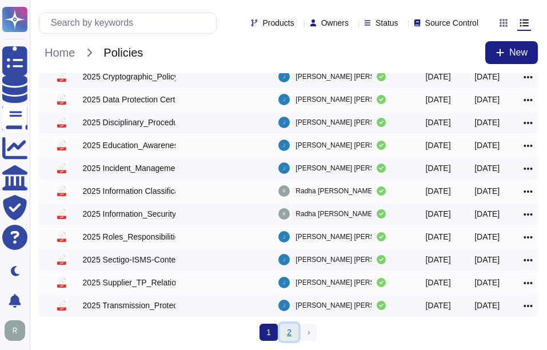
click at [292, 331] on link "2" at bounding box center [289, 332] width 18 height 17
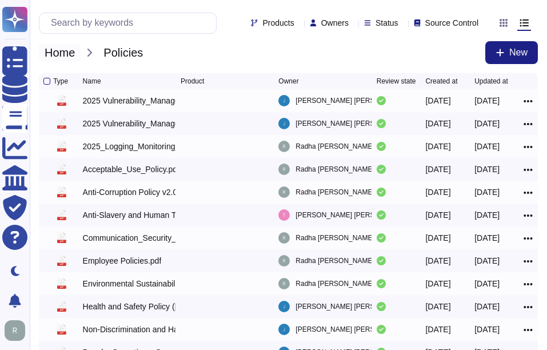
click at [54, 49] on span "Home" at bounding box center [60, 52] width 42 height 17
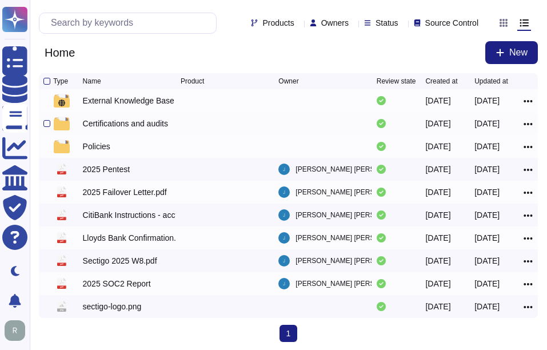
click at [124, 122] on div "Certifications and audits" at bounding box center [125, 123] width 85 height 11
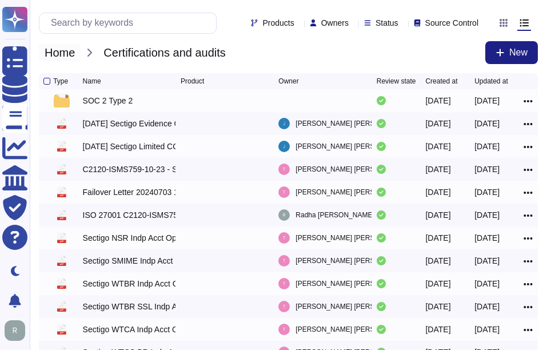
click at [55, 55] on span "Home" at bounding box center [60, 52] width 42 height 17
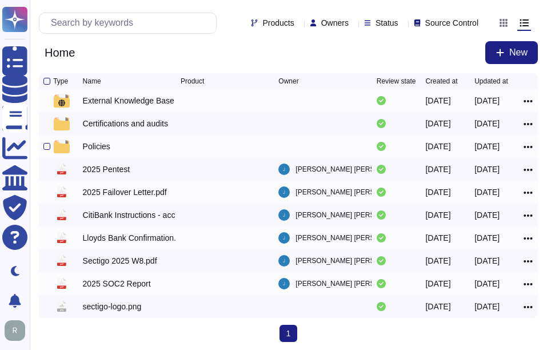
click at [102, 149] on div "Policies" at bounding box center [96, 146] width 27 height 11
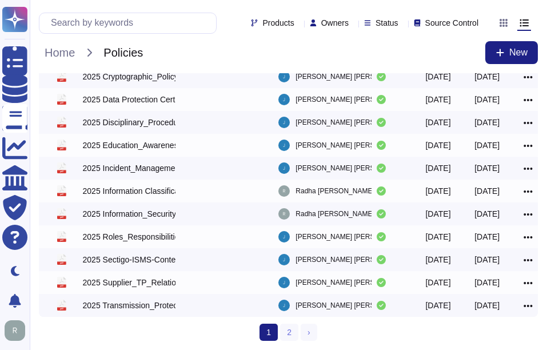
scroll to position [232, 0]
click at [282, 330] on link "2" at bounding box center [289, 332] width 18 height 17
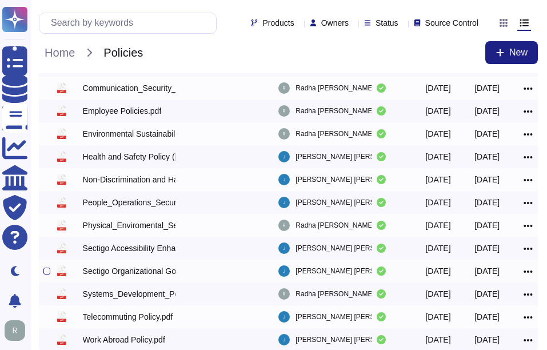
scroll to position [129, 0]
